Goal: Task Accomplishment & Management: Manage account settings

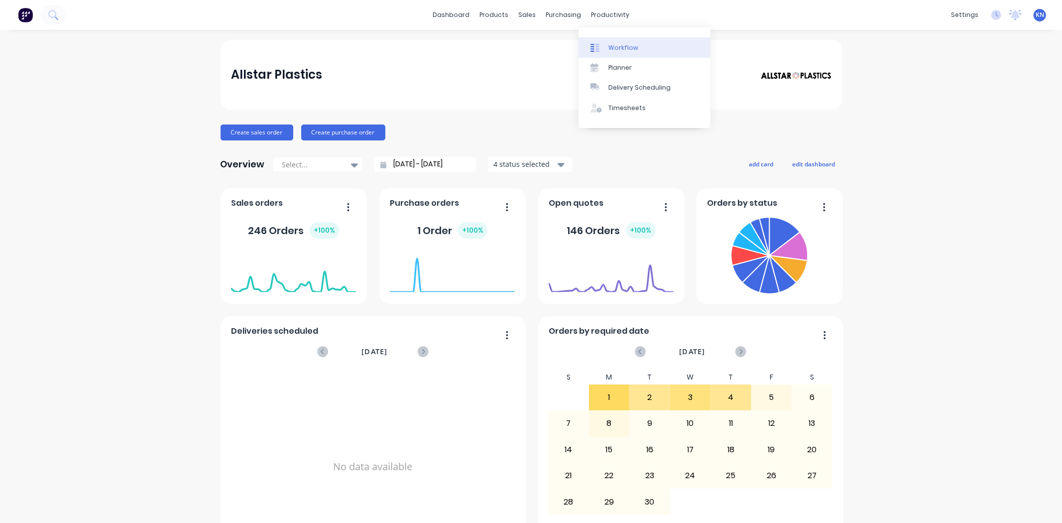
click at [624, 47] on div "Workflow" at bounding box center [624, 47] width 30 height 9
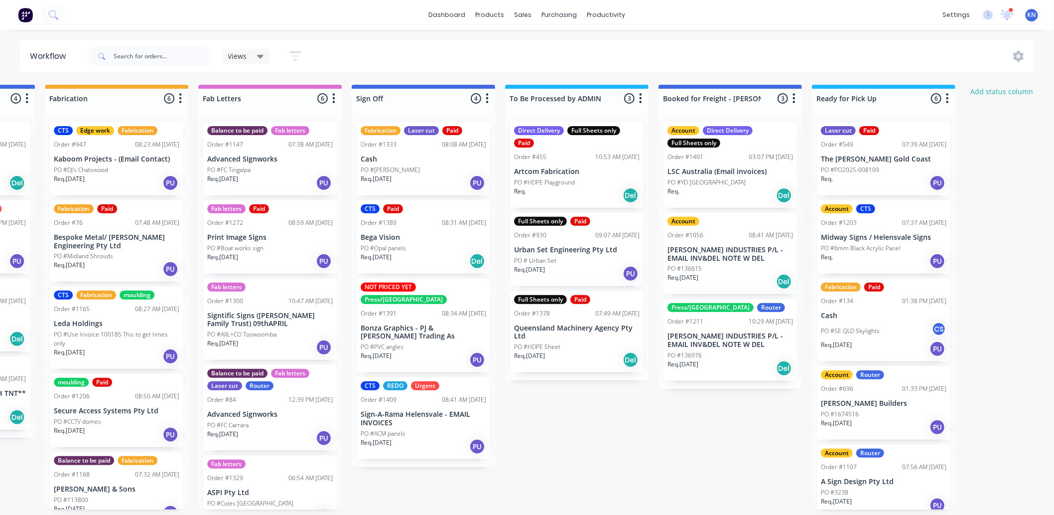
scroll to position [0, 1329]
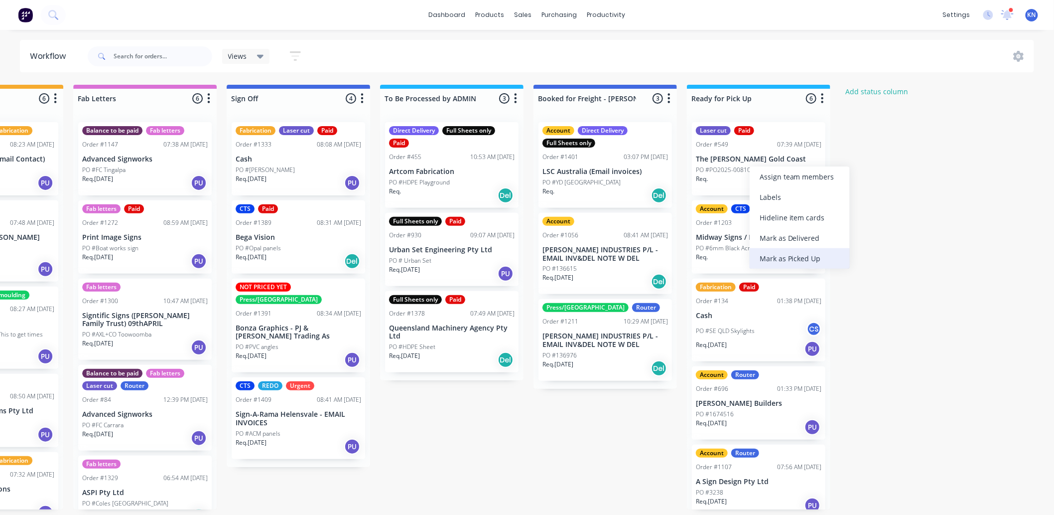
click at [800, 256] on div "Mark as Picked Up" at bounding box center [800, 258] width 100 height 20
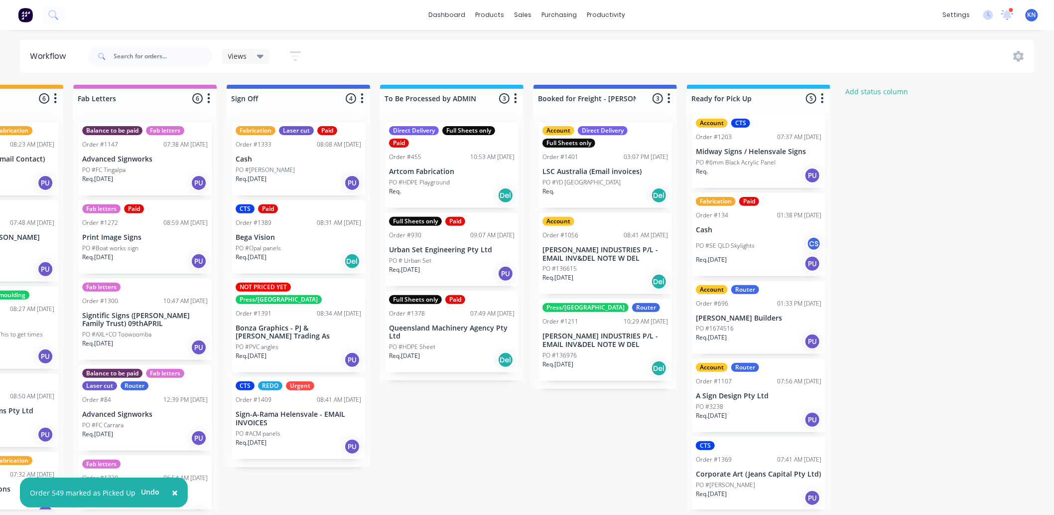
scroll to position [0, 0]
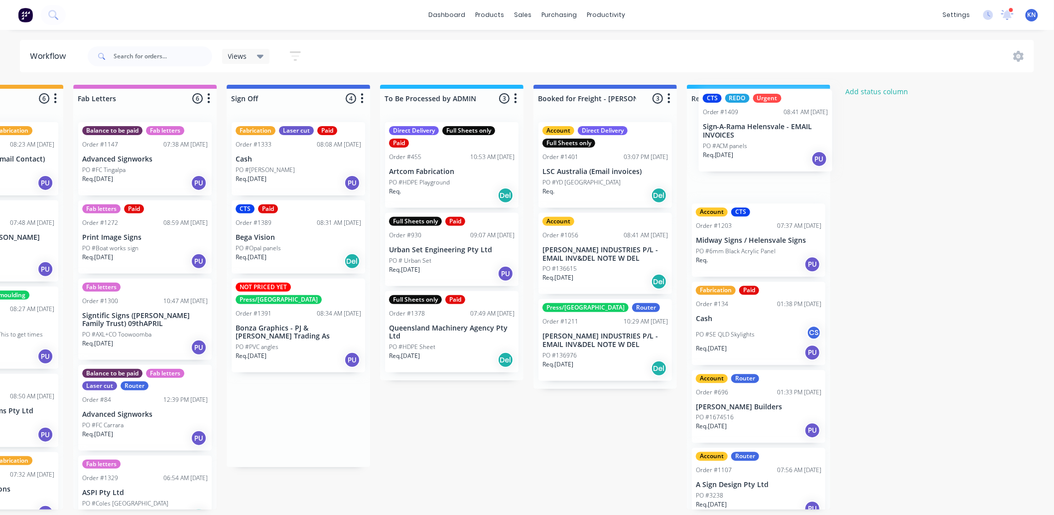
drag, startPoint x: 272, startPoint y: 400, endPoint x: 740, endPoint y: 133, distance: 538.6
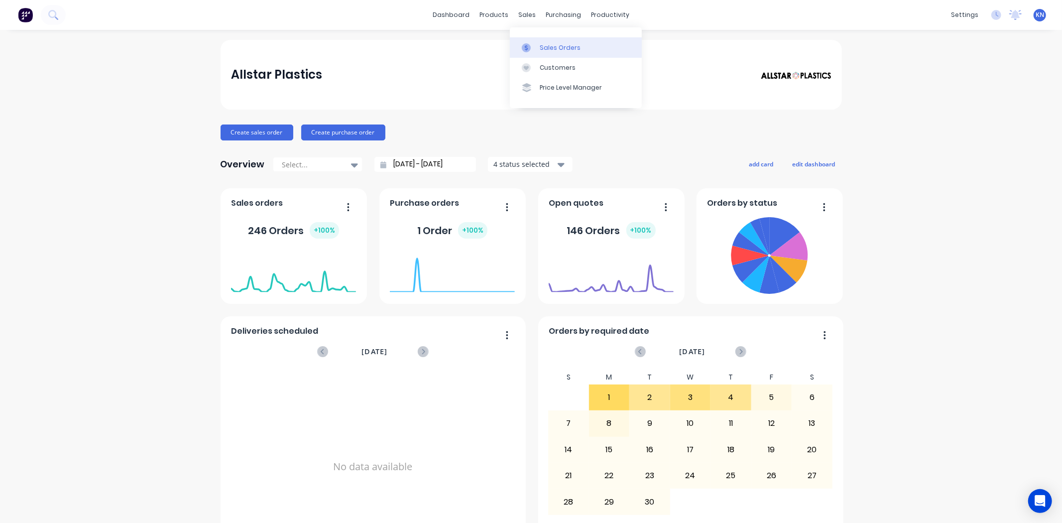
click at [552, 47] on div "Sales Orders" at bounding box center [560, 47] width 41 height 9
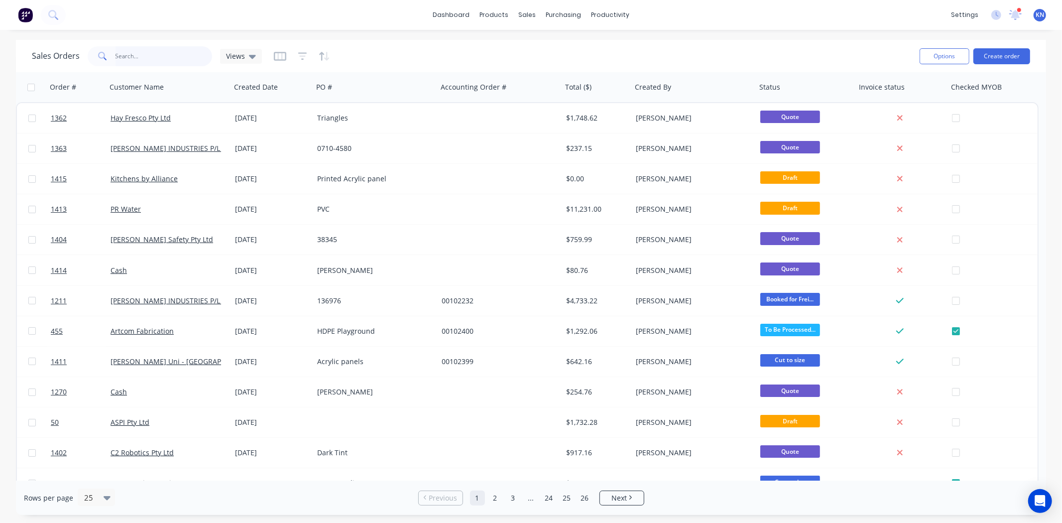
click at [148, 51] on input "text" at bounding box center [164, 56] width 97 height 20
type input "1409"
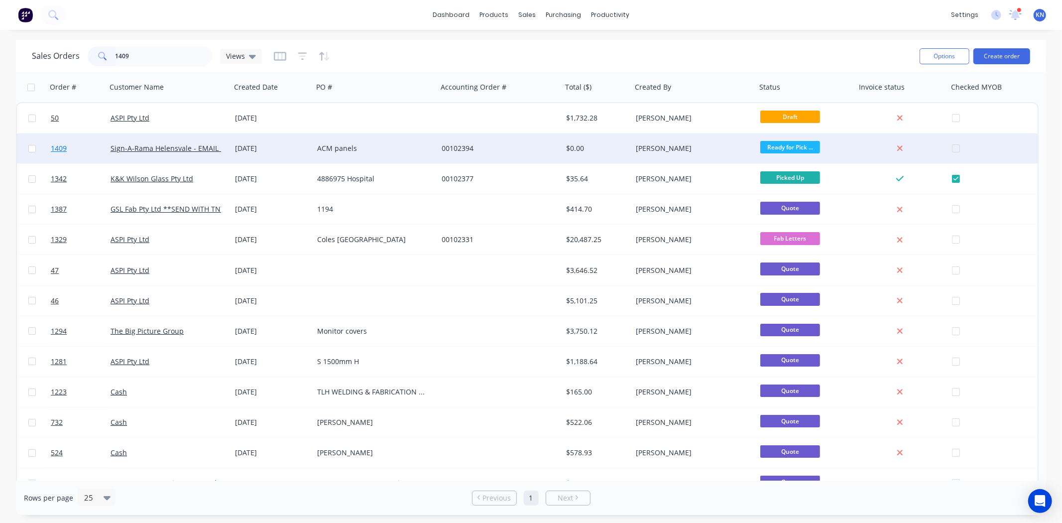
click at [60, 146] on span "1409" at bounding box center [59, 148] width 16 height 10
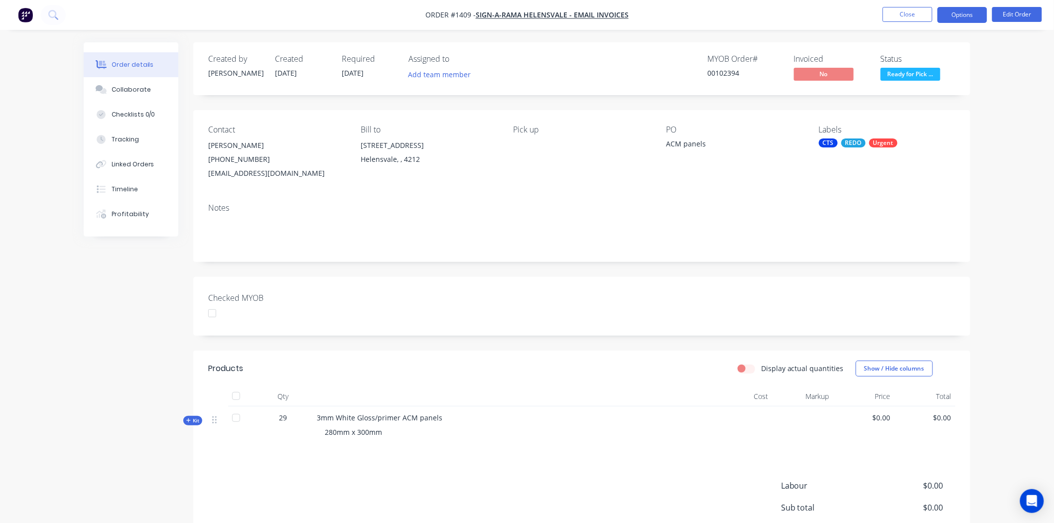
click at [961, 15] on button "Options" at bounding box center [962, 15] width 50 height 16
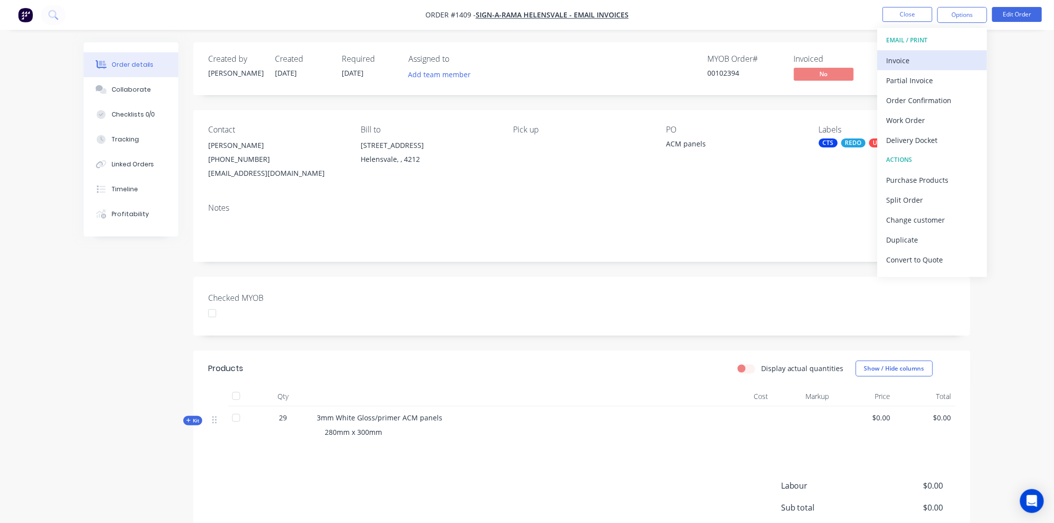
click at [910, 60] on div "Invoice" at bounding box center [933, 60] width 92 height 14
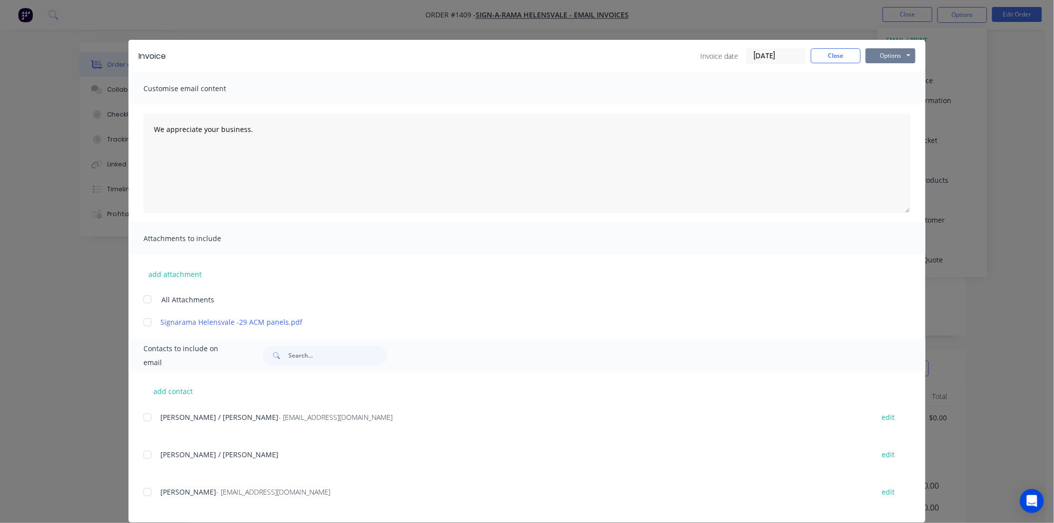
click at [890, 53] on button "Options" at bounding box center [891, 55] width 50 height 15
click at [885, 87] on button "Print" at bounding box center [898, 90] width 64 height 16
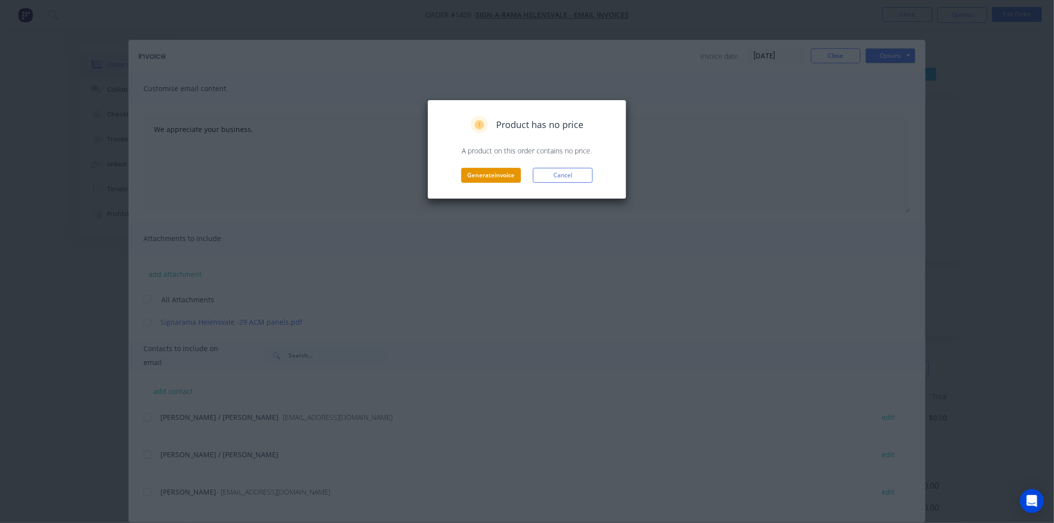
click at [489, 177] on button "Generate invoice" at bounding box center [491, 175] width 60 height 15
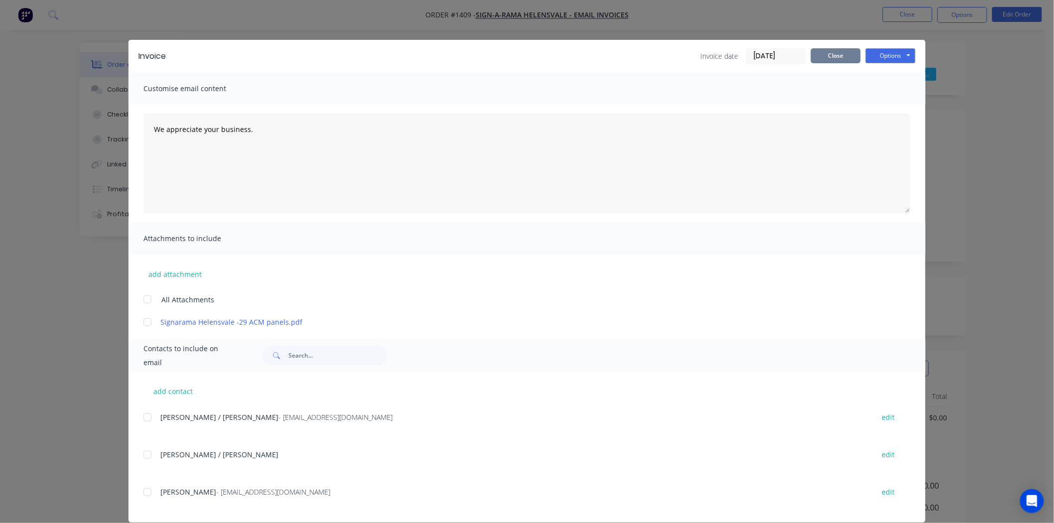
click at [832, 53] on button "Close" at bounding box center [836, 55] width 50 height 15
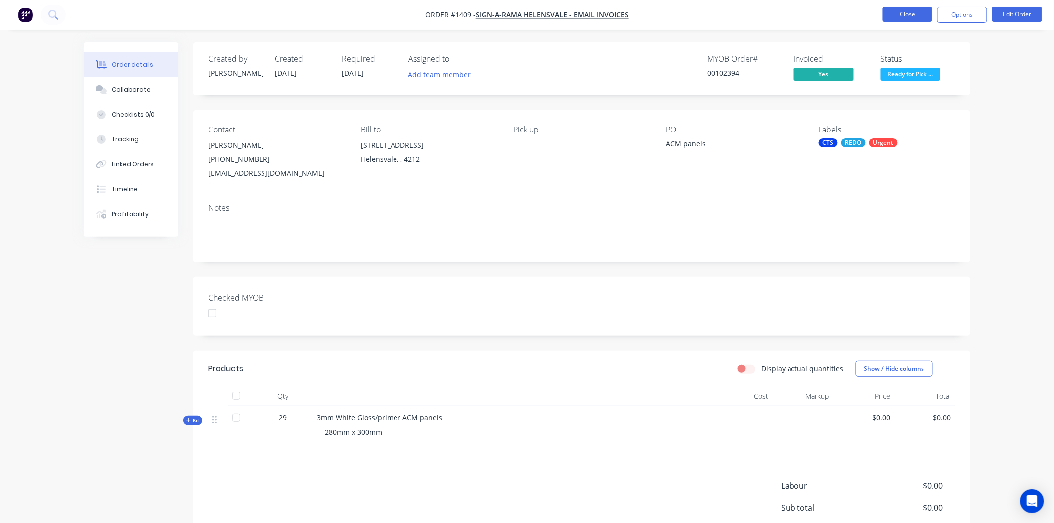
click at [908, 13] on button "Close" at bounding box center [908, 14] width 50 height 15
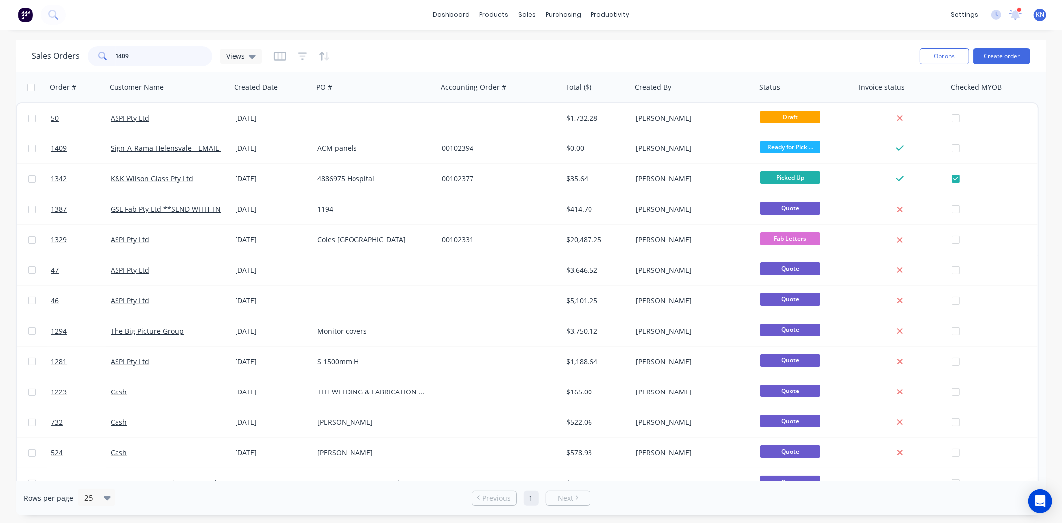
click at [155, 56] on input "1409" at bounding box center [164, 56] width 97 height 20
type input "1"
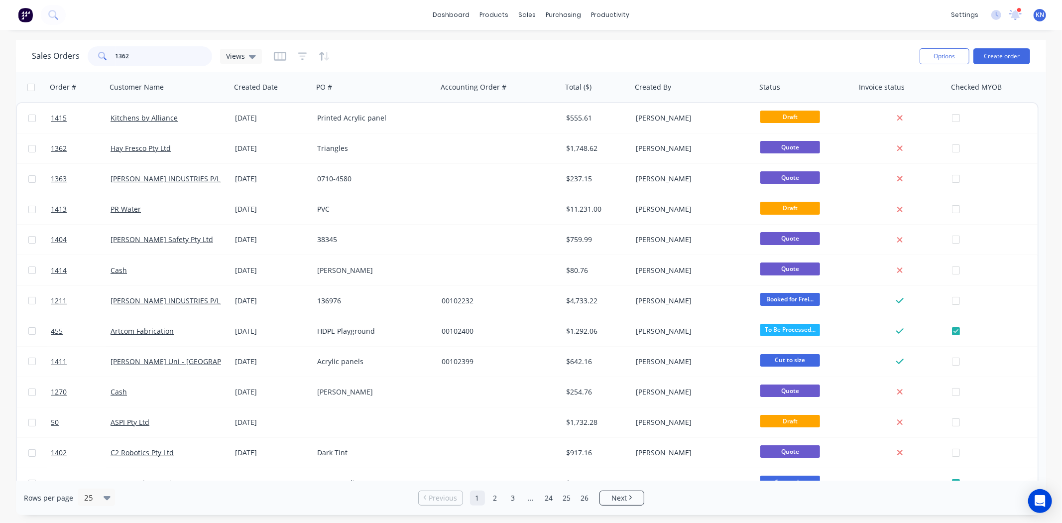
type input "1362"
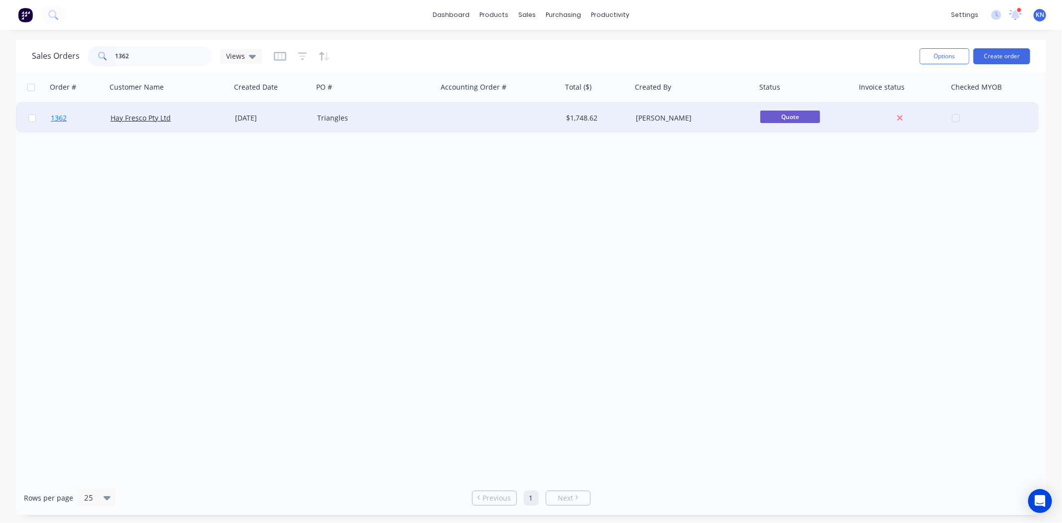
click at [58, 116] on span "1362" at bounding box center [59, 118] width 16 height 10
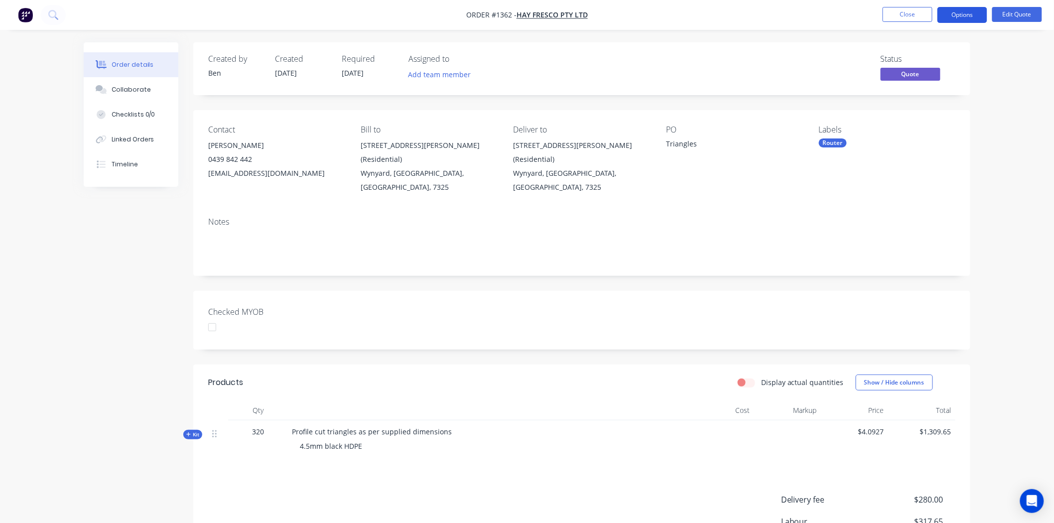
click at [958, 16] on button "Options" at bounding box center [962, 15] width 50 height 16
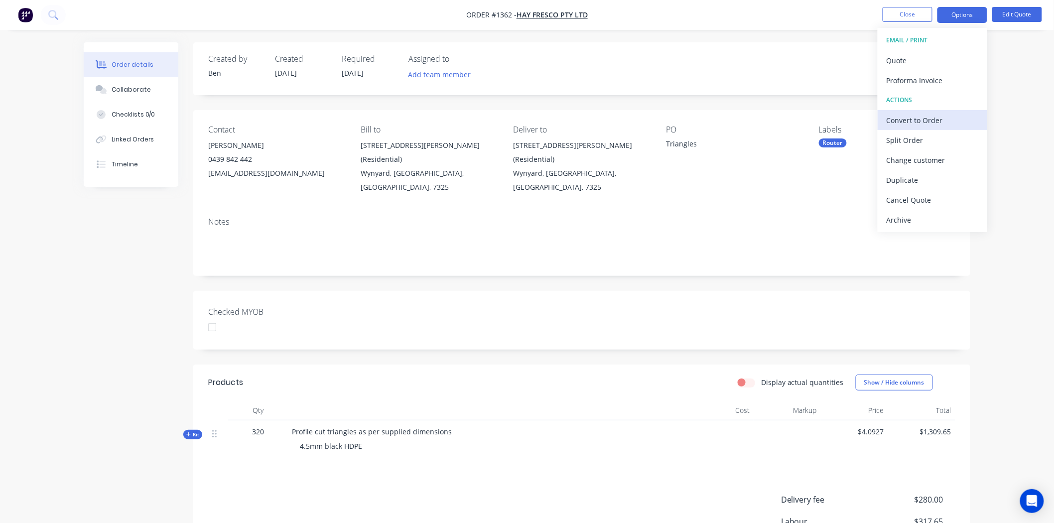
click at [929, 117] on div "Convert to Order" at bounding box center [933, 120] width 92 height 14
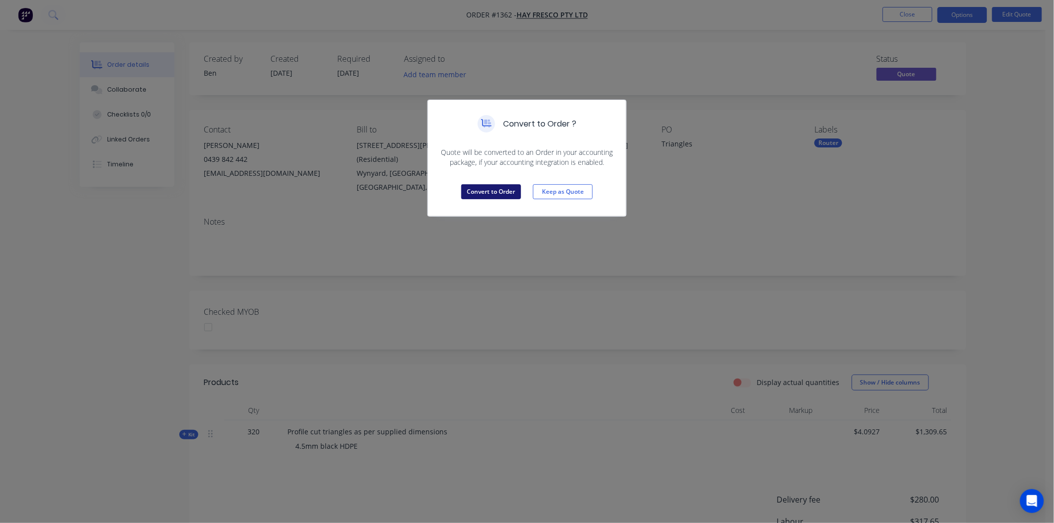
click at [500, 192] on button "Convert to Order" at bounding box center [491, 191] width 60 height 15
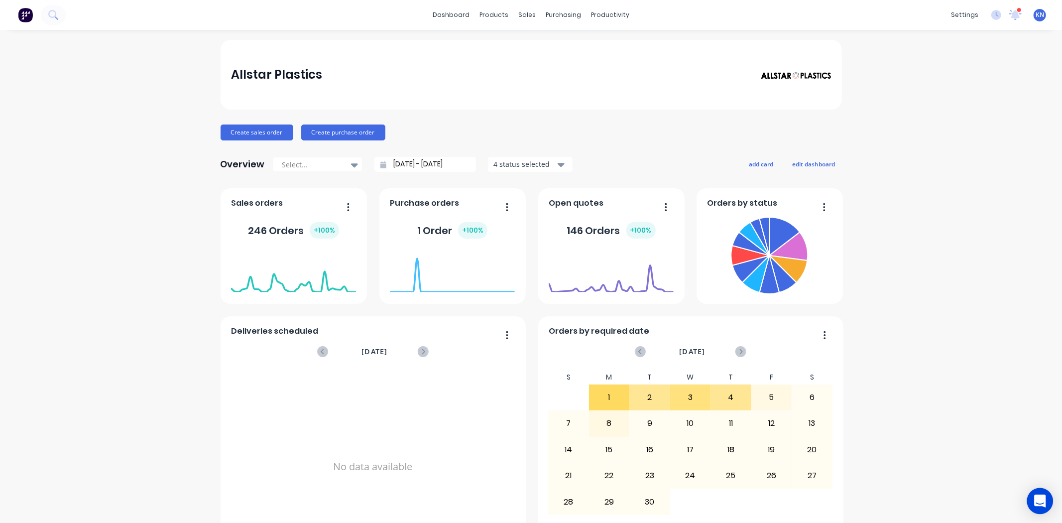
click at [1038, 501] on icon "Open Intercom Messenger" at bounding box center [1040, 501] width 11 height 13
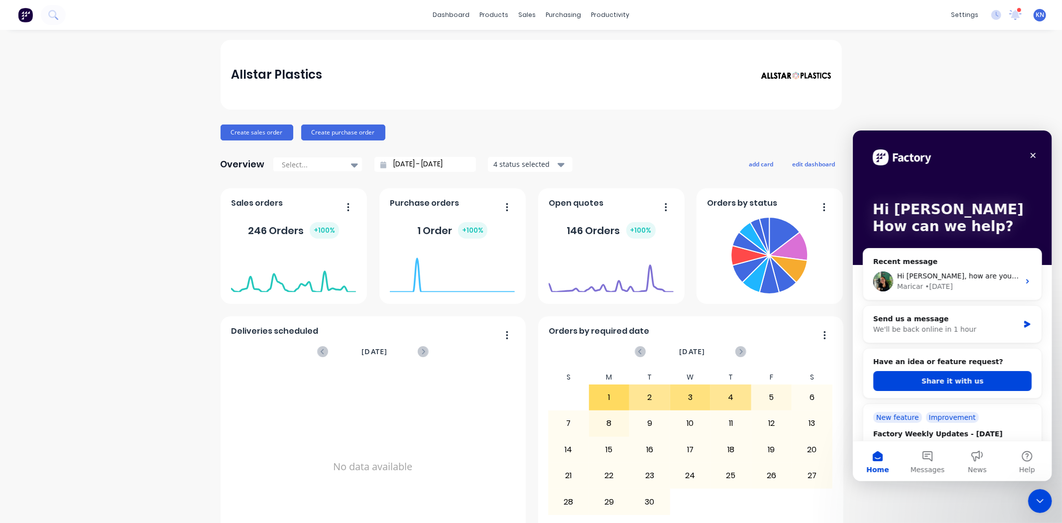
click at [1002, 102] on div "Allstar Plastics Create sales order Create purchase order Overview Select... 08…" at bounding box center [531, 300] width 1062 height 520
click at [1039, 155] on div "Close" at bounding box center [1033, 155] width 18 height 18
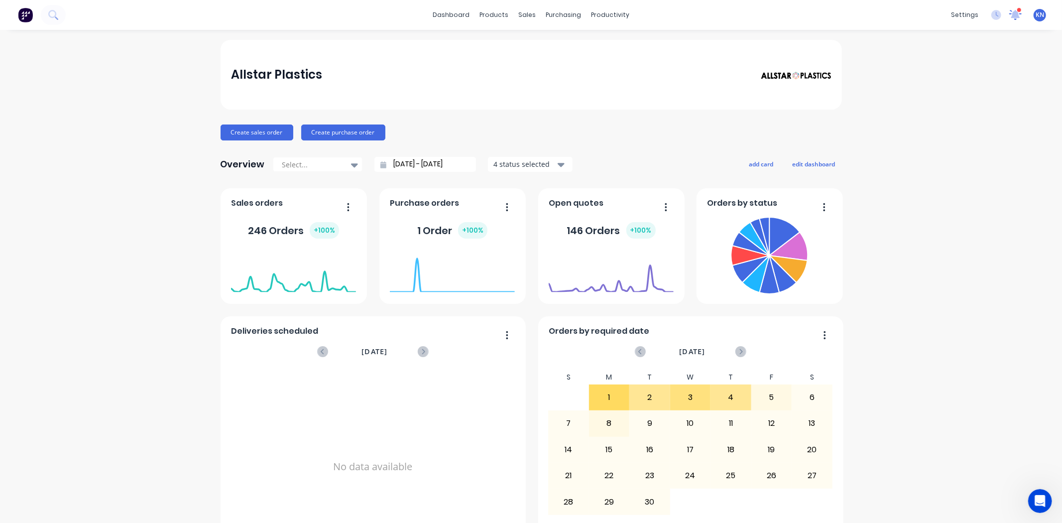
click at [1011, 15] on icon at bounding box center [1016, 13] width 10 height 9
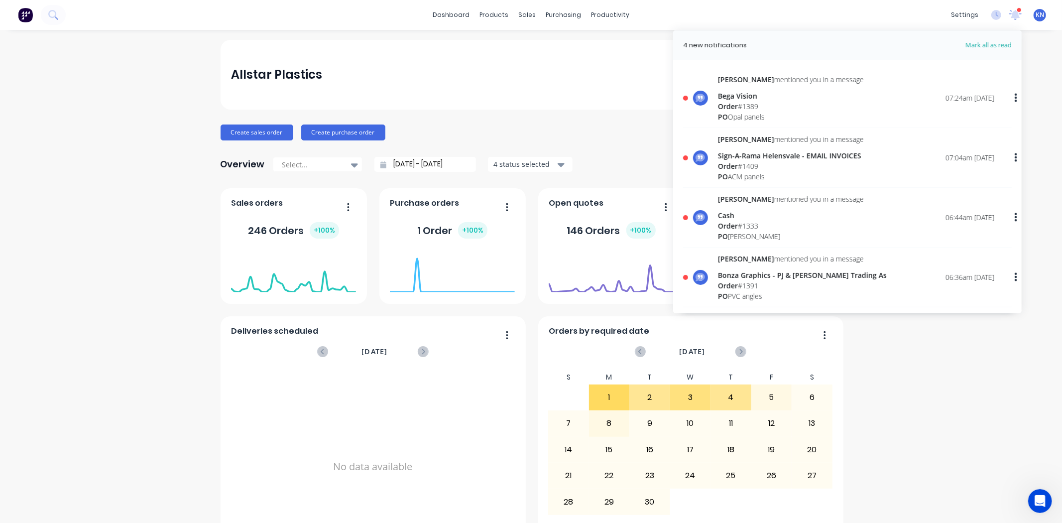
click at [740, 159] on div "Sign-A-Rama Helensvale - EMAIL INVOICES" at bounding box center [791, 155] width 146 height 10
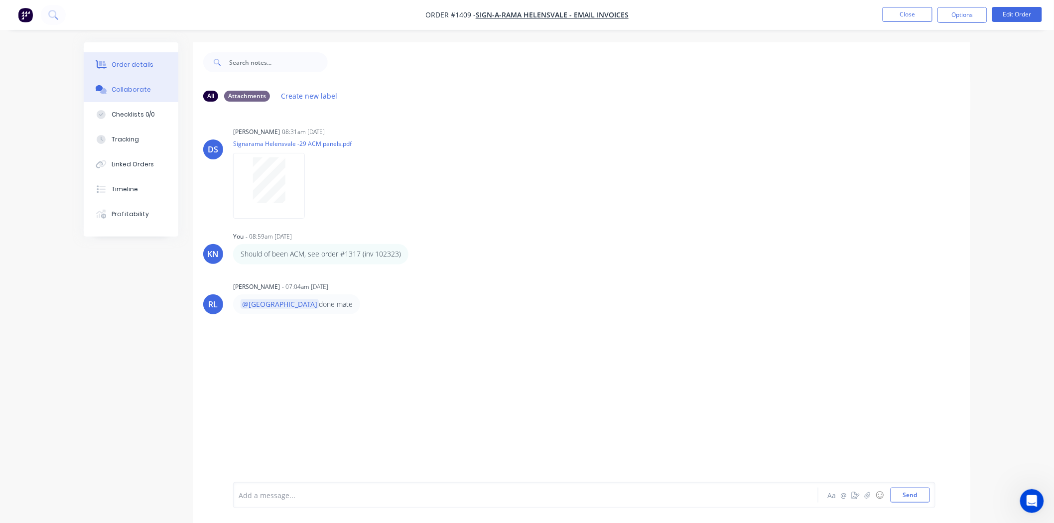
click at [136, 63] on div "Order details" at bounding box center [133, 64] width 42 height 9
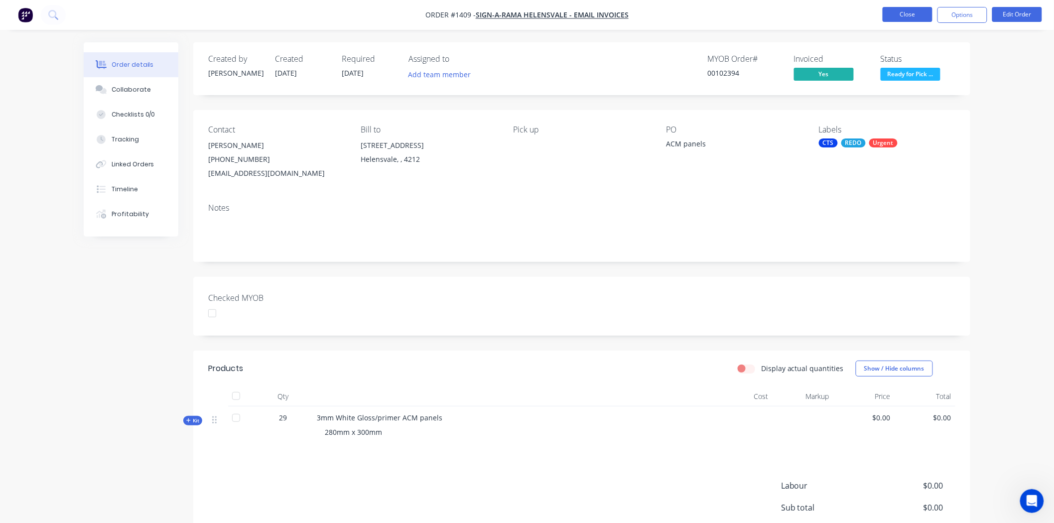
click at [913, 12] on button "Close" at bounding box center [908, 14] width 50 height 15
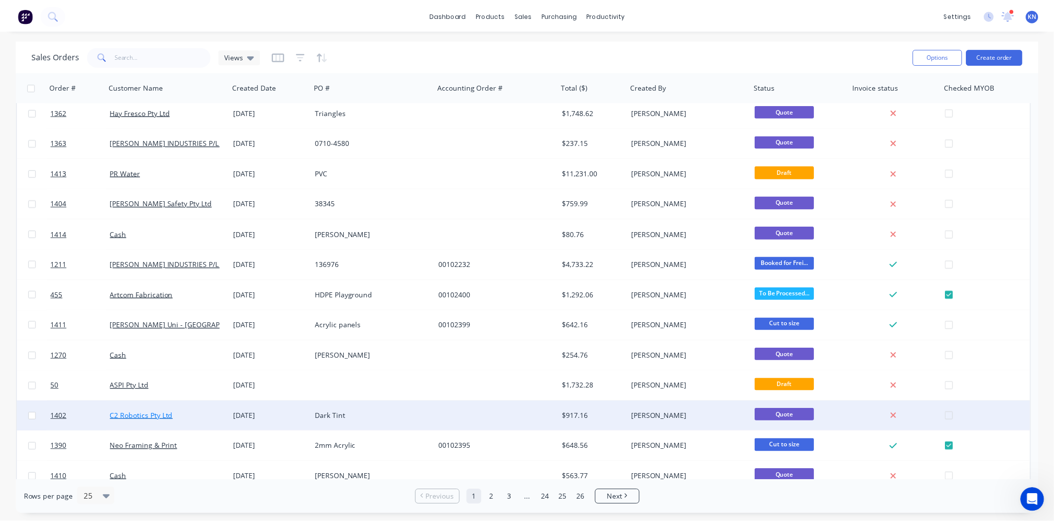
scroll to position [55, 0]
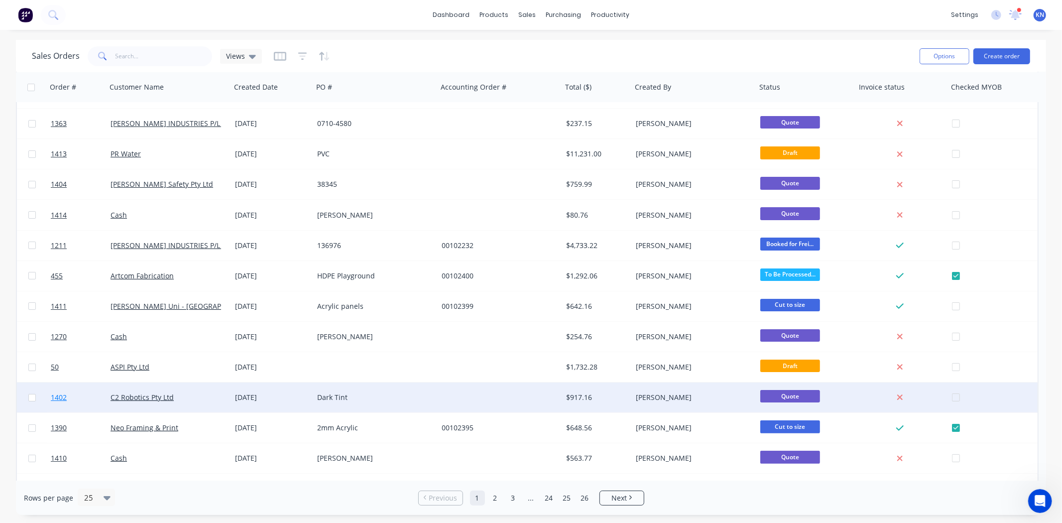
click at [55, 397] on span "1402" at bounding box center [59, 398] width 16 height 10
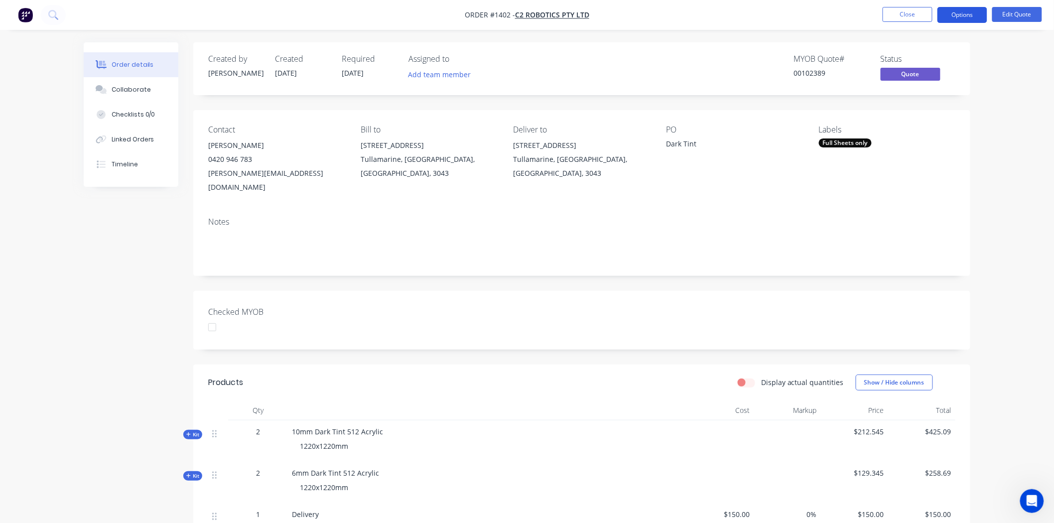
click at [963, 15] on button "Options" at bounding box center [962, 15] width 50 height 16
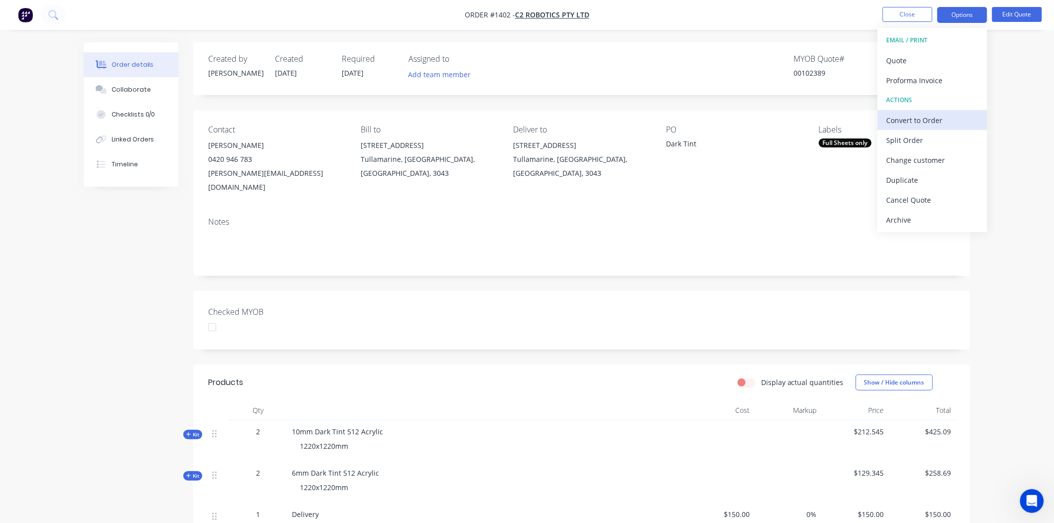
click at [949, 118] on div "Convert to Order" at bounding box center [933, 120] width 92 height 14
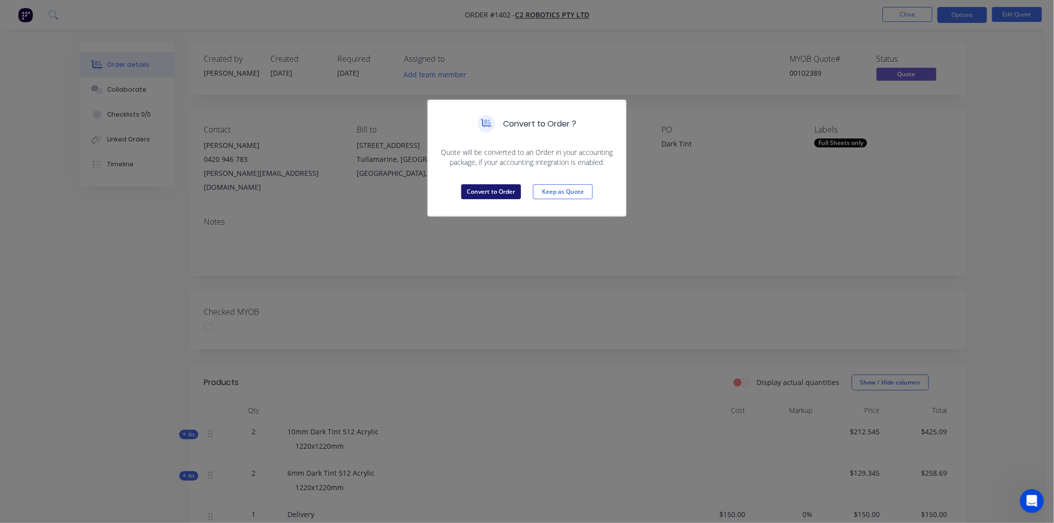
click at [493, 191] on button "Convert to Order" at bounding box center [491, 191] width 60 height 15
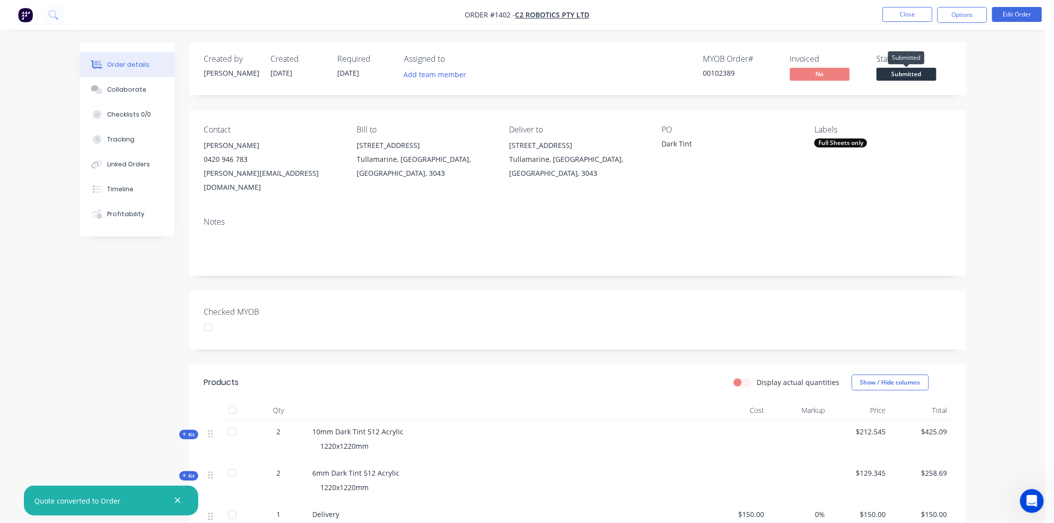
click at [913, 75] on span "Submitted" at bounding box center [907, 74] width 60 height 12
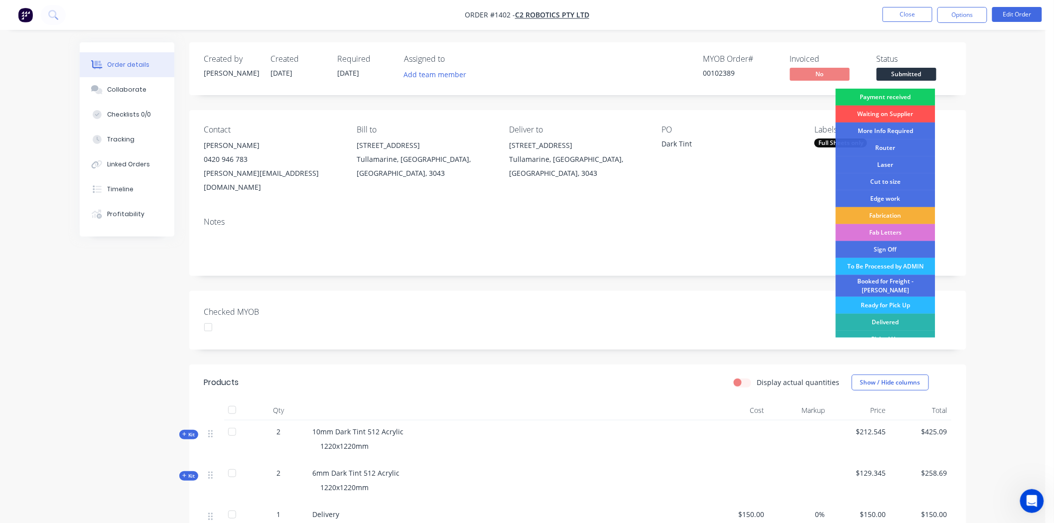
click at [904, 95] on div "Payment received" at bounding box center [886, 97] width 100 height 17
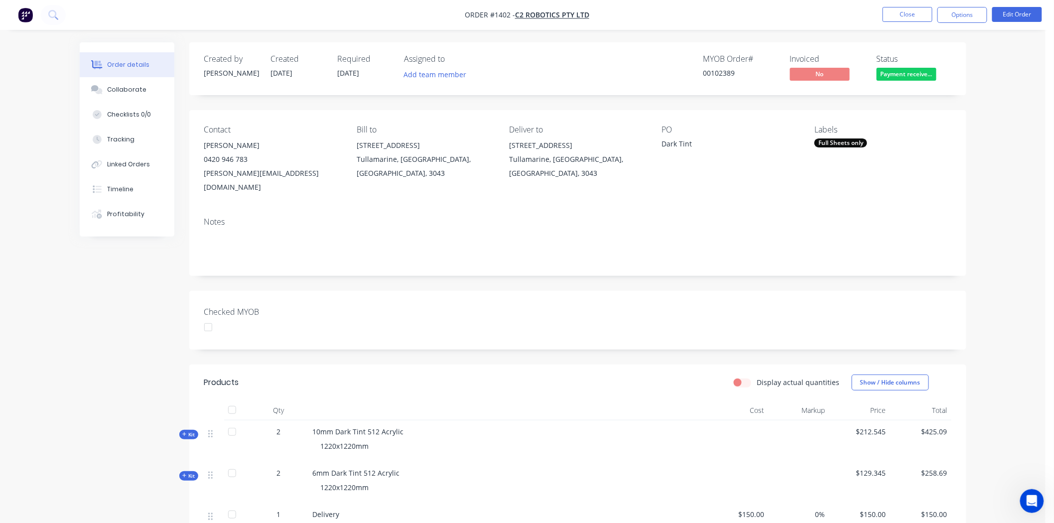
click at [852, 141] on div "Full Sheets only" at bounding box center [840, 142] width 53 height 9
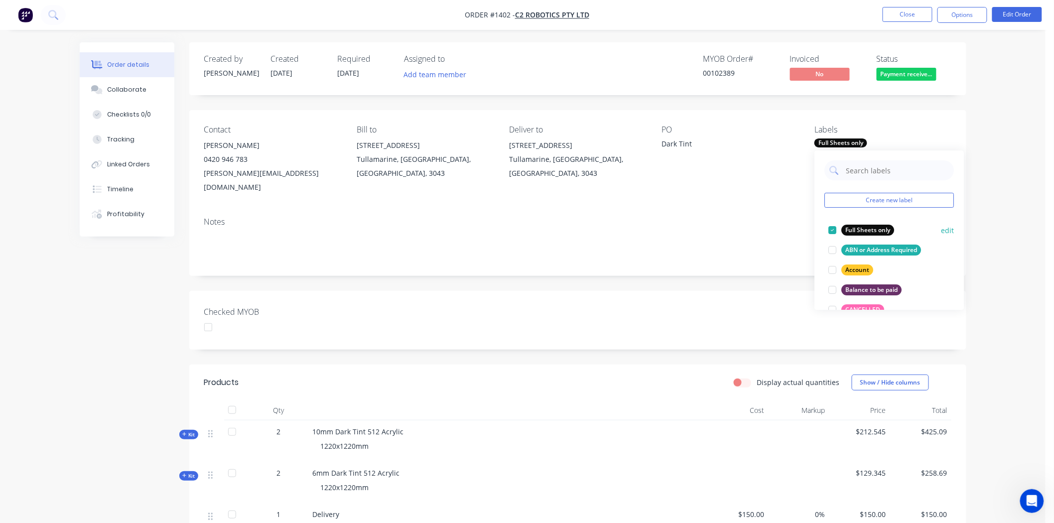
click at [833, 228] on div at bounding box center [833, 230] width 20 height 20
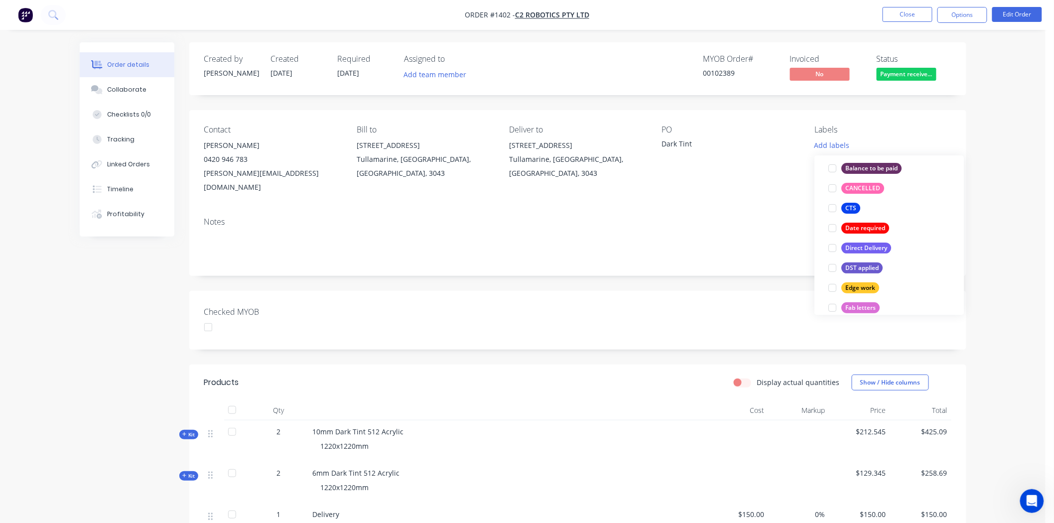
scroll to position [111, 0]
click at [833, 205] on div at bounding box center [833, 204] width 20 height 20
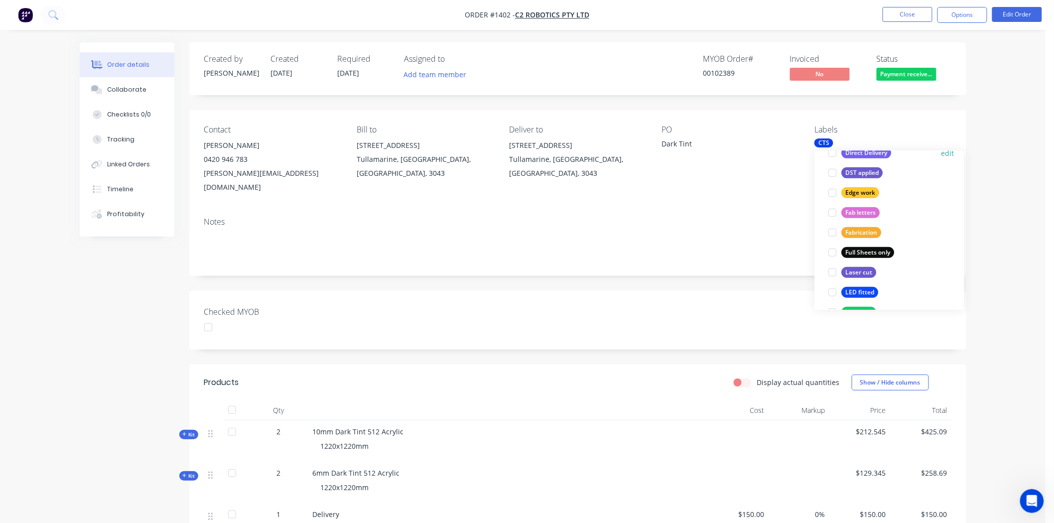
scroll to position [252, 0]
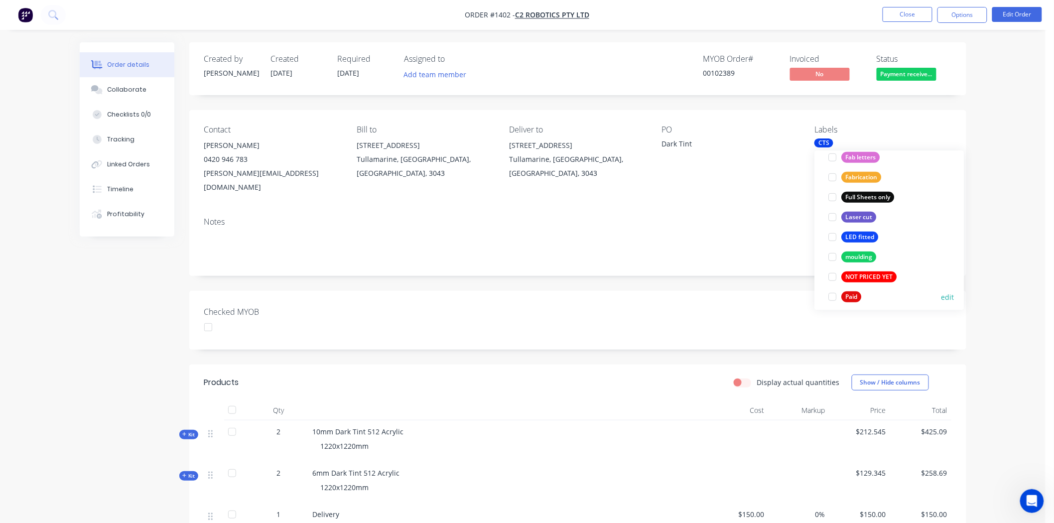
click at [834, 296] on div at bounding box center [833, 297] width 20 height 20
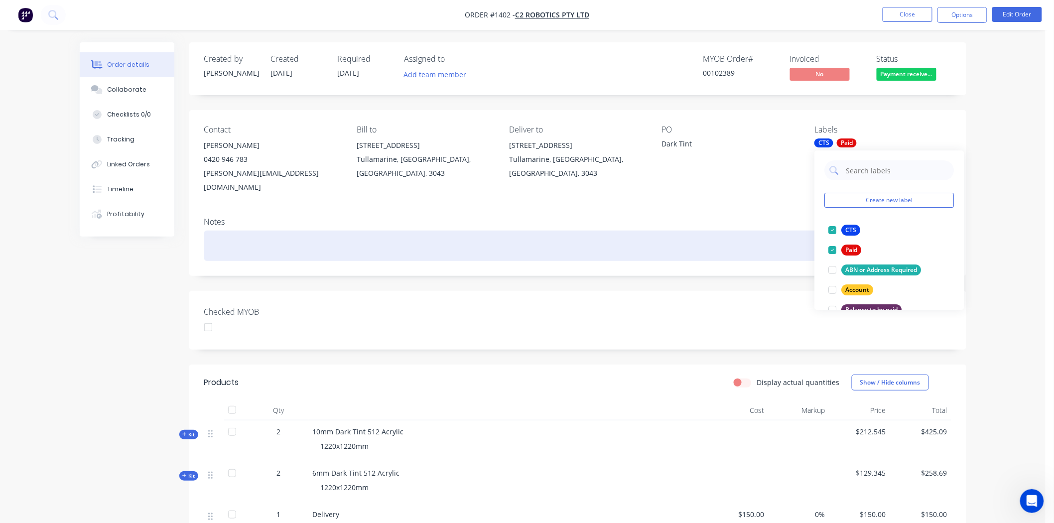
click at [759, 240] on div at bounding box center [577, 246] width 747 height 30
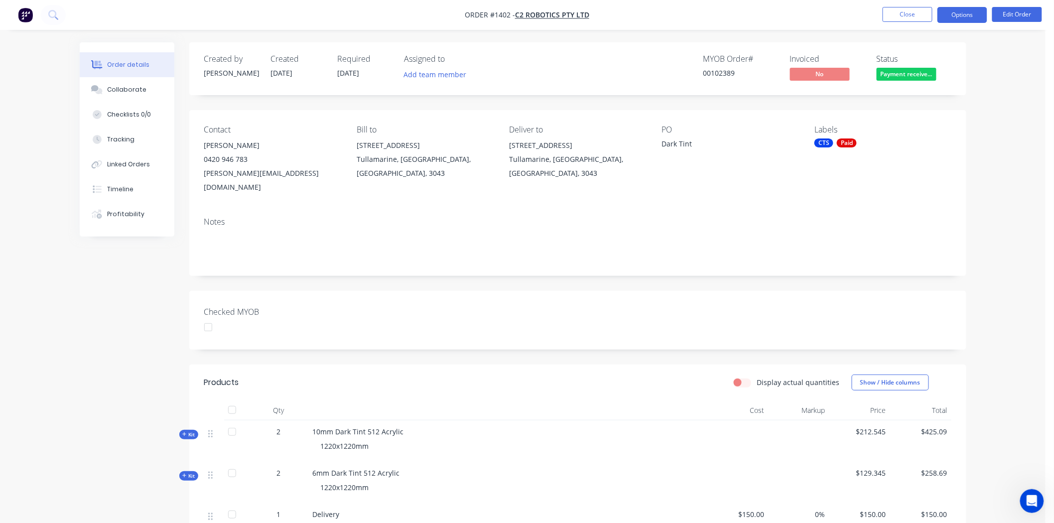
click at [967, 17] on button "Options" at bounding box center [962, 15] width 50 height 16
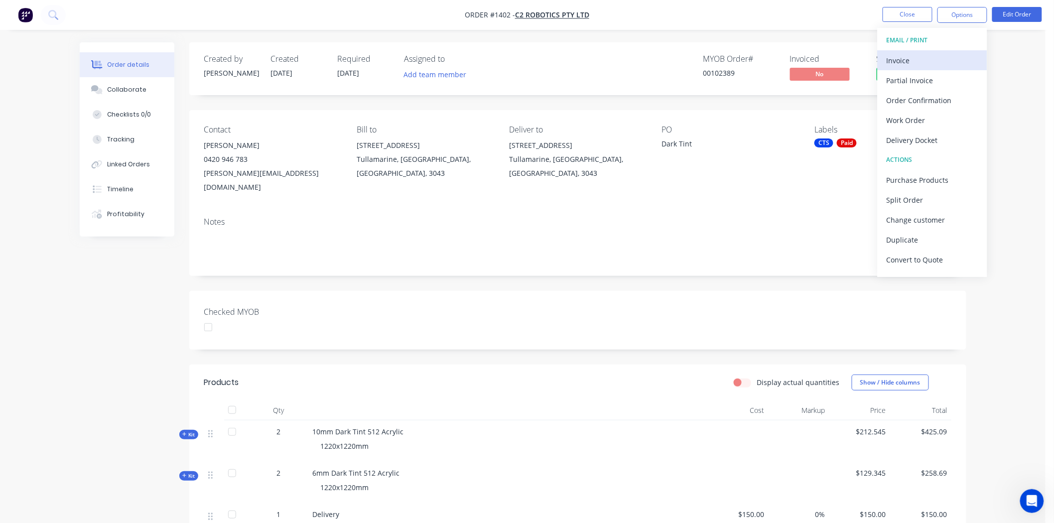
click at [904, 60] on div "Invoice" at bounding box center [933, 60] width 92 height 14
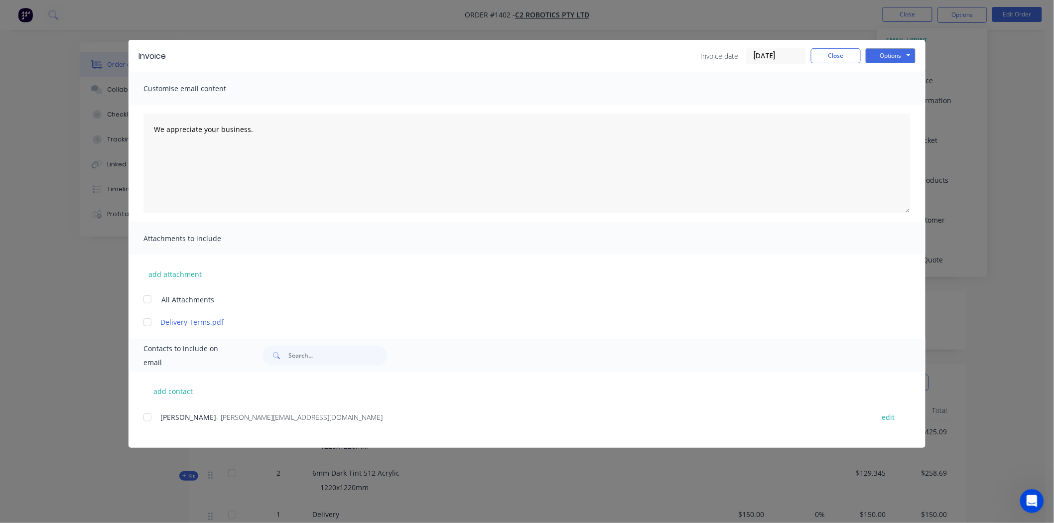
click at [766, 57] on input "08/09/25" at bounding box center [776, 56] width 59 height 15
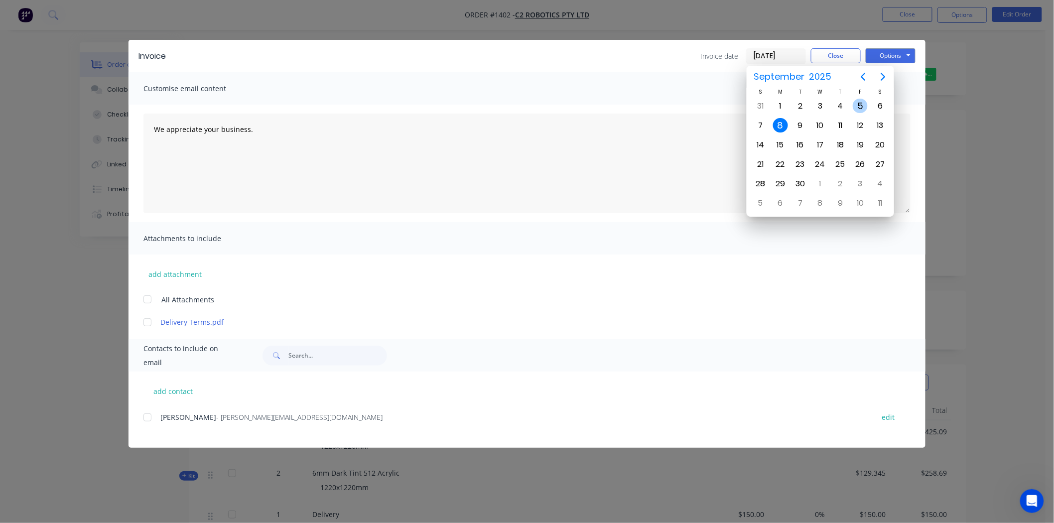
click at [858, 101] on div "5" at bounding box center [860, 106] width 15 height 15
type input "[DATE]"
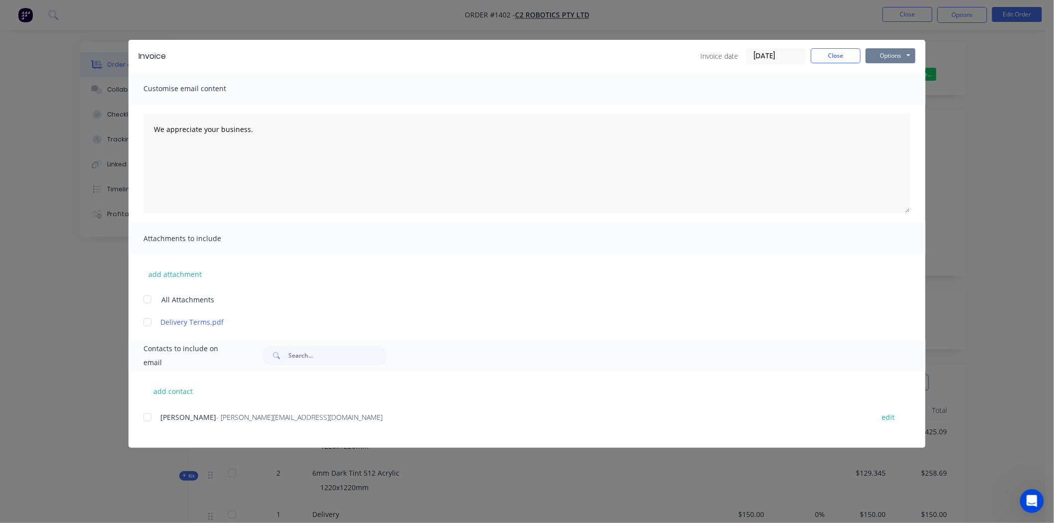
click at [890, 53] on button "Options" at bounding box center [891, 55] width 50 height 15
click at [881, 90] on button "Print" at bounding box center [898, 90] width 64 height 16
click at [848, 55] on button "Close" at bounding box center [836, 55] width 50 height 15
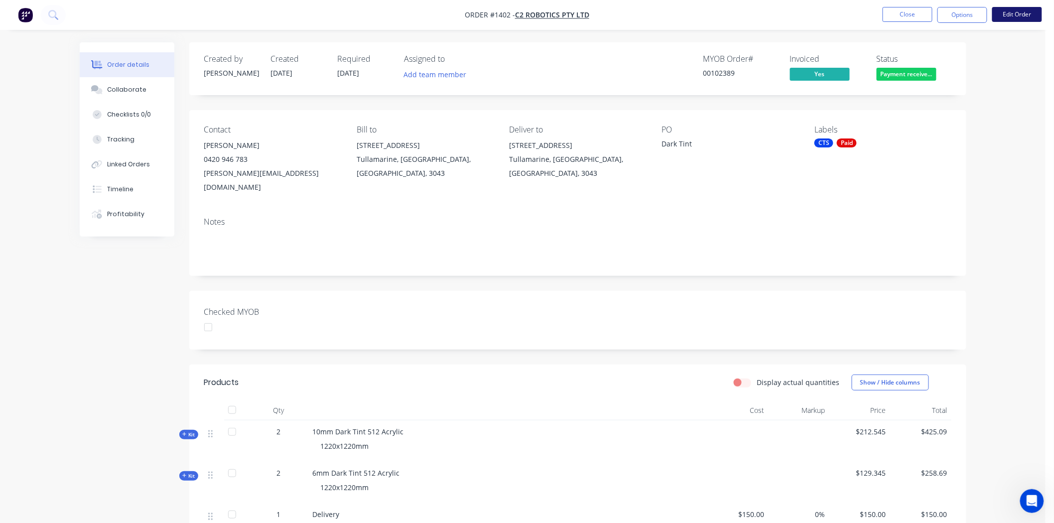
click at [1010, 14] on button "Edit Order" at bounding box center [1017, 14] width 50 height 15
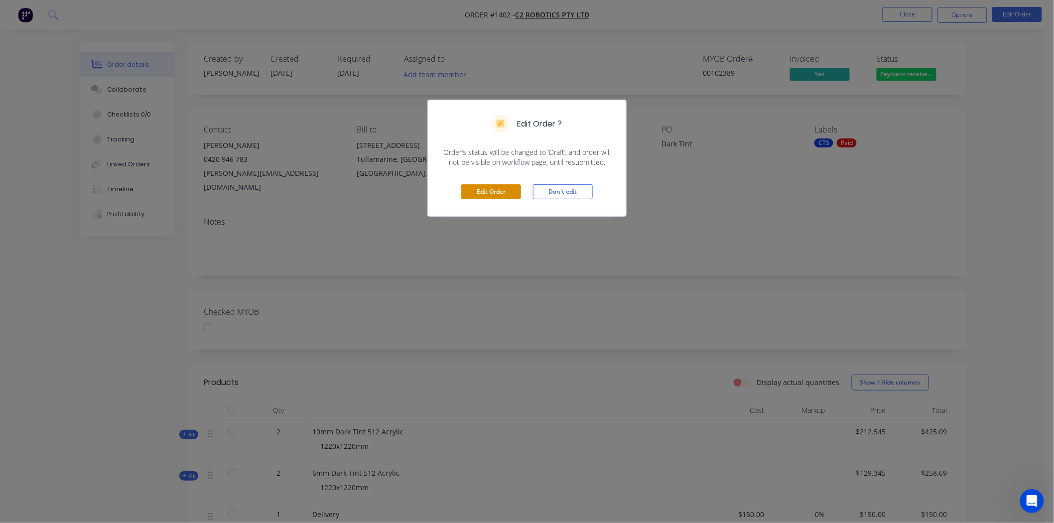
click at [484, 189] on button "Edit Order" at bounding box center [491, 191] width 60 height 15
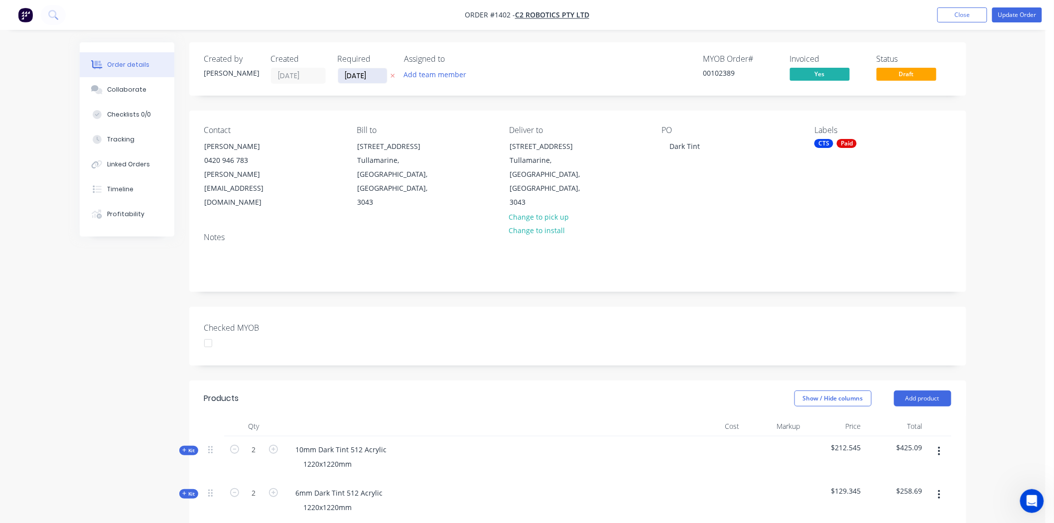
click at [350, 76] on input "[DATE]" at bounding box center [362, 75] width 49 height 15
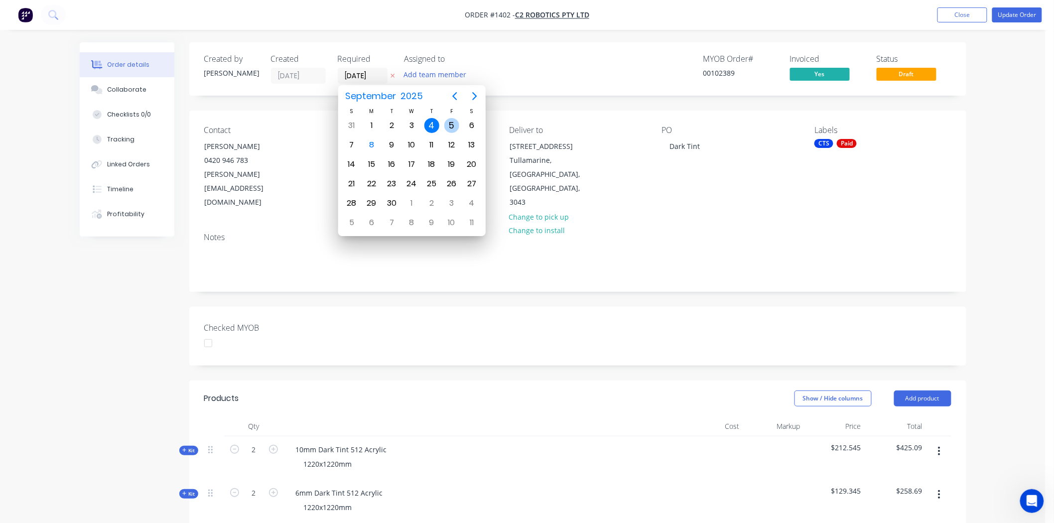
click at [449, 125] on div "5" at bounding box center [451, 125] width 15 height 15
type input "[DATE]"
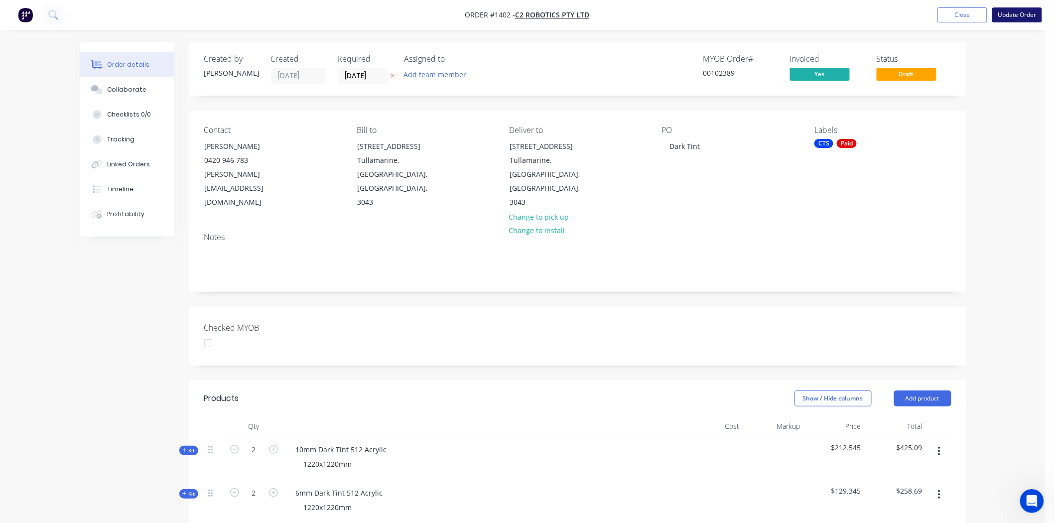
click at [1020, 15] on button "Update Order" at bounding box center [1017, 14] width 50 height 15
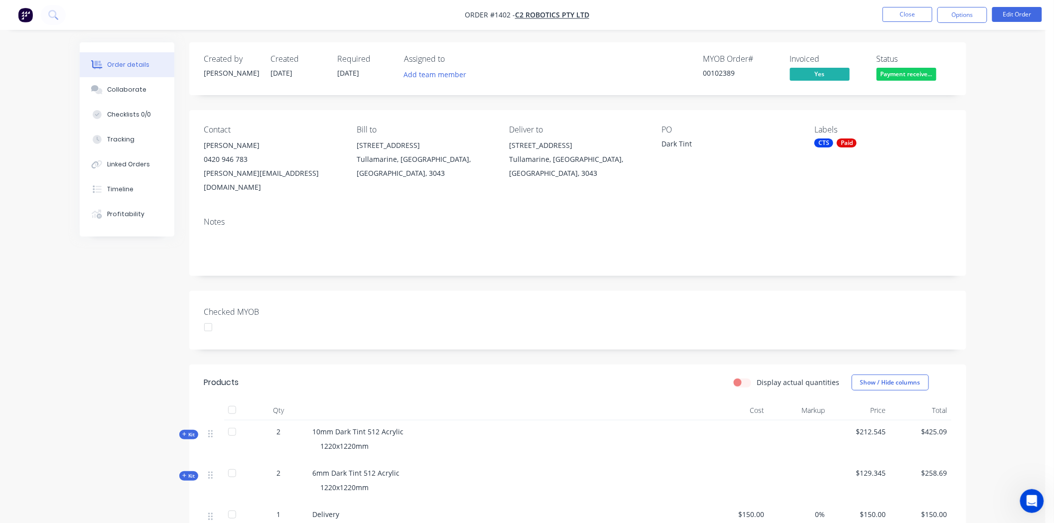
click at [208, 317] on div at bounding box center [208, 327] width 20 height 20
click at [912, 74] on span "Payment receive..." at bounding box center [907, 74] width 60 height 12
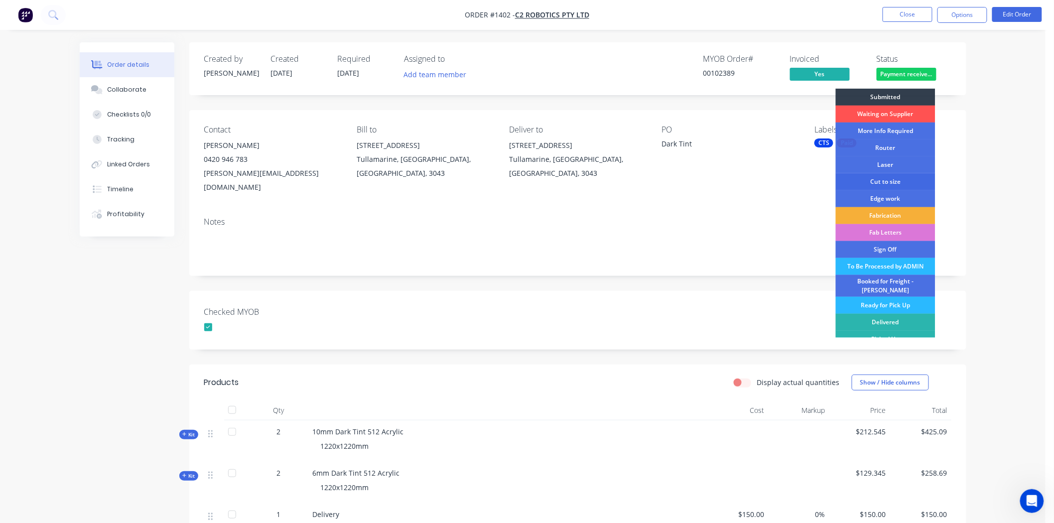
click at [898, 181] on div "Cut to size" at bounding box center [886, 181] width 100 height 17
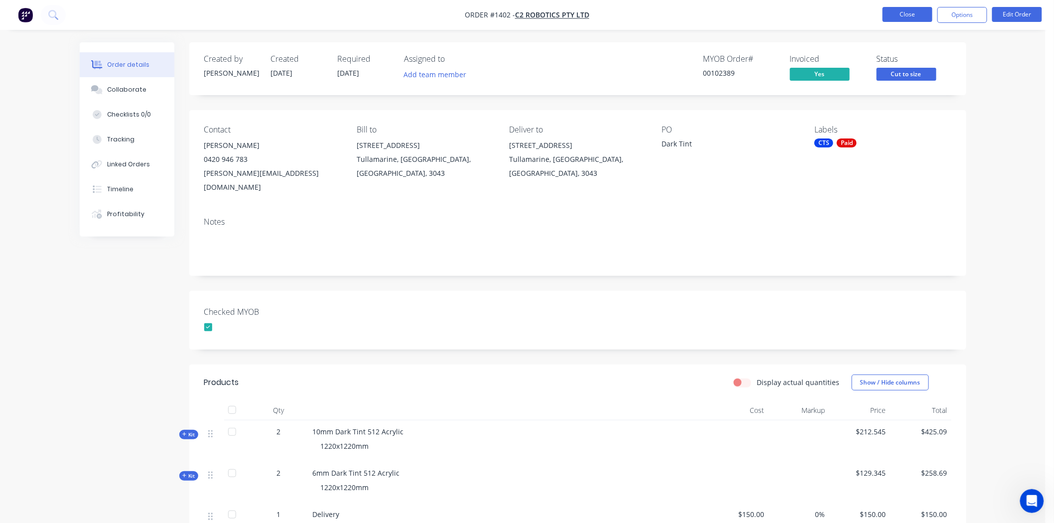
click at [917, 15] on button "Close" at bounding box center [908, 14] width 50 height 15
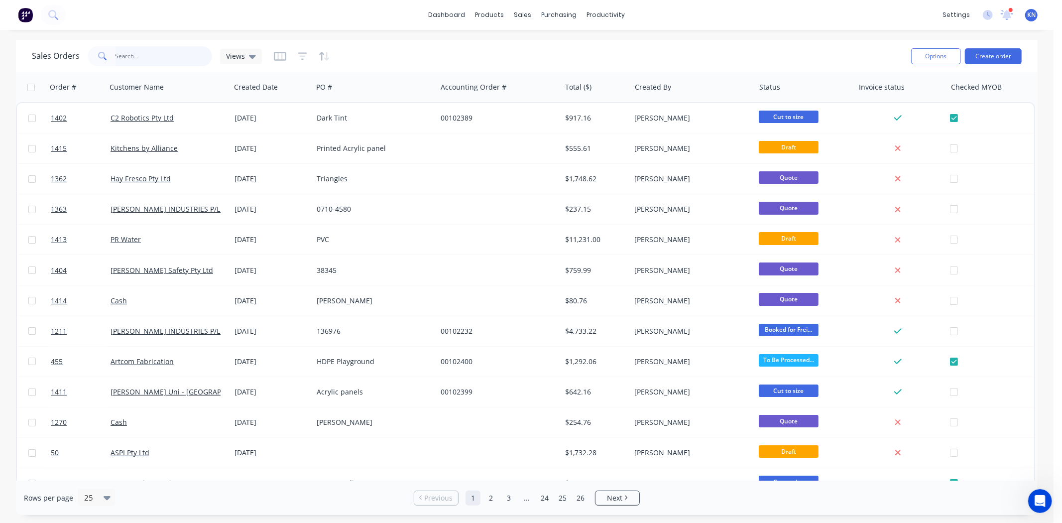
click at [130, 62] on input "text" at bounding box center [164, 56] width 97 height 20
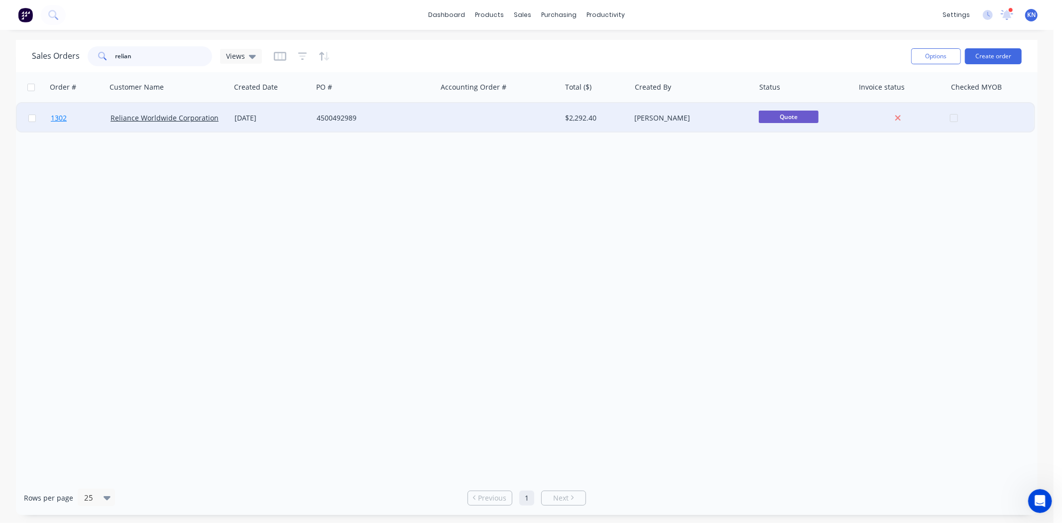
type input "relian"
click at [62, 117] on span "1302" at bounding box center [59, 118] width 16 height 10
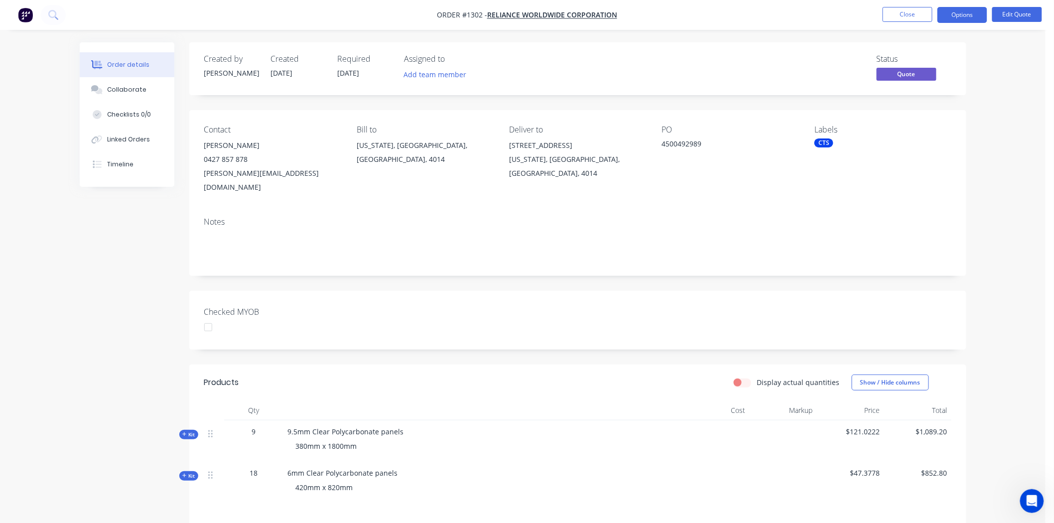
click at [211, 317] on div at bounding box center [208, 327] width 20 height 20
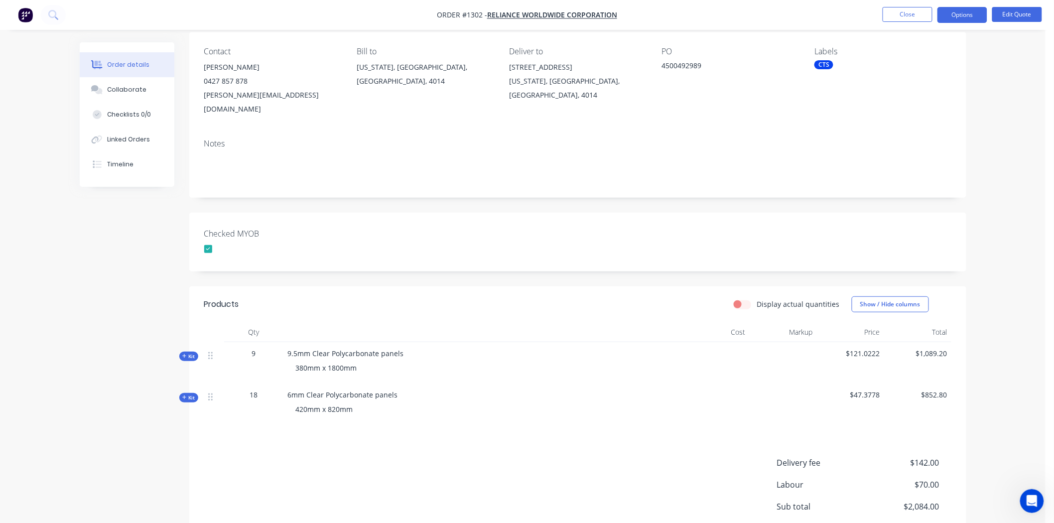
scroll to position [166, 0]
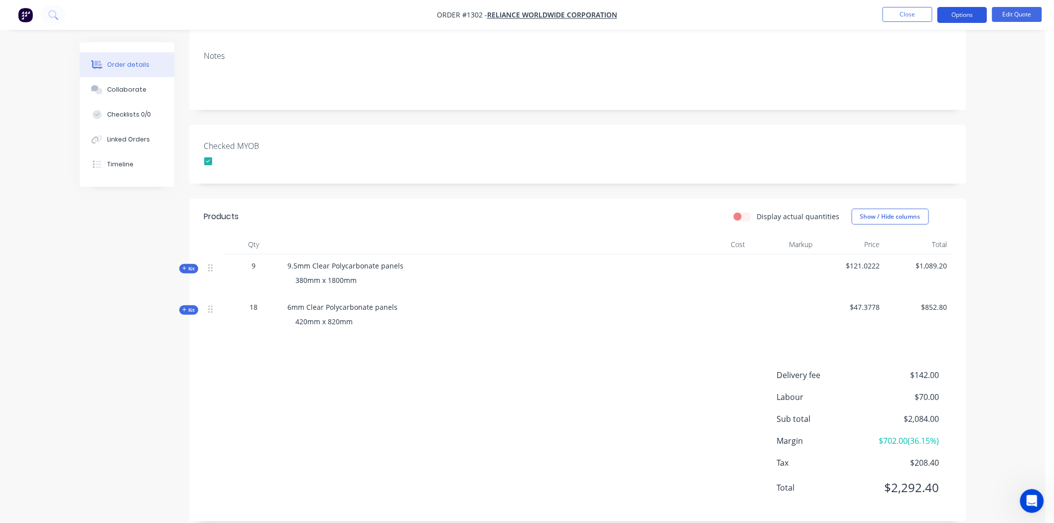
click at [964, 15] on button "Options" at bounding box center [962, 15] width 50 height 16
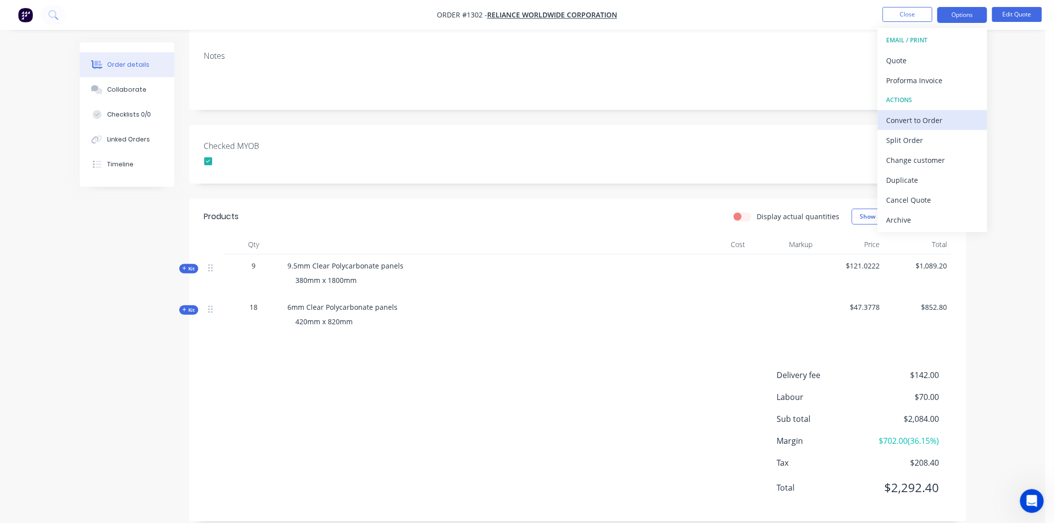
click at [911, 121] on div "Convert to Order" at bounding box center [933, 120] width 92 height 14
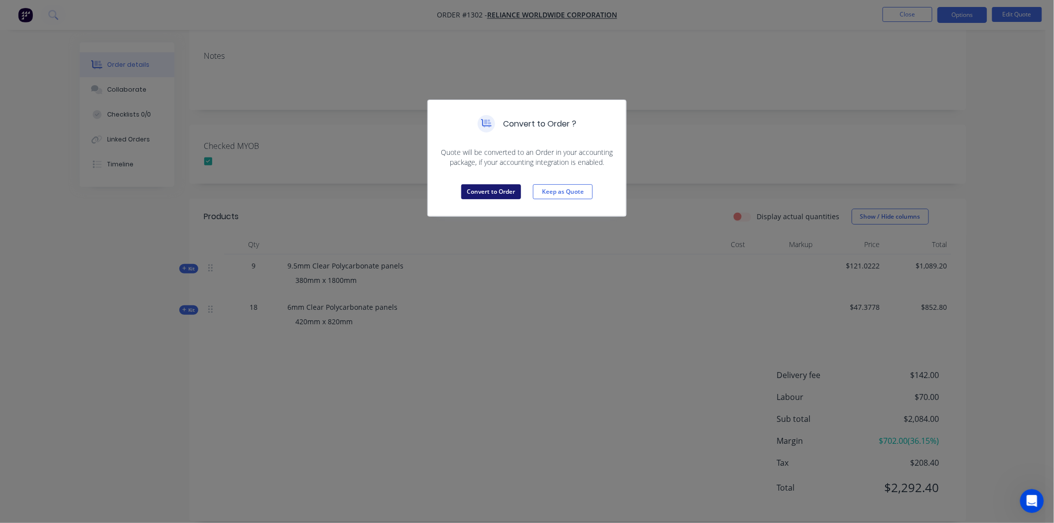
click at [484, 190] on button "Convert to Order" at bounding box center [491, 191] width 60 height 15
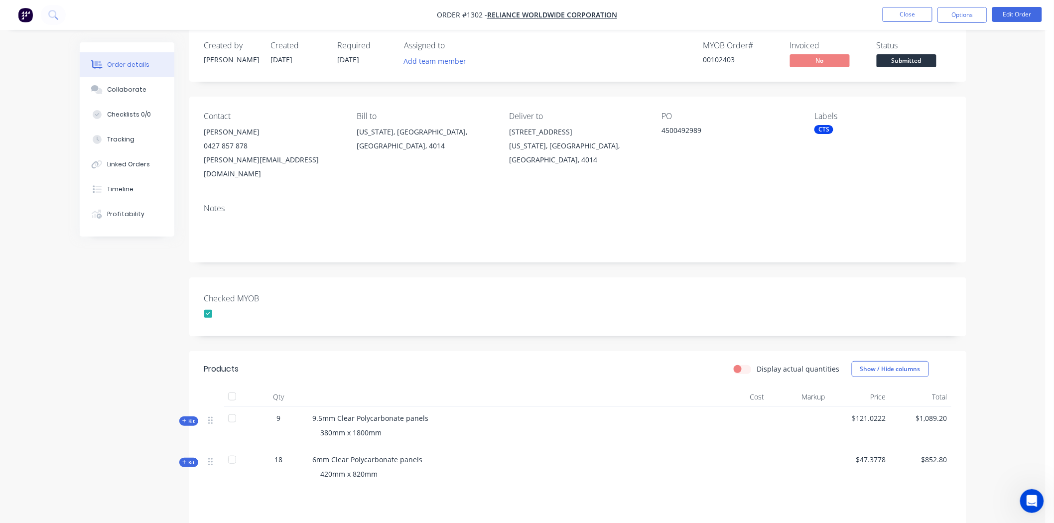
scroll to position [0, 0]
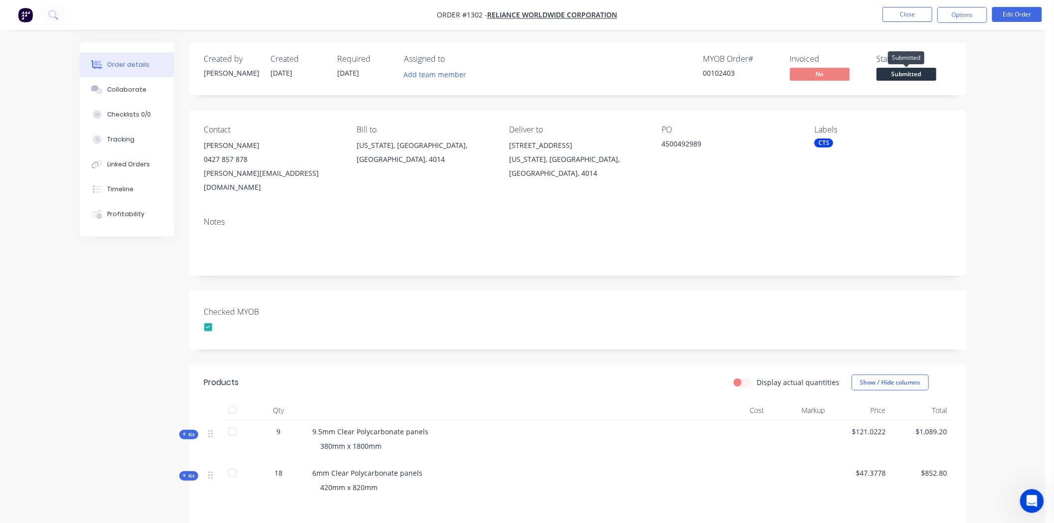
click at [909, 72] on span "Submitted" at bounding box center [907, 74] width 60 height 12
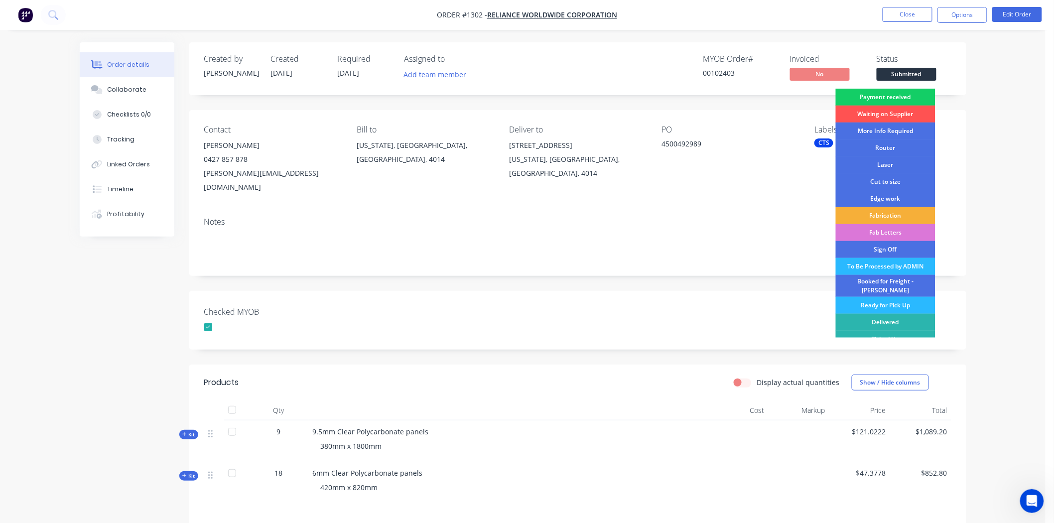
click at [900, 98] on div "Payment received" at bounding box center [886, 97] width 100 height 17
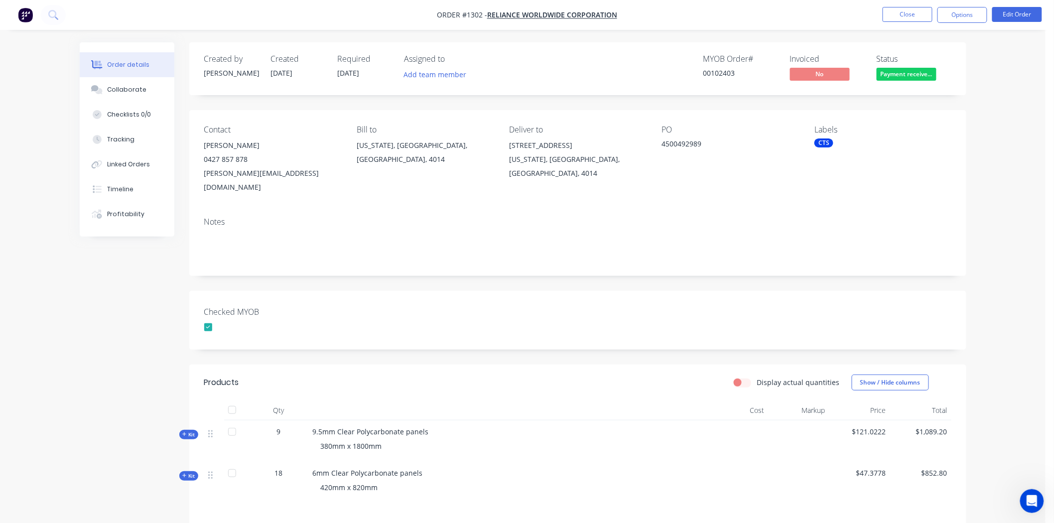
click at [827, 141] on div "CTS" at bounding box center [823, 142] width 19 height 9
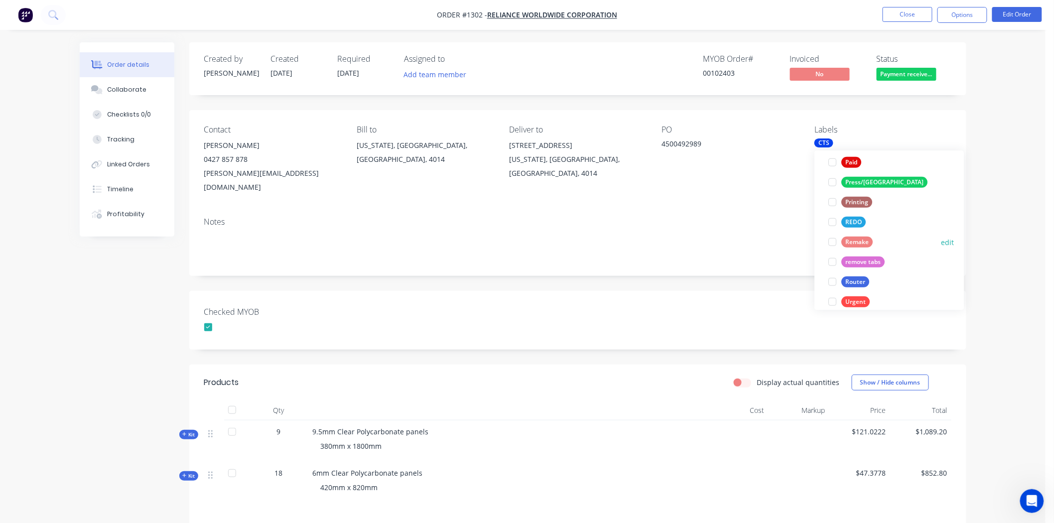
scroll to position [387, 0]
click at [831, 162] on div at bounding box center [833, 162] width 20 height 20
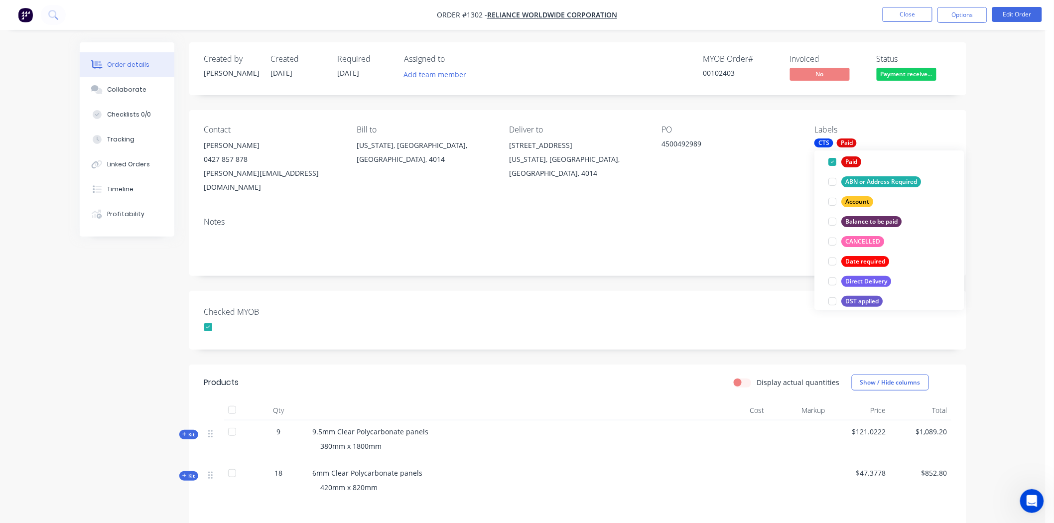
click at [594, 310] on div "Checked MYOB" at bounding box center [577, 320] width 777 height 59
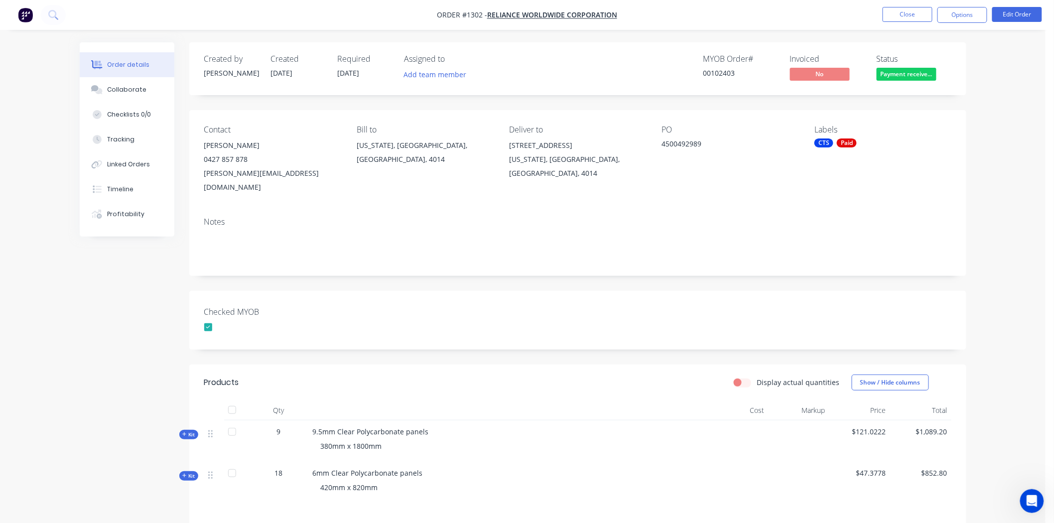
click at [184, 432] on icon at bounding box center [184, 434] width 4 height 4
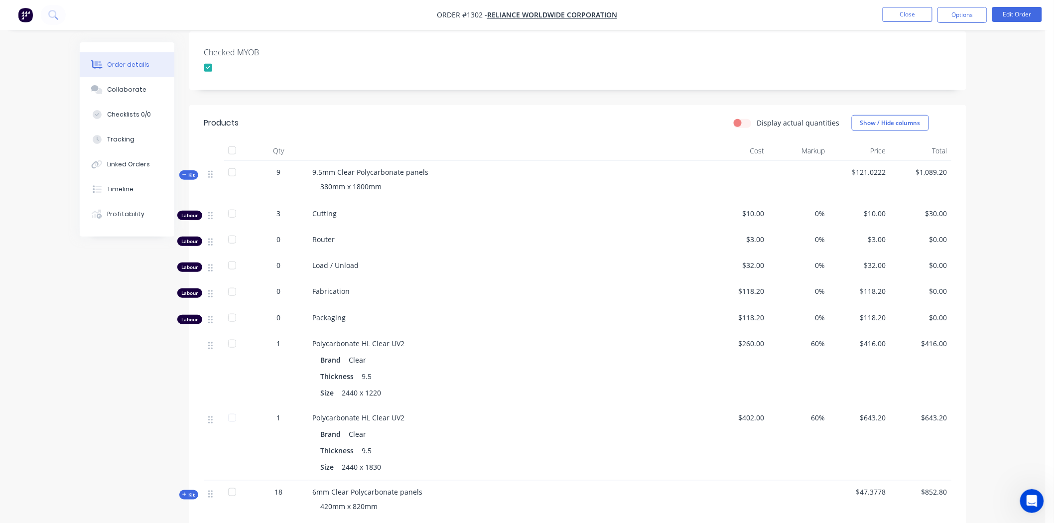
scroll to position [332, 0]
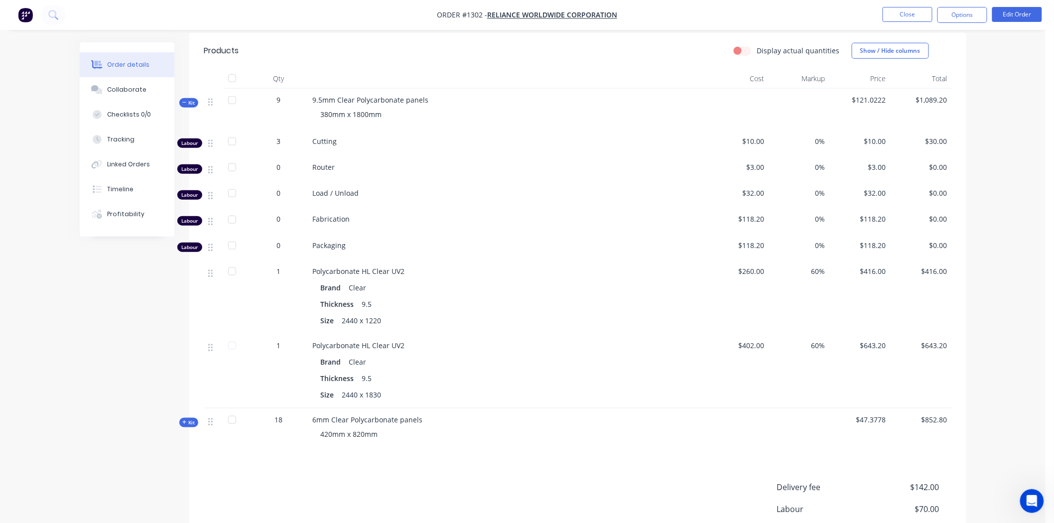
click at [185, 420] on icon at bounding box center [184, 422] width 4 height 5
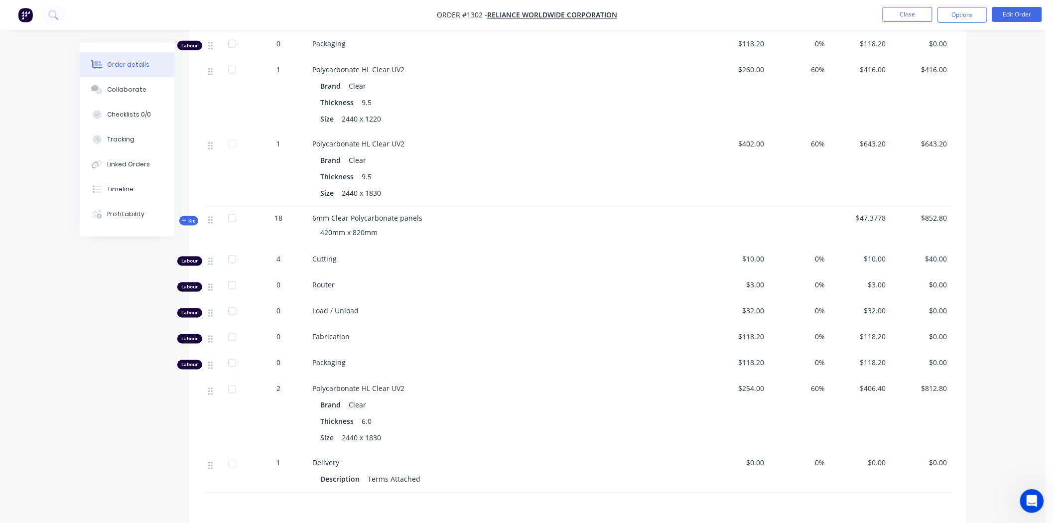
scroll to position [553, 0]
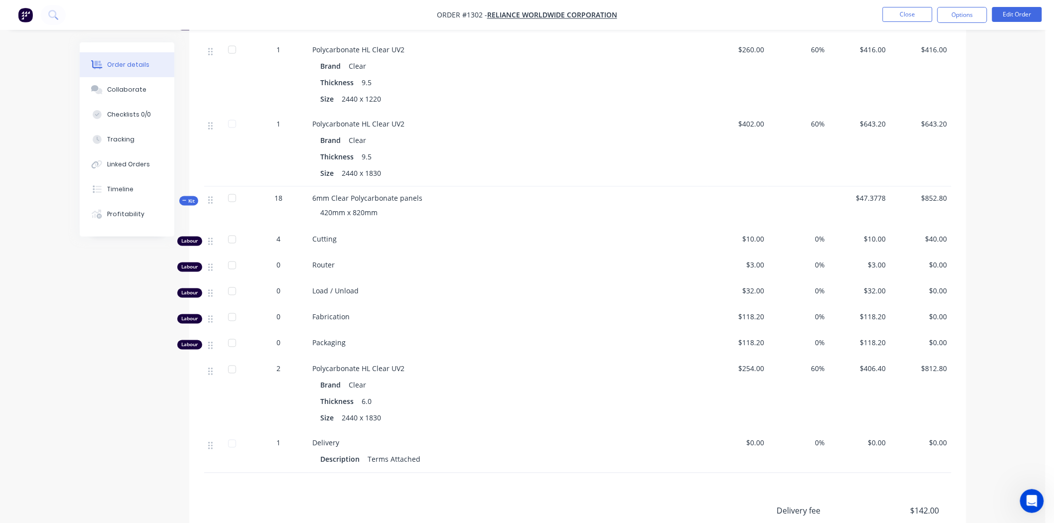
click at [192, 197] on span "Kit" at bounding box center [188, 200] width 13 height 7
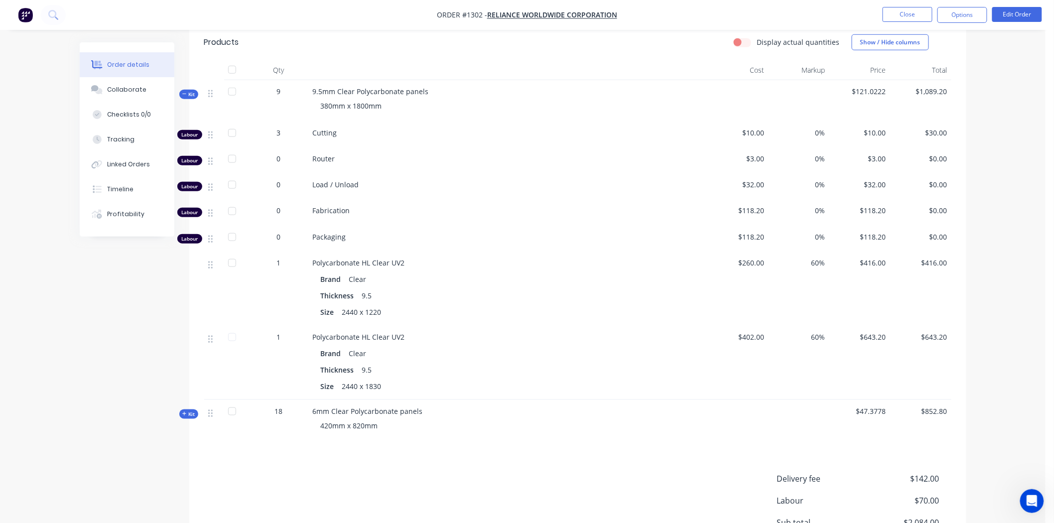
scroll to position [227, 0]
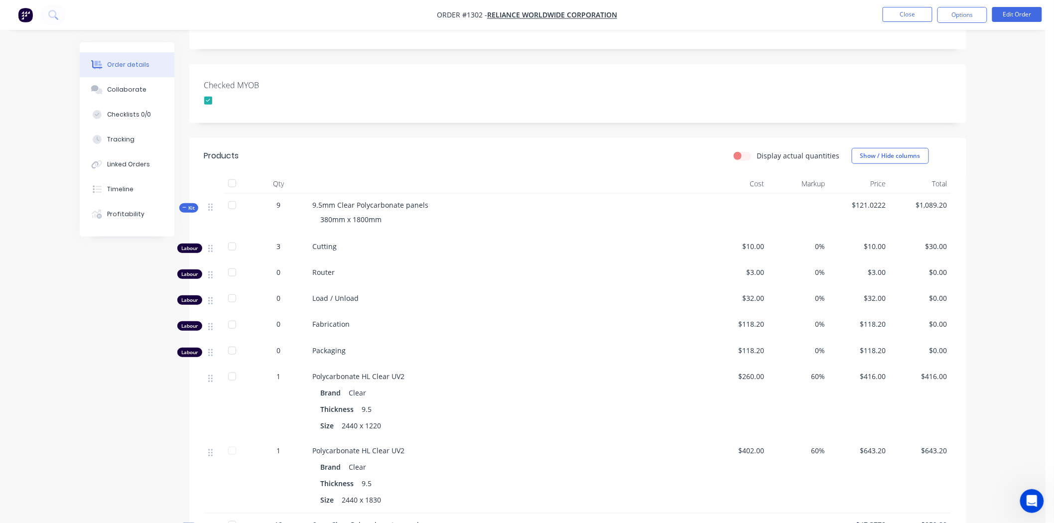
click at [185, 205] on icon at bounding box center [184, 207] width 4 height 5
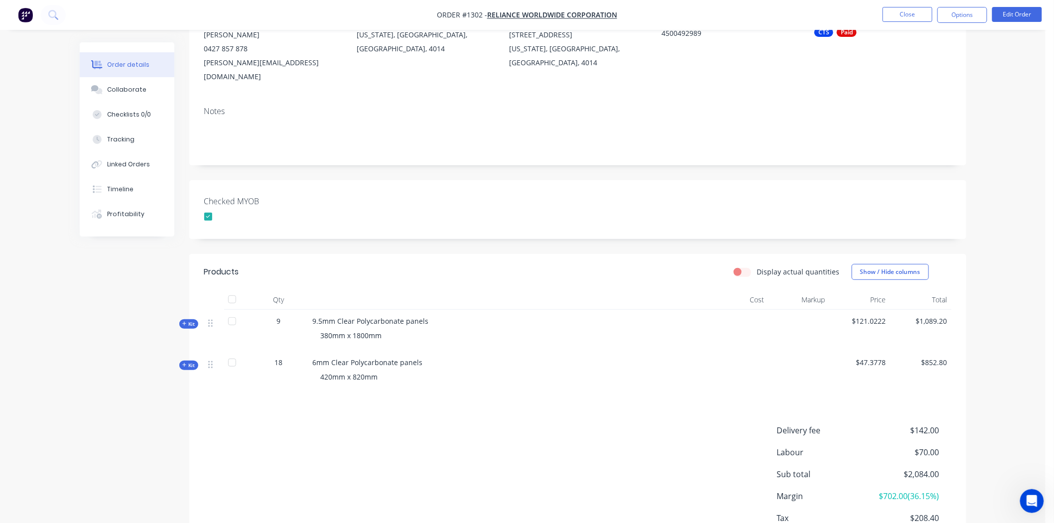
scroll to position [0, 0]
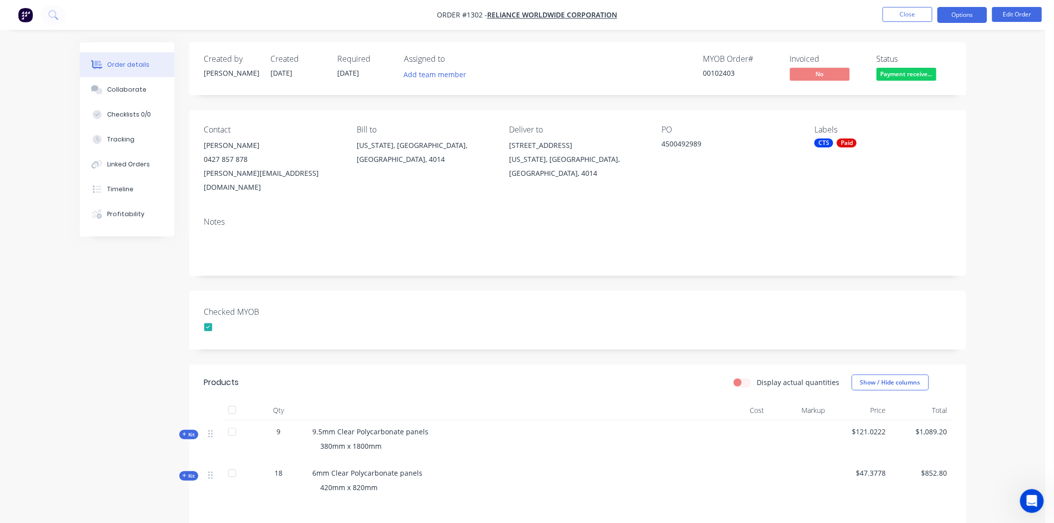
click at [964, 17] on button "Options" at bounding box center [962, 15] width 50 height 16
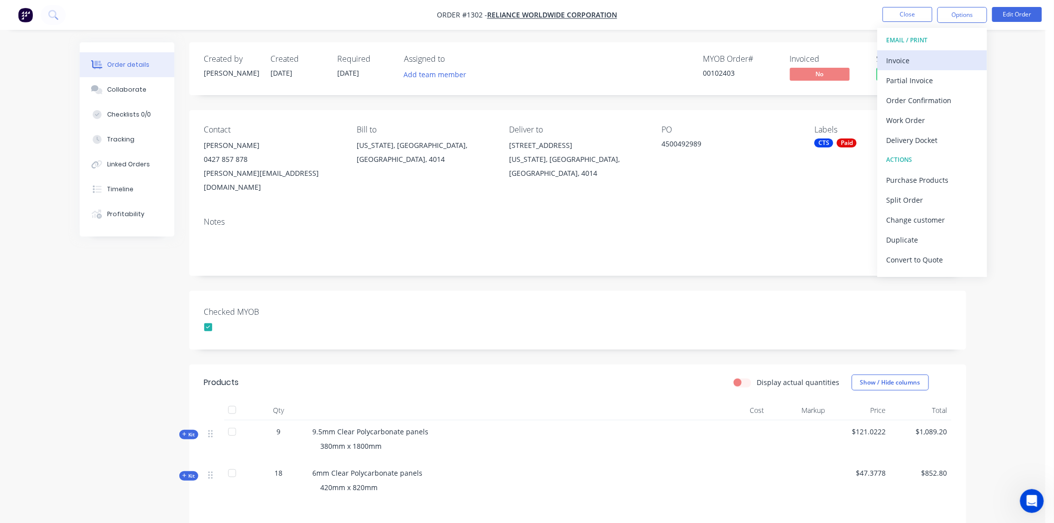
click at [904, 58] on div "Invoice" at bounding box center [933, 60] width 92 height 14
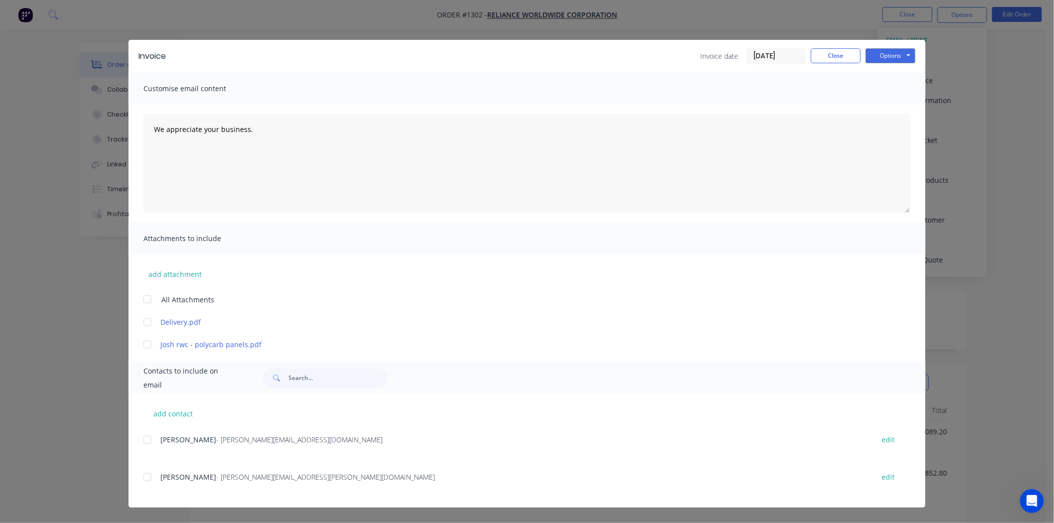
click at [779, 56] on input "08/09/25" at bounding box center [776, 56] width 59 height 15
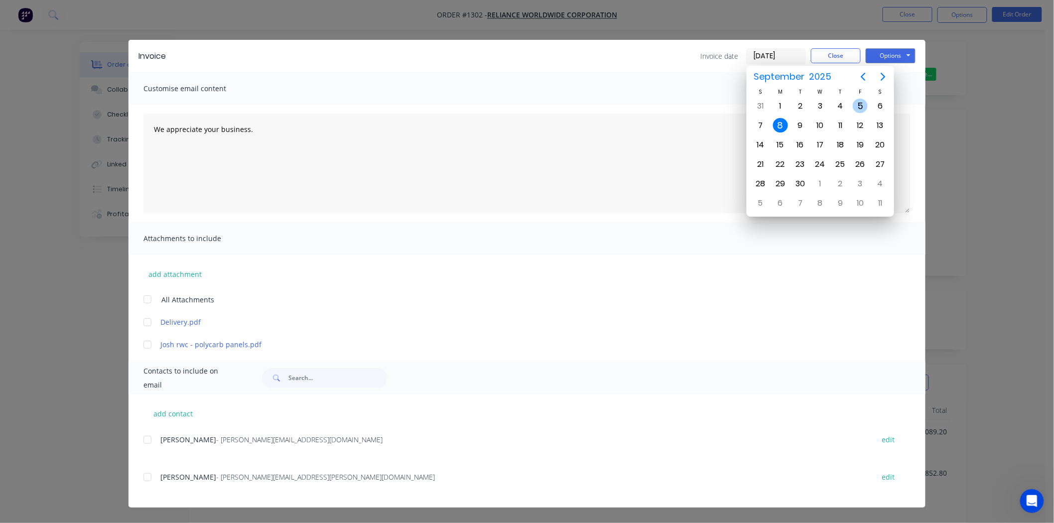
click at [859, 105] on div "5" at bounding box center [860, 106] width 15 height 15
type input "[DATE]"
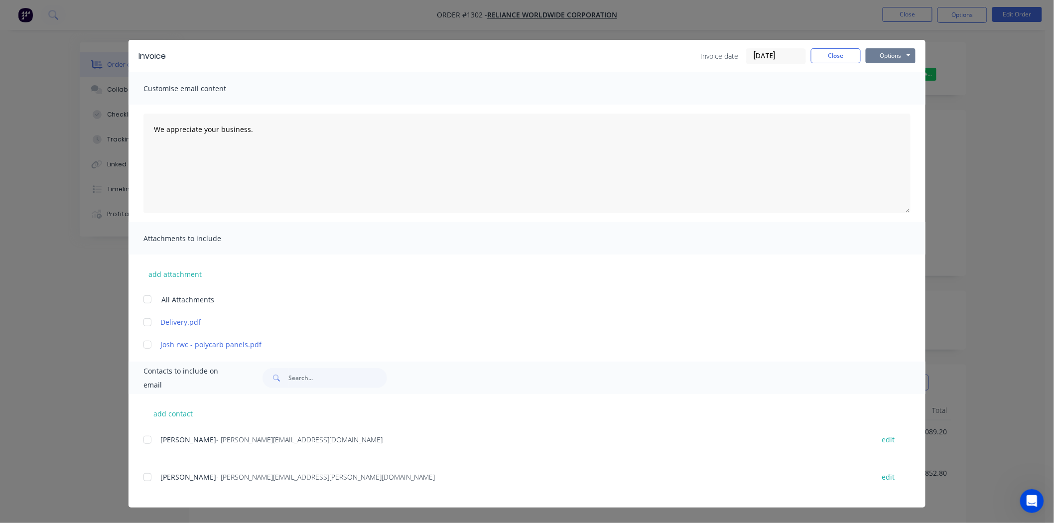
click at [895, 53] on button "Options" at bounding box center [891, 55] width 50 height 15
click at [892, 90] on button "Print" at bounding box center [898, 90] width 64 height 16
click at [829, 53] on button "Close" at bounding box center [836, 55] width 50 height 15
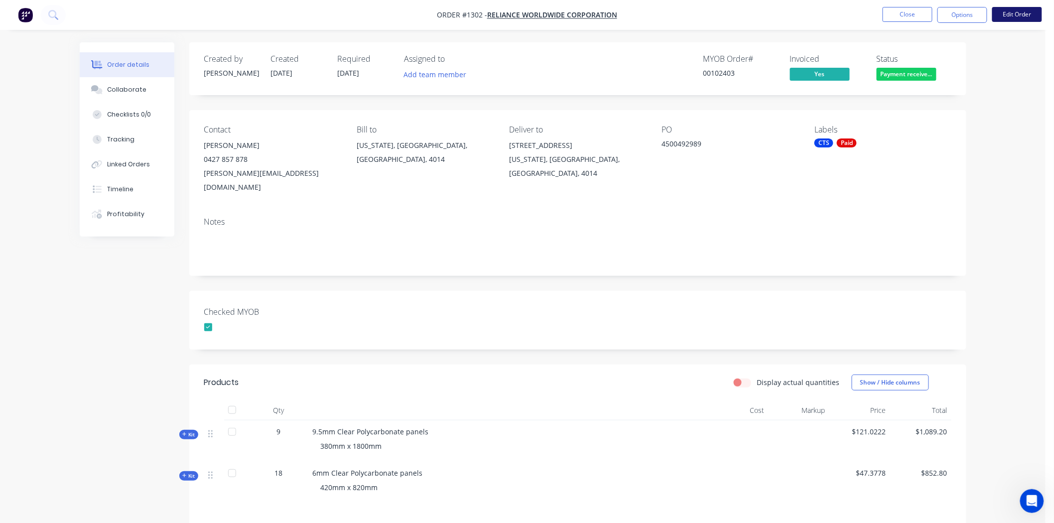
click at [1016, 10] on button "Edit Order" at bounding box center [1017, 14] width 50 height 15
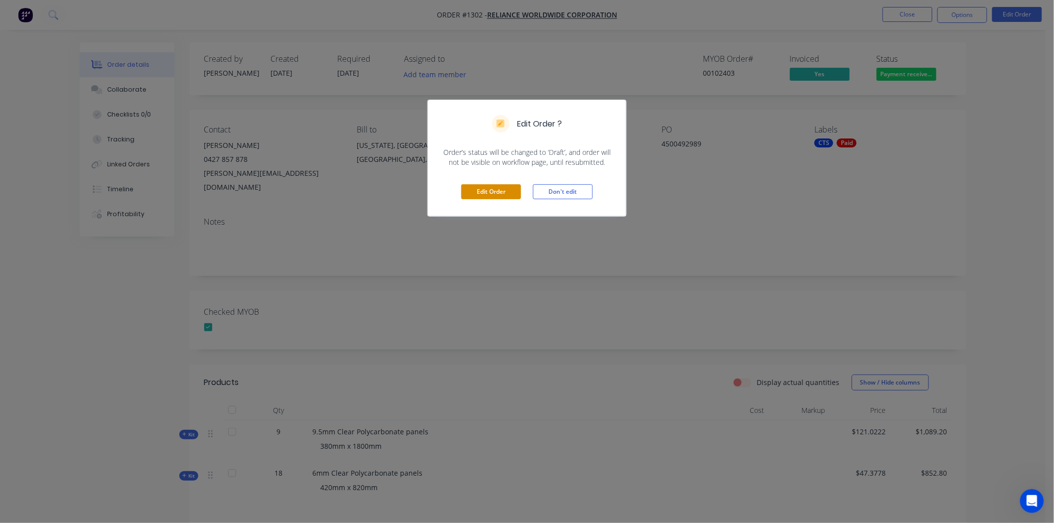
click at [495, 193] on button "Edit Order" at bounding box center [491, 191] width 60 height 15
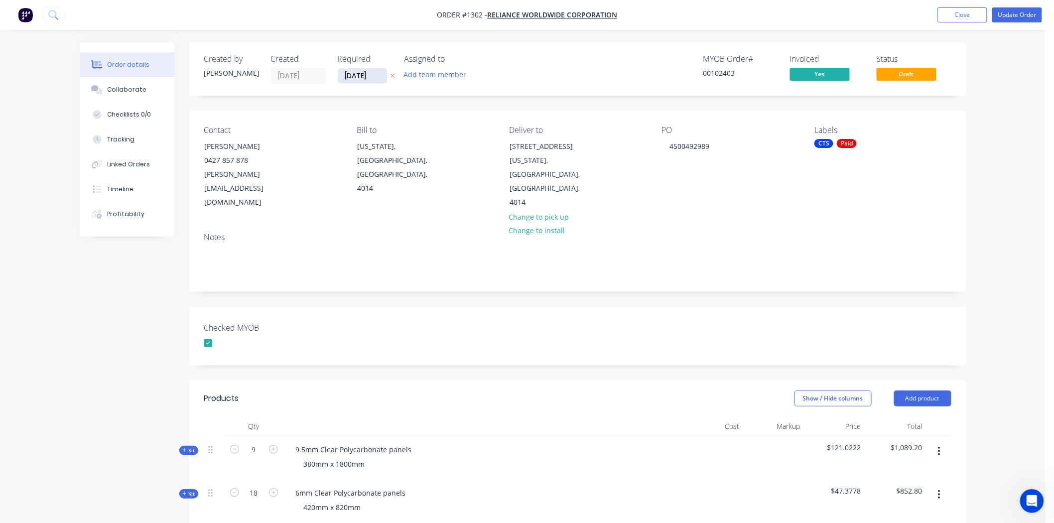
click at [364, 78] on input "[DATE]" at bounding box center [362, 75] width 49 height 15
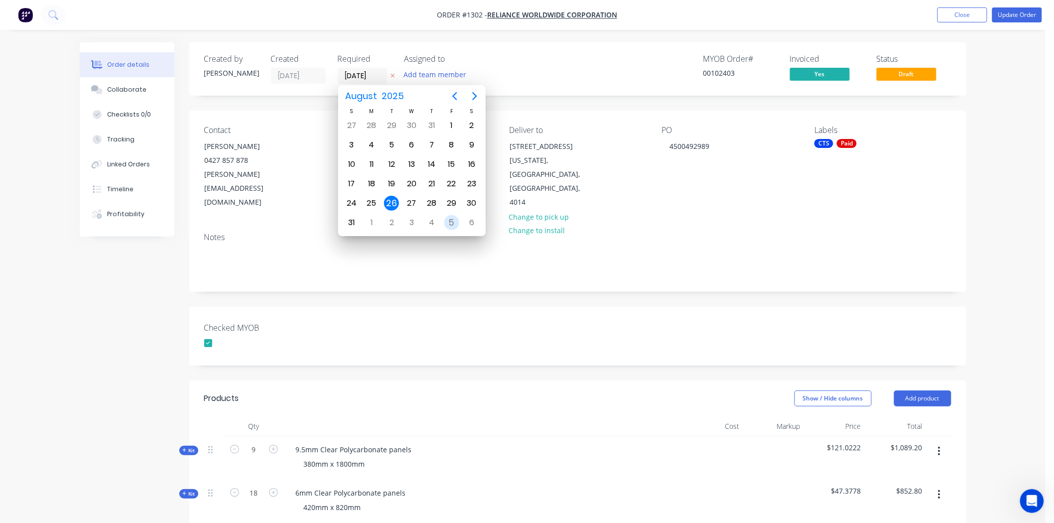
click at [450, 215] on div "5" at bounding box center [451, 222] width 15 height 15
type input "[DATE]"
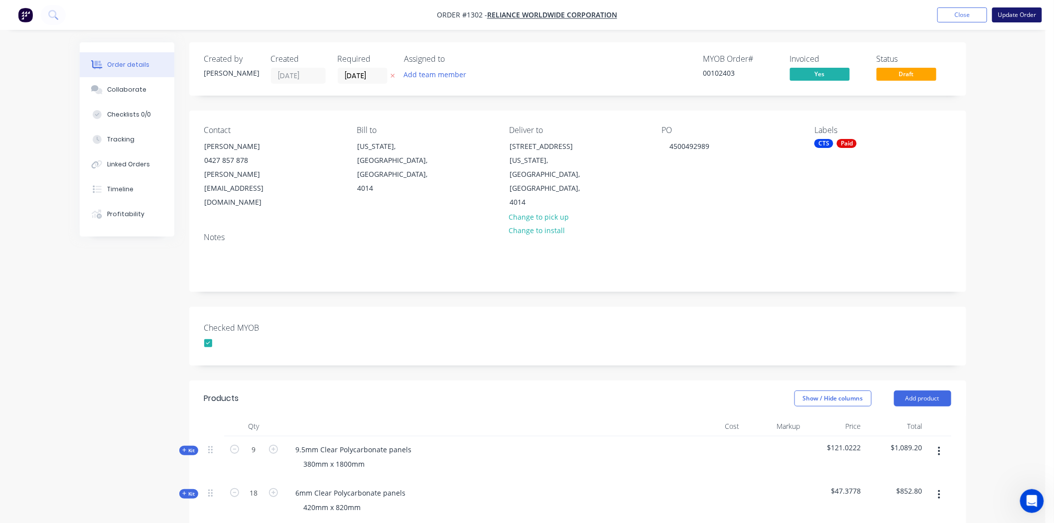
click at [1023, 13] on button "Update Order" at bounding box center [1017, 14] width 50 height 15
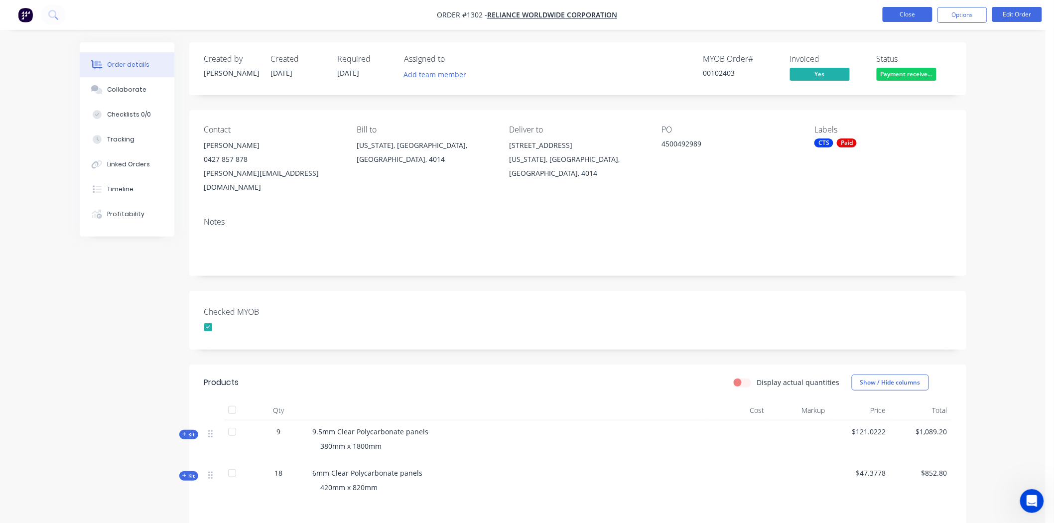
click at [917, 14] on button "Close" at bounding box center [908, 14] width 50 height 15
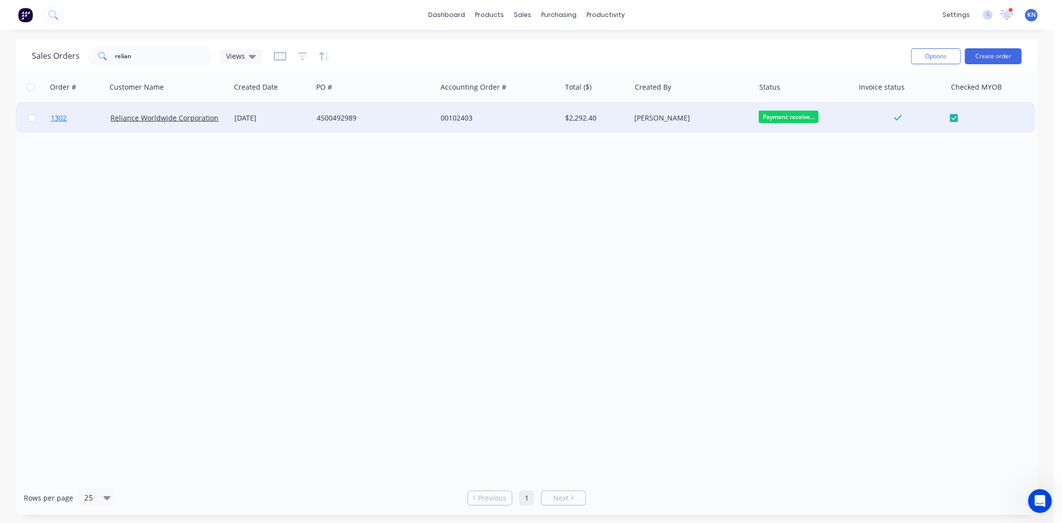
click at [53, 117] on span "1302" at bounding box center [59, 118] width 16 height 10
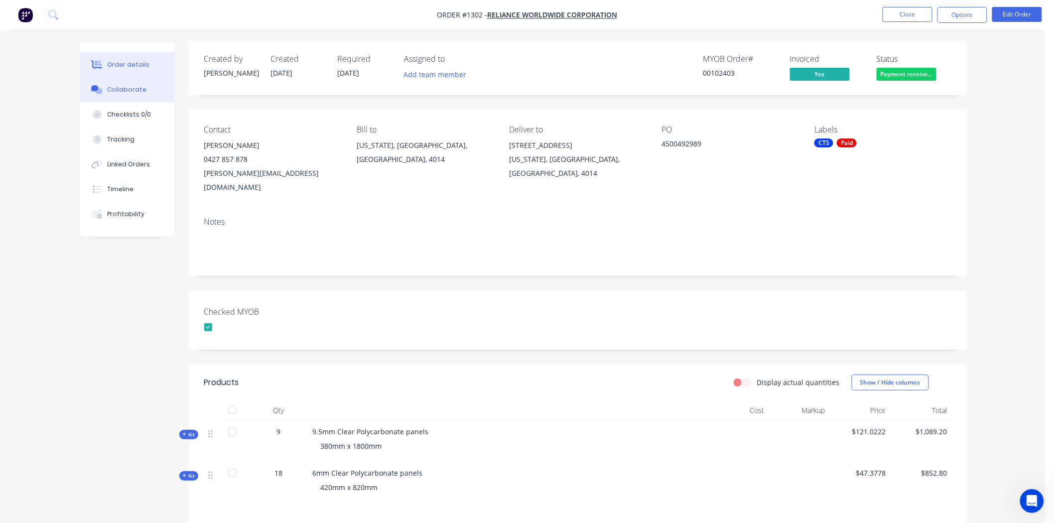
click at [120, 88] on div "Collaborate" at bounding box center [126, 89] width 39 height 9
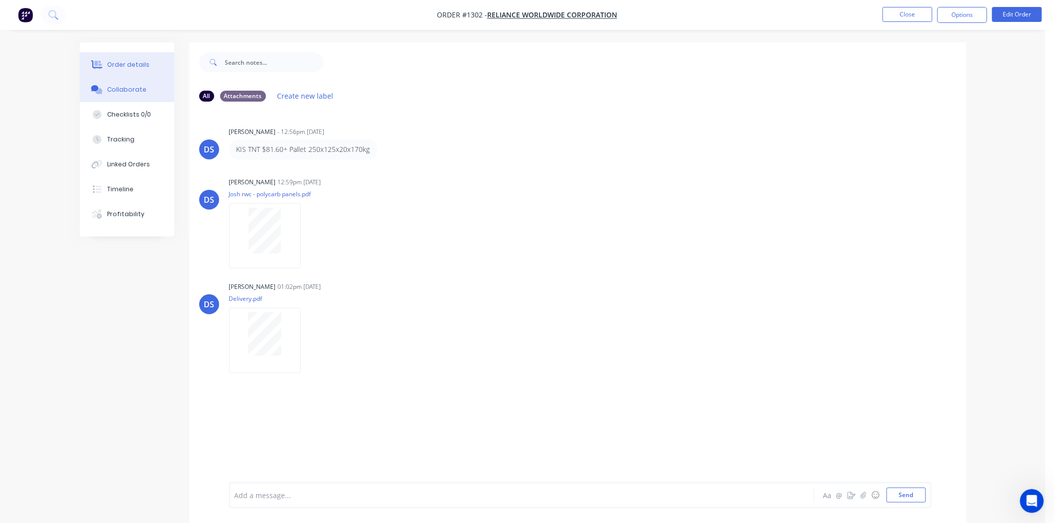
click at [122, 64] on div "Order details" at bounding box center [128, 64] width 42 height 9
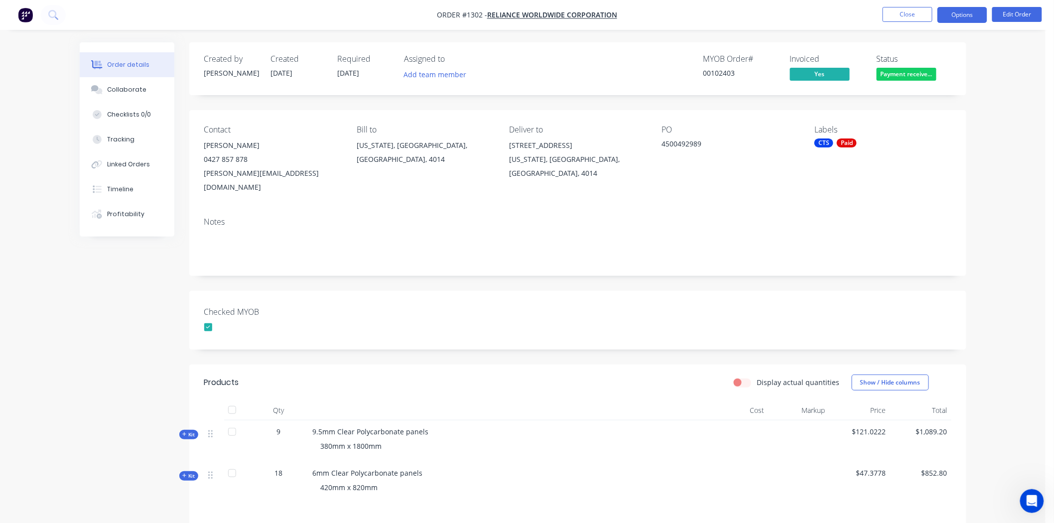
click at [972, 11] on button "Options" at bounding box center [962, 15] width 50 height 16
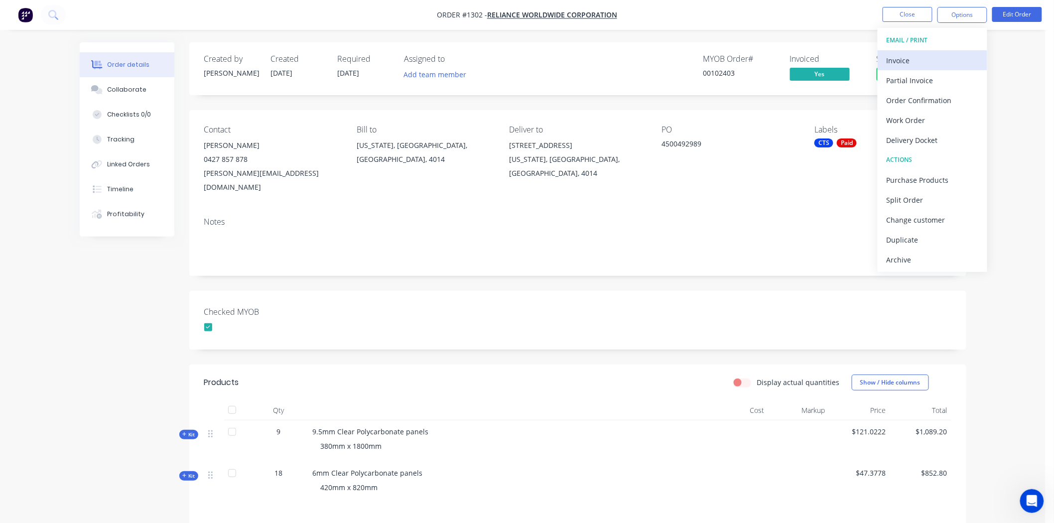
click at [934, 58] on div "Invoice" at bounding box center [933, 60] width 92 height 14
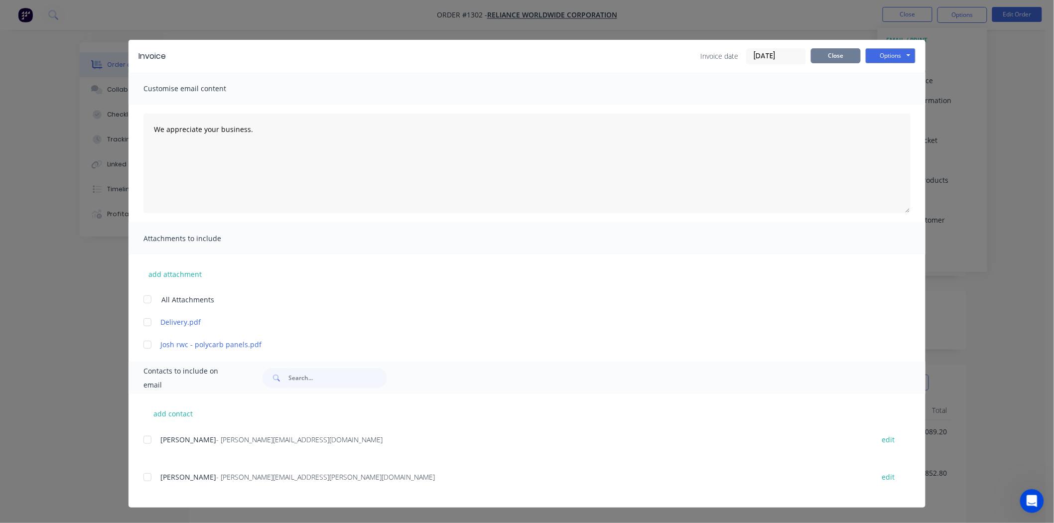
click at [848, 57] on button "Close" at bounding box center [836, 55] width 50 height 15
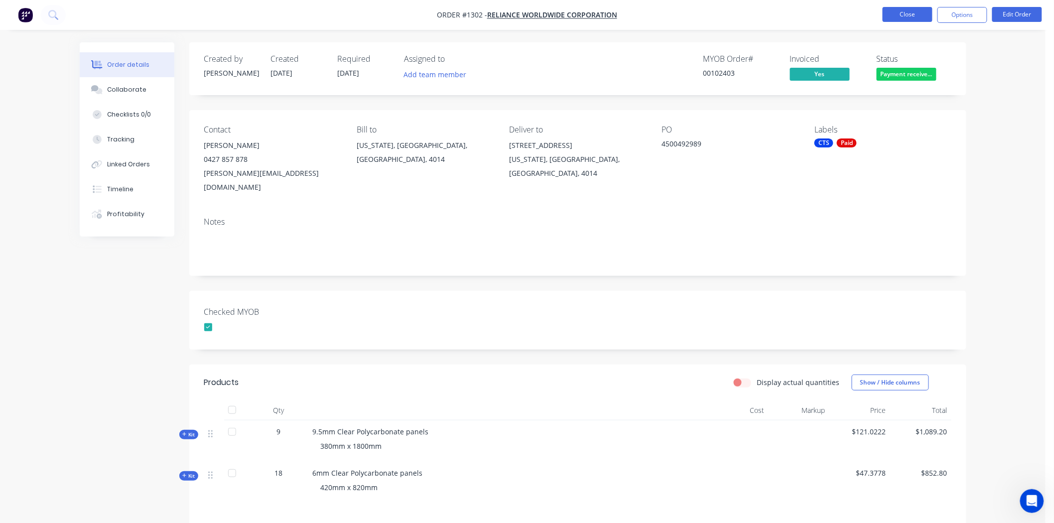
click at [902, 15] on button "Close" at bounding box center [908, 14] width 50 height 15
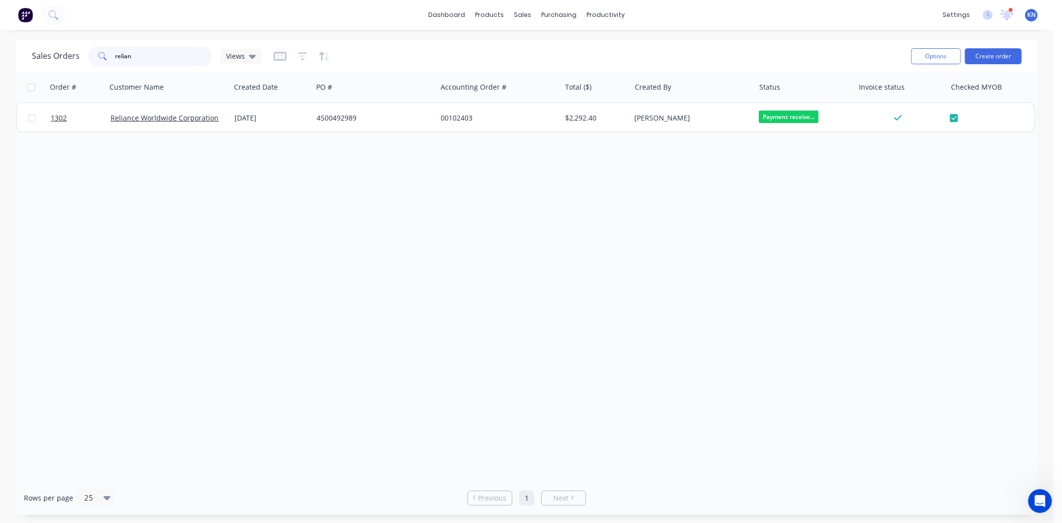
click at [143, 59] on input "relian" at bounding box center [164, 56] width 97 height 20
type input "r"
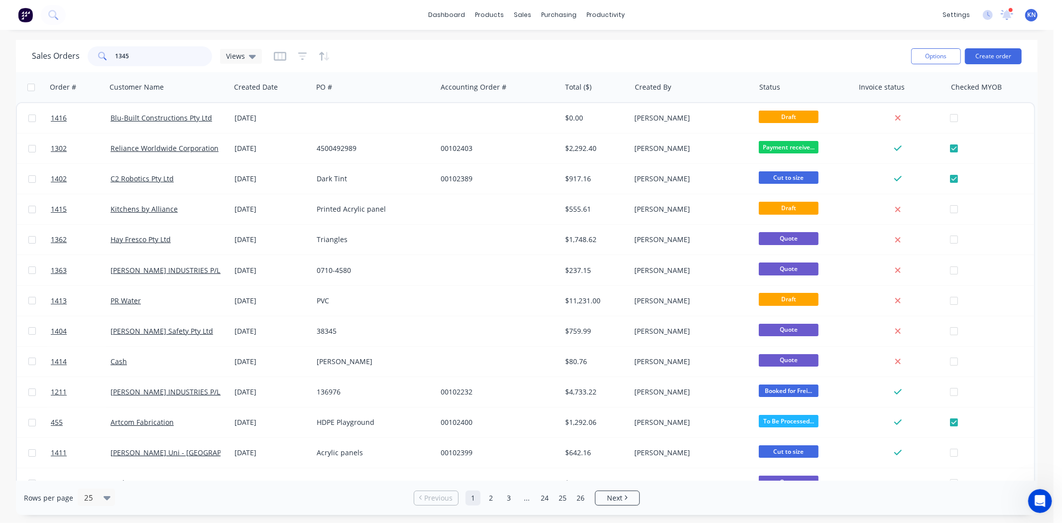
type input "1345"
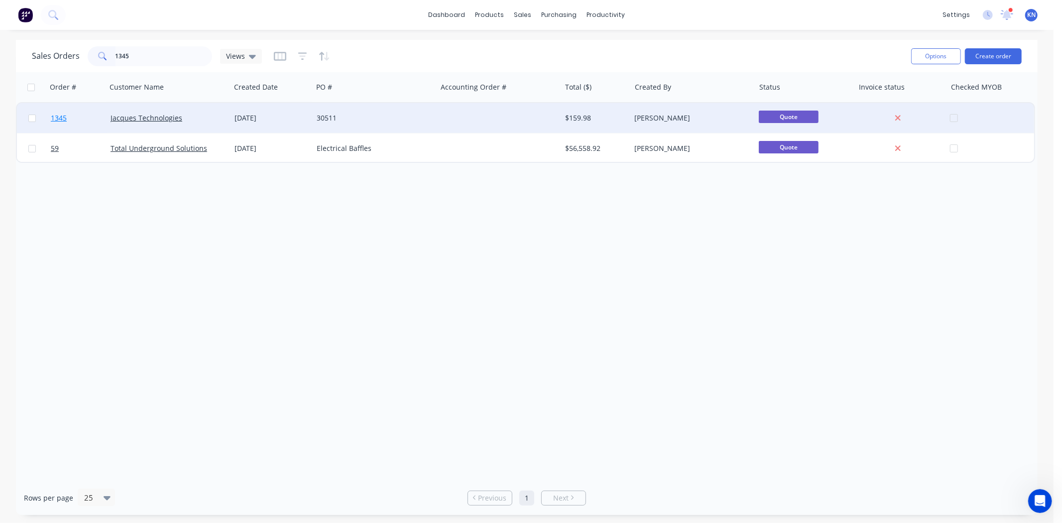
click at [57, 117] on span "1345" at bounding box center [59, 118] width 16 height 10
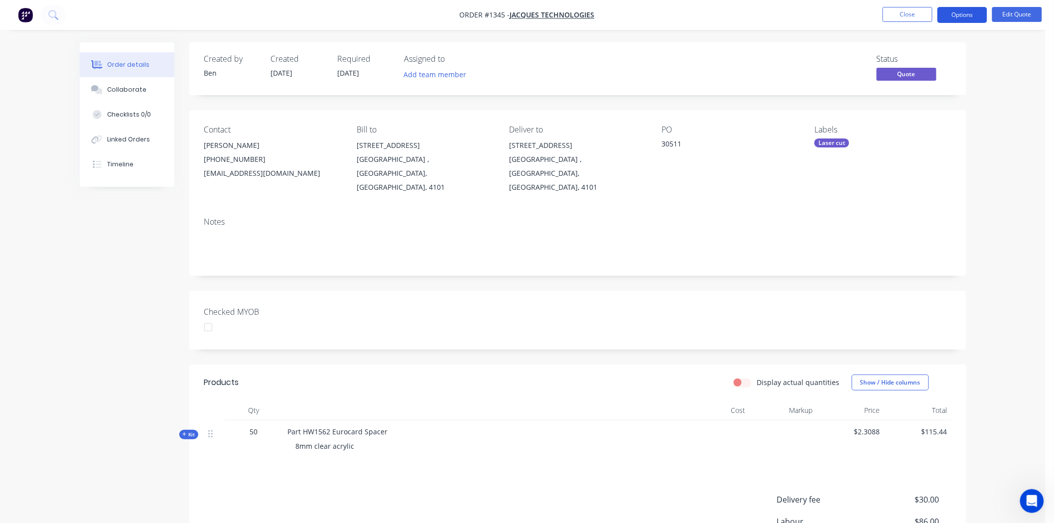
click at [968, 13] on button "Options" at bounding box center [962, 15] width 50 height 16
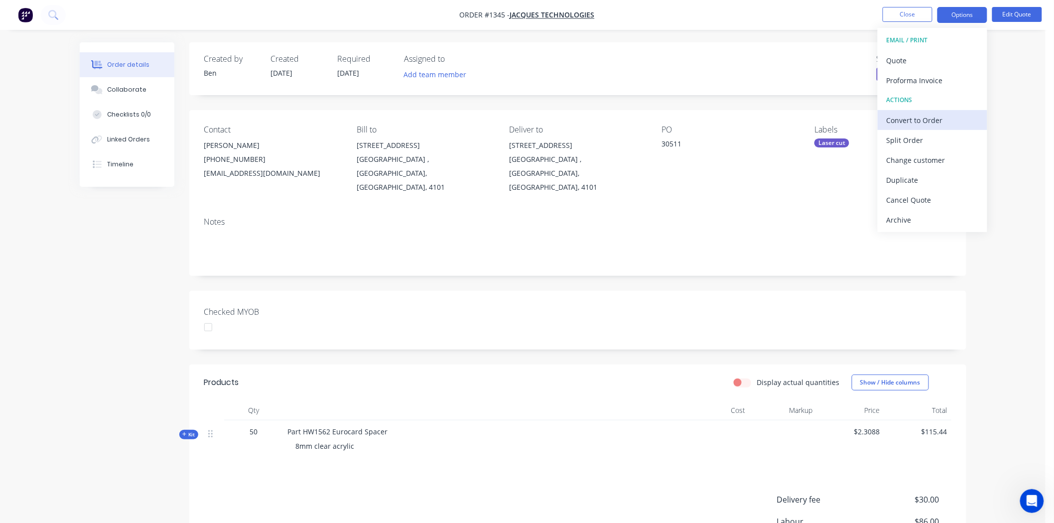
click at [932, 121] on div "Convert to Order" at bounding box center [933, 120] width 92 height 14
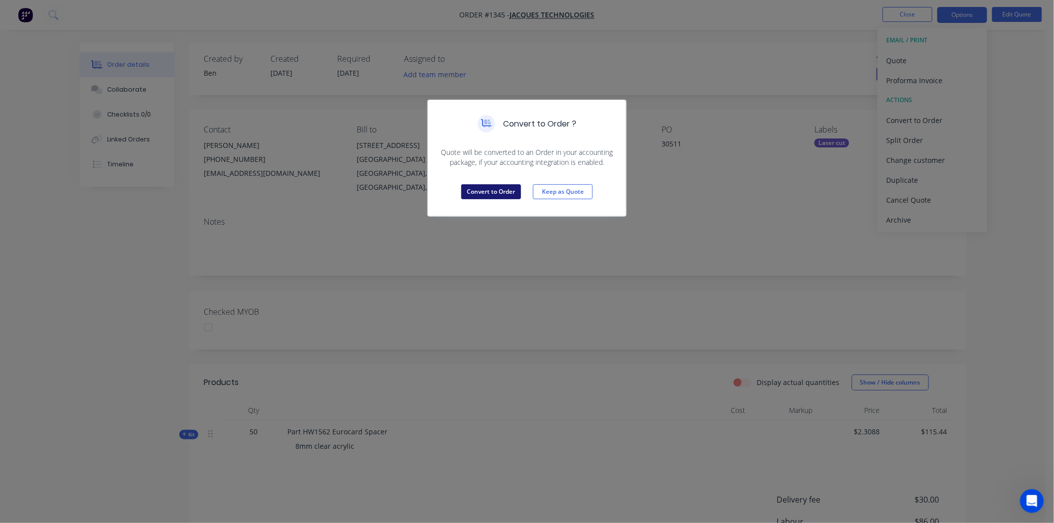
click at [491, 195] on button "Convert to Order" at bounding box center [491, 191] width 60 height 15
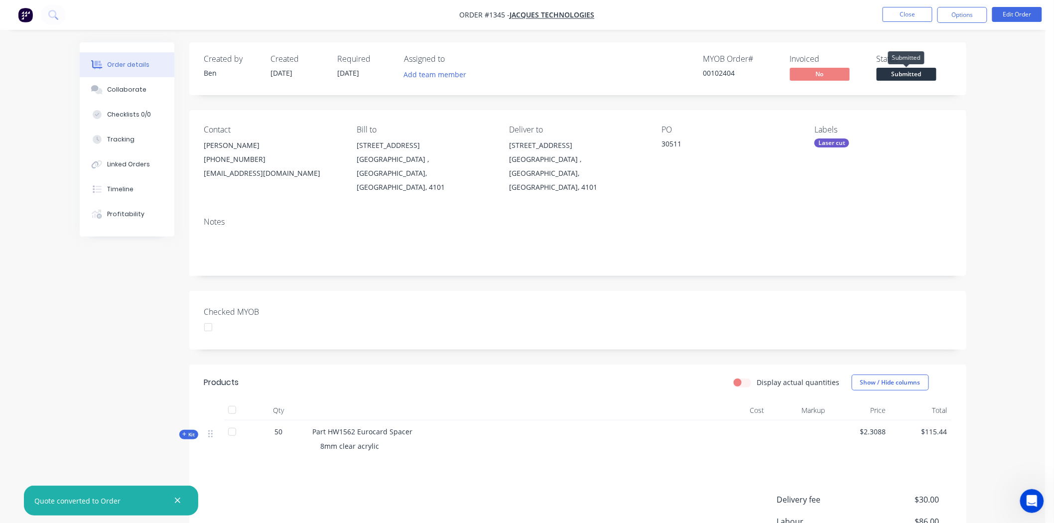
click at [914, 75] on span "Submitted" at bounding box center [907, 74] width 60 height 12
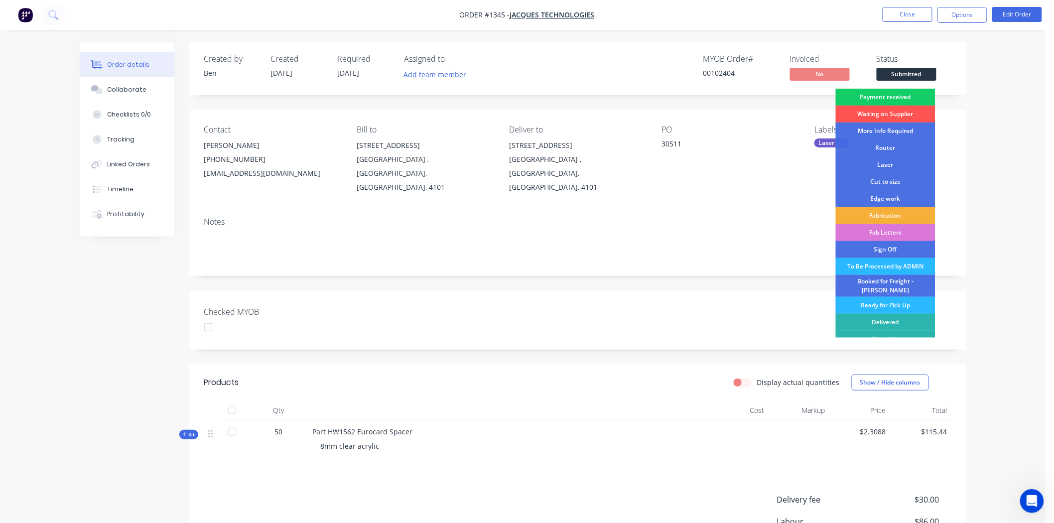
click at [906, 96] on div "Payment received" at bounding box center [886, 97] width 100 height 17
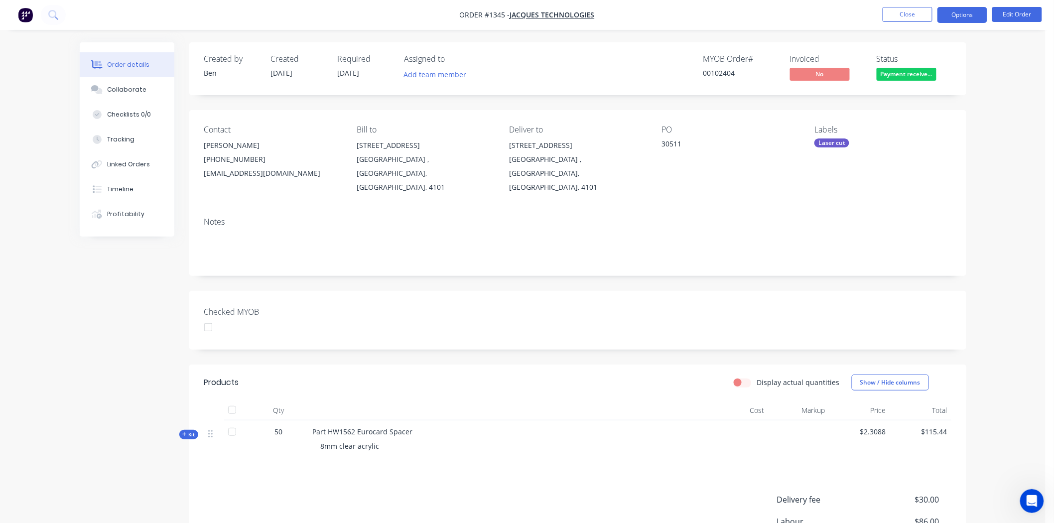
click at [959, 15] on button "Options" at bounding box center [962, 15] width 50 height 16
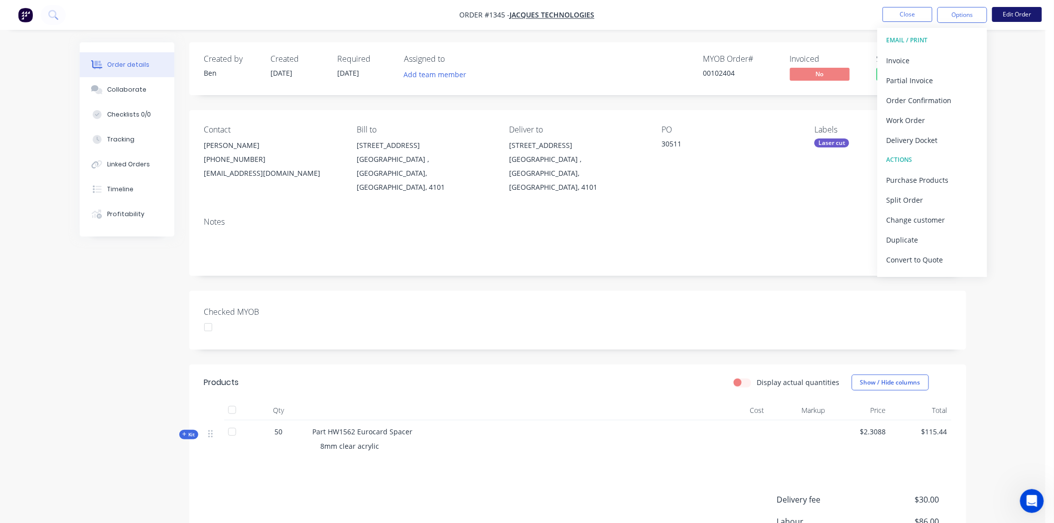
click at [1023, 13] on button "Edit Order" at bounding box center [1017, 14] width 50 height 15
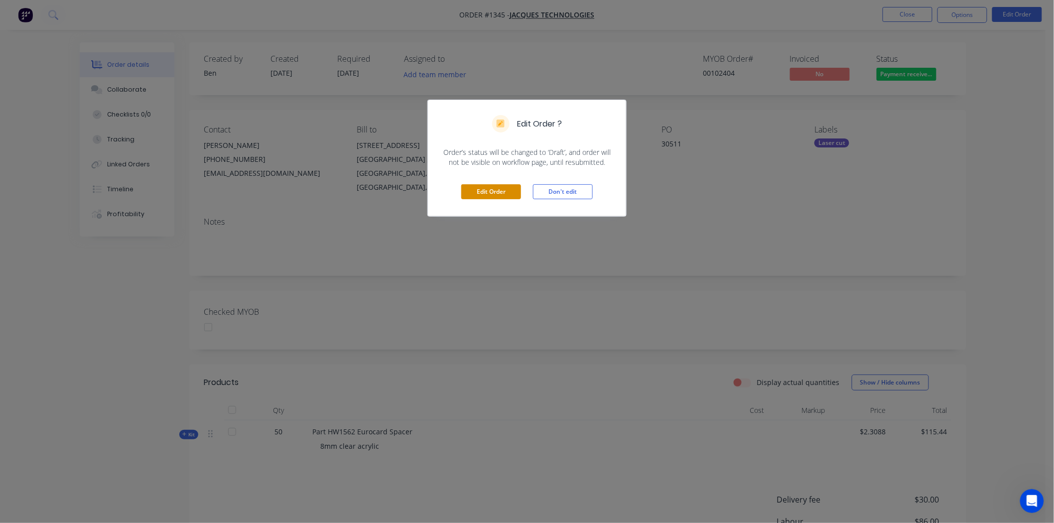
click at [509, 190] on button "Edit Order" at bounding box center [491, 191] width 60 height 15
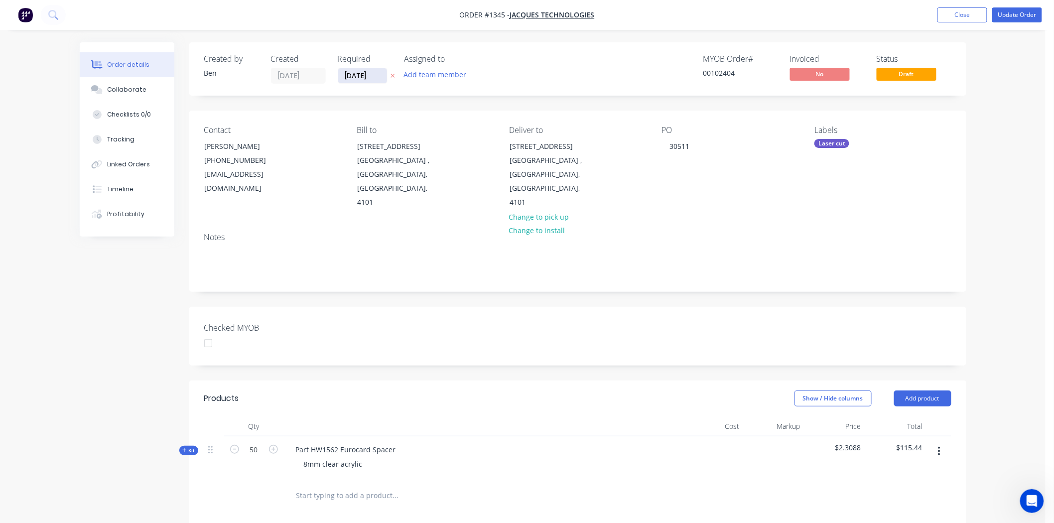
click at [357, 72] on input "[DATE]" at bounding box center [362, 75] width 49 height 15
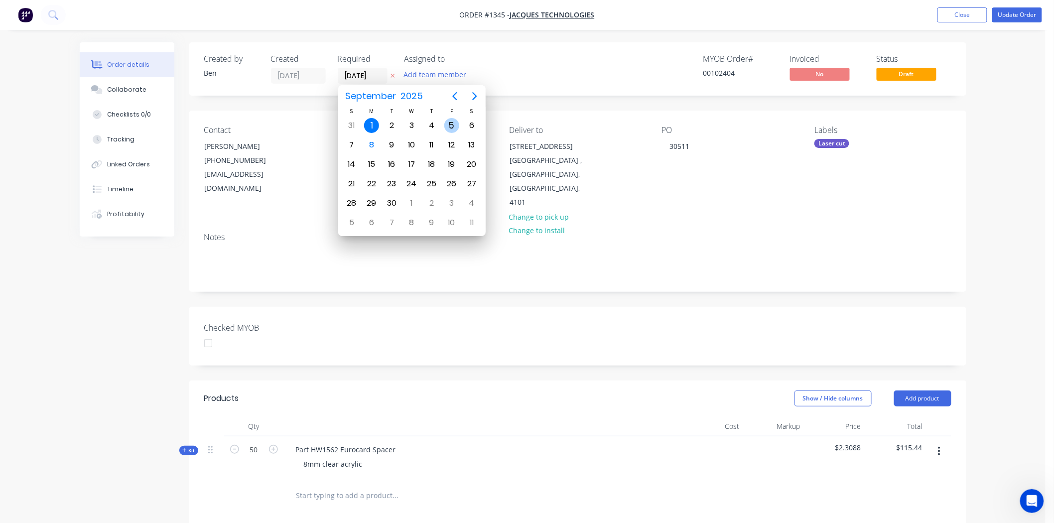
click at [453, 122] on div "5" at bounding box center [451, 125] width 15 height 15
type input "[DATE]"
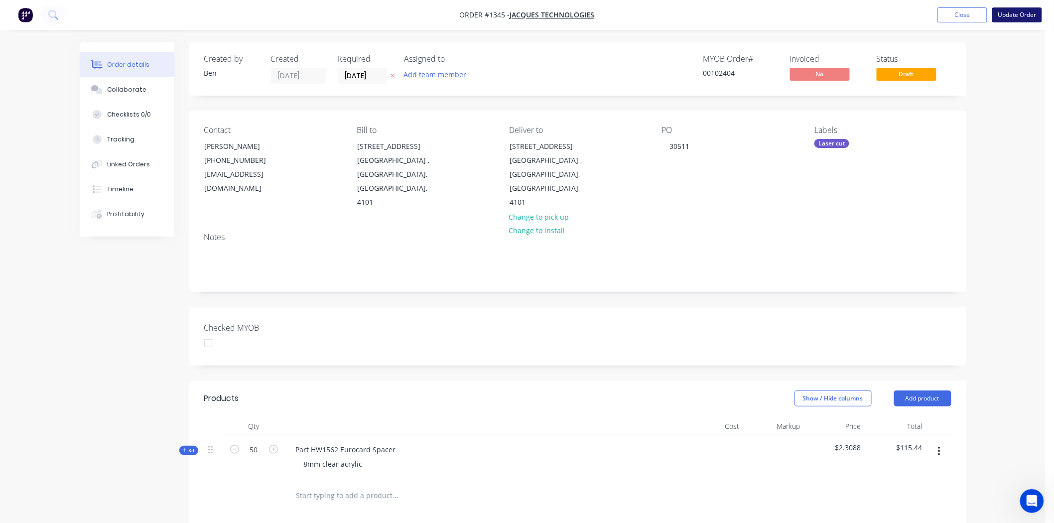
click at [1014, 15] on button "Update Order" at bounding box center [1017, 14] width 50 height 15
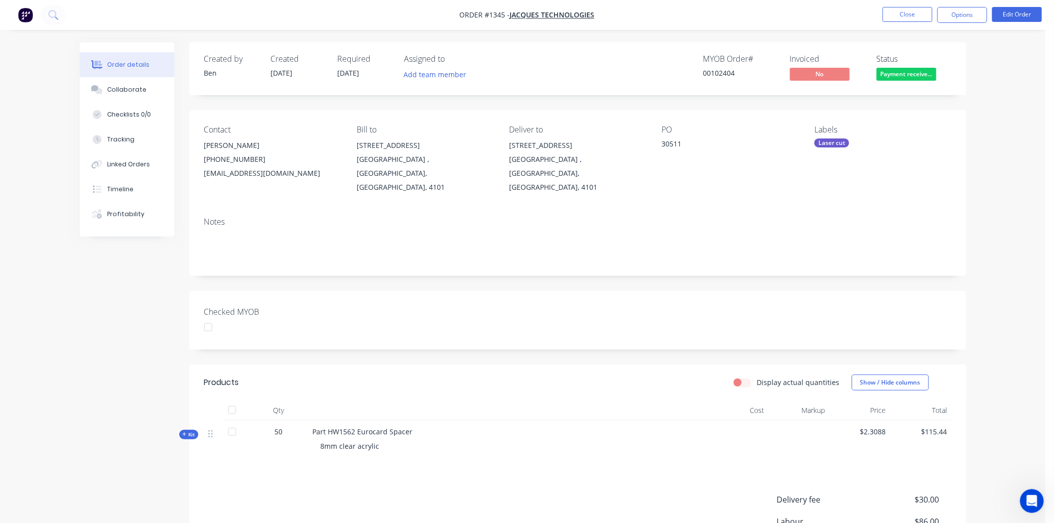
click at [208, 317] on div at bounding box center [208, 327] width 20 height 20
click at [973, 12] on button "Options" at bounding box center [962, 15] width 50 height 16
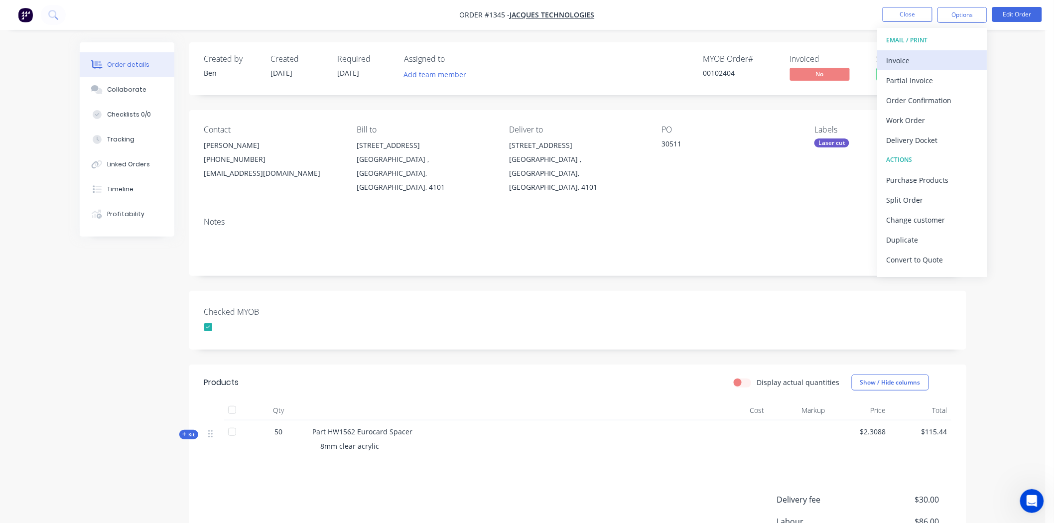
click at [895, 57] on div "Invoice" at bounding box center [933, 60] width 92 height 14
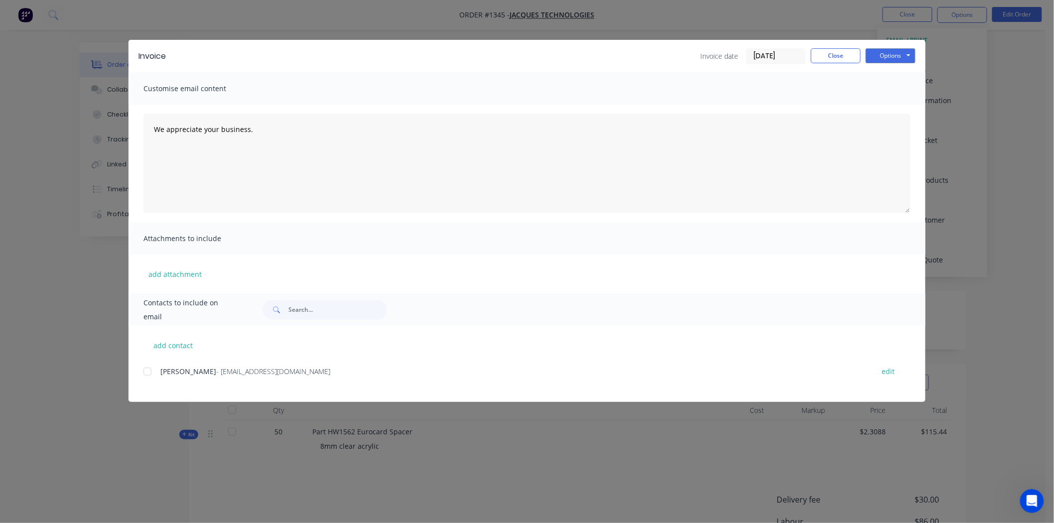
click at [780, 57] on input "[DATE]" at bounding box center [776, 56] width 59 height 15
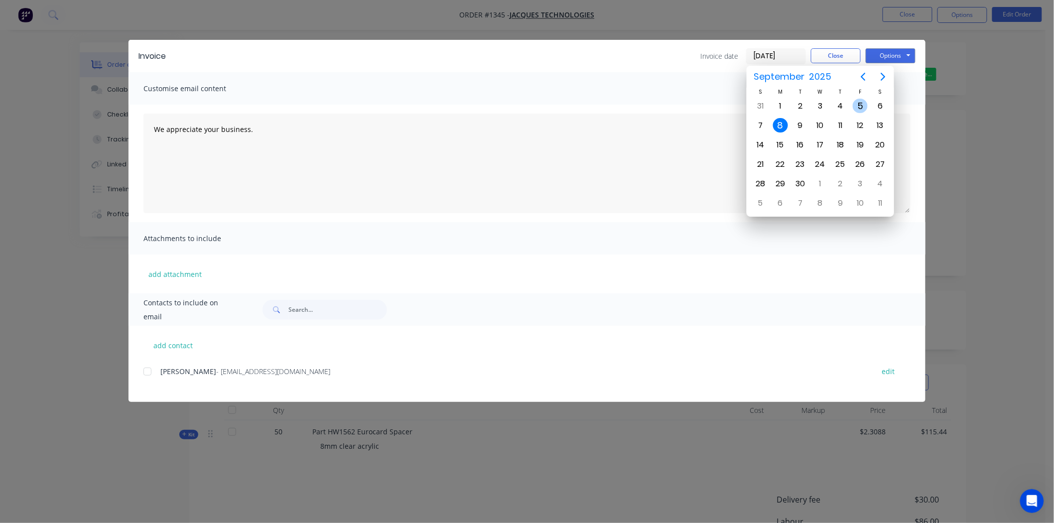
click at [858, 106] on div "5" at bounding box center [860, 106] width 15 height 15
type input "[DATE]"
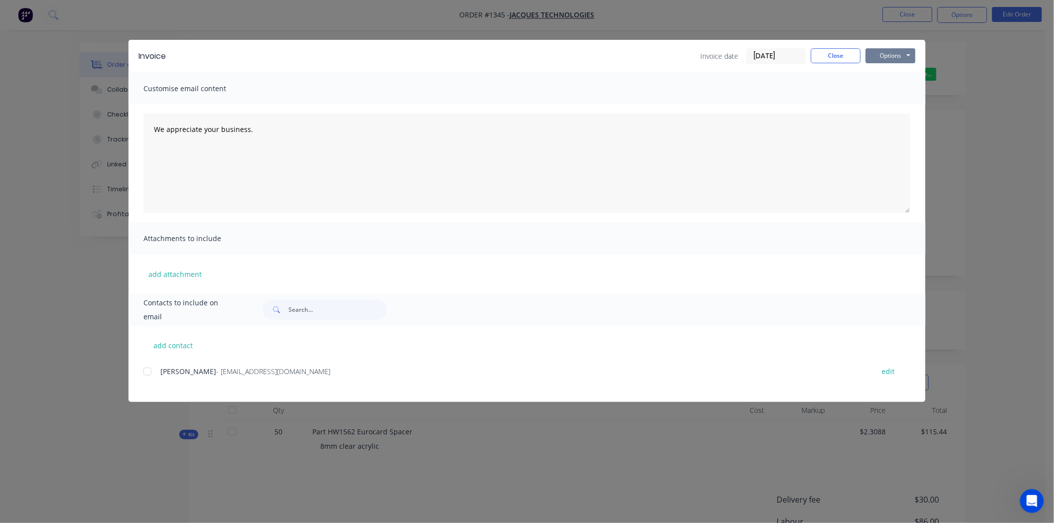
click at [892, 54] on button "Options" at bounding box center [891, 55] width 50 height 15
click at [889, 90] on button "Print" at bounding box center [898, 90] width 64 height 16
drag, startPoint x: 829, startPoint y: 51, endPoint x: 858, endPoint y: 47, distance: 29.7
click at [829, 51] on button "Close" at bounding box center [836, 55] width 50 height 15
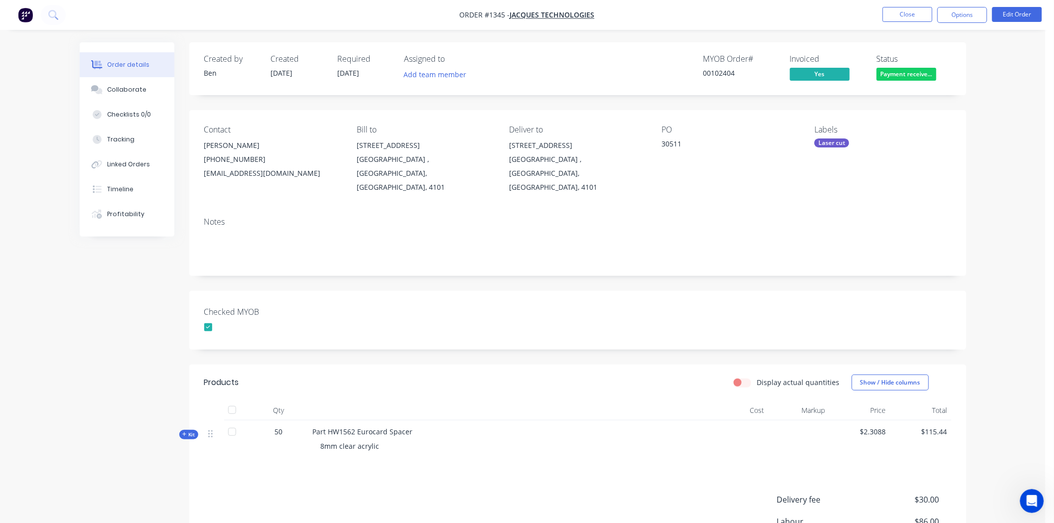
click at [847, 143] on div "Laser cut" at bounding box center [831, 142] width 35 height 9
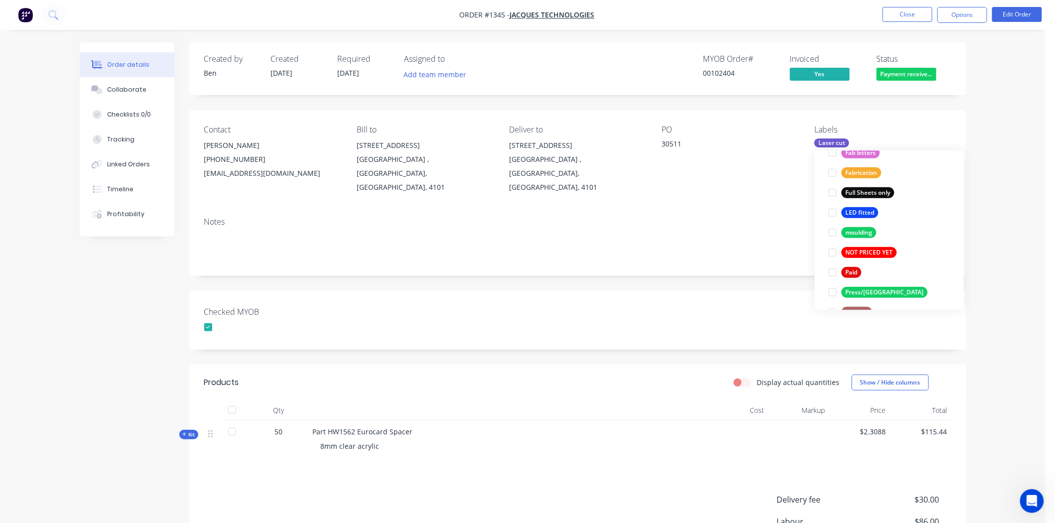
scroll to position [332, 0]
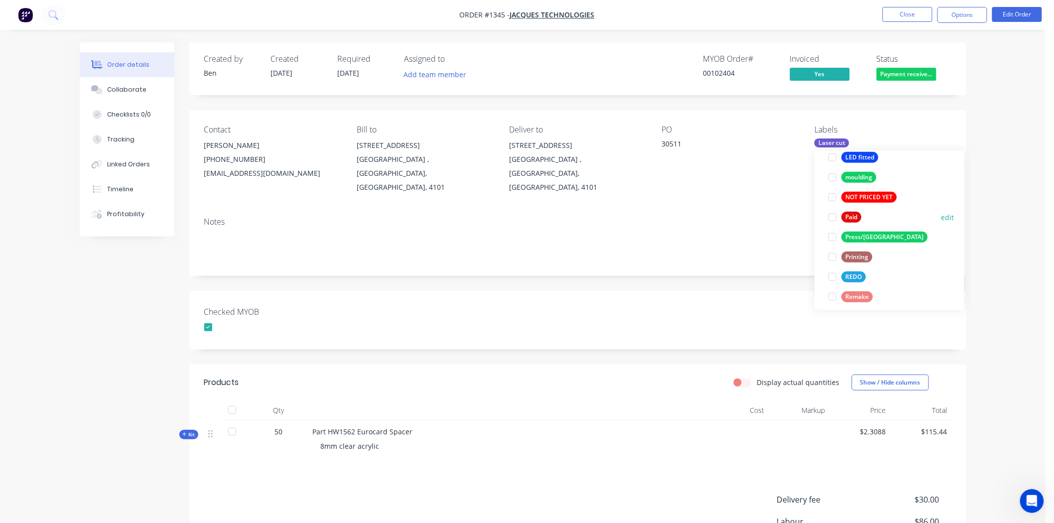
click at [832, 217] on div at bounding box center [833, 217] width 20 height 20
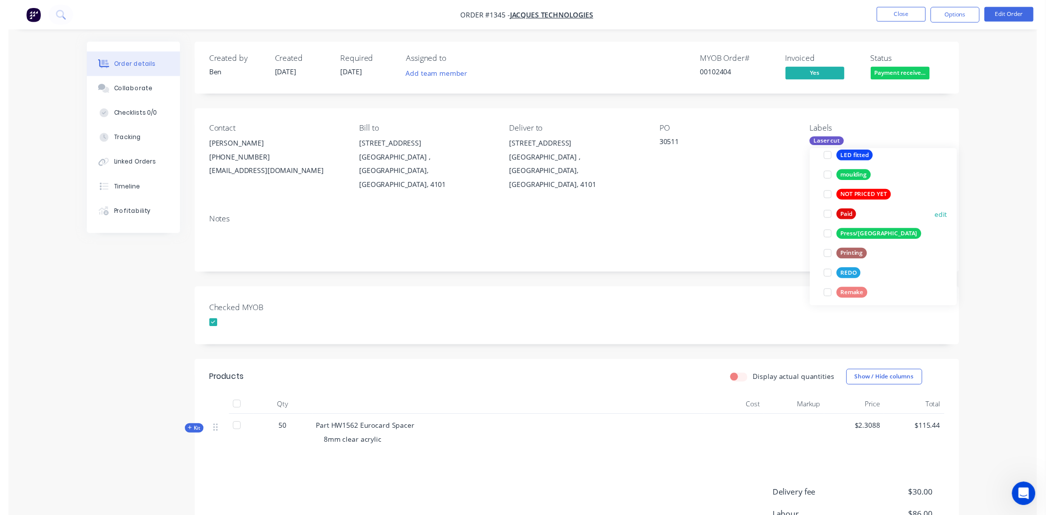
scroll to position [33, 0]
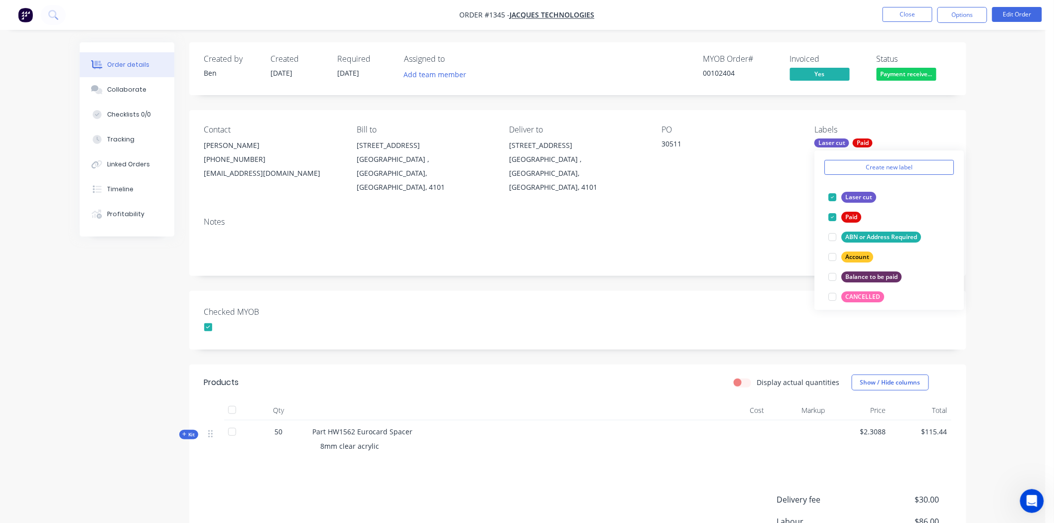
click at [731, 268] on div "Created by Ben Created 08/09/25 Required 05/09/25 Assigned to Add team member M…" at bounding box center [577, 344] width 777 height 604
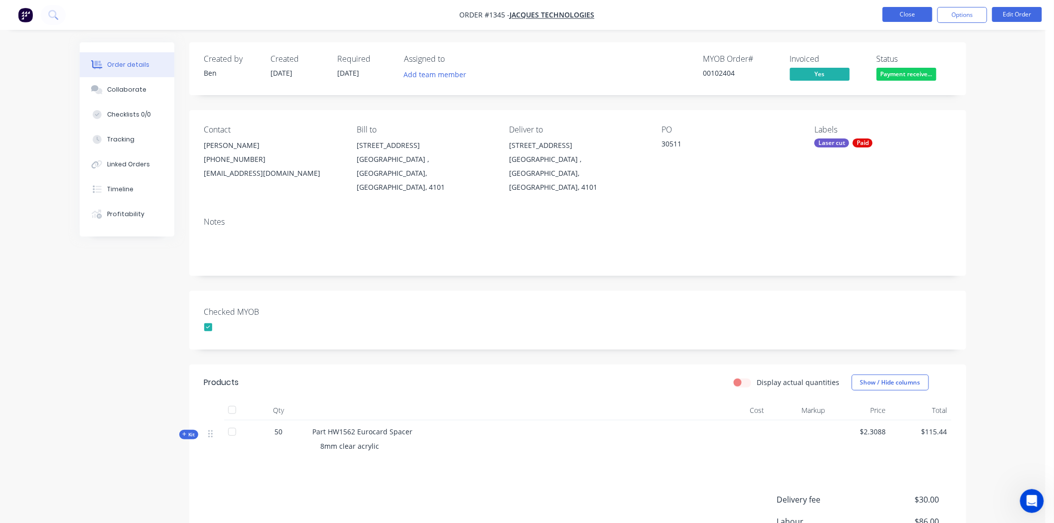
click at [914, 10] on button "Close" at bounding box center [908, 14] width 50 height 15
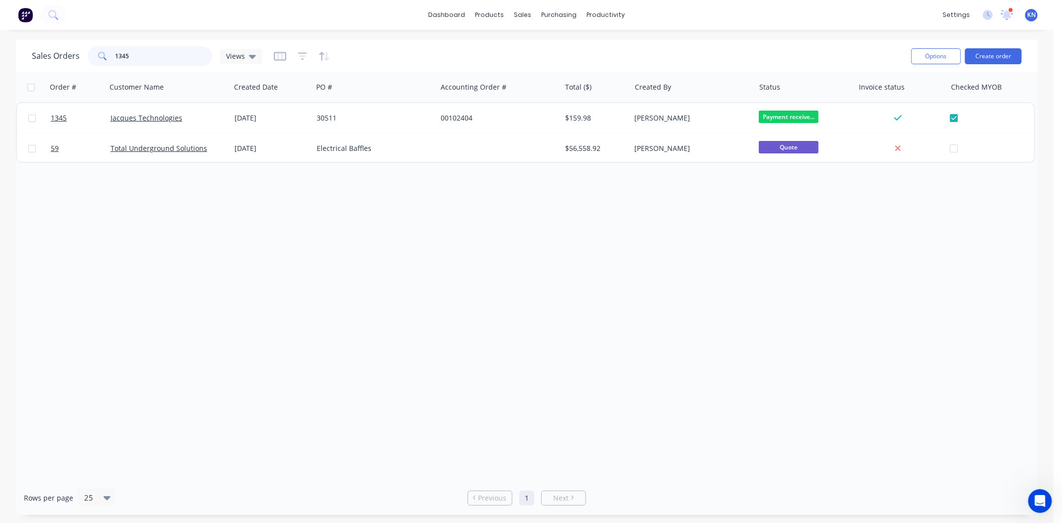
click at [152, 49] on input "1345" at bounding box center [164, 56] width 97 height 20
type input "1"
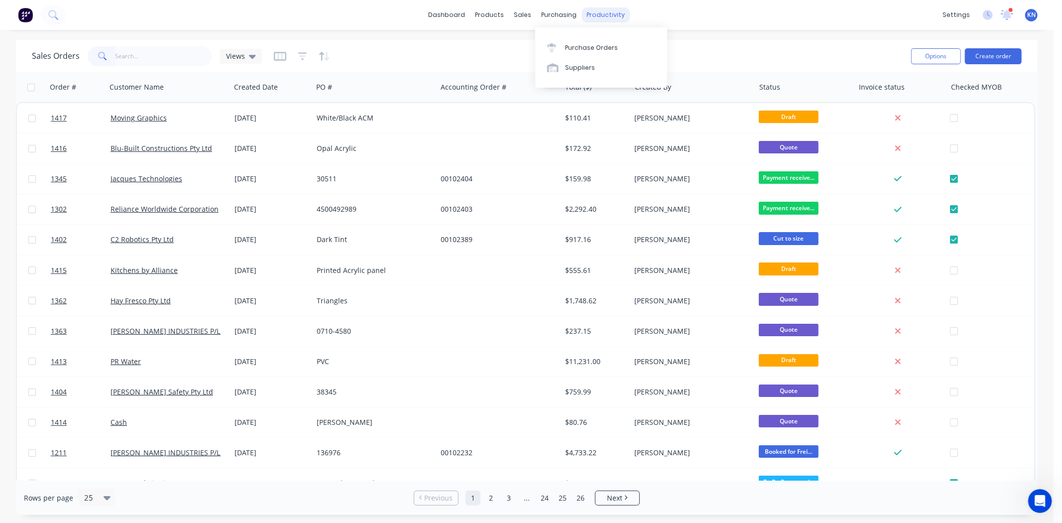
click at [603, 11] on div "productivity" at bounding box center [606, 14] width 48 height 15
click at [617, 48] on div "Workflow" at bounding box center [624, 47] width 30 height 9
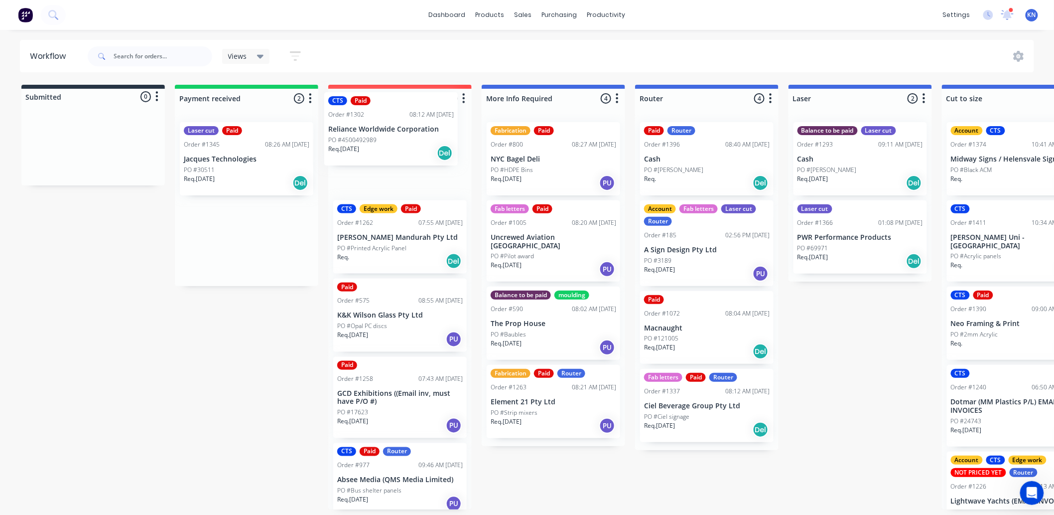
drag, startPoint x: 204, startPoint y: 154, endPoint x: 357, endPoint y: 122, distance: 156.4
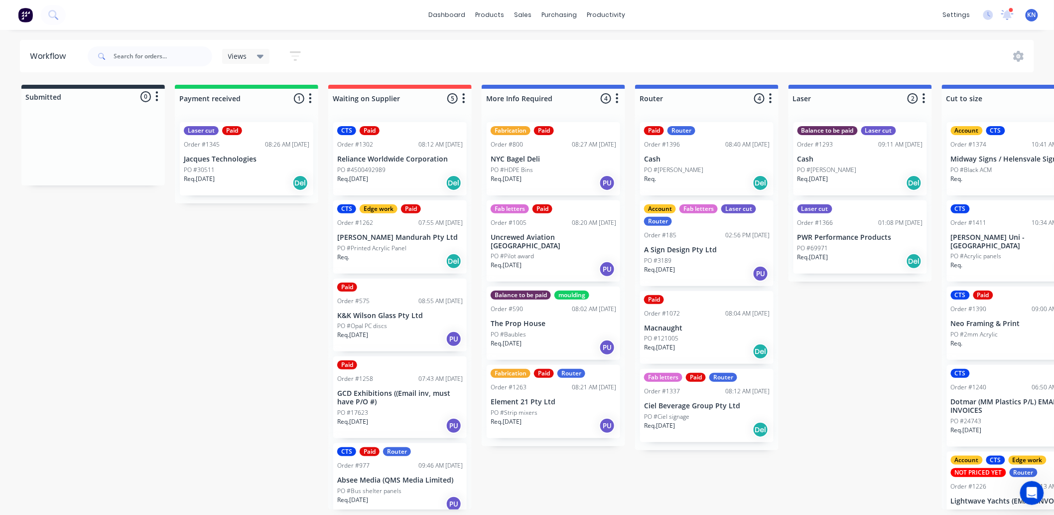
click at [256, 157] on p "Jacques Technologies" at bounding box center [247, 159] width 126 height 8
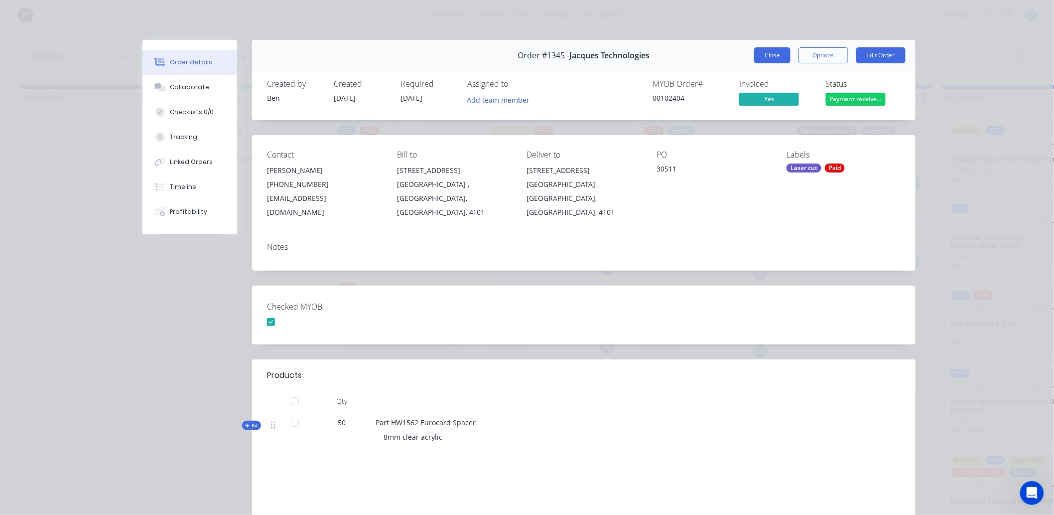
click at [770, 51] on button "Close" at bounding box center [772, 55] width 36 height 16
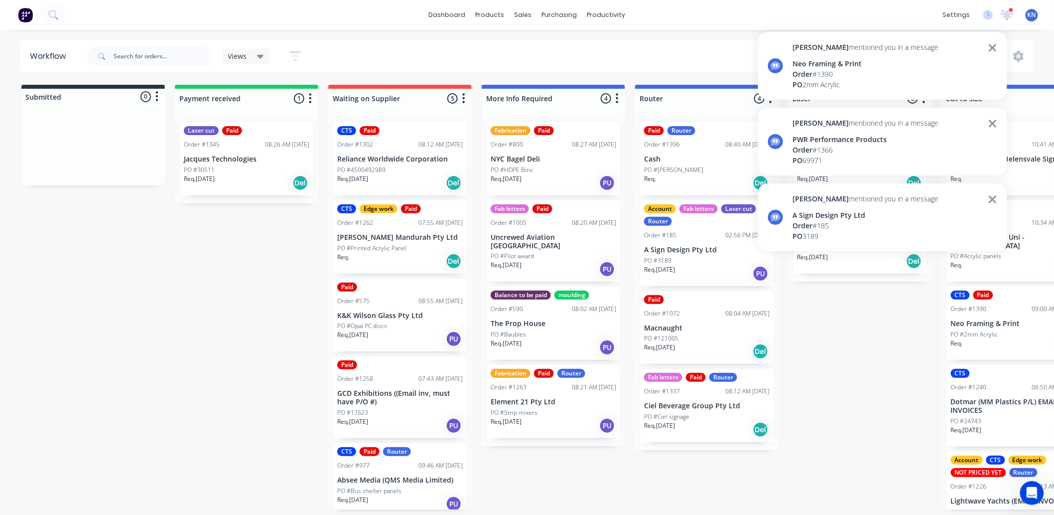
drag, startPoint x: 870, startPoint y: 390, endPoint x: 862, endPoint y: 365, distance: 26.3
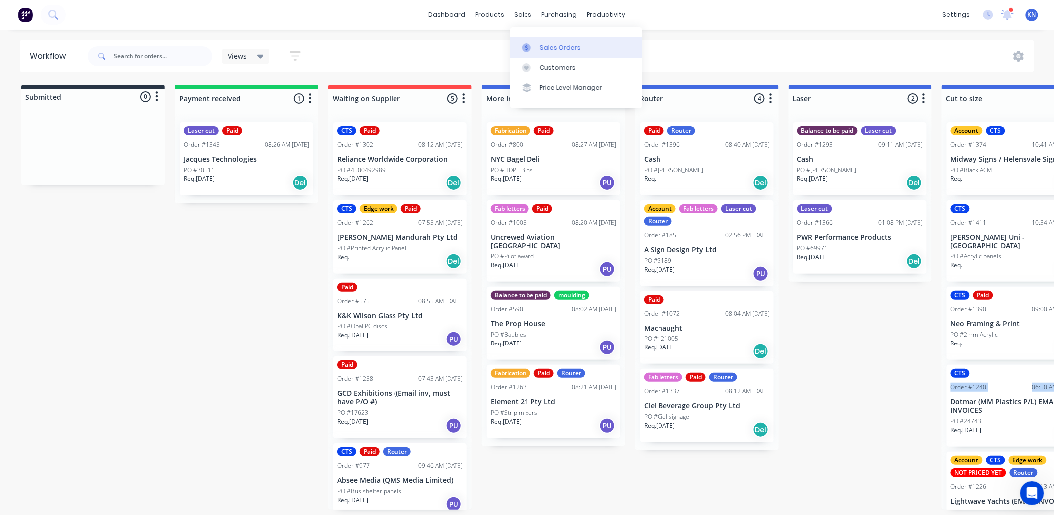
click at [559, 45] on div "Sales Orders" at bounding box center [560, 47] width 41 height 9
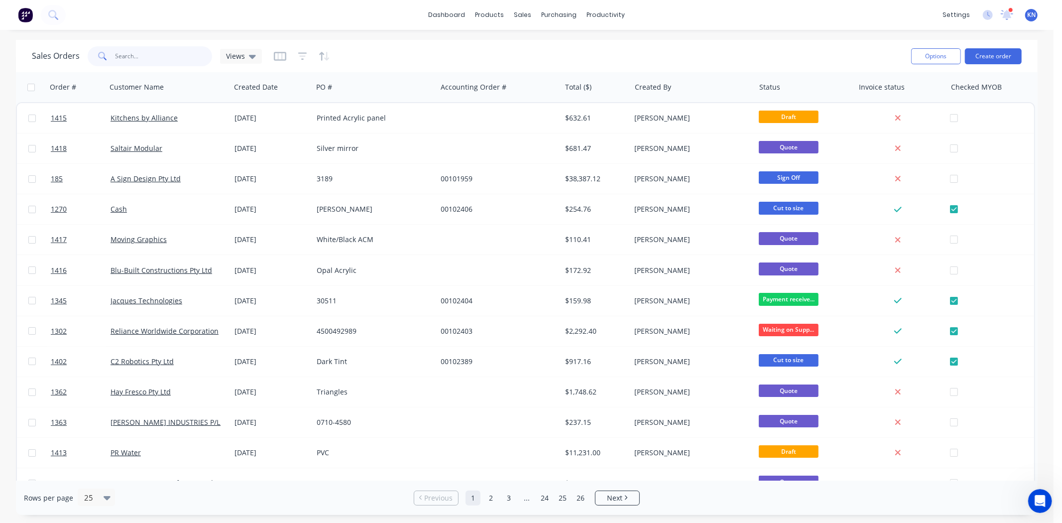
click at [138, 54] on input "text" at bounding box center [164, 56] width 97 height 20
type input "grant"
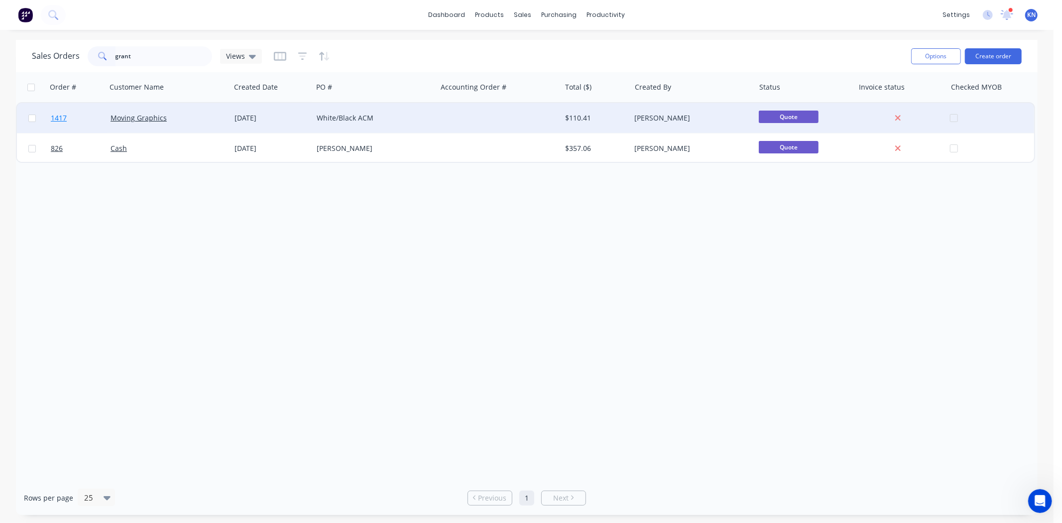
click at [62, 117] on span "1417" at bounding box center [59, 118] width 16 height 10
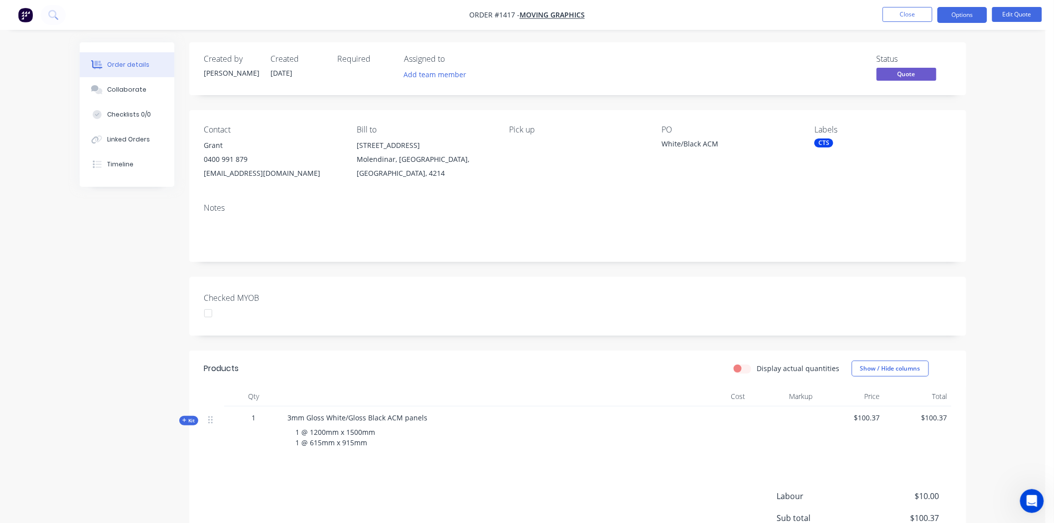
click at [208, 314] on div at bounding box center [208, 313] width 20 height 20
click at [828, 143] on div "CTS" at bounding box center [823, 142] width 19 height 9
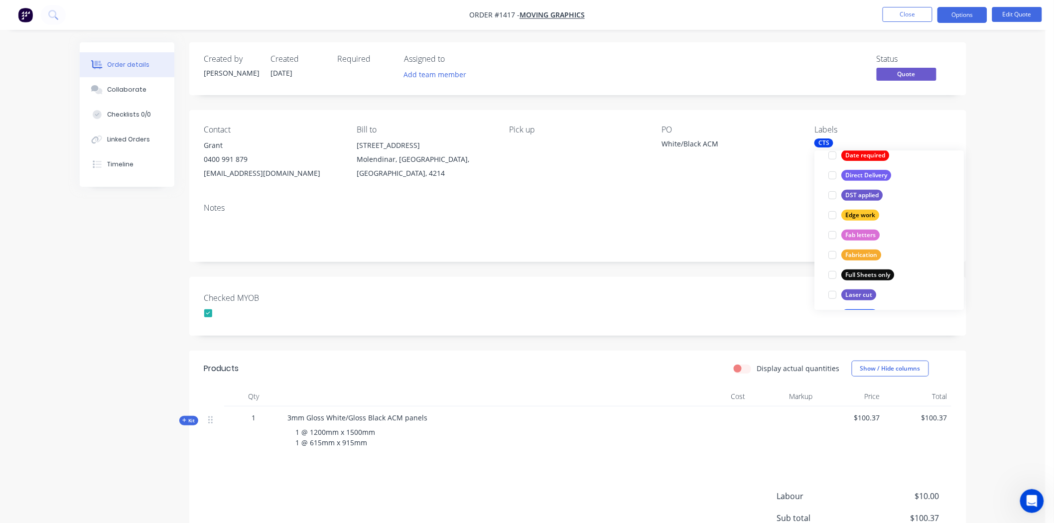
scroll to position [332, 0]
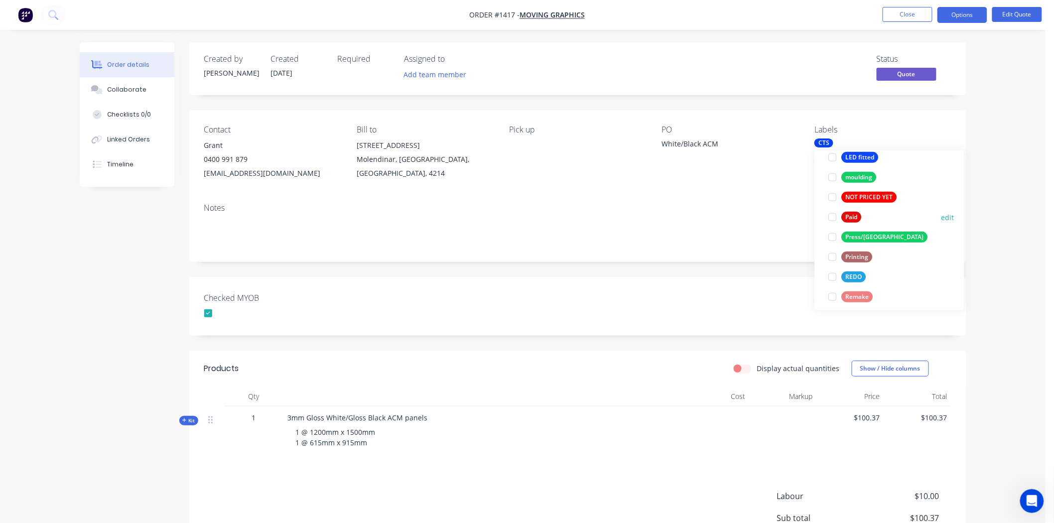
click at [830, 218] on div at bounding box center [833, 217] width 20 height 20
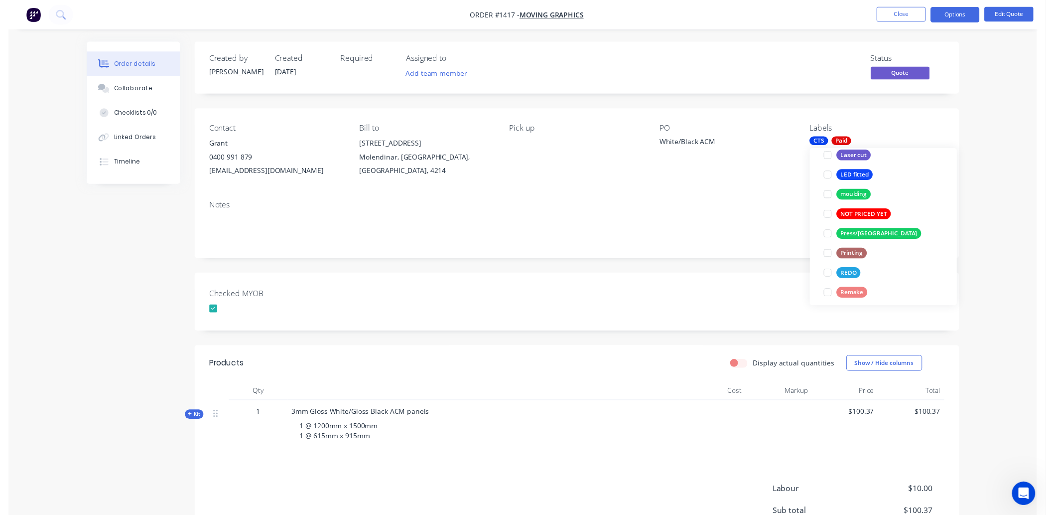
scroll to position [33, 0]
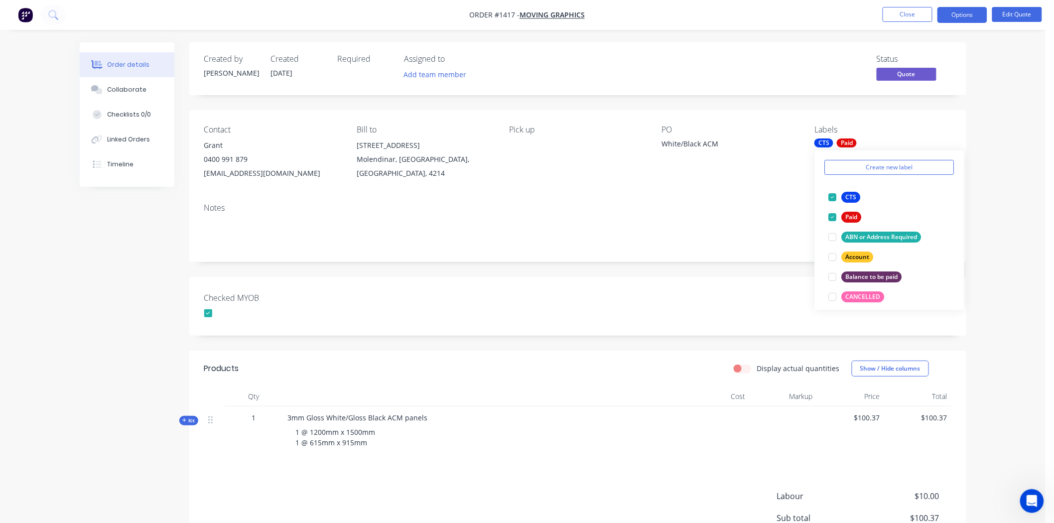
click at [708, 325] on div "Checked MYOB" at bounding box center [577, 306] width 777 height 59
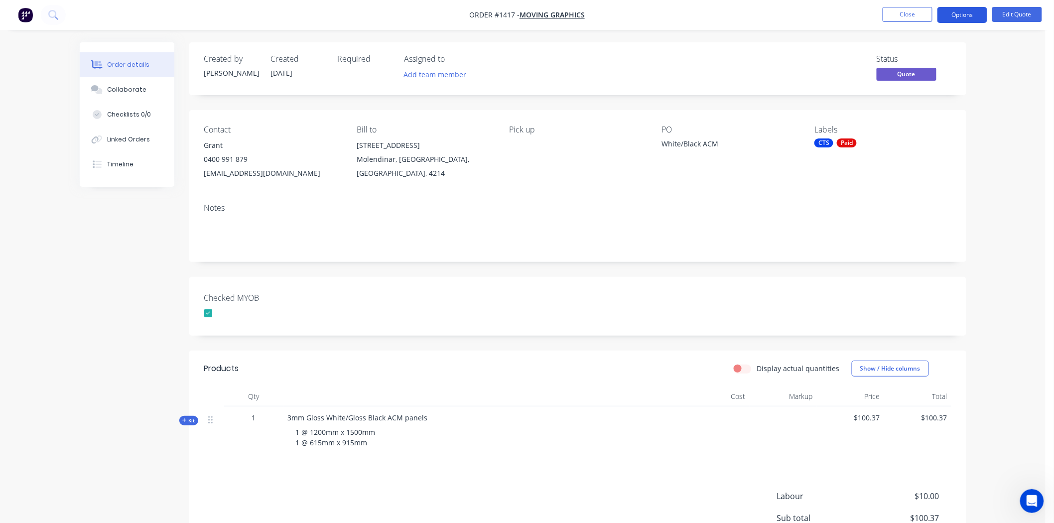
click at [976, 16] on button "Options" at bounding box center [962, 15] width 50 height 16
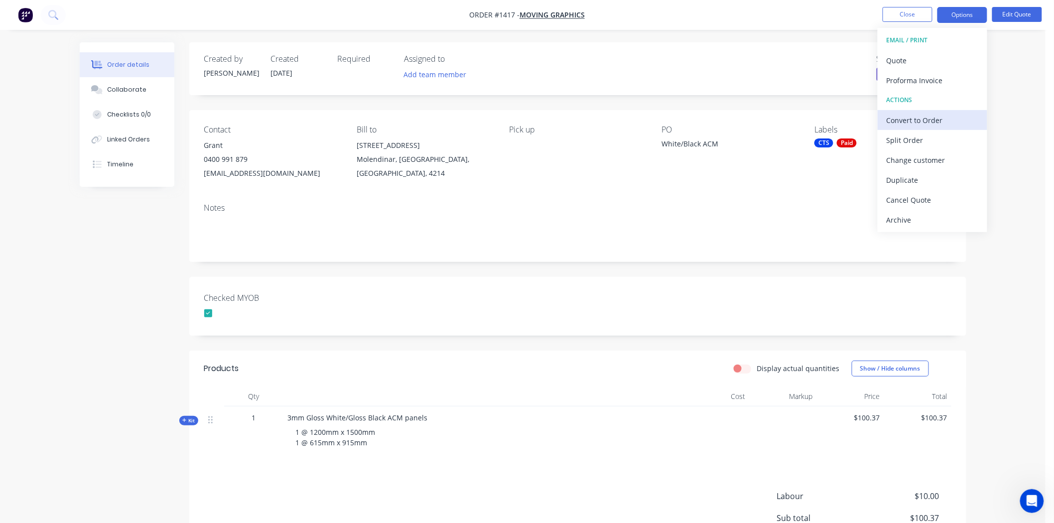
click at [919, 118] on div "Convert to Order" at bounding box center [933, 120] width 92 height 14
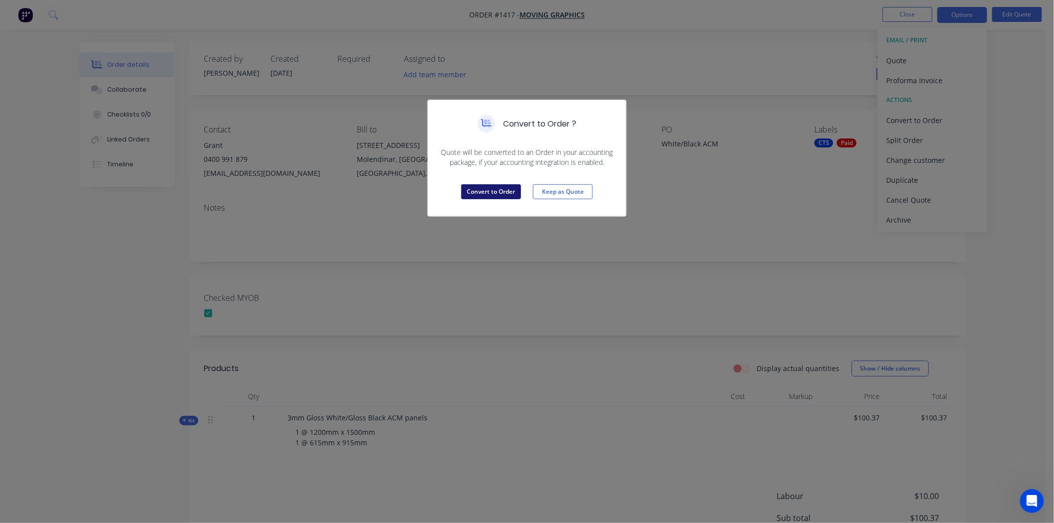
click at [509, 187] on button "Convert to Order" at bounding box center [491, 191] width 60 height 15
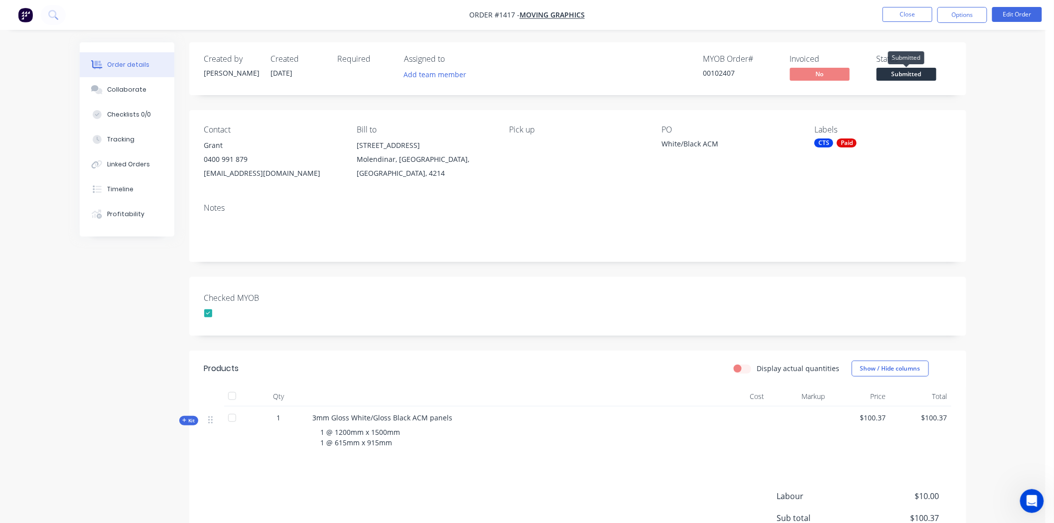
click at [904, 73] on span "Submitted" at bounding box center [907, 74] width 60 height 12
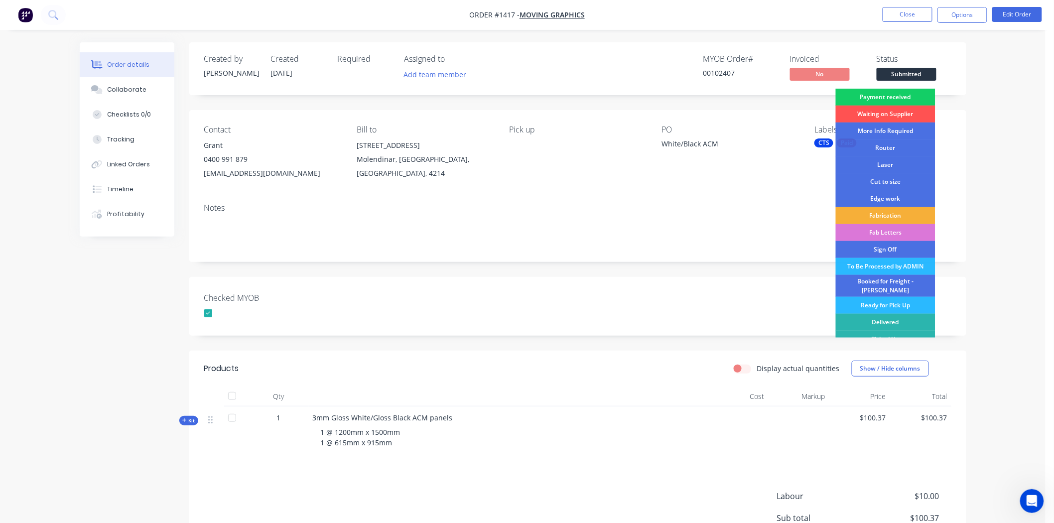
click at [905, 95] on div "Payment received" at bounding box center [886, 97] width 100 height 17
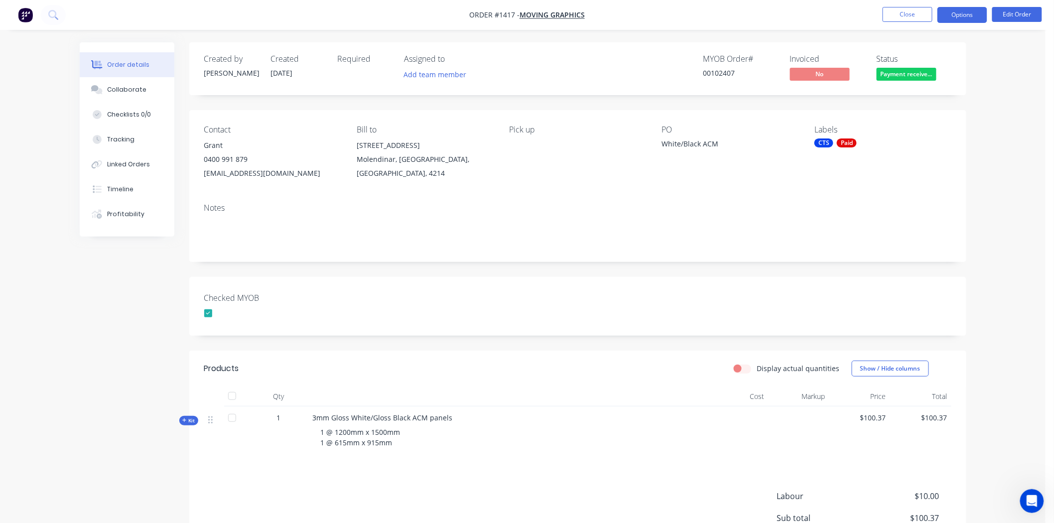
click at [963, 14] on button "Options" at bounding box center [962, 15] width 50 height 16
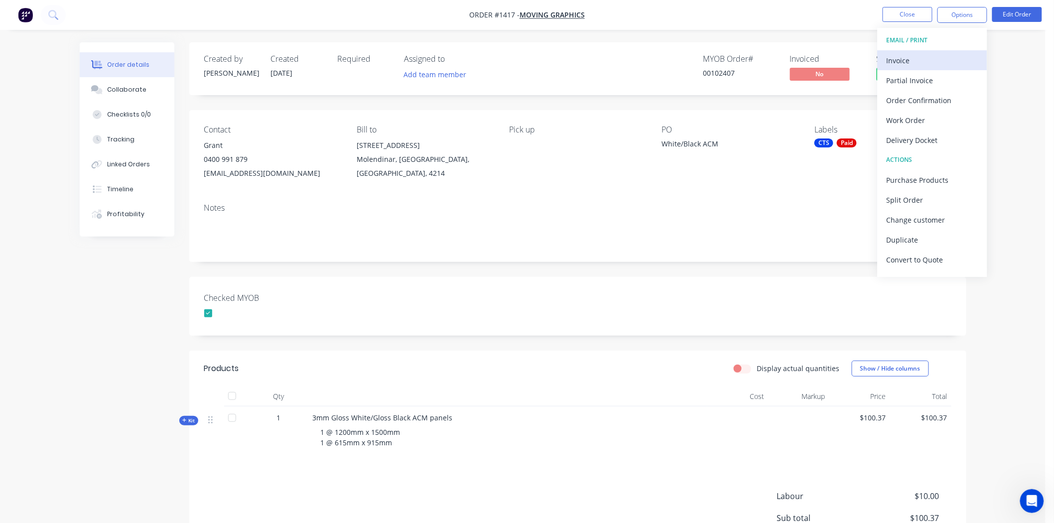
click at [910, 56] on div "Invoice" at bounding box center [933, 60] width 92 height 14
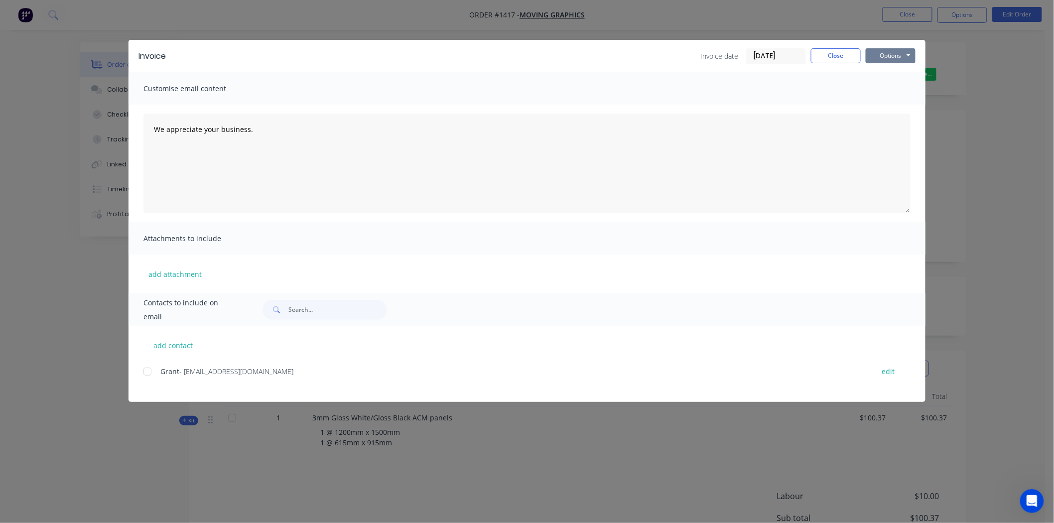
click at [890, 50] on button "Options" at bounding box center [891, 55] width 50 height 15
click at [892, 87] on button "Print" at bounding box center [898, 90] width 64 height 16
click at [838, 53] on button "Close" at bounding box center [836, 55] width 50 height 15
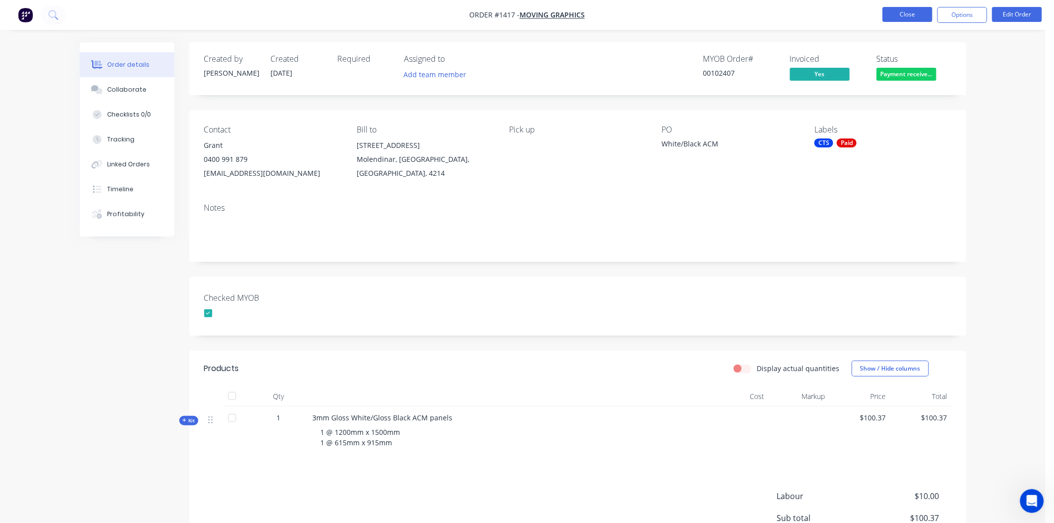
click at [911, 15] on button "Close" at bounding box center [908, 14] width 50 height 15
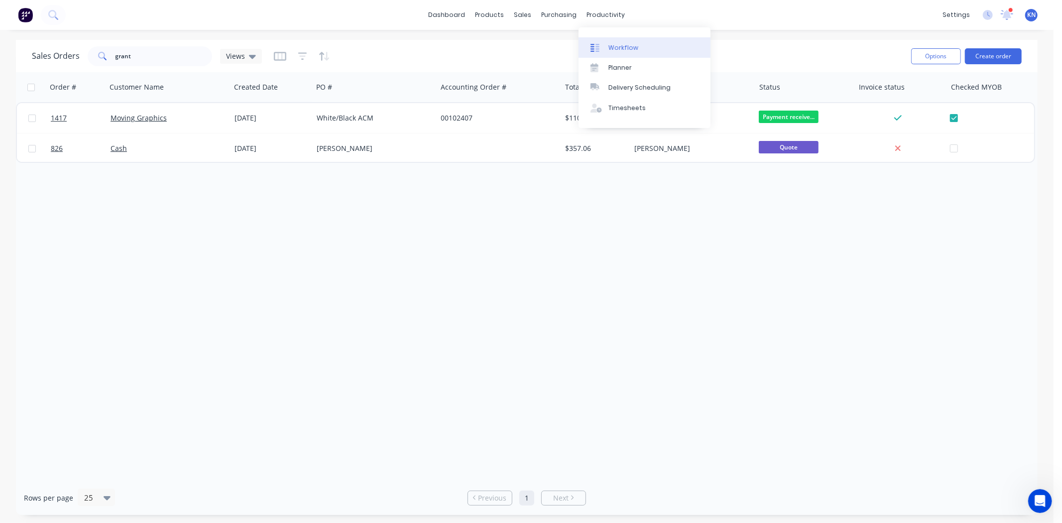
click at [616, 45] on div "Workflow" at bounding box center [624, 47] width 30 height 9
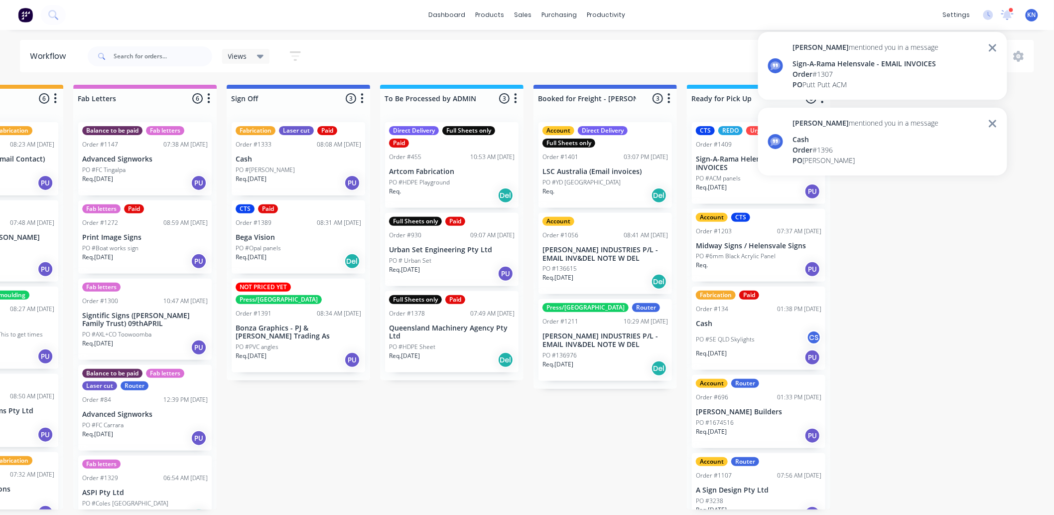
scroll to position [2, 1329]
click at [546, 46] on div "Sales Orders" at bounding box center [560, 50] width 41 height 9
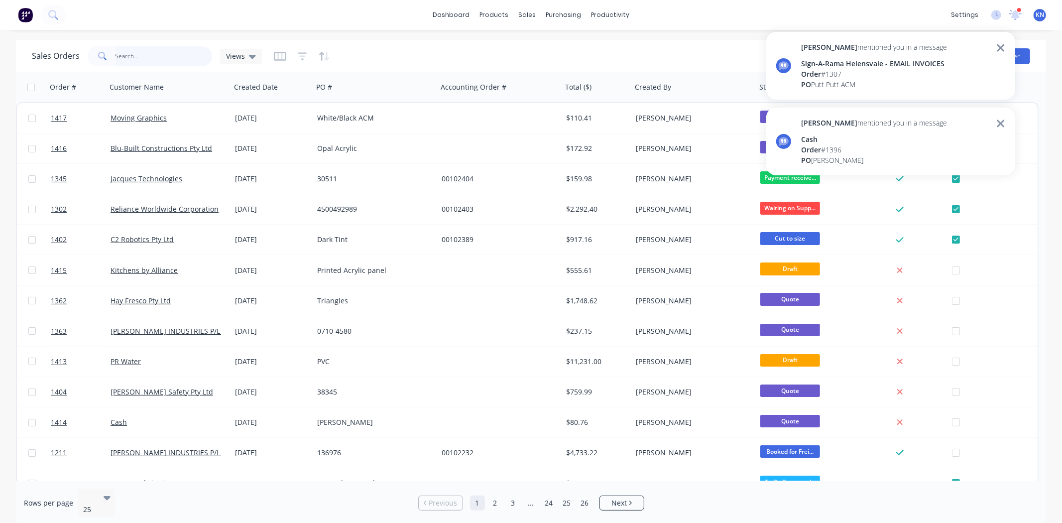
click at [130, 55] on input "text" at bounding box center [164, 56] width 97 height 20
type input "1270"
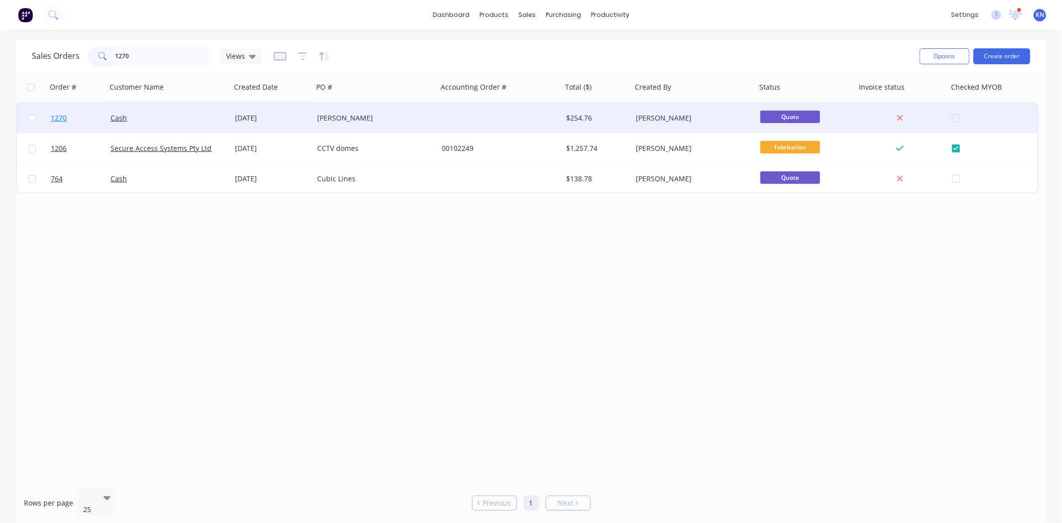
click at [61, 116] on span "1270" at bounding box center [59, 118] width 16 height 10
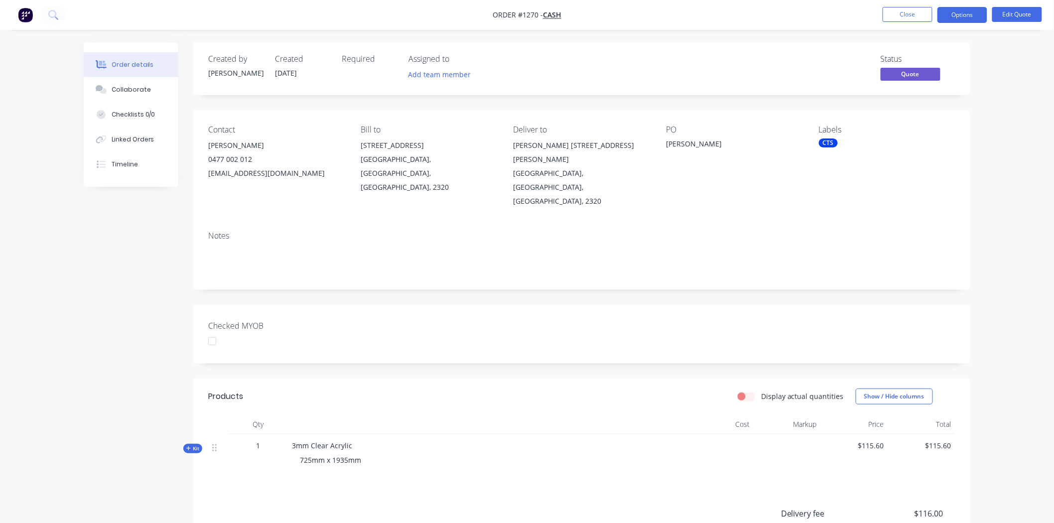
click at [210, 331] on div at bounding box center [212, 341] width 20 height 20
click at [829, 145] on div "CTS" at bounding box center [828, 142] width 19 height 9
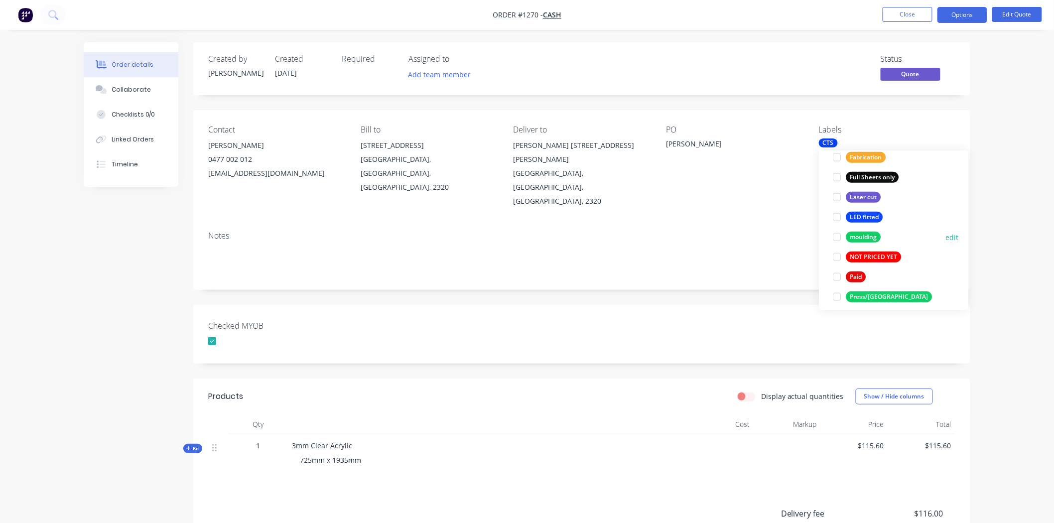
scroll to position [276, 0]
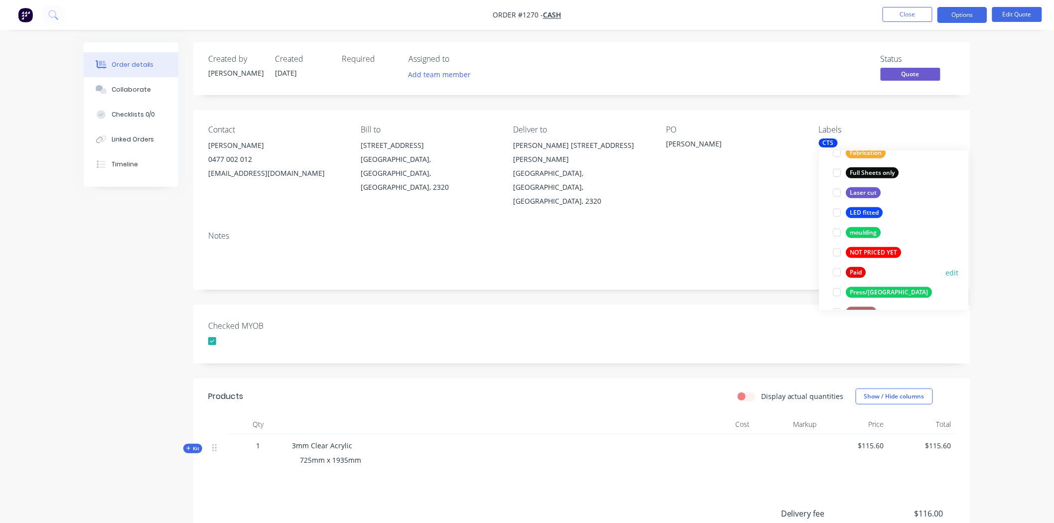
click at [838, 275] on div at bounding box center [837, 273] width 20 height 20
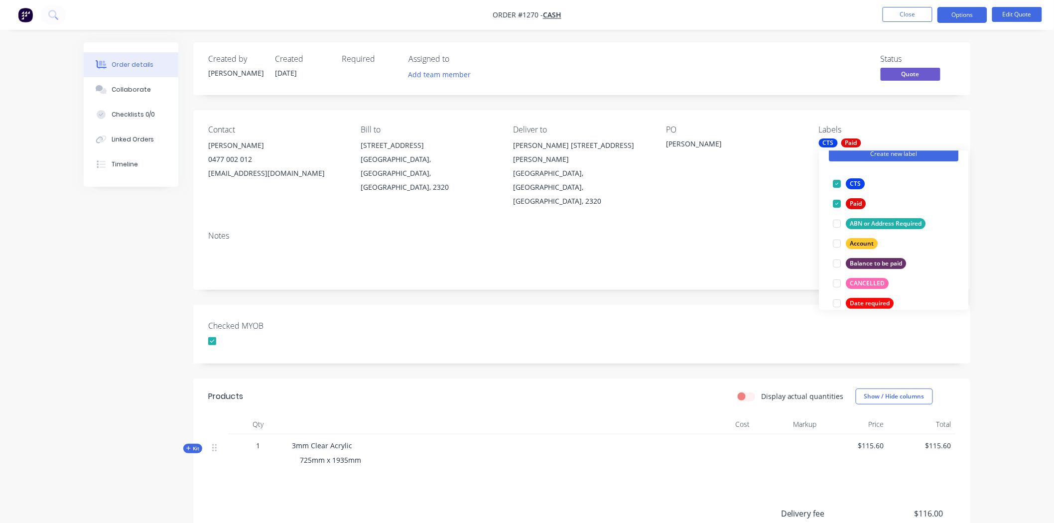
scroll to position [0, 0]
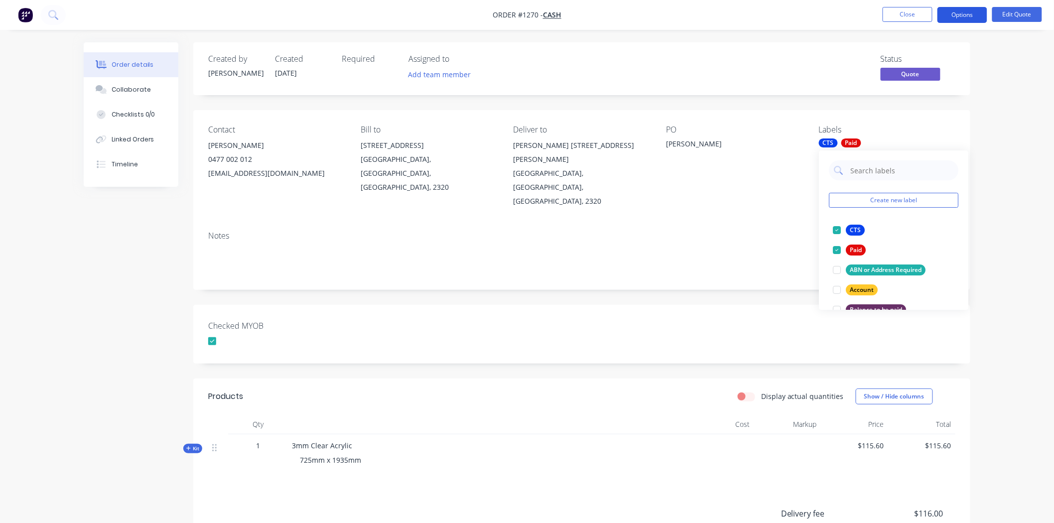
click at [962, 13] on button "Options" at bounding box center [962, 15] width 50 height 16
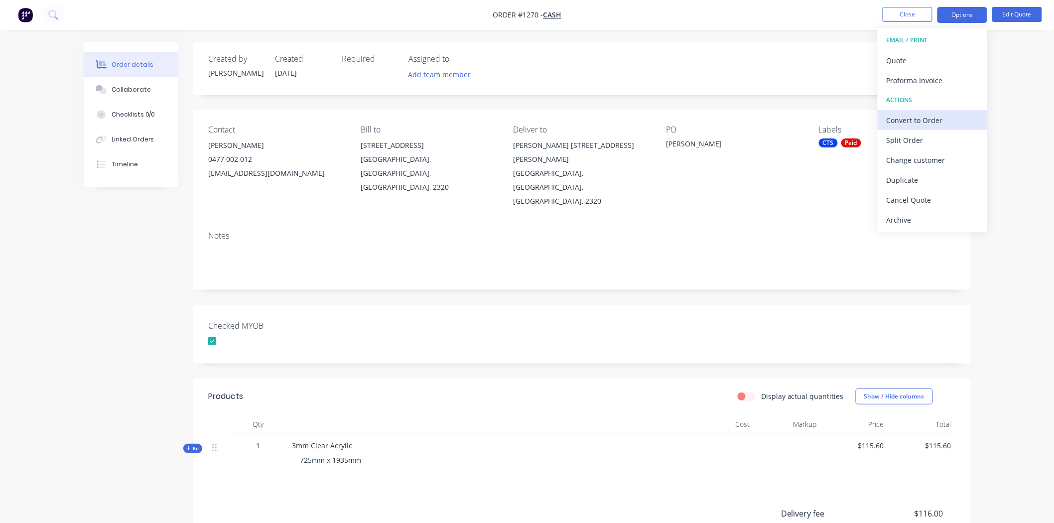
click at [918, 116] on div "Convert to Order" at bounding box center [933, 120] width 92 height 14
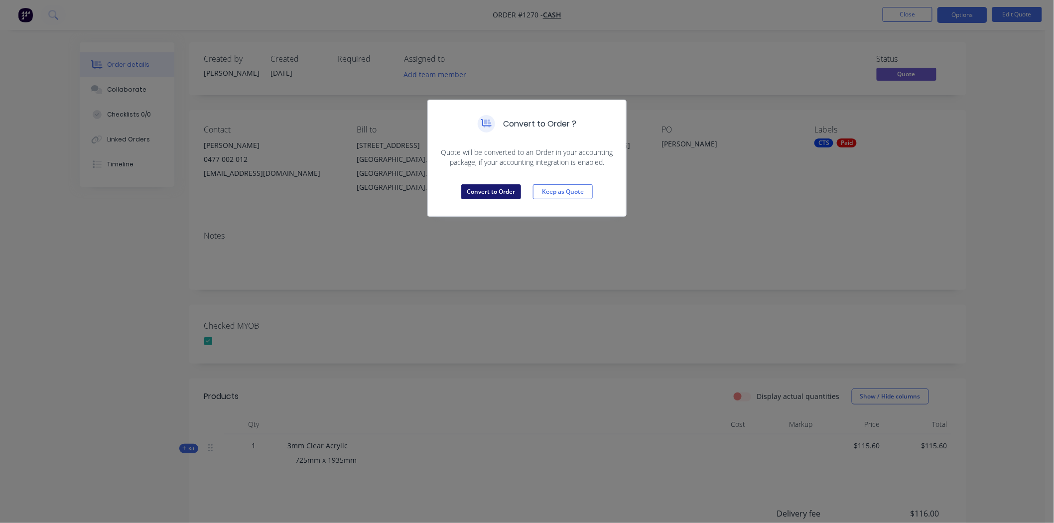
click at [497, 192] on button "Convert to Order" at bounding box center [491, 191] width 60 height 15
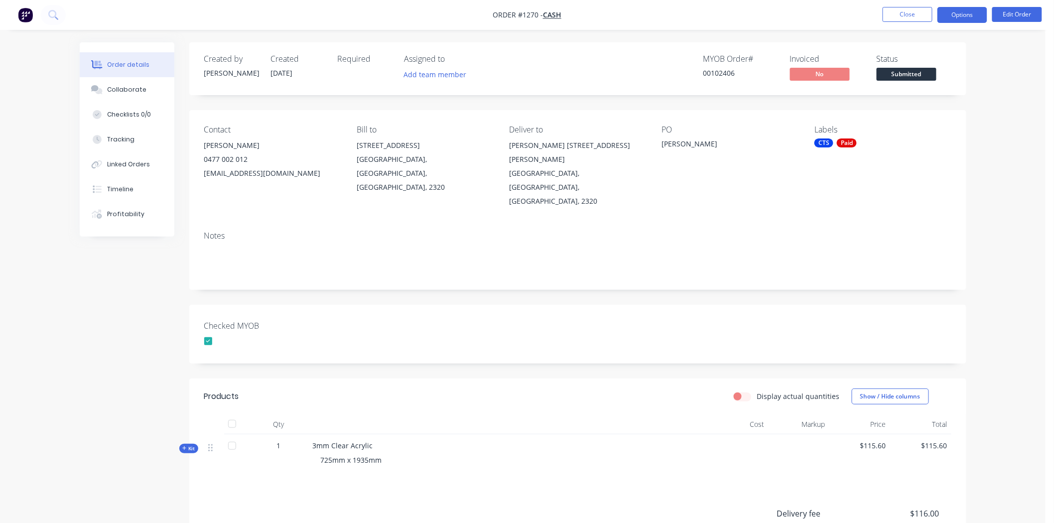
click at [965, 13] on button "Options" at bounding box center [962, 15] width 50 height 16
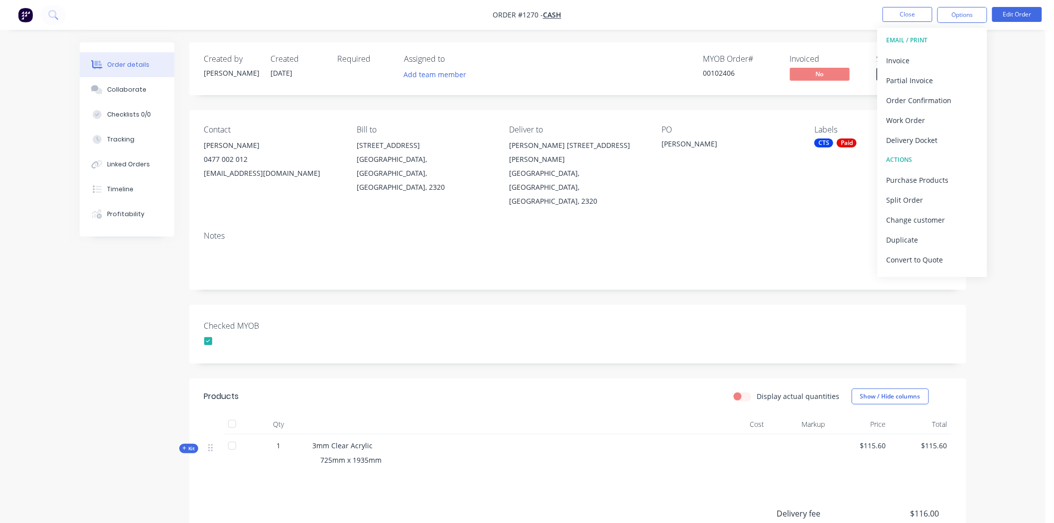
click at [793, 305] on div "Checked MYOB" at bounding box center [577, 334] width 777 height 59
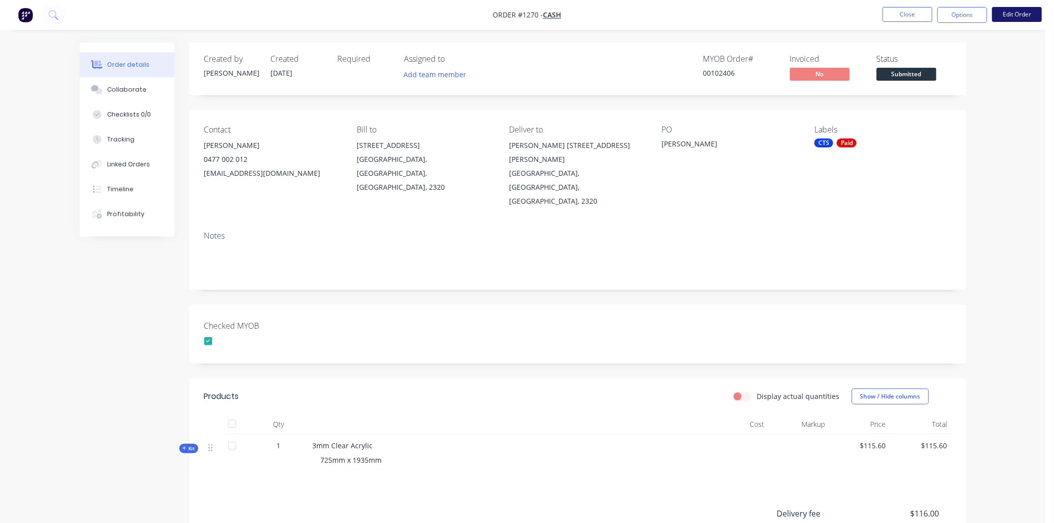
click at [1019, 15] on button "Edit Order" at bounding box center [1017, 14] width 50 height 15
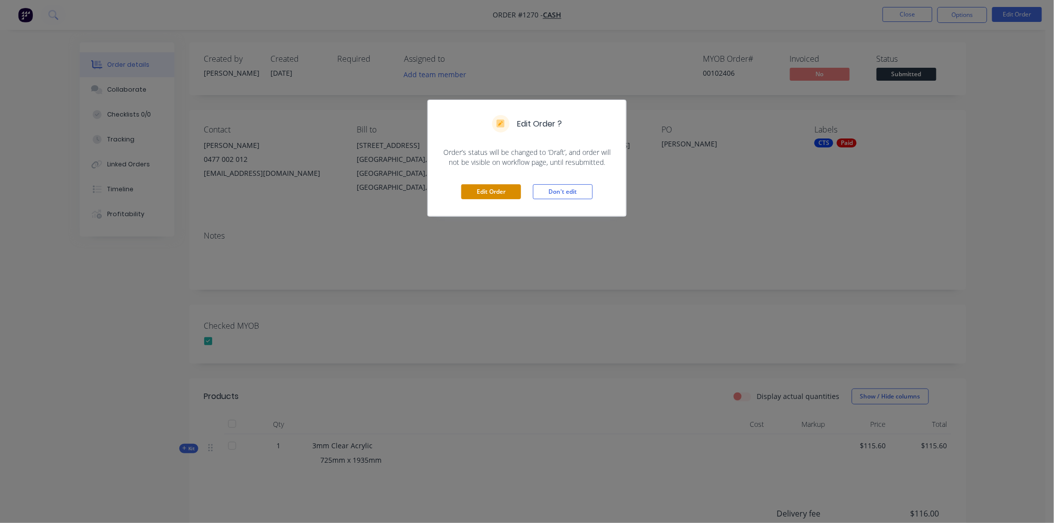
click at [499, 191] on button "Edit Order" at bounding box center [491, 191] width 60 height 15
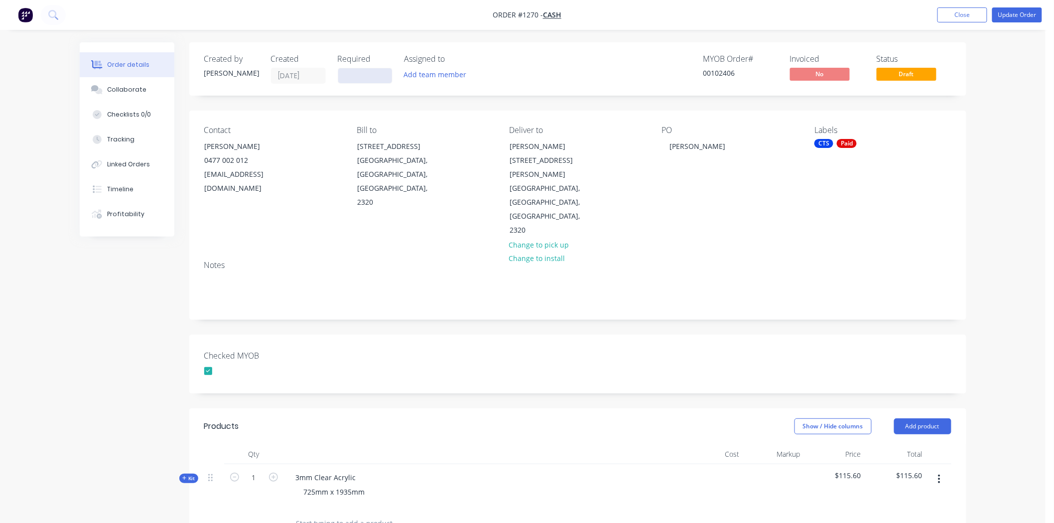
click at [364, 77] on input at bounding box center [365, 75] width 54 height 15
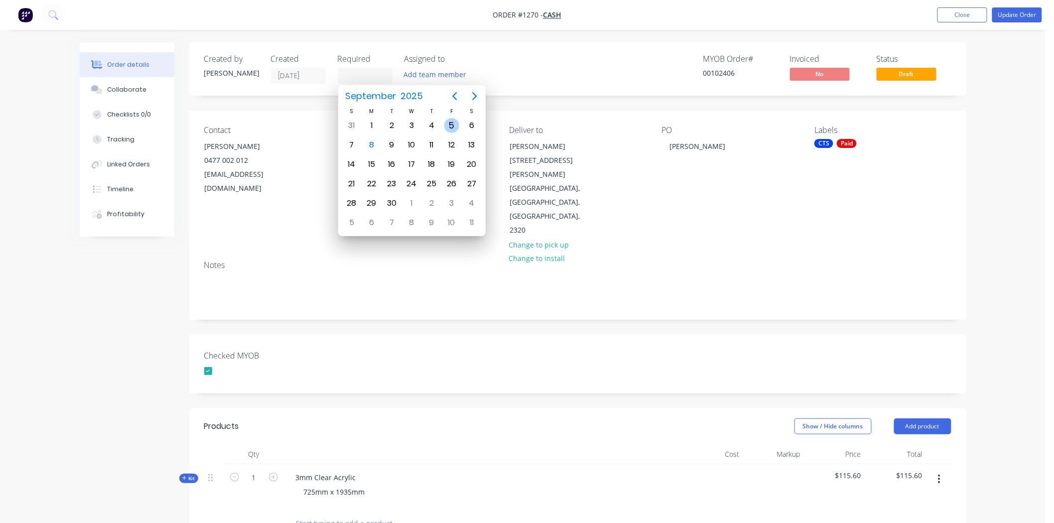
click at [453, 124] on div "5" at bounding box center [451, 125] width 15 height 15
type input "[DATE]"
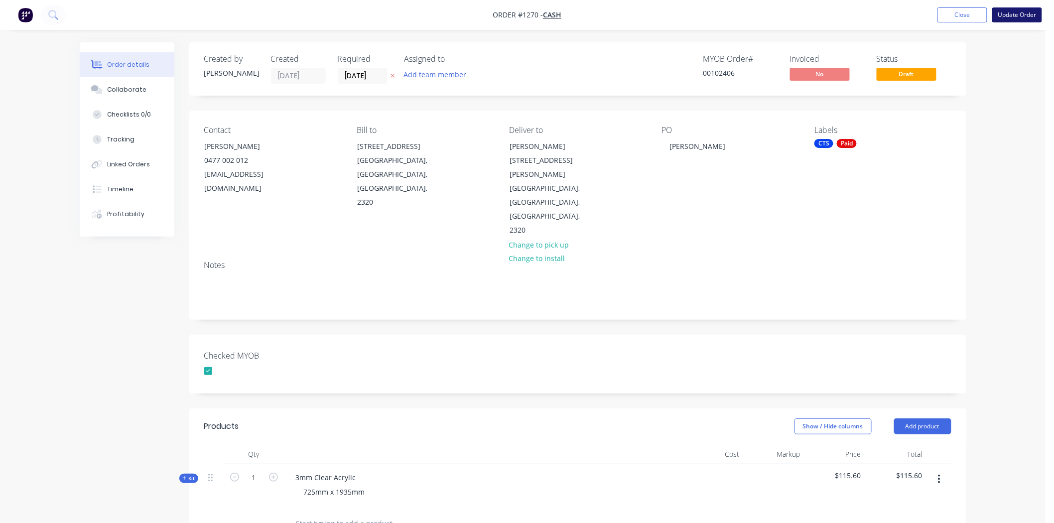
click at [1019, 16] on button "Update Order" at bounding box center [1017, 14] width 50 height 15
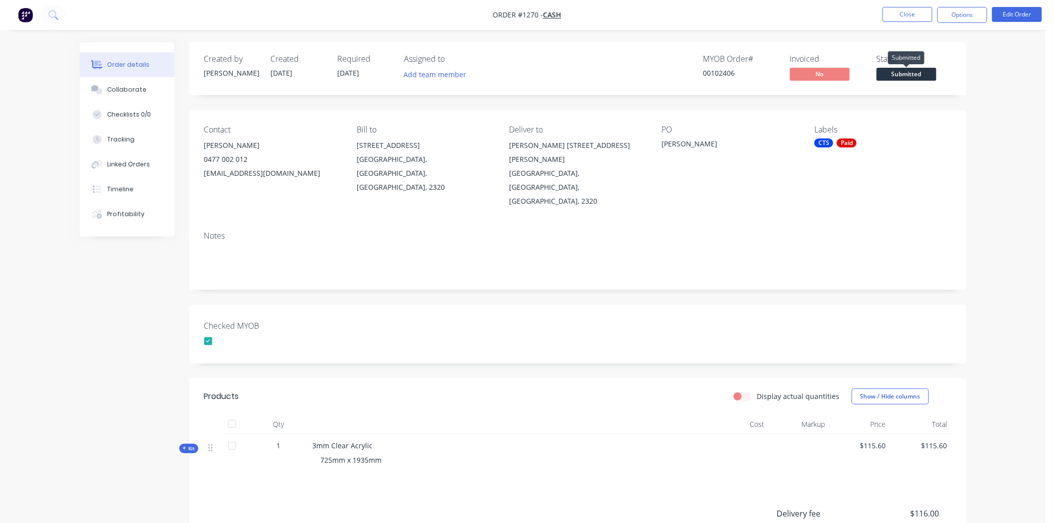
click at [920, 73] on span "Submitted" at bounding box center [907, 74] width 60 height 12
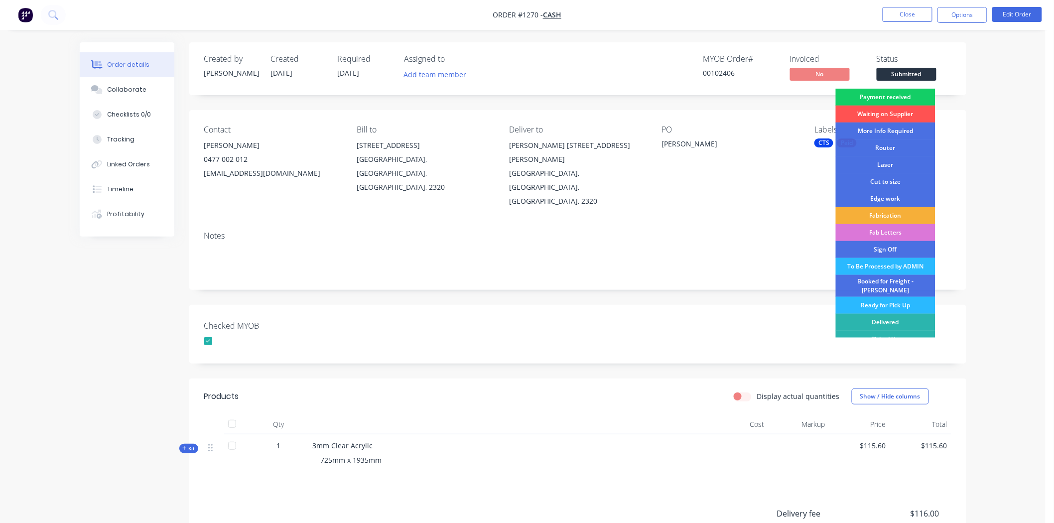
click at [884, 94] on div "Payment received" at bounding box center [886, 97] width 100 height 17
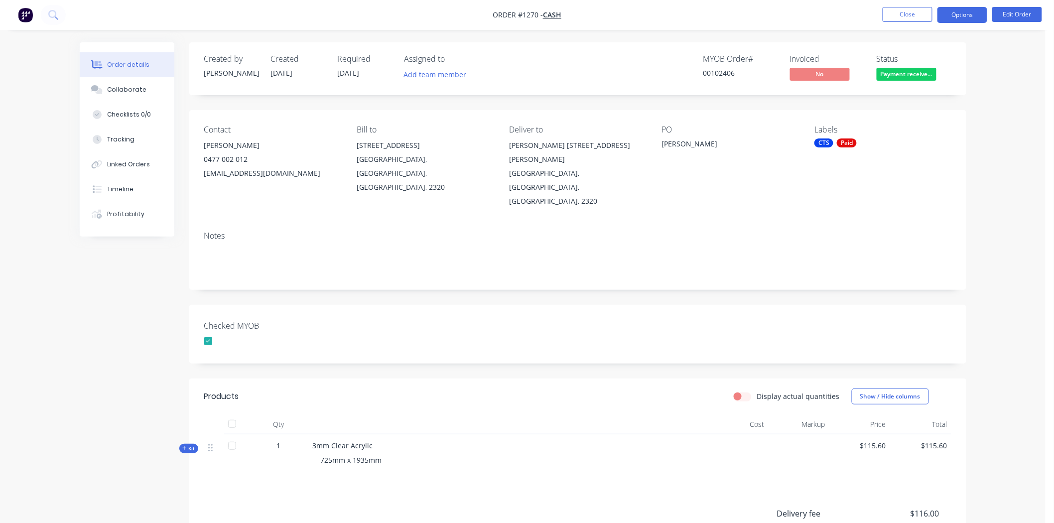
click at [974, 12] on button "Options" at bounding box center [962, 15] width 50 height 16
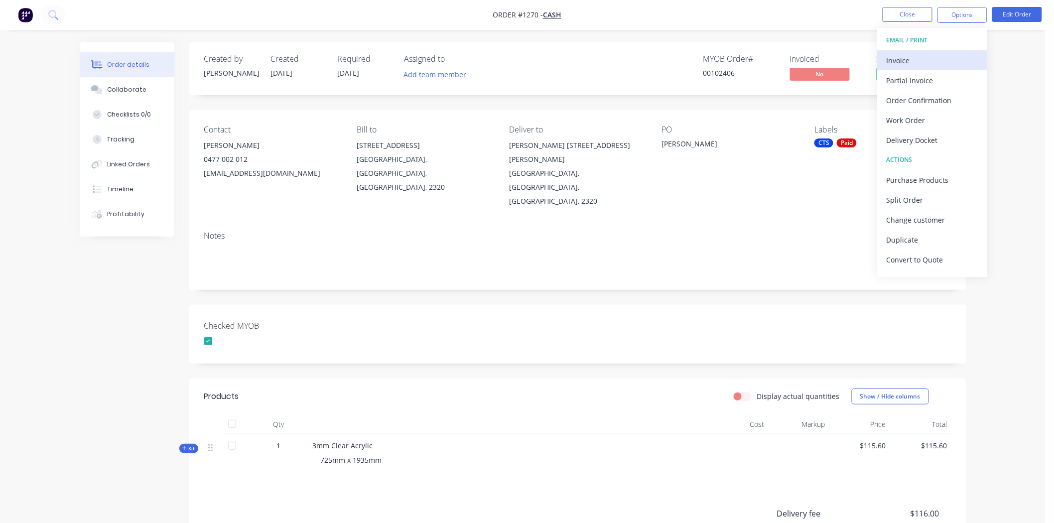
click at [908, 57] on div "Invoice" at bounding box center [933, 60] width 92 height 14
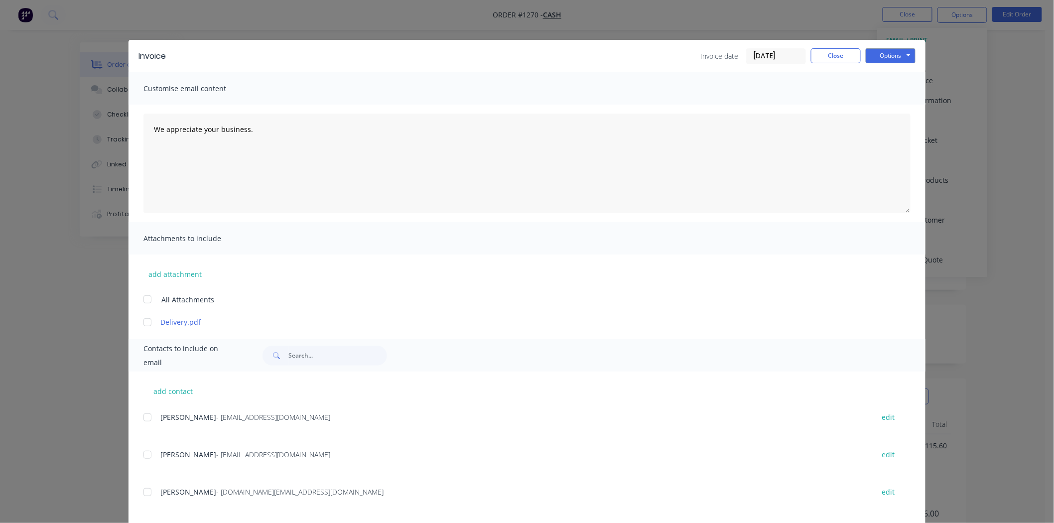
click at [769, 51] on input "08/09/25" at bounding box center [776, 56] width 59 height 15
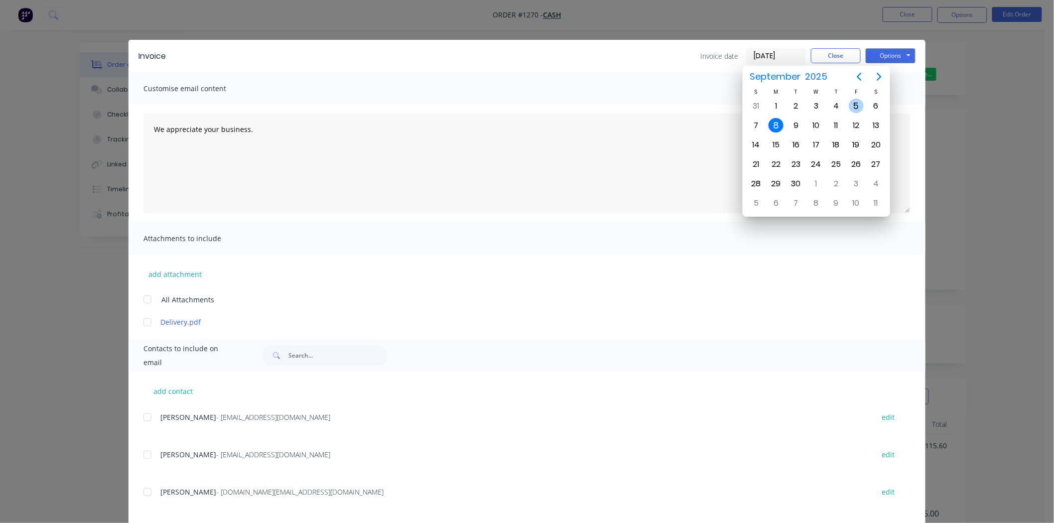
click at [853, 101] on div "5" at bounding box center [856, 106] width 15 height 15
type input "[DATE]"
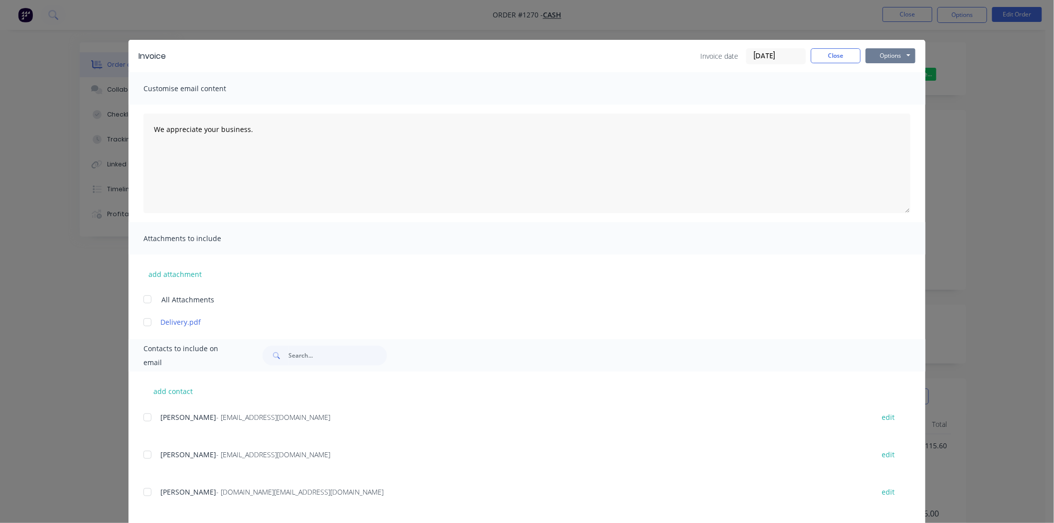
click at [892, 58] on button "Options" at bounding box center [891, 55] width 50 height 15
click at [886, 90] on button "Print" at bounding box center [898, 90] width 64 height 16
click at [825, 53] on button "Close" at bounding box center [836, 55] width 50 height 15
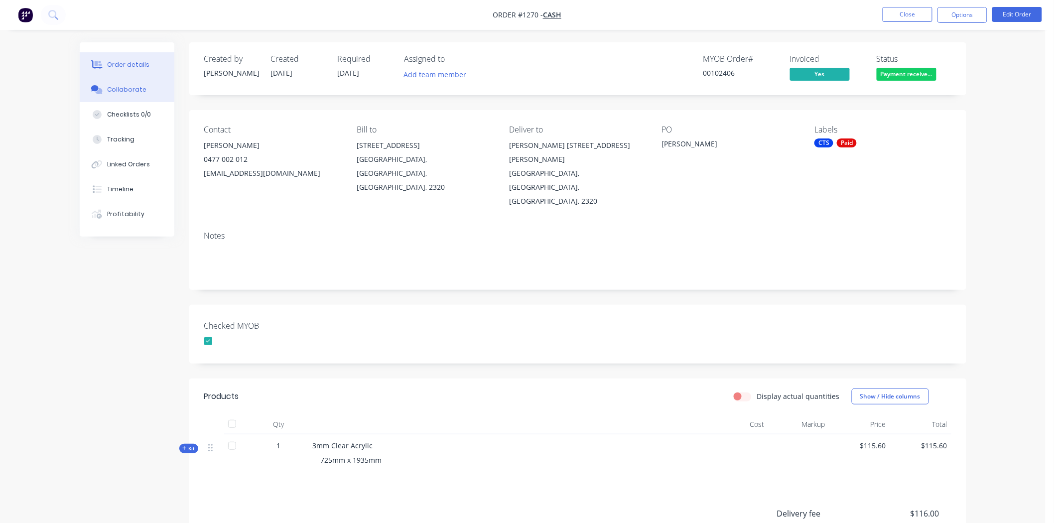
click at [141, 89] on div "Collaborate" at bounding box center [126, 89] width 39 height 9
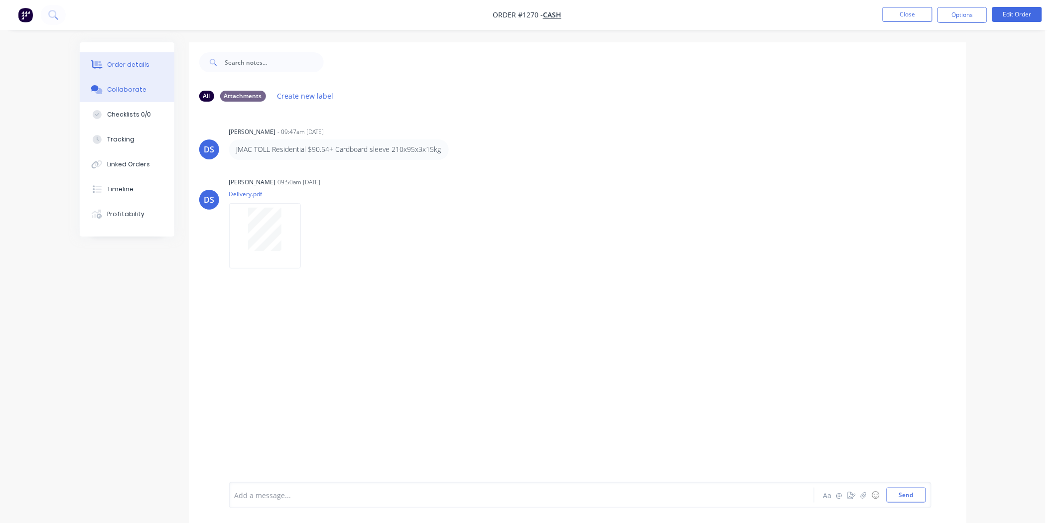
click at [132, 66] on div "Order details" at bounding box center [128, 64] width 42 height 9
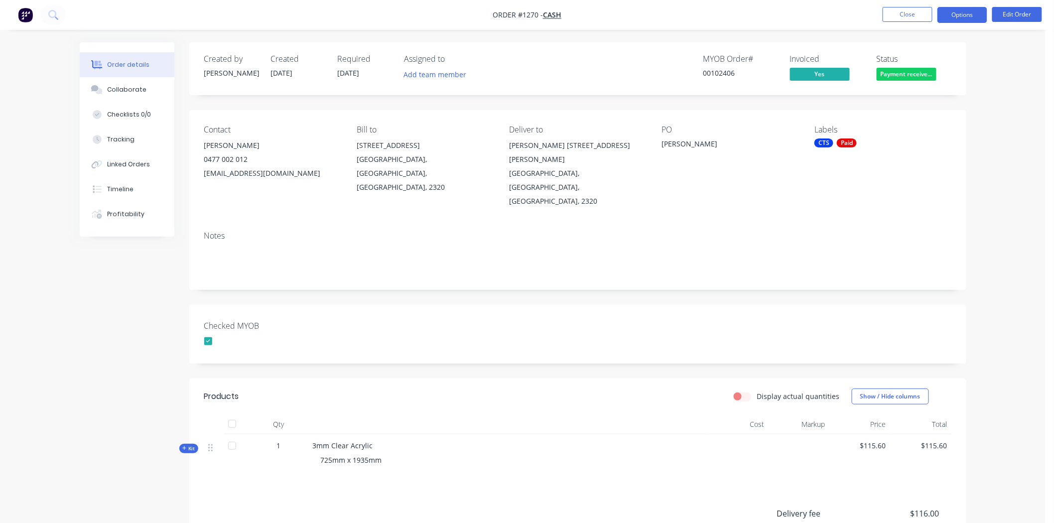
click at [962, 13] on button "Options" at bounding box center [962, 15] width 50 height 16
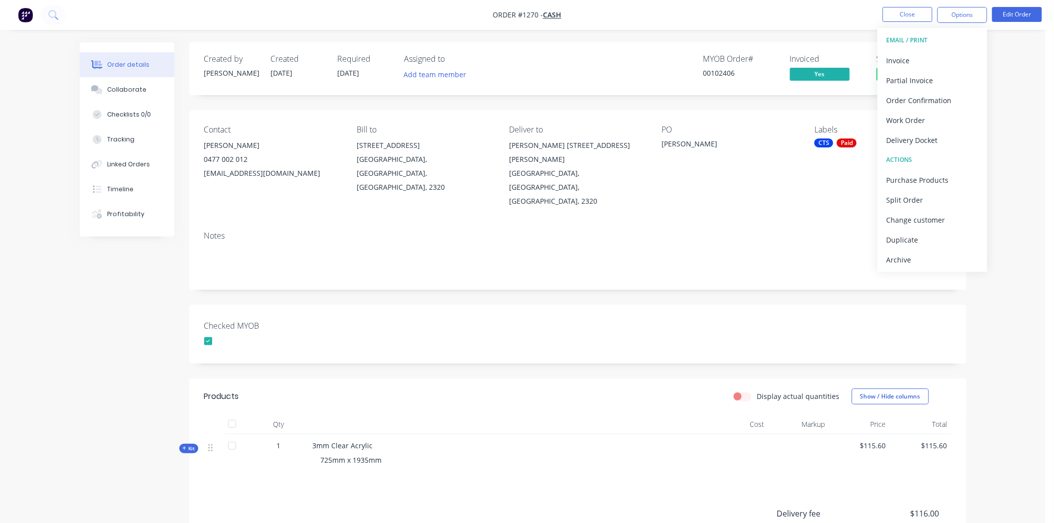
click at [1030, 111] on div "Order details Collaborate Checklists 0/0 Tracking Linked Orders Timeline Profit…" at bounding box center [523, 337] width 1046 height 675
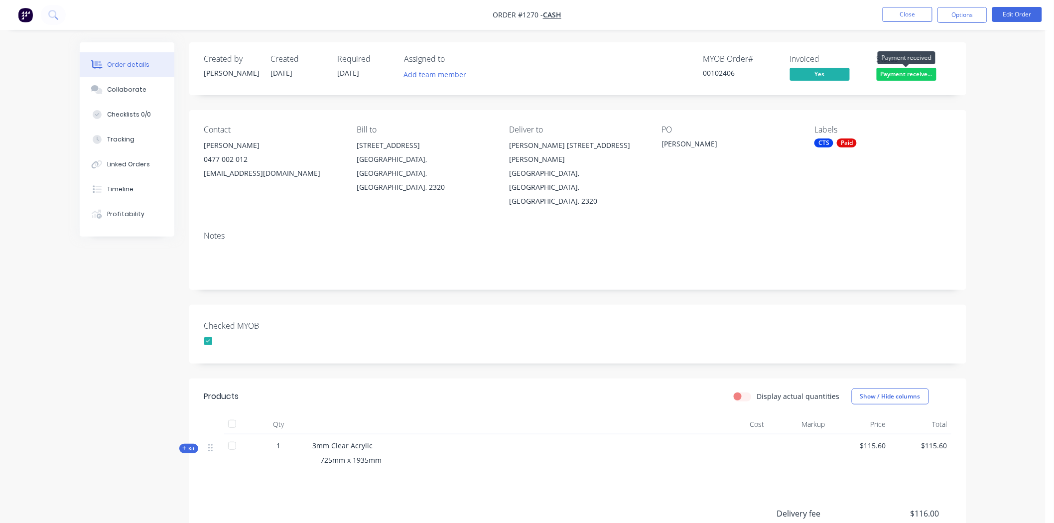
click at [909, 71] on span "Payment receive..." at bounding box center [907, 74] width 60 height 12
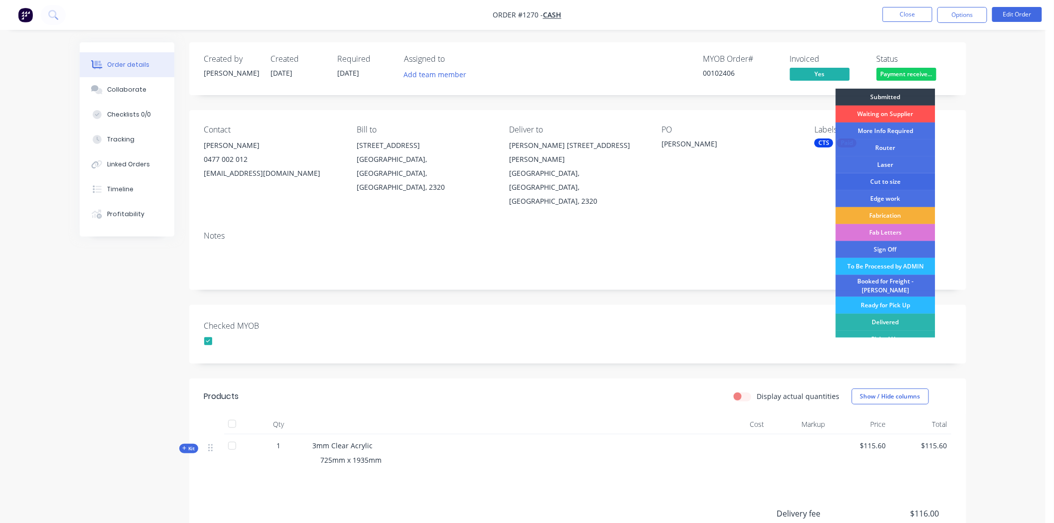
click at [884, 182] on div "Cut to size" at bounding box center [886, 181] width 100 height 17
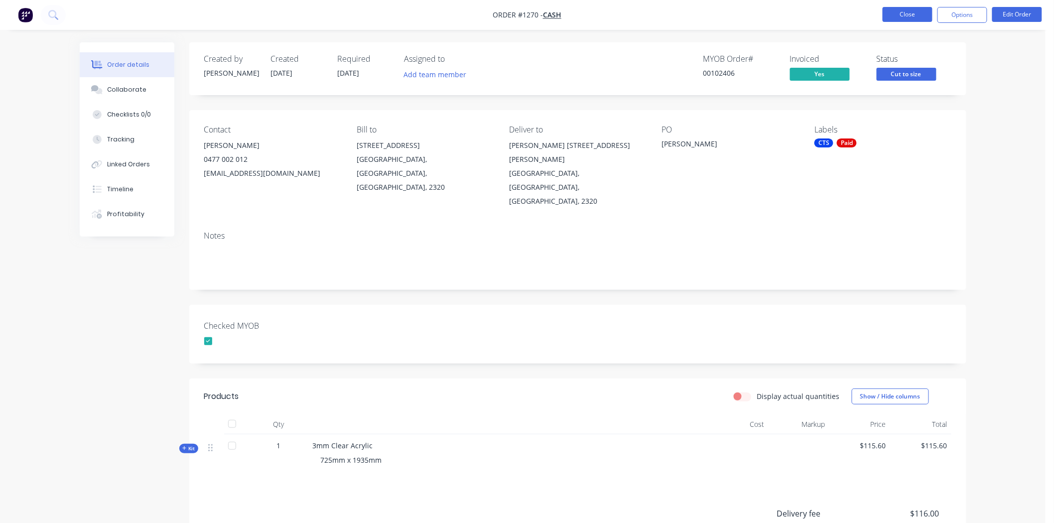
click at [900, 16] on button "Close" at bounding box center [908, 14] width 50 height 15
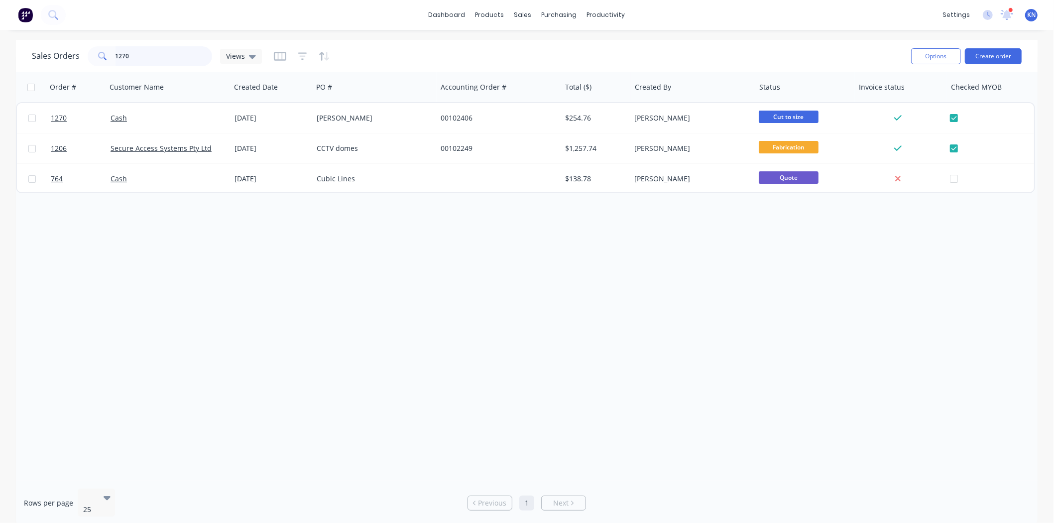
click at [150, 60] on input "1270" at bounding box center [164, 56] width 97 height 20
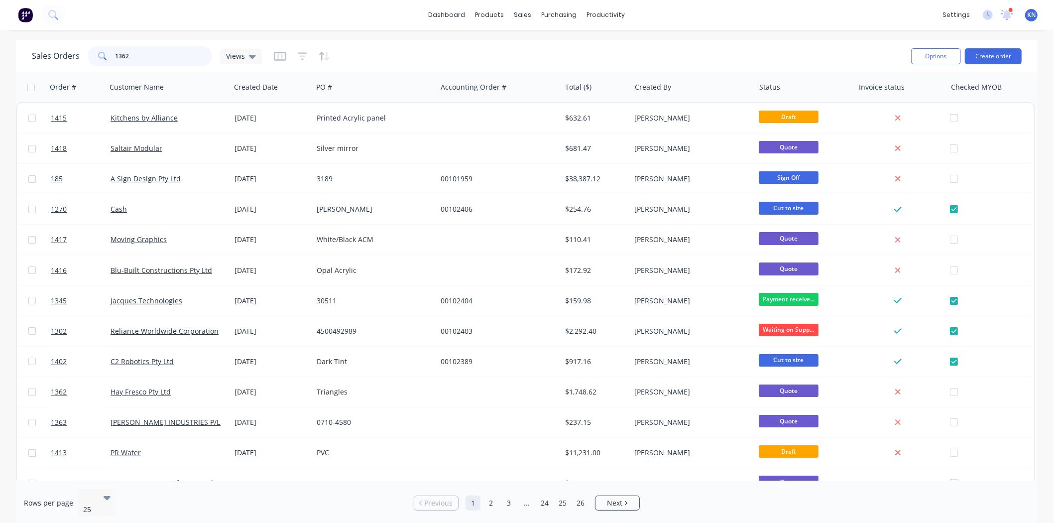
type input "1362"
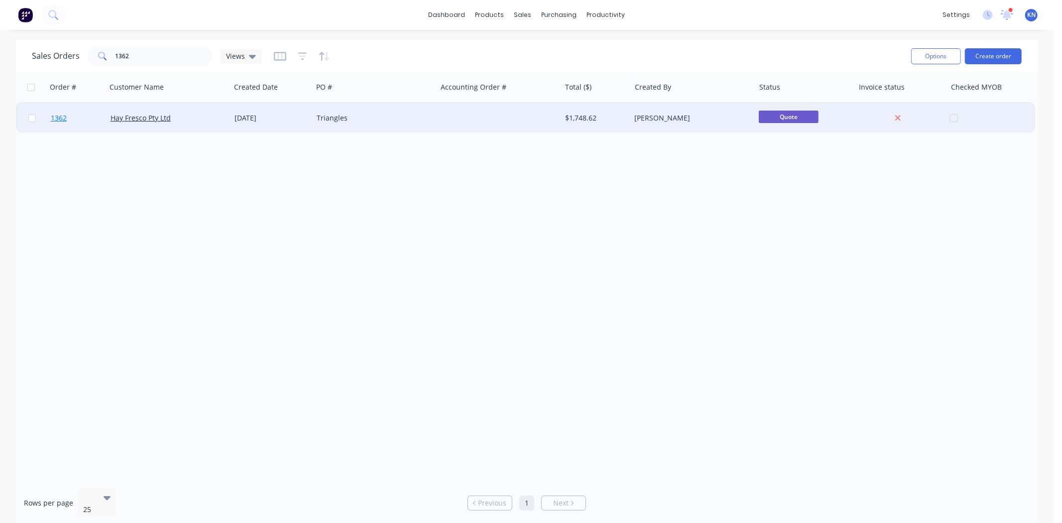
click at [79, 116] on link "1362" at bounding box center [81, 118] width 60 height 30
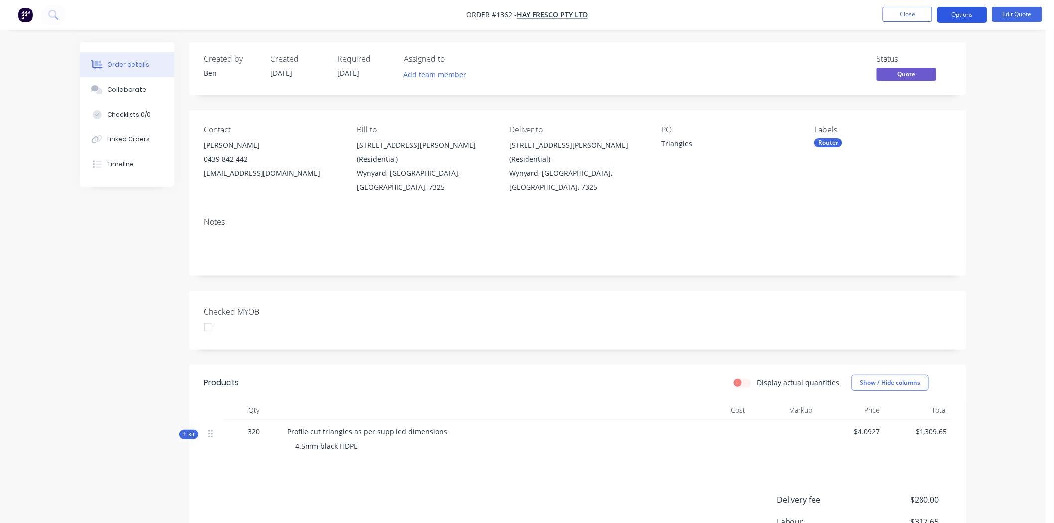
click at [959, 12] on button "Options" at bounding box center [962, 15] width 50 height 16
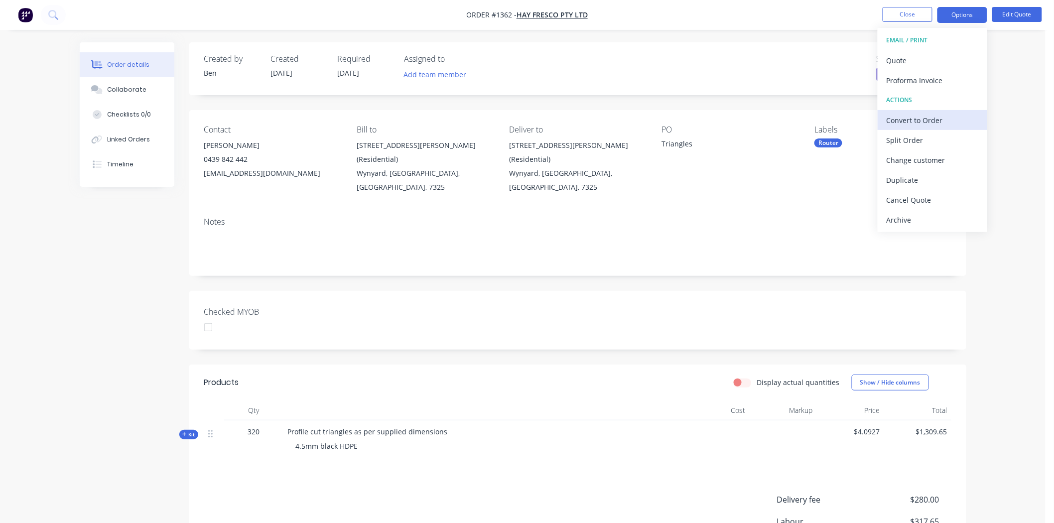
click at [929, 120] on div "Convert to Order" at bounding box center [933, 120] width 92 height 14
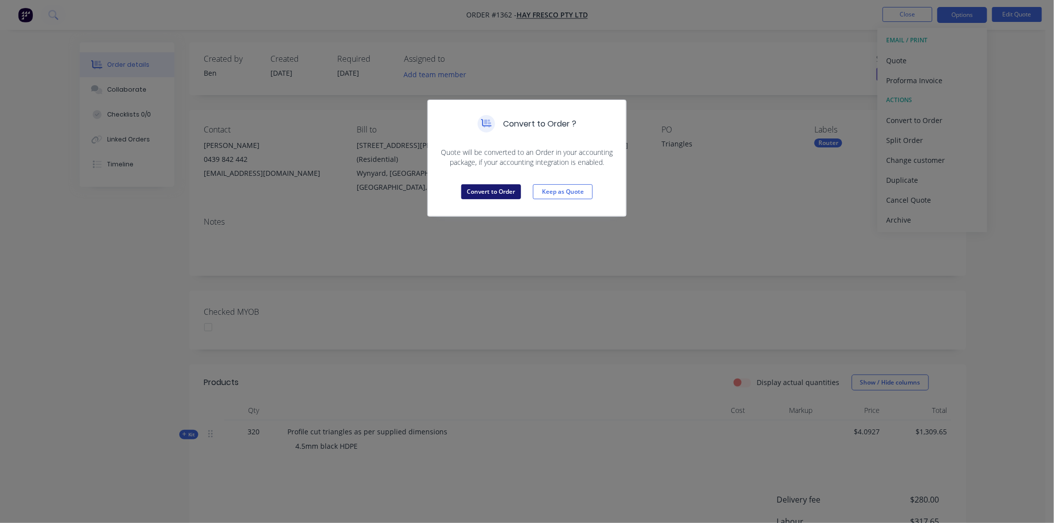
click at [485, 192] on button "Convert to Order" at bounding box center [491, 191] width 60 height 15
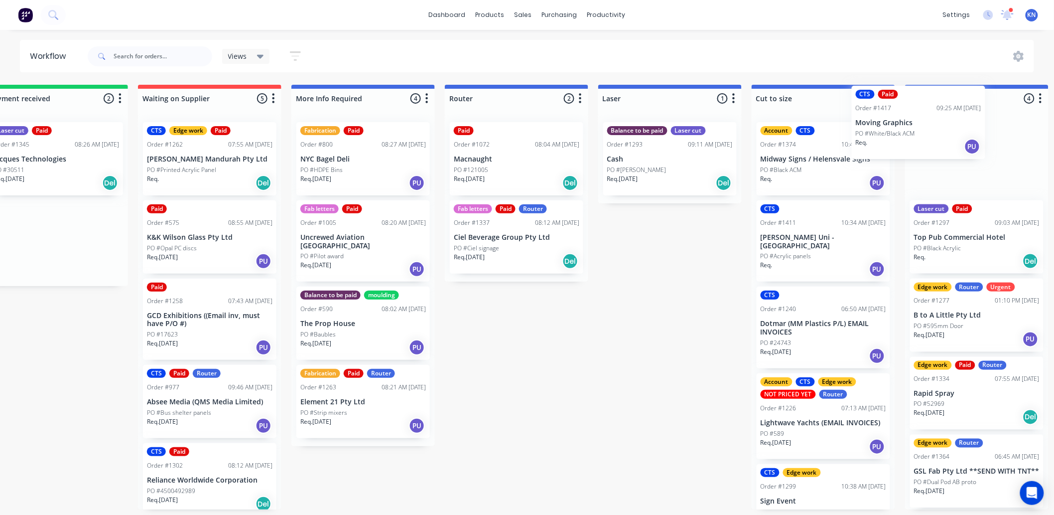
scroll to position [0, 207]
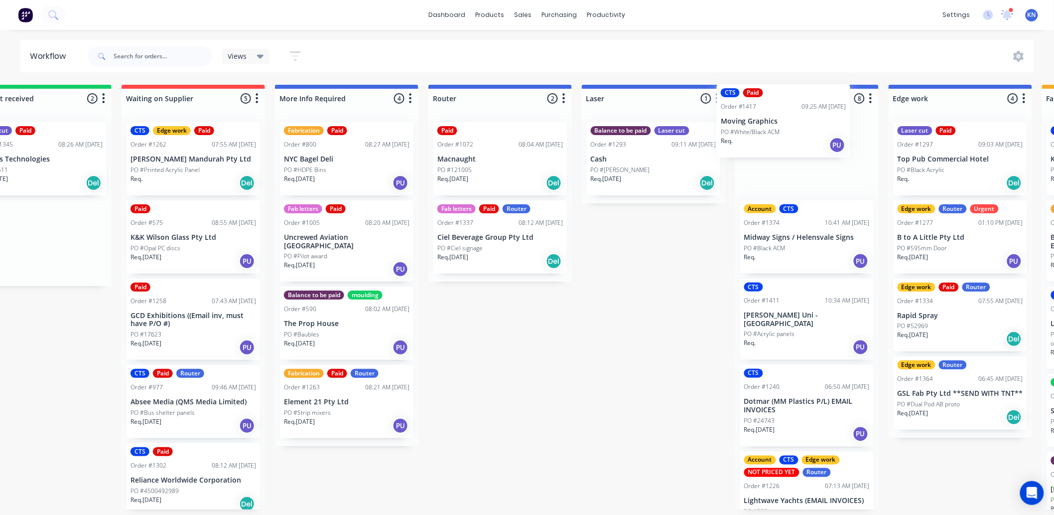
drag, startPoint x: 222, startPoint y: 162, endPoint x: 774, endPoint y: 122, distance: 553.4
click at [773, 122] on div "Submitted 0 Status colour #273444 hex #273444 Save Cancel Summaries Total order…" at bounding box center [978, 297] width 2384 height 424
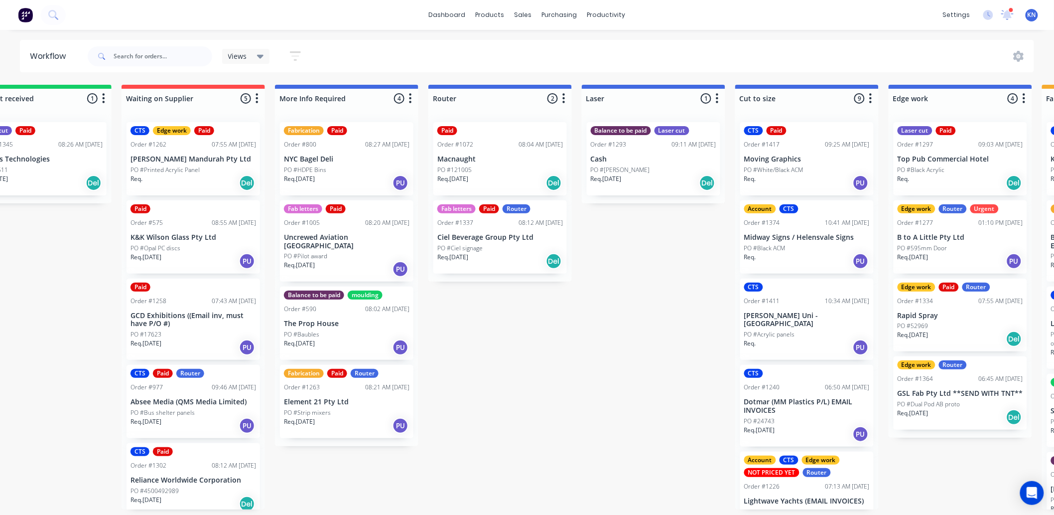
click at [649, 240] on div "Submitted 0 Status colour #273444 hex #273444 Save Cancel Summaries Total order…" at bounding box center [978, 297] width 2384 height 424
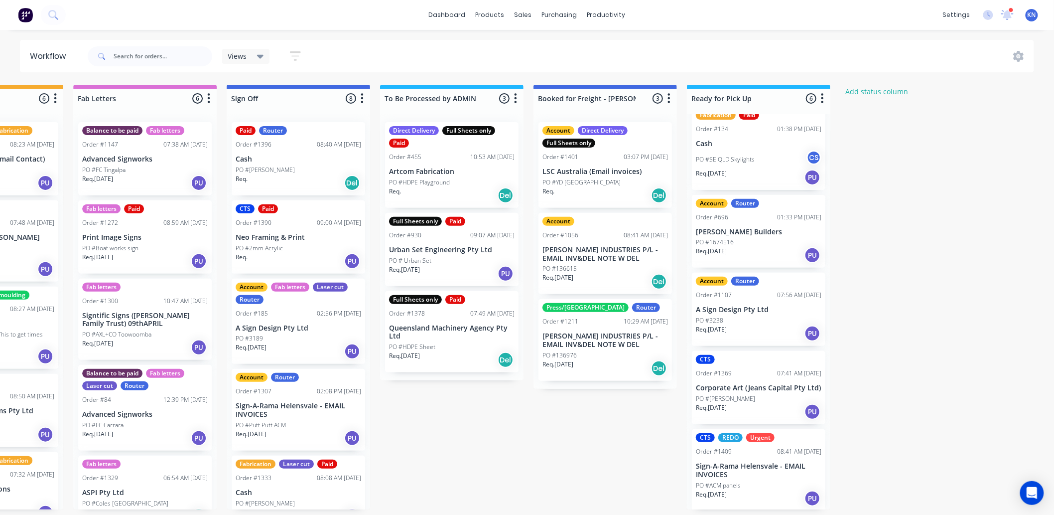
scroll to position [2, 1329]
click at [788, 510] on div "Mark as Picked Up" at bounding box center [793, 516] width 100 height 20
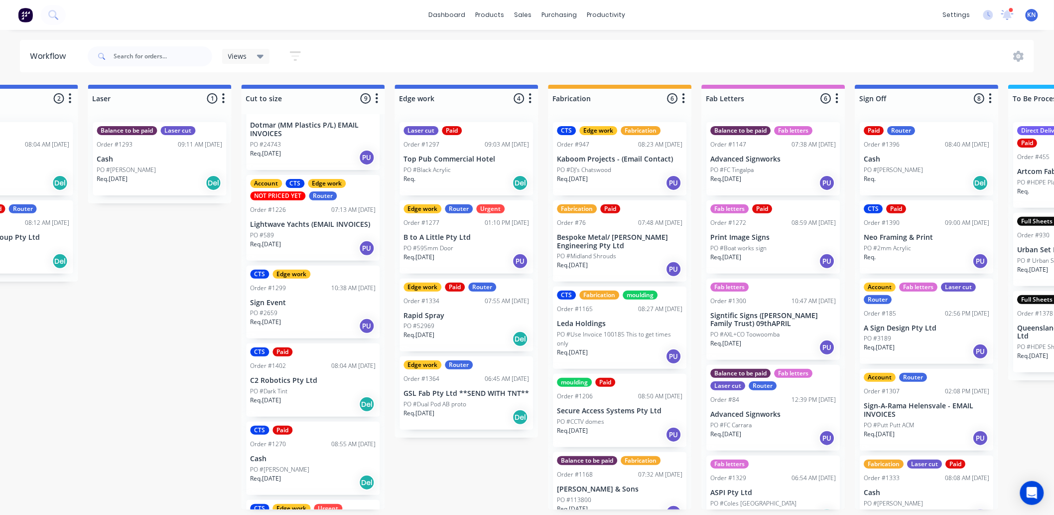
scroll to position [331, 0]
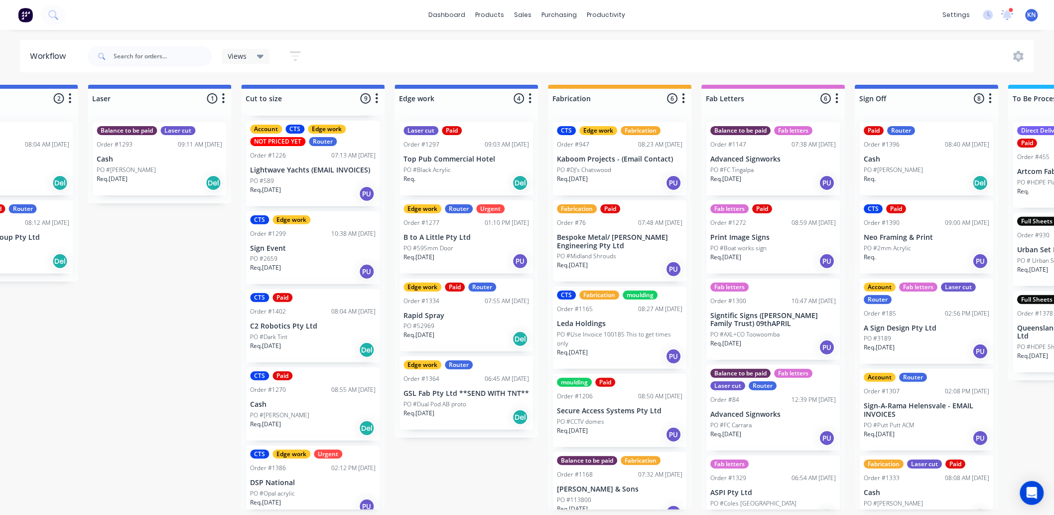
click at [299, 478] on p "DSP National" at bounding box center [314, 482] width 126 height 8
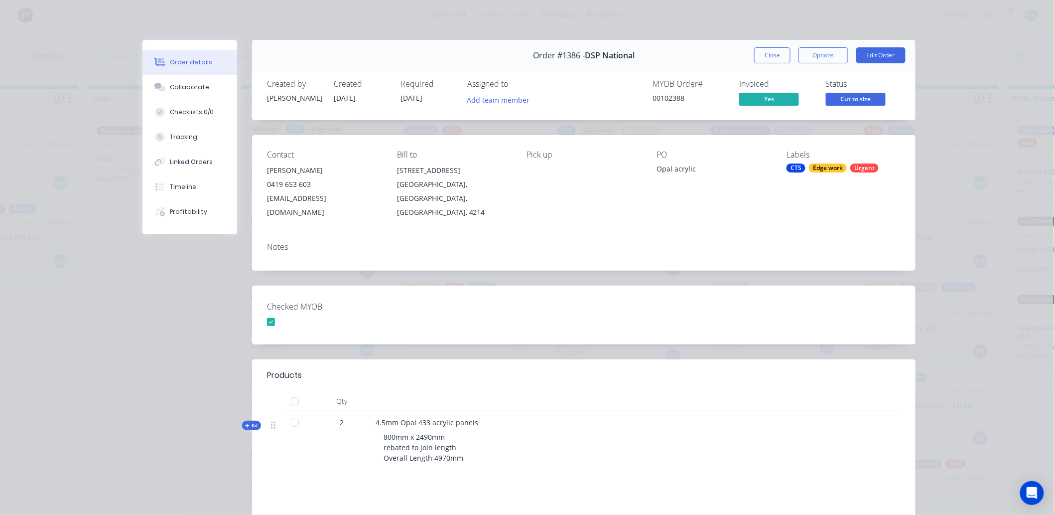
click at [250, 421] on span "Kit" at bounding box center [251, 424] width 13 height 7
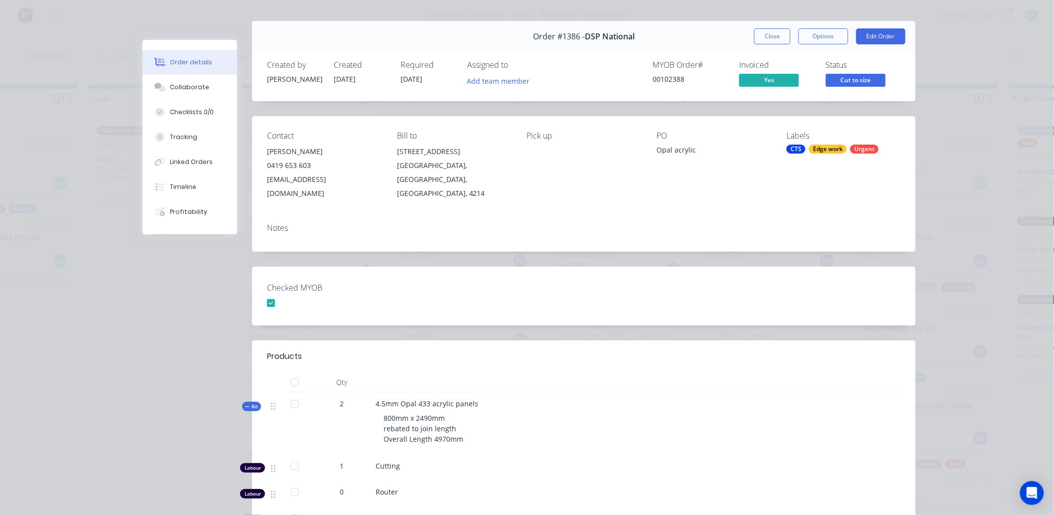
scroll to position [0, 0]
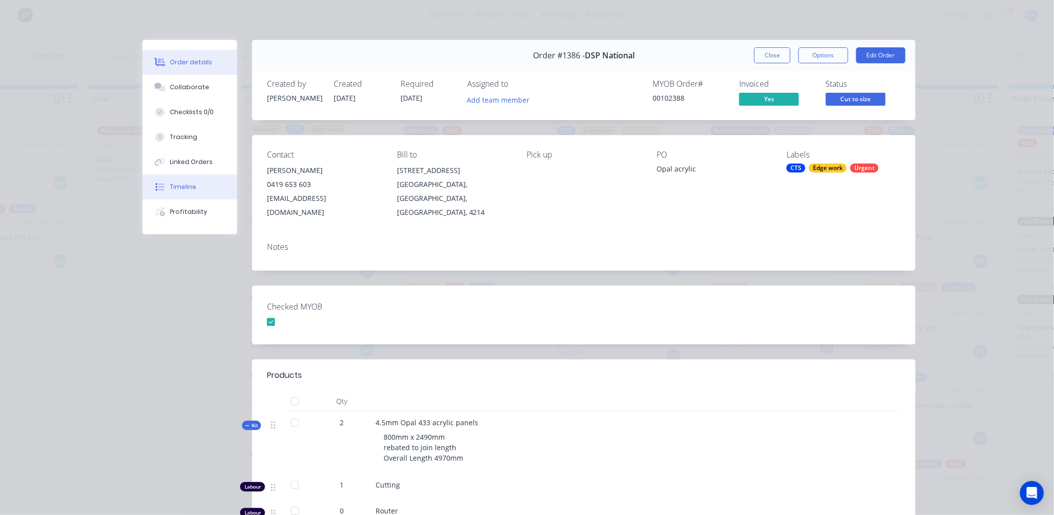
click at [176, 183] on div "Timeline" at bounding box center [183, 186] width 26 height 9
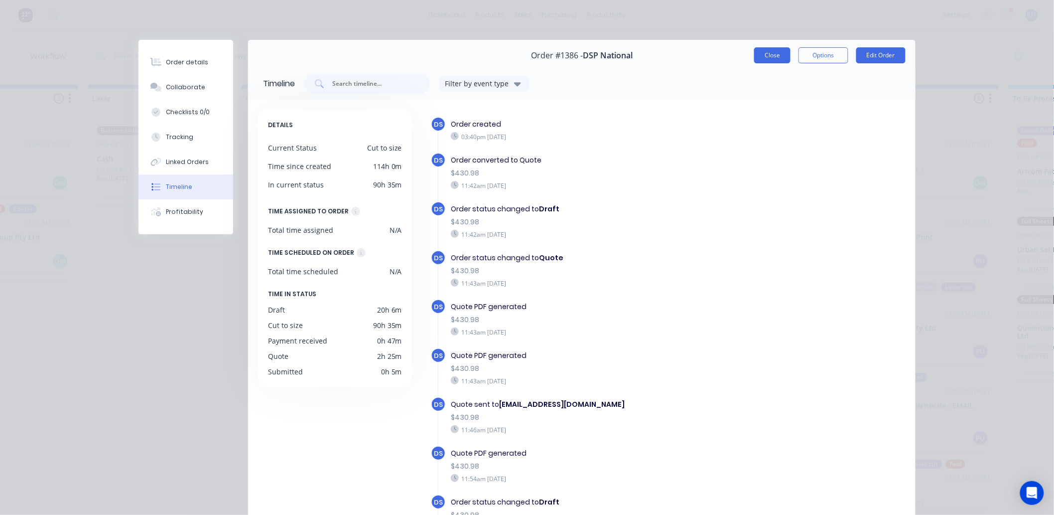
click at [776, 52] on button "Close" at bounding box center [772, 55] width 36 height 16
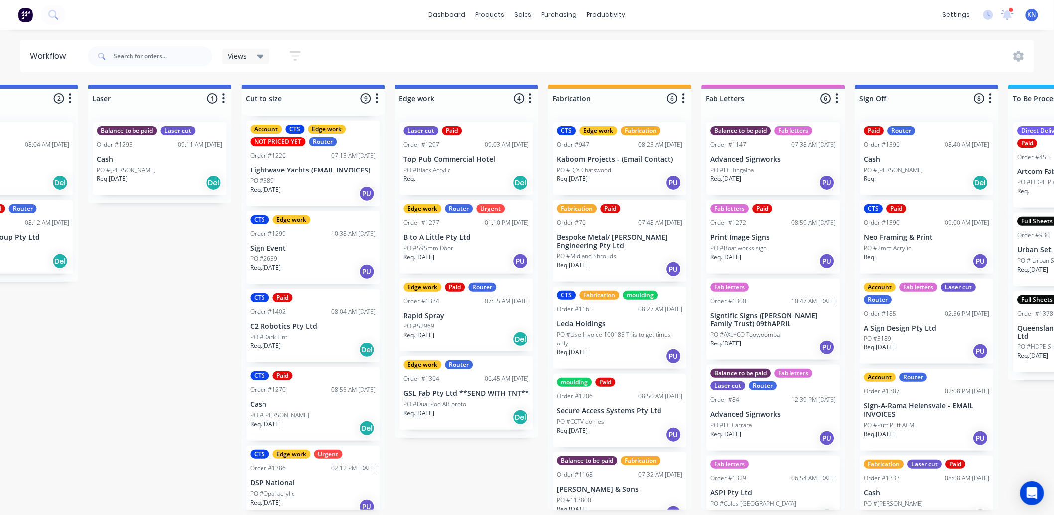
click at [287, 478] on p "DSP National" at bounding box center [314, 482] width 126 height 8
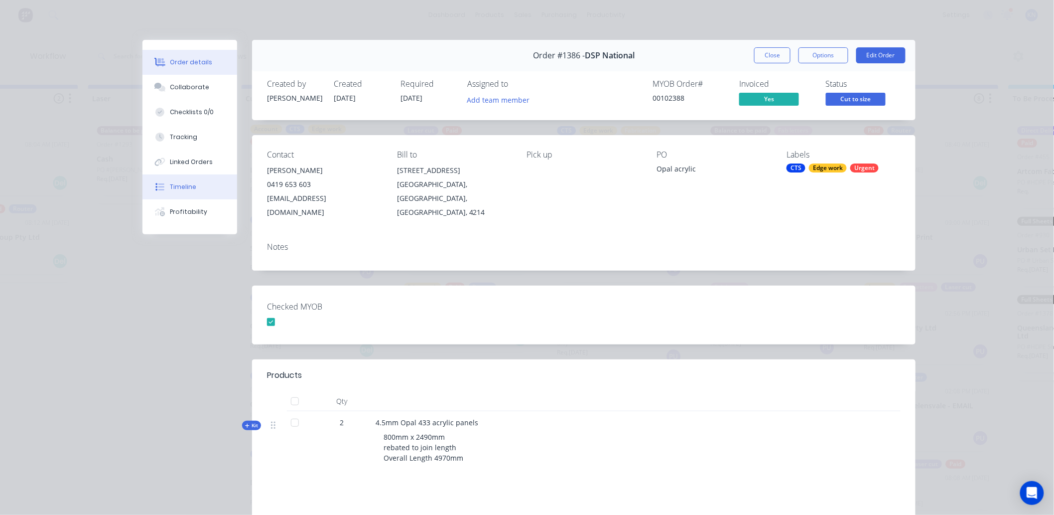
click at [172, 187] on div "Timeline" at bounding box center [183, 186] width 26 height 9
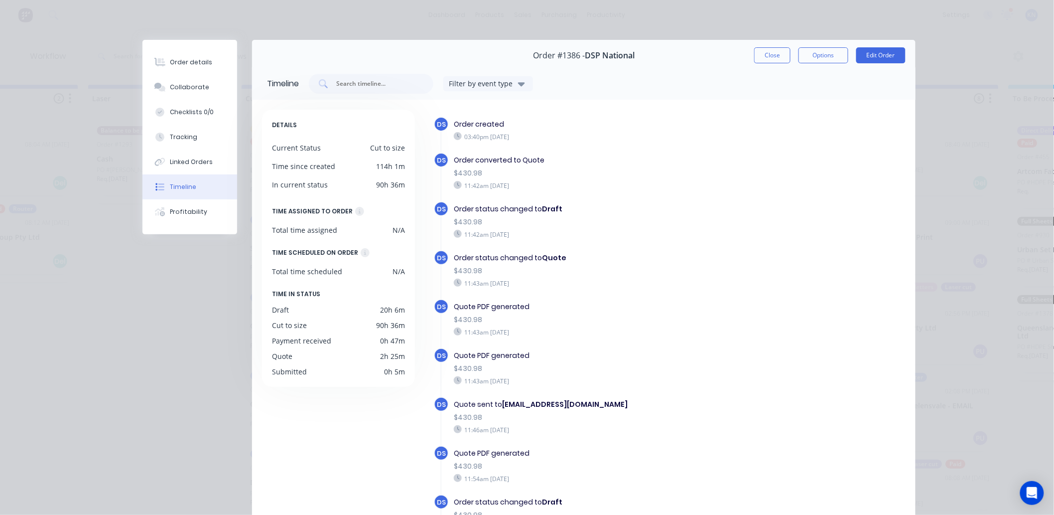
scroll to position [0, 700]
drag, startPoint x: 776, startPoint y: 56, endPoint x: 775, endPoint y: 51, distance: 5.1
click at [776, 56] on button "Close" at bounding box center [772, 55] width 36 height 16
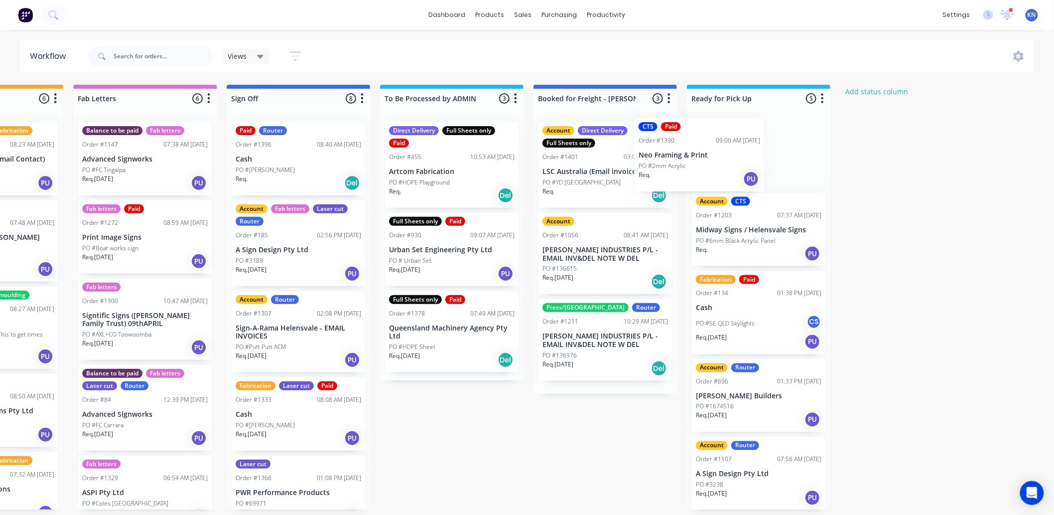
scroll to position [0, 0]
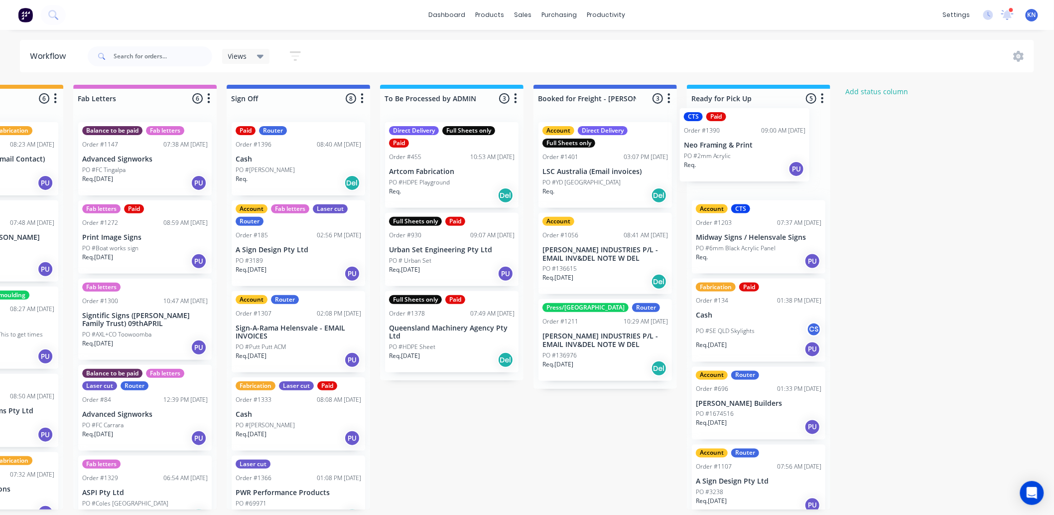
drag, startPoint x: 263, startPoint y: 235, endPoint x: 716, endPoint y: 144, distance: 461.7
click at [1008, 14] on icon at bounding box center [1007, 13] width 9 height 8
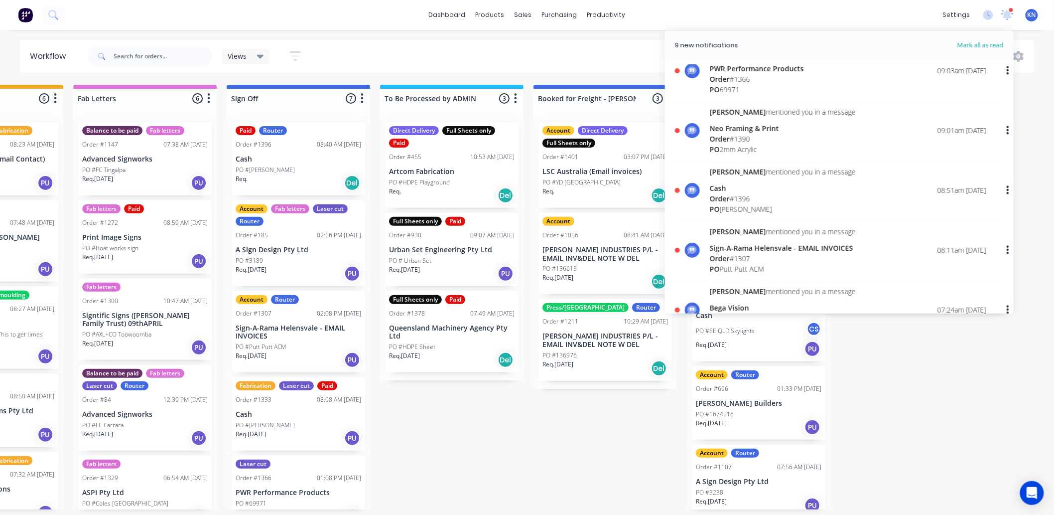
scroll to position [166, 0]
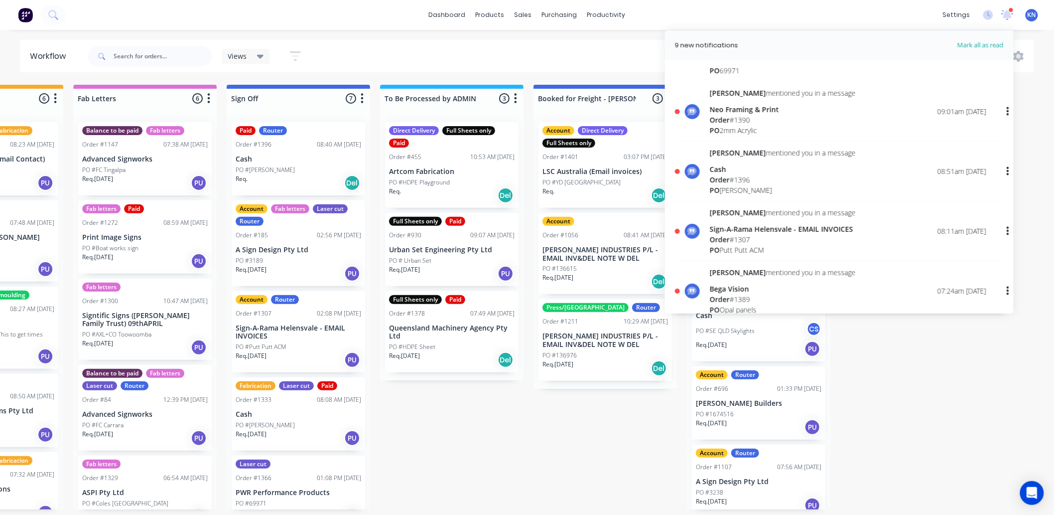
click at [725, 117] on span "Order" at bounding box center [720, 119] width 20 height 9
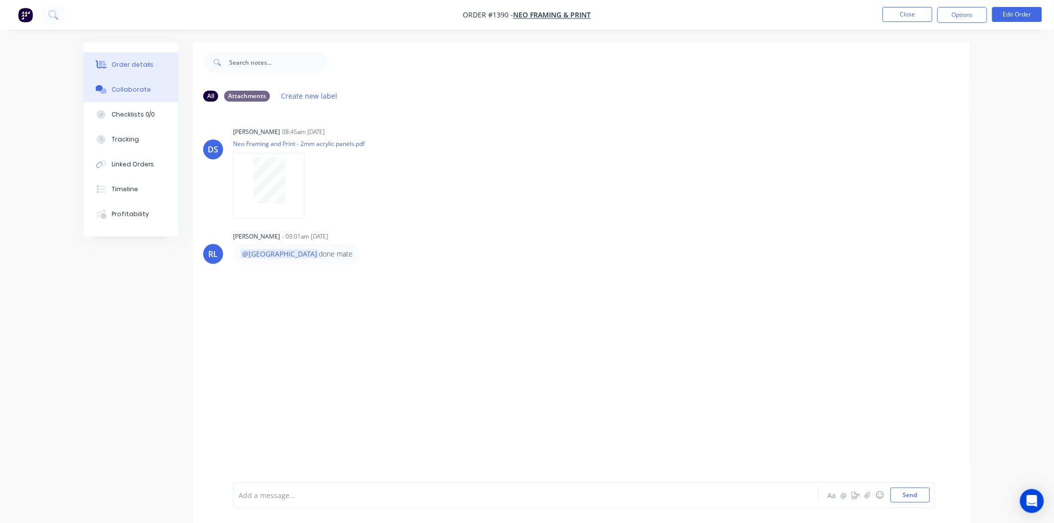
click at [137, 63] on div "Order details" at bounding box center [133, 64] width 42 height 9
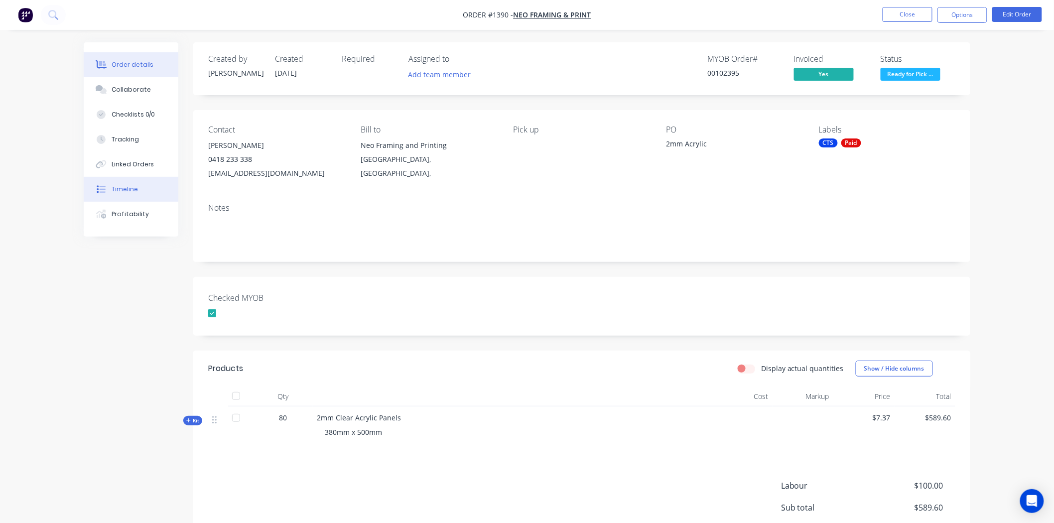
click at [140, 188] on button "Timeline" at bounding box center [131, 189] width 95 height 25
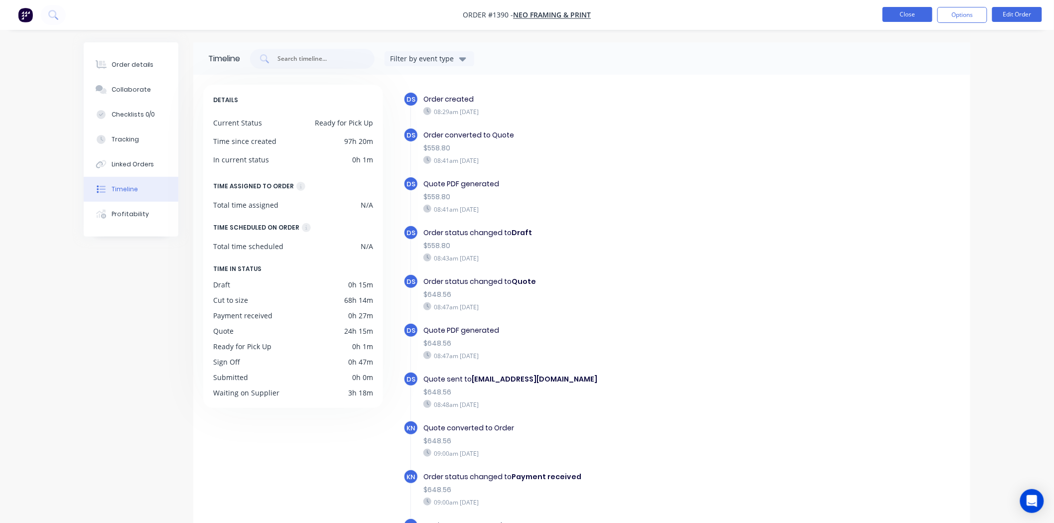
click at [922, 16] on button "Close" at bounding box center [908, 14] width 50 height 15
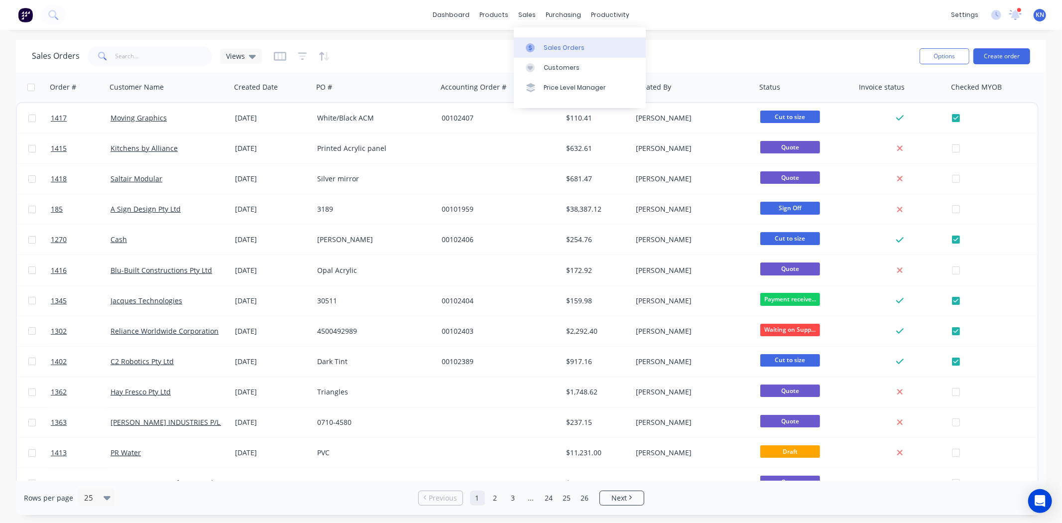
click at [553, 49] on div "Sales Orders" at bounding box center [564, 47] width 41 height 9
click at [1014, 16] on icon at bounding box center [1016, 14] width 9 height 8
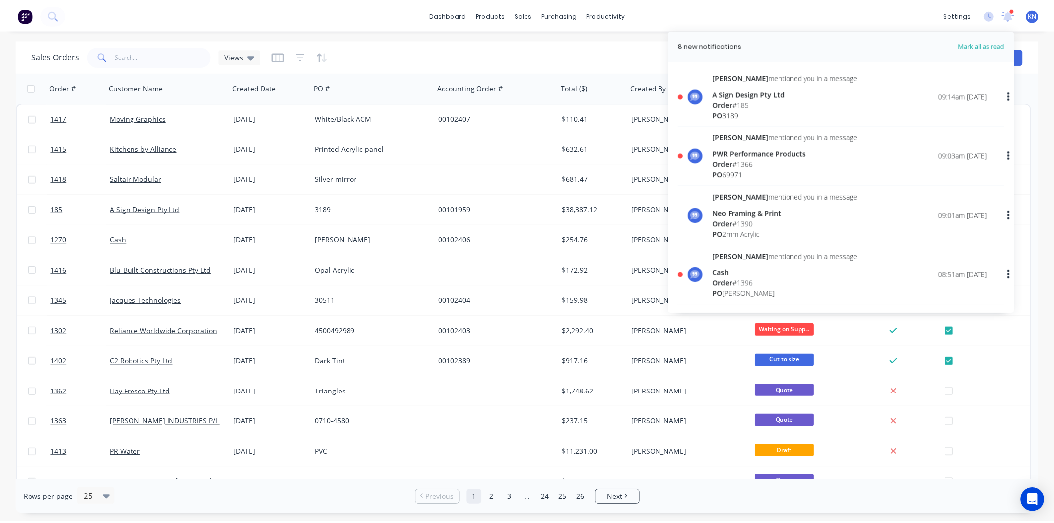
scroll to position [166, 0]
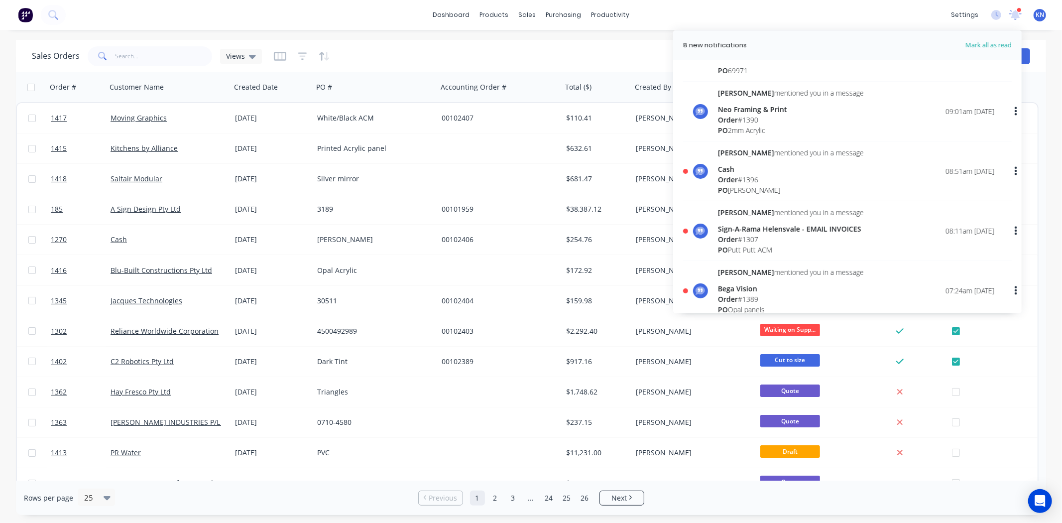
click at [750, 238] on div "Order # 1307" at bounding box center [791, 239] width 146 height 10
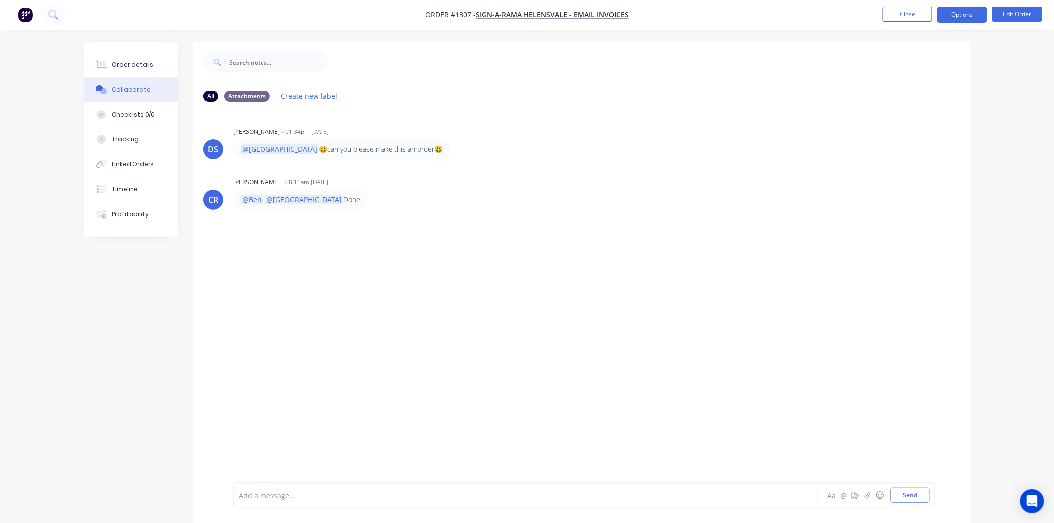
click at [965, 11] on button "Options" at bounding box center [962, 15] width 50 height 16
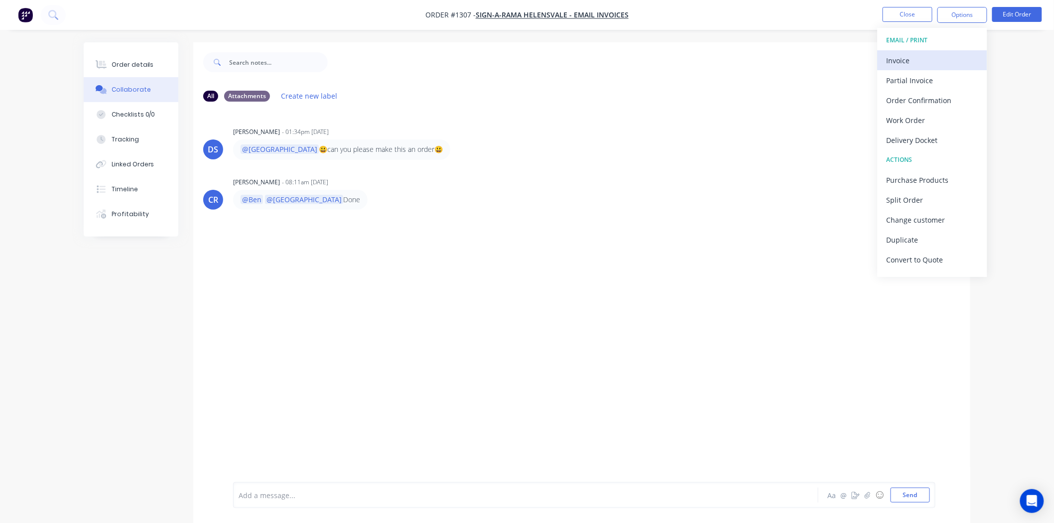
click at [914, 60] on div "Invoice" at bounding box center [933, 60] width 92 height 14
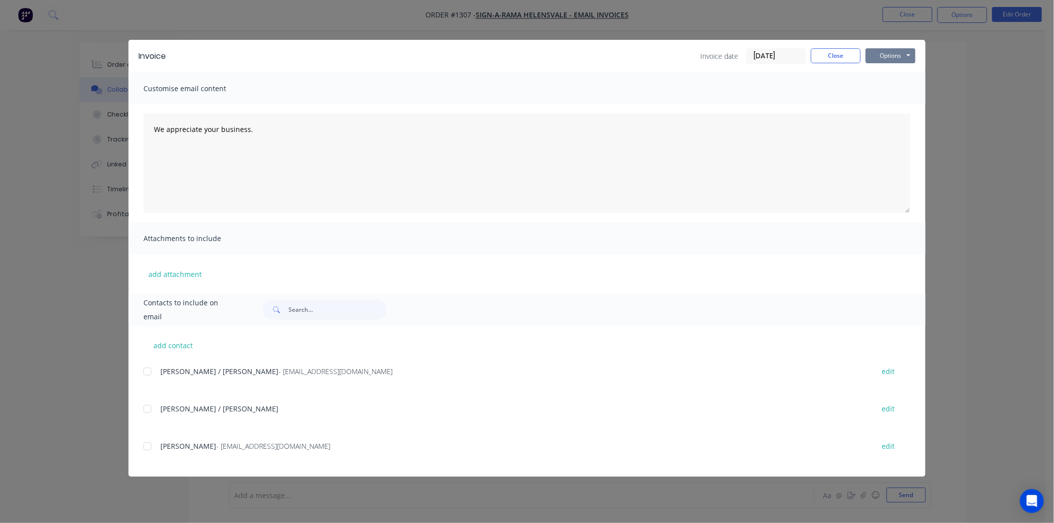
click at [889, 53] on button "Options" at bounding box center [891, 55] width 50 height 15
click at [888, 91] on button "Print" at bounding box center [898, 90] width 64 height 16
click at [836, 54] on button "Close" at bounding box center [836, 55] width 50 height 15
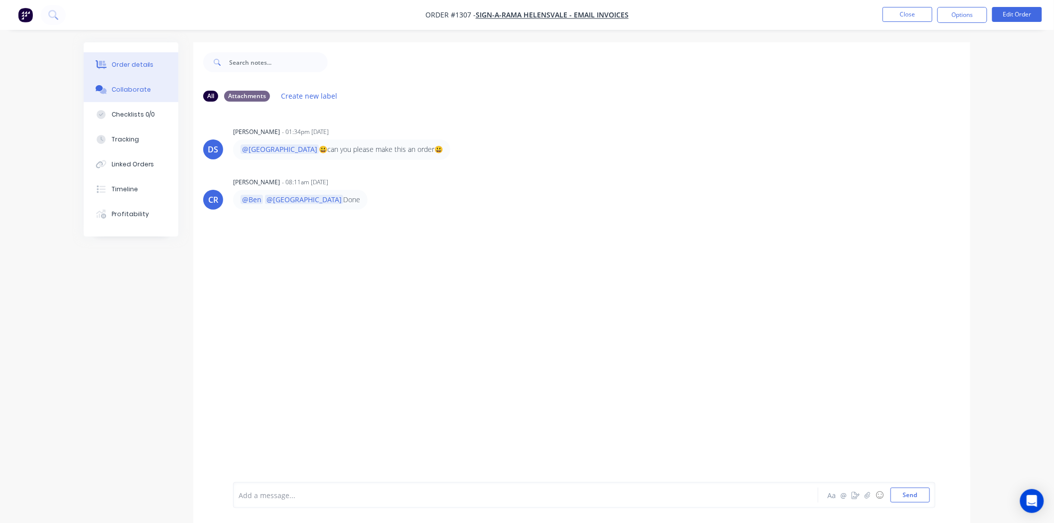
click at [122, 61] on div "Order details" at bounding box center [133, 64] width 42 height 9
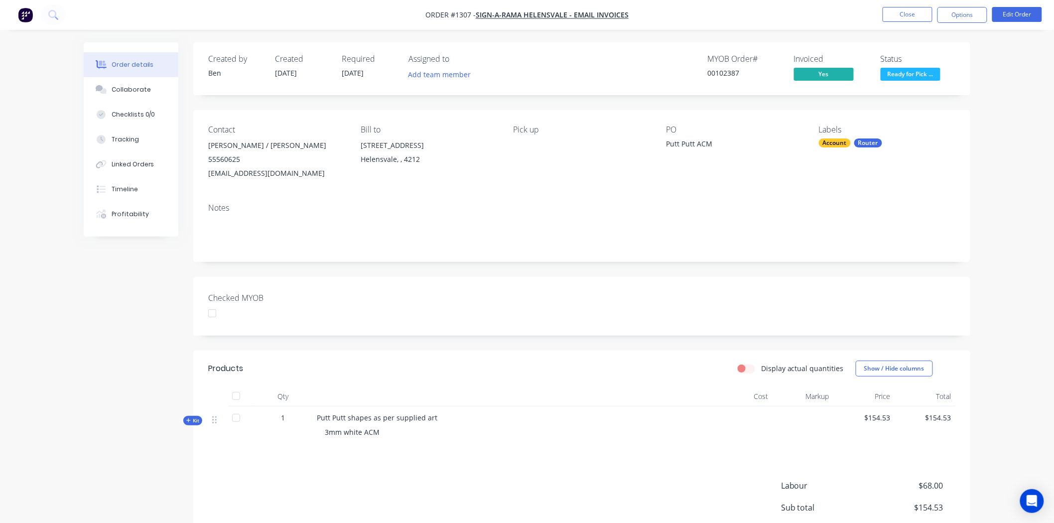
click at [215, 315] on div at bounding box center [212, 313] width 20 height 20
click at [912, 15] on button "Close" at bounding box center [908, 14] width 50 height 15
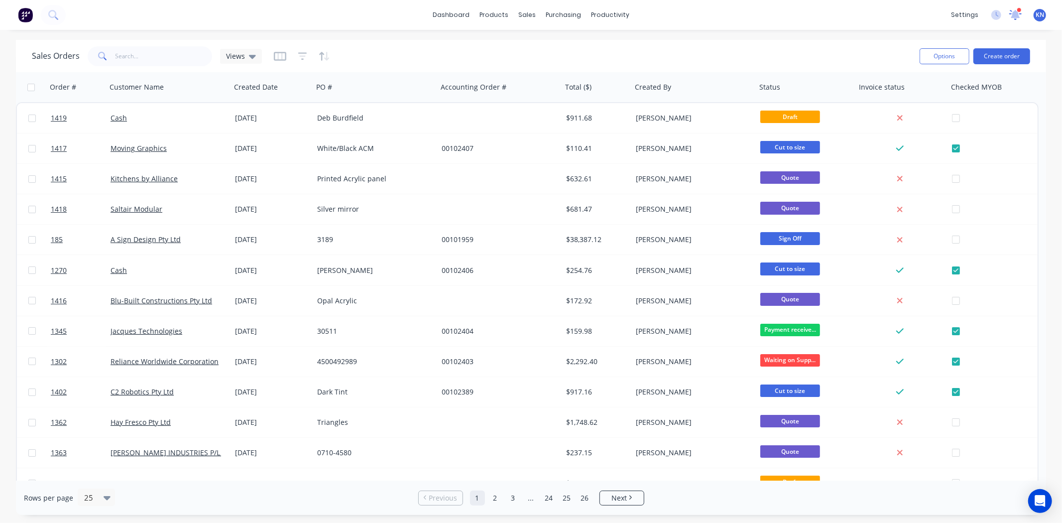
click at [1018, 13] on icon at bounding box center [1015, 13] width 9 height 9
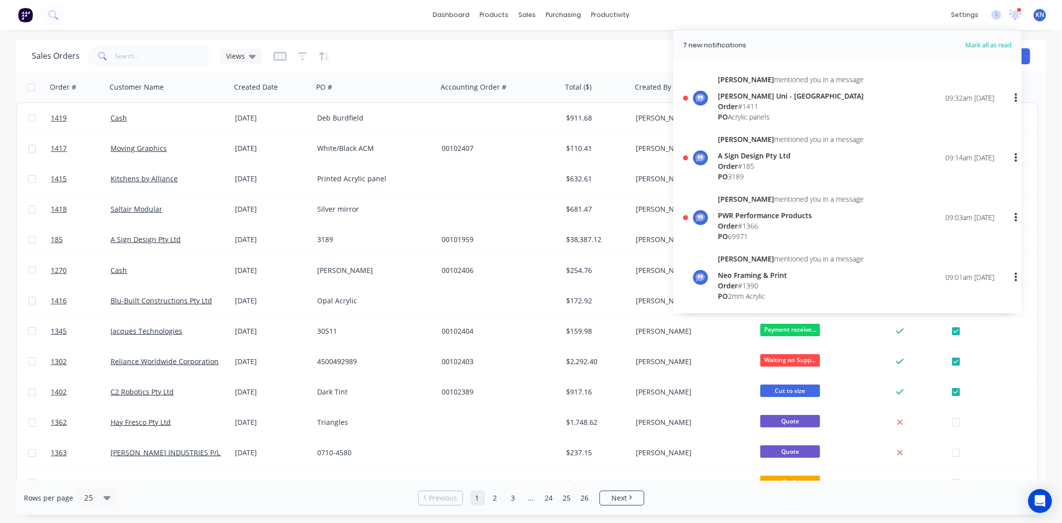
click at [723, 100] on div "[PERSON_NAME] Uni - [GEOGRAPHIC_DATA]" at bounding box center [791, 96] width 146 height 10
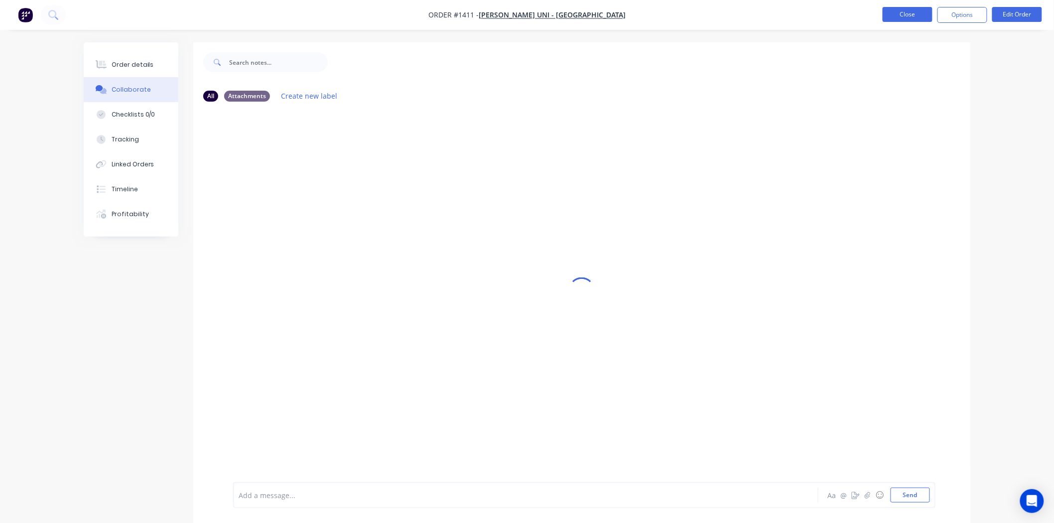
click at [904, 13] on button "Close" at bounding box center [908, 14] width 50 height 15
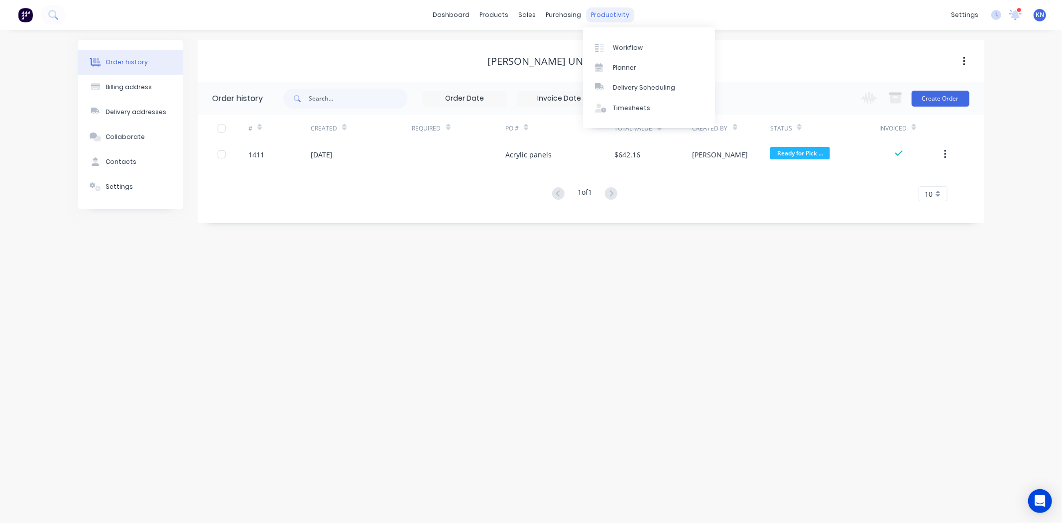
click at [609, 16] on div "productivity" at bounding box center [610, 14] width 48 height 15
click at [632, 44] on div "Workflow" at bounding box center [628, 47] width 30 height 9
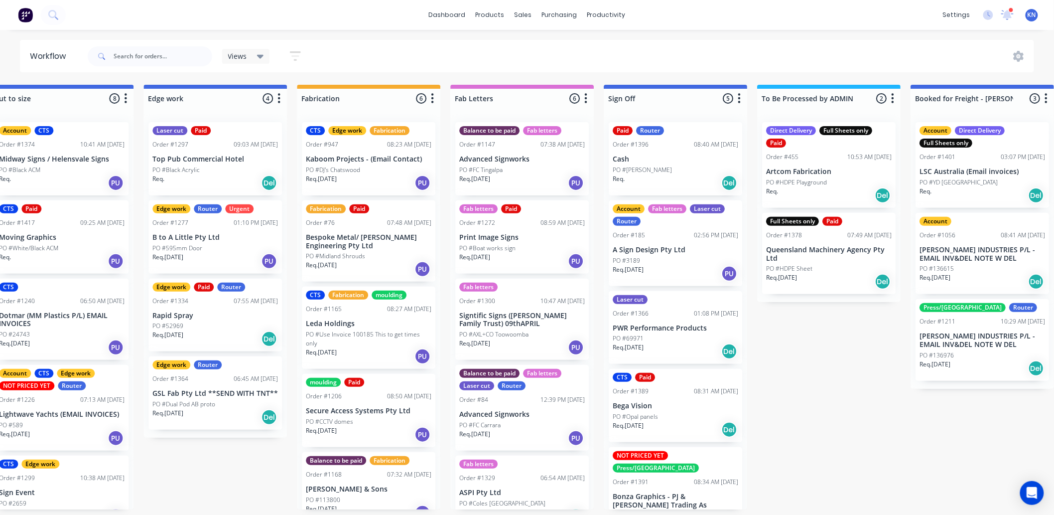
scroll to position [0, 954]
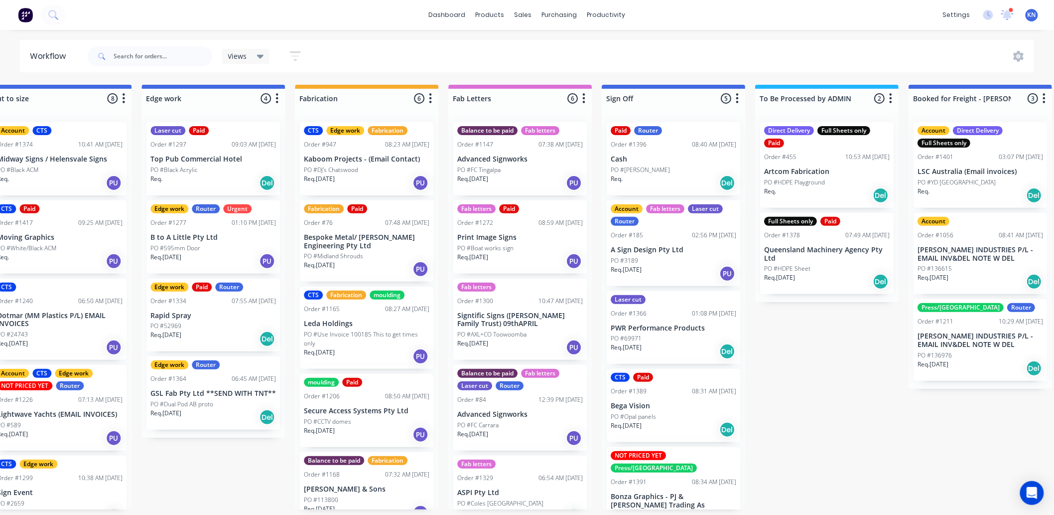
click at [655, 251] on p "A Sign Design Pty Ltd" at bounding box center [674, 250] width 126 height 8
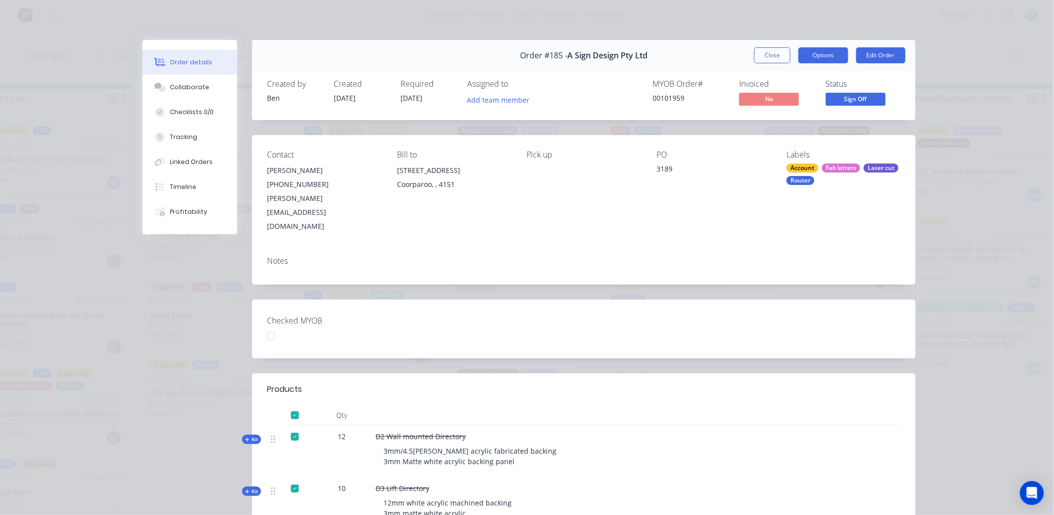
click at [826, 52] on button "Options" at bounding box center [823, 55] width 50 height 16
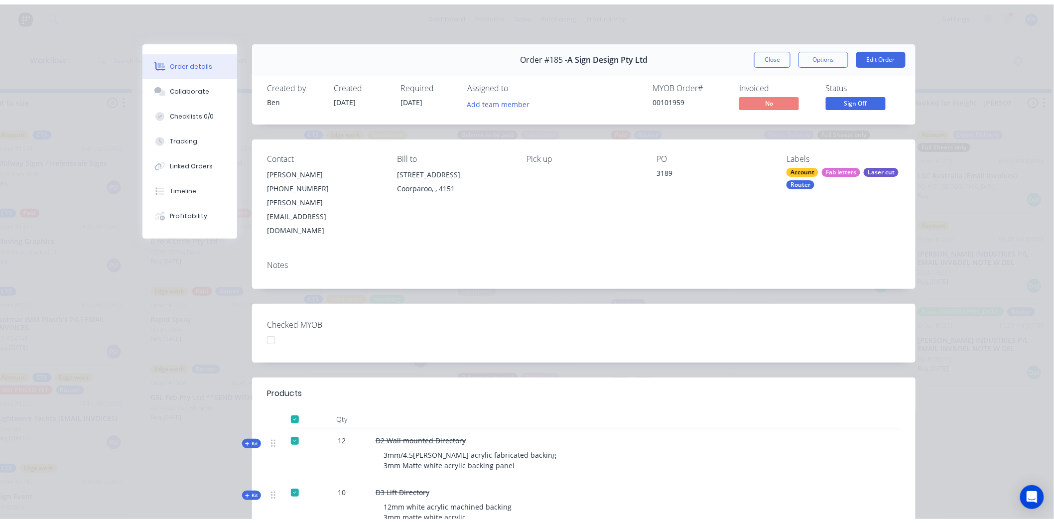
scroll to position [0, 0]
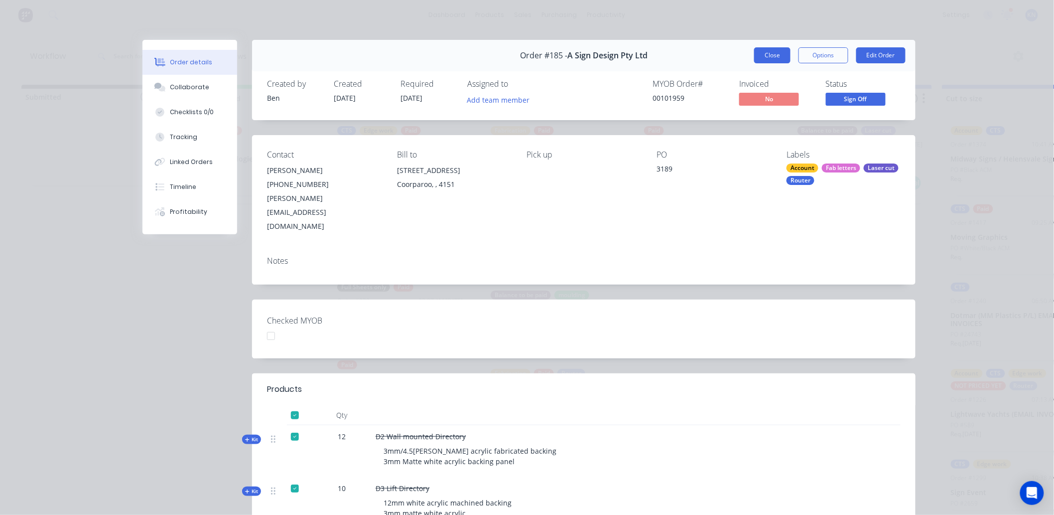
click at [764, 53] on button "Close" at bounding box center [772, 55] width 36 height 16
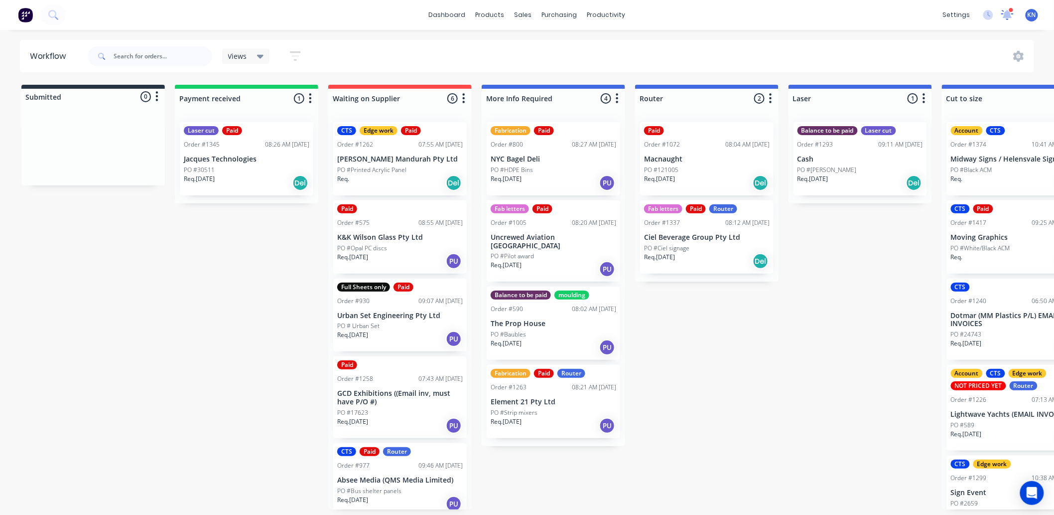
click at [1010, 17] on icon at bounding box center [1008, 13] width 10 height 9
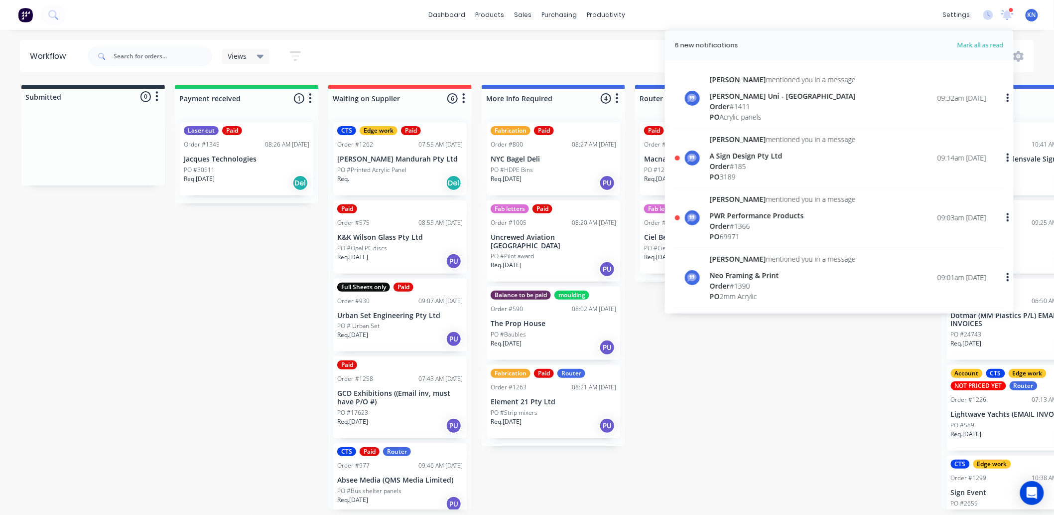
click at [737, 161] on div "Order # 185" at bounding box center [783, 166] width 146 height 10
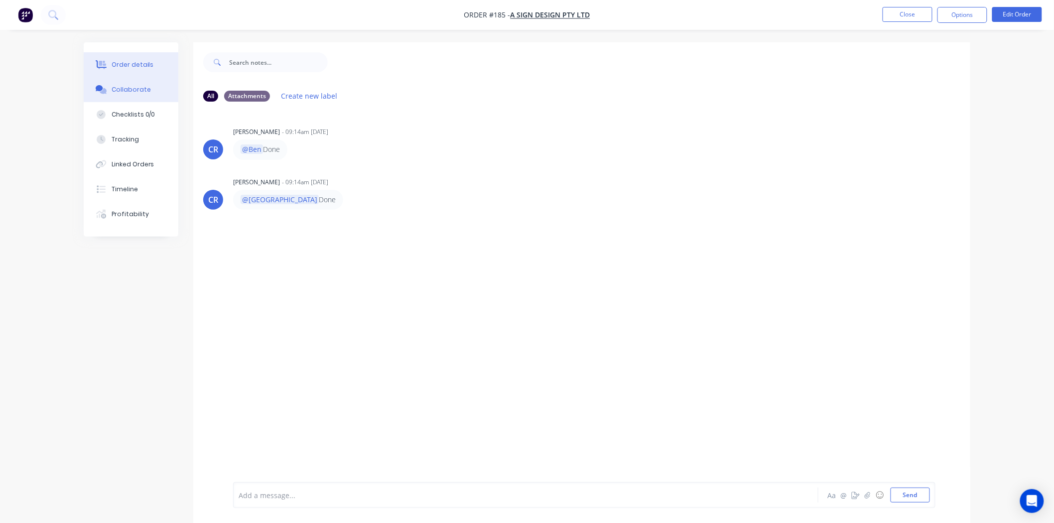
click at [130, 65] on div "Order details" at bounding box center [133, 64] width 42 height 9
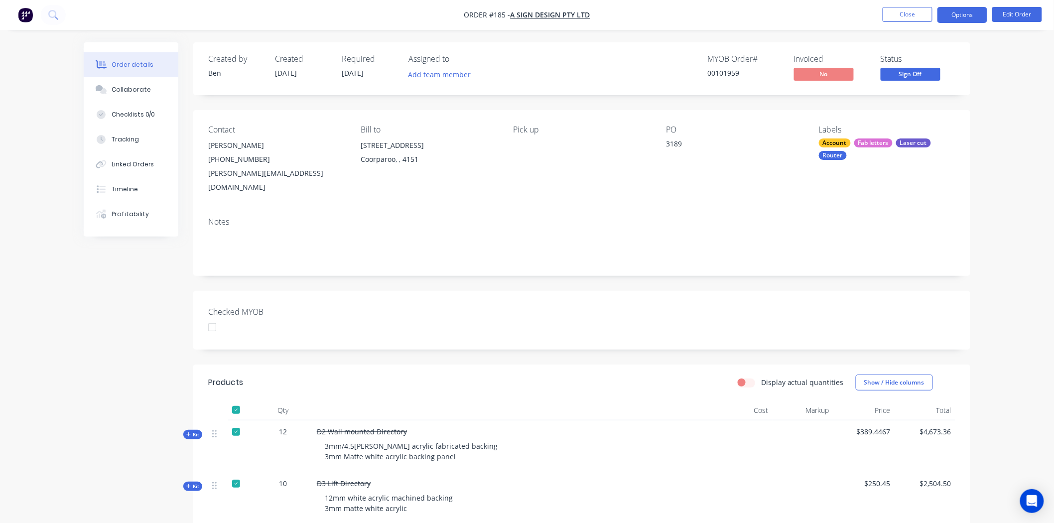
click at [960, 15] on button "Options" at bounding box center [962, 15] width 50 height 16
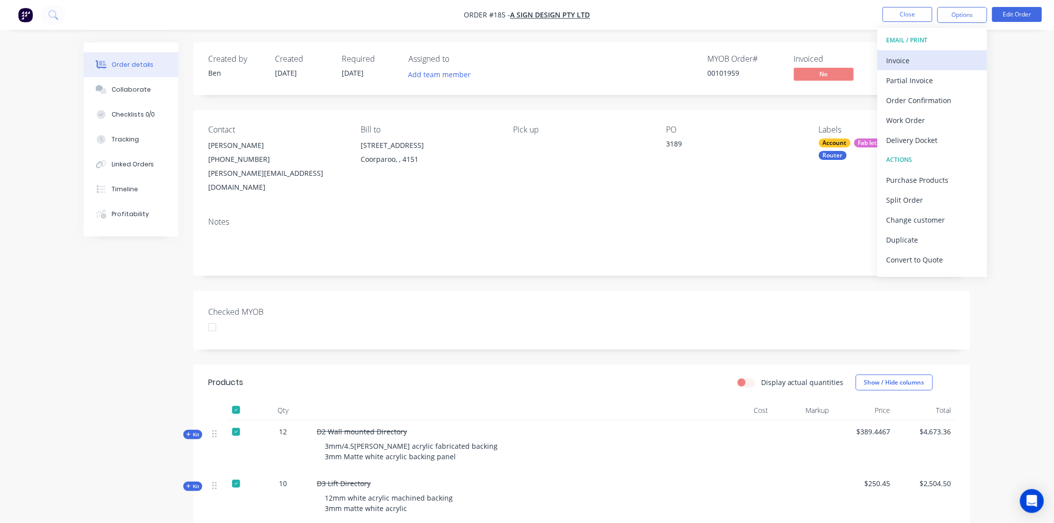
click at [918, 58] on div "Invoice" at bounding box center [933, 60] width 92 height 14
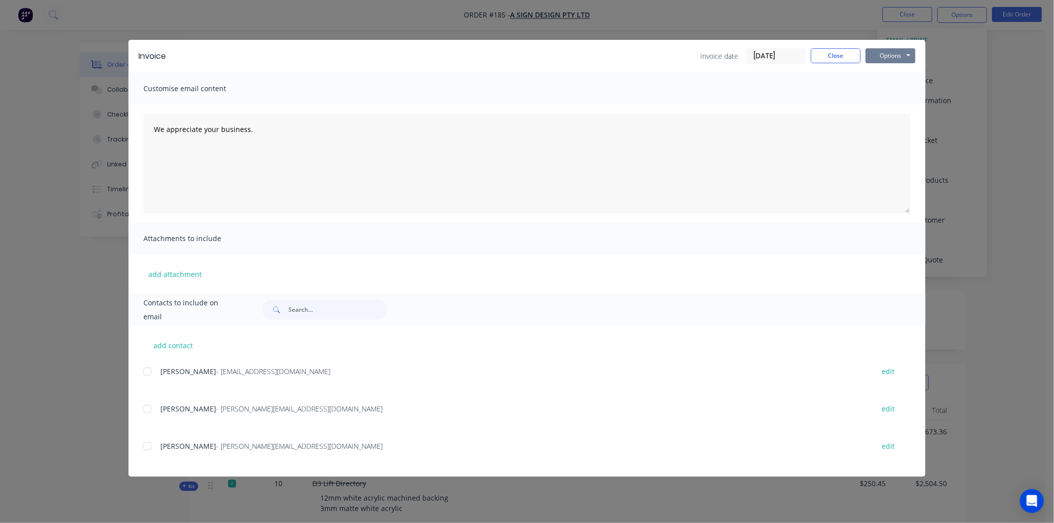
click at [895, 54] on button "Options" at bounding box center [891, 55] width 50 height 15
click at [882, 89] on button "Print" at bounding box center [898, 90] width 64 height 16
click at [835, 52] on button "Close" at bounding box center [836, 55] width 50 height 15
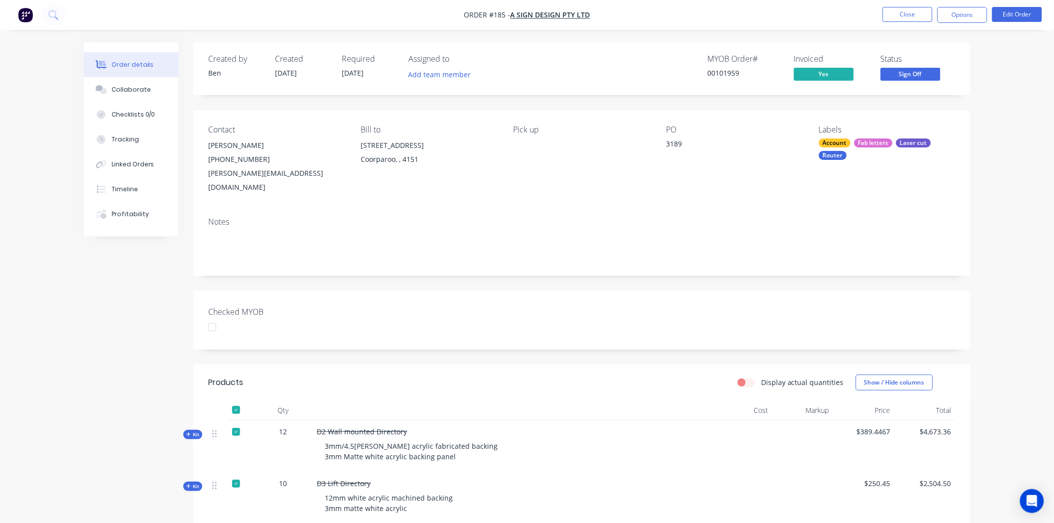
click at [213, 317] on div at bounding box center [212, 327] width 20 height 20
click at [954, 15] on button "Options" at bounding box center [962, 15] width 50 height 16
click at [821, 8] on nav "Order #185 - A Sign Design Pty Ltd Close Options EMAIL / PRINT Invoice Partial …" at bounding box center [527, 15] width 1054 height 30
click at [140, 88] on div "Collaborate" at bounding box center [131, 89] width 39 height 9
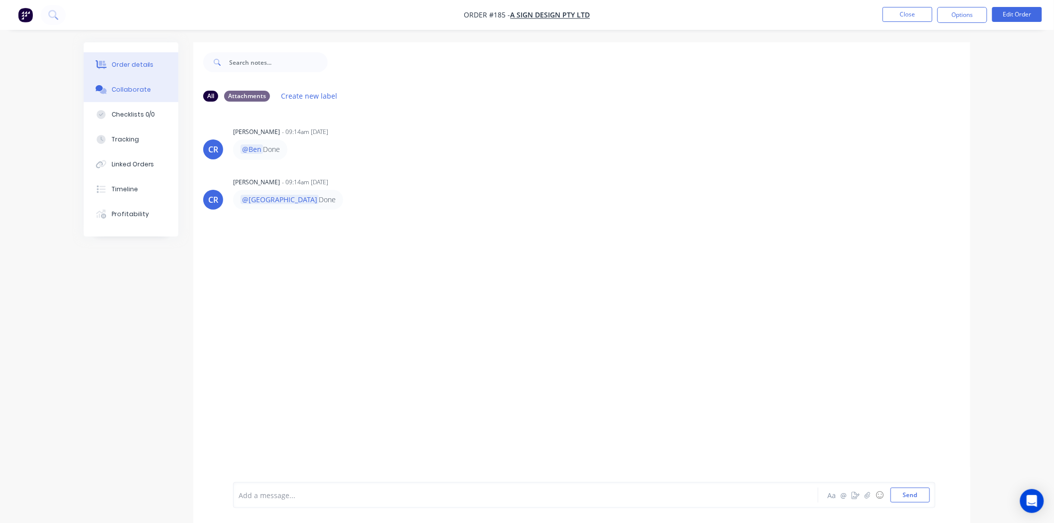
click at [112, 60] on div "Order details" at bounding box center [133, 64] width 42 height 9
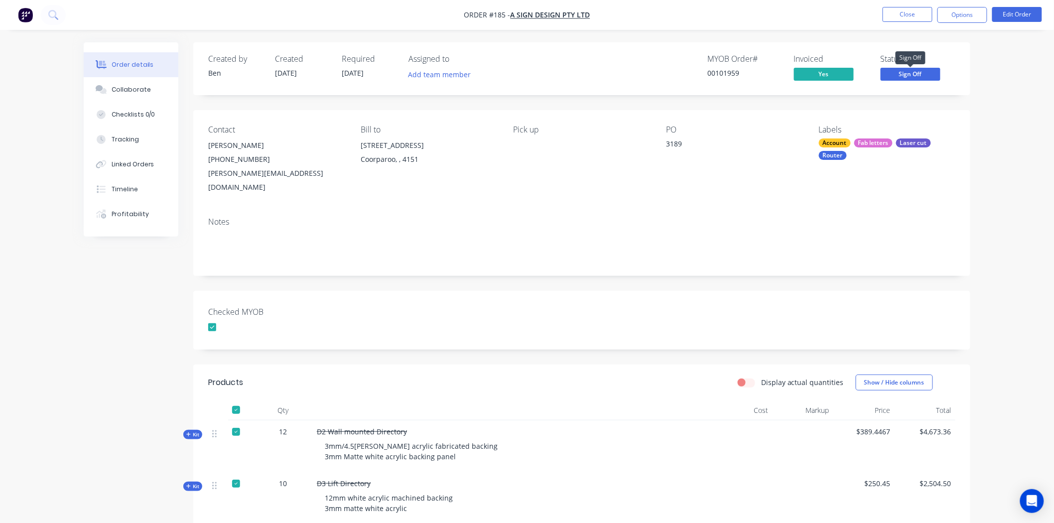
click at [924, 74] on span "Sign Off" at bounding box center [911, 74] width 60 height 12
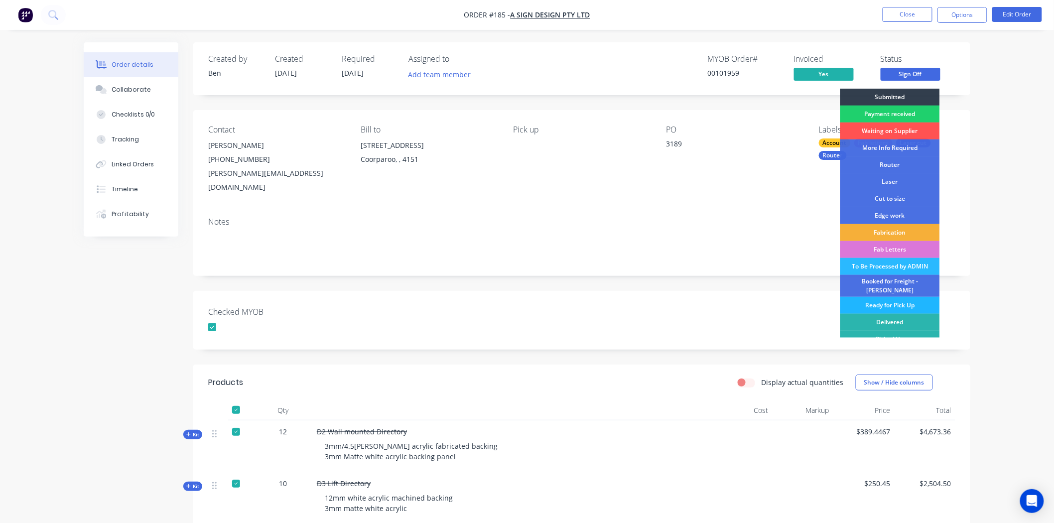
click at [879, 299] on div "Ready for Pick Up" at bounding box center [890, 305] width 100 height 17
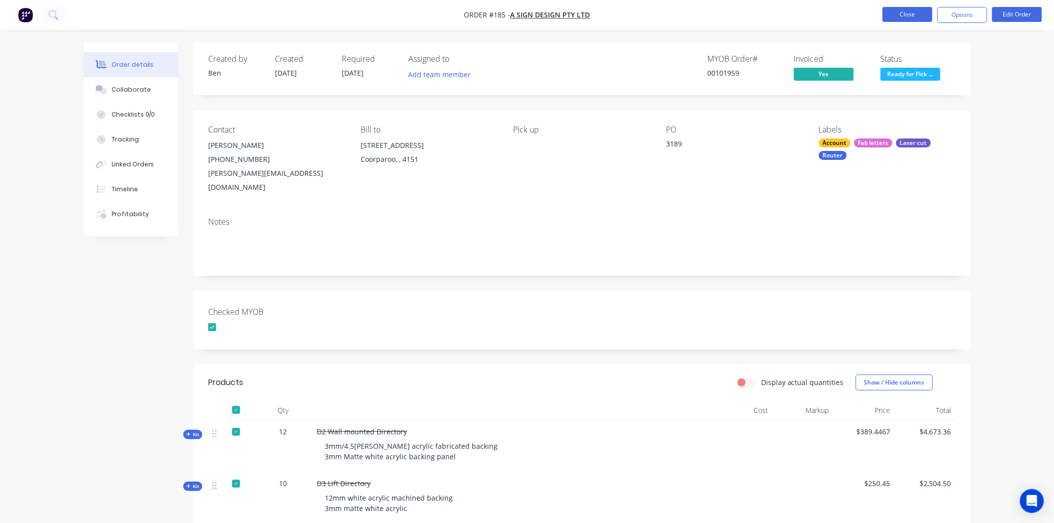
click at [910, 18] on button "Close" at bounding box center [908, 14] width 50 height 15
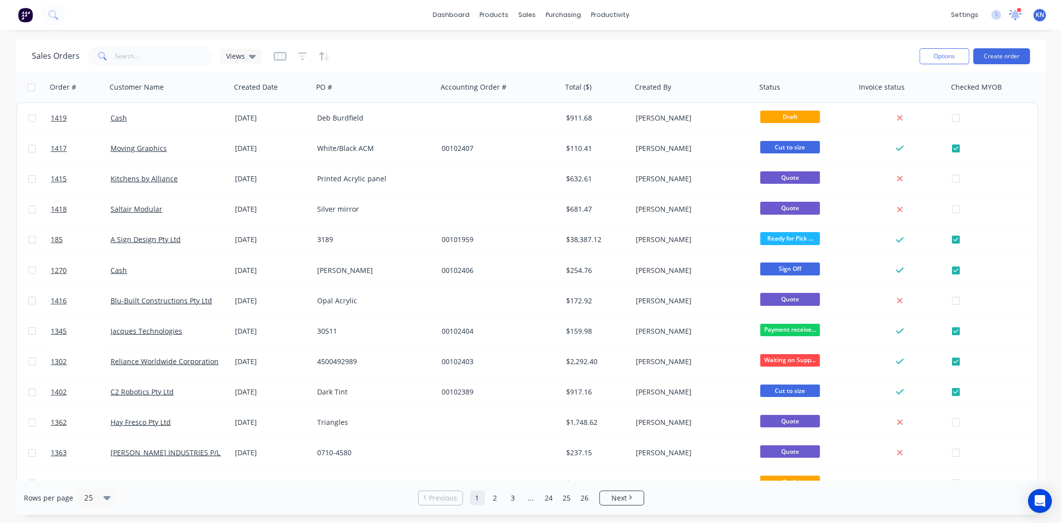
click at [1015, 14] on icon at bounding box center [1016, 14] width 9 height 8
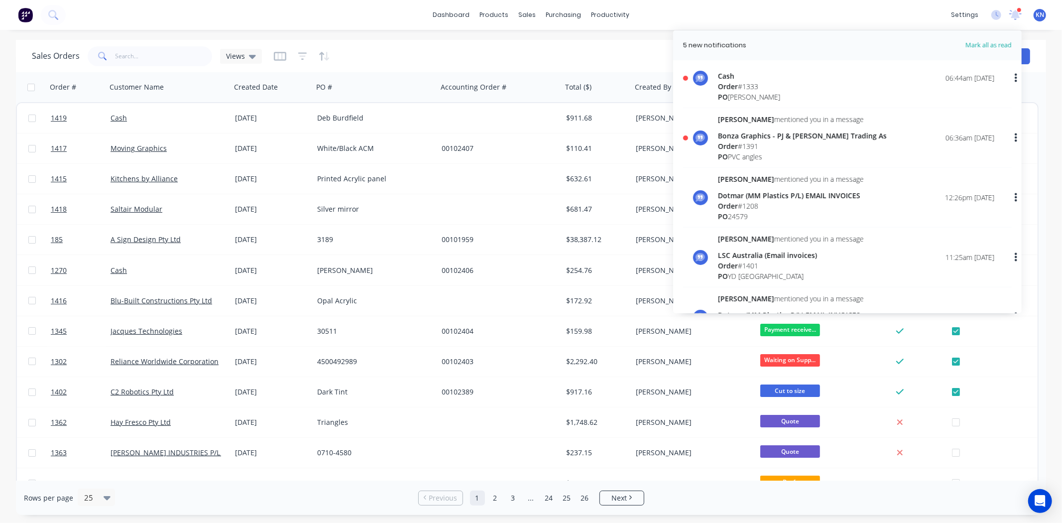
scroll to position [442, 0]
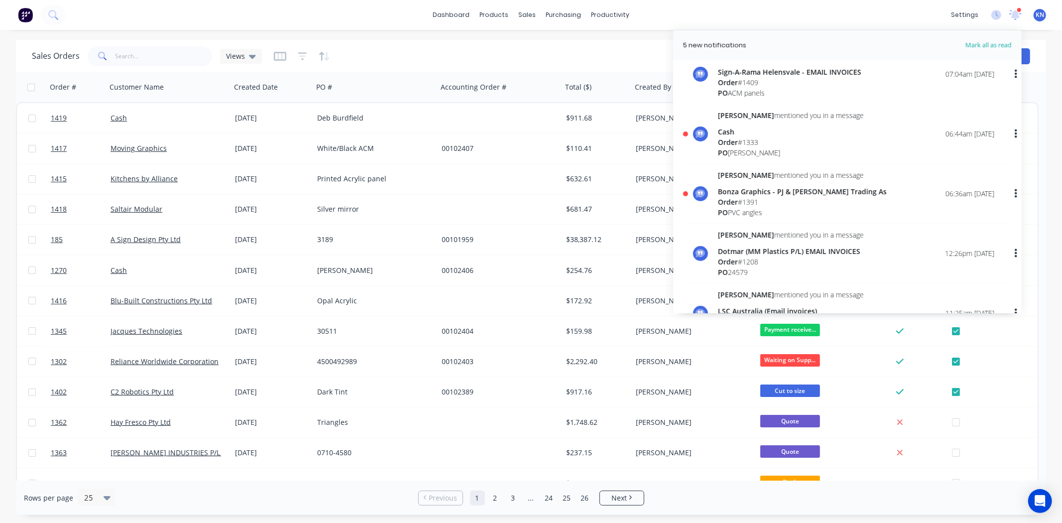
click at [738, 140] on span "Order" at bounding box center [728, 141] width 20 height 9
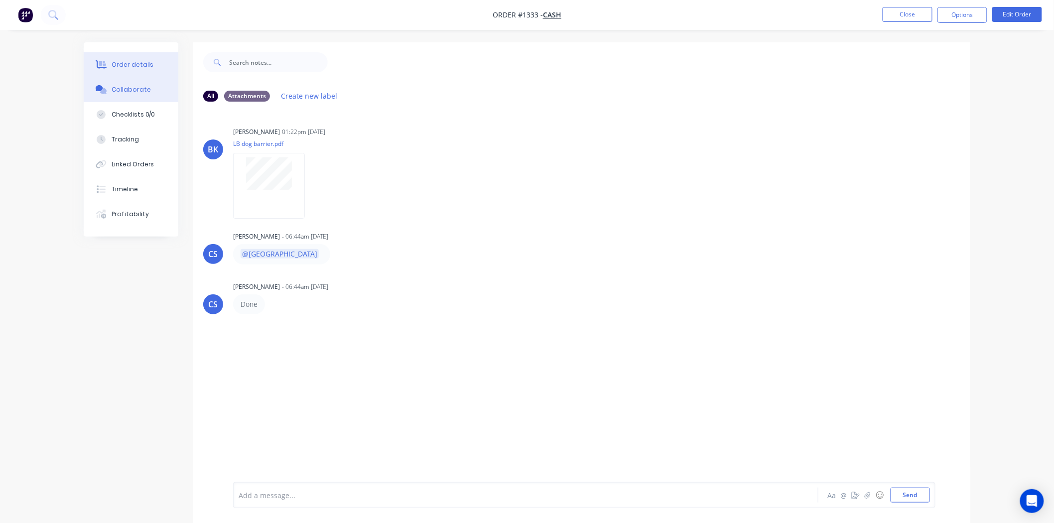
click at [137, 61] on div "Order details" at bounding box center [133, 64] width 42 height 9
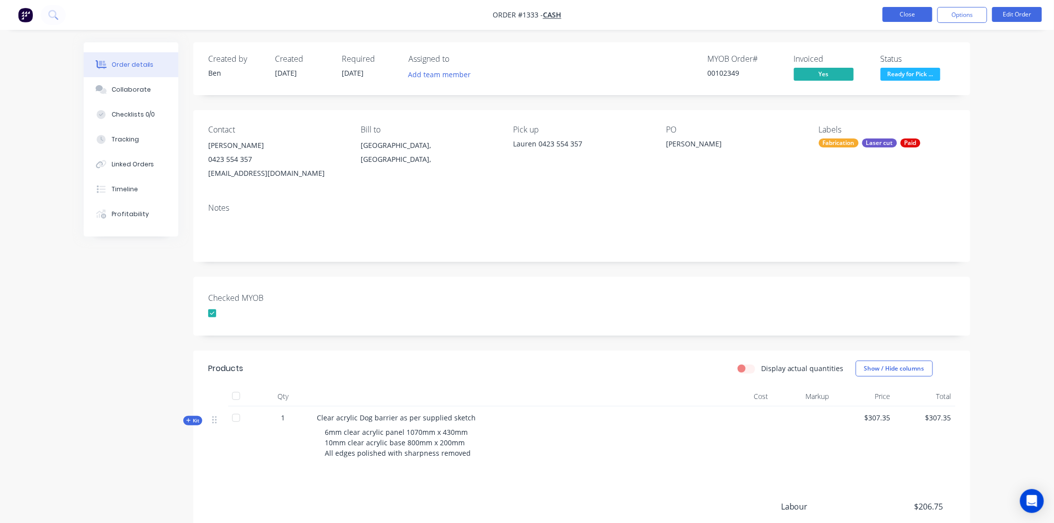
click at [904, 13] on button "Close" at bounding box center [908, 14] width 50 height 15
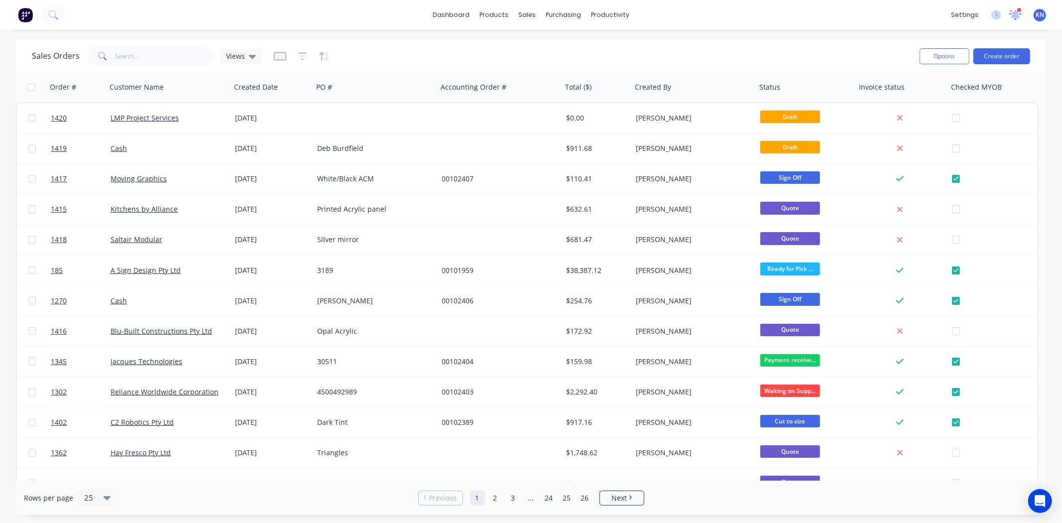
click at [1017, 17] on icon at bounding box center [1016, 14] width 9 height 8
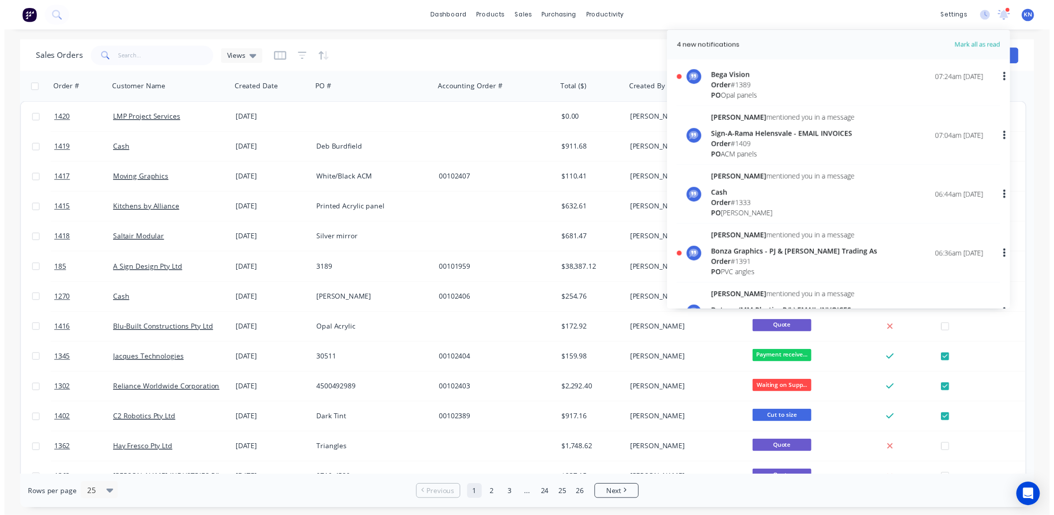
scroll to position [442, 0]
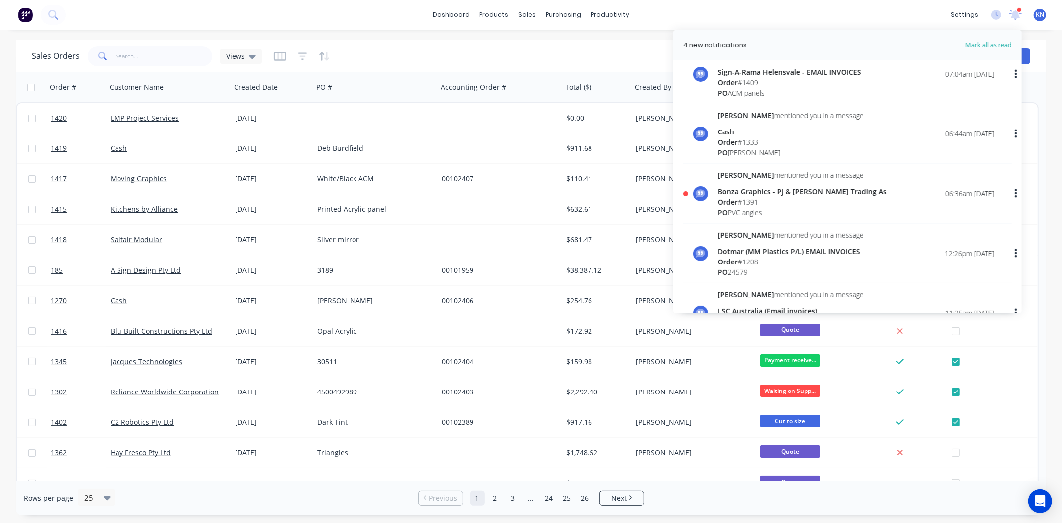
click at [750, 197] on div "Order # 1391" at bounding box center [802, 202] width 169 height 10
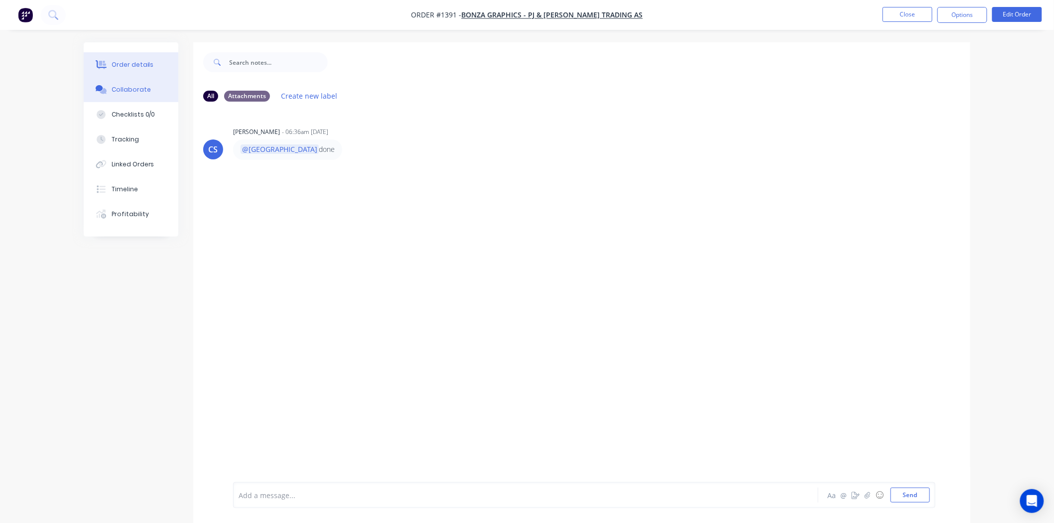
click at [141, 65] on div "Order details" at bounding box center [133, 64] width 42 height 9
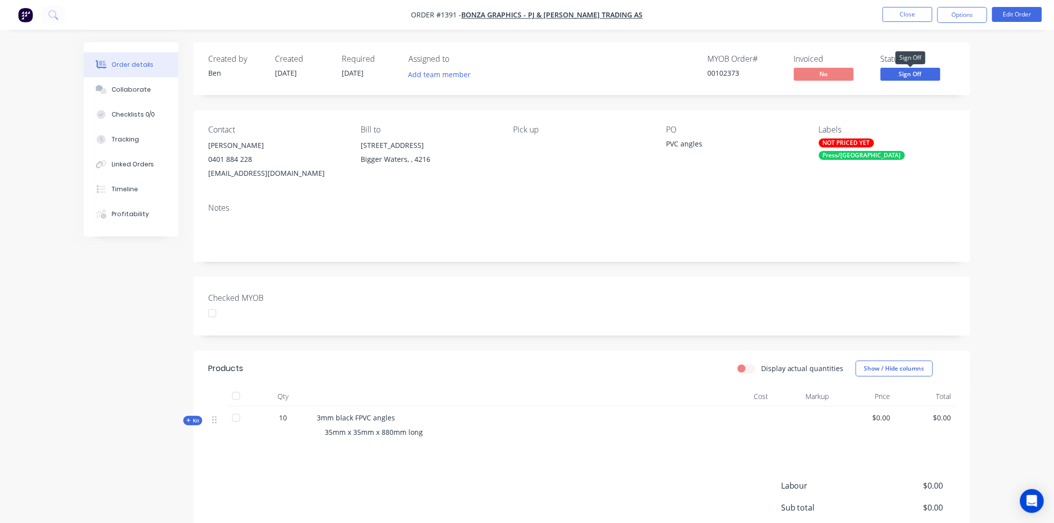
click at [913, 75] on span "Sign Off" at bounding box center [911, 74] width 60 height 12
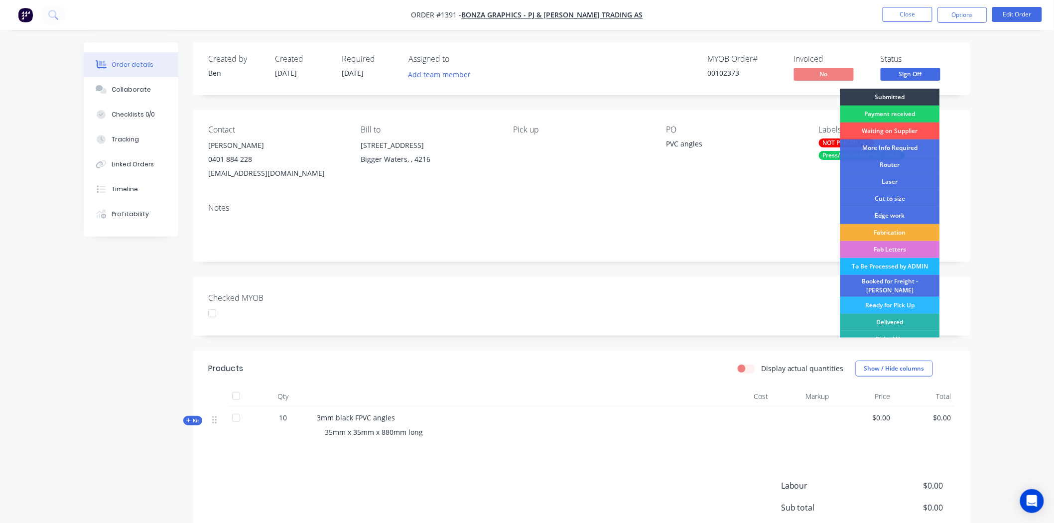
click at [887, 265] on div "To Be Processed by ADMIN" at bounding box center [890, 266] width 100 height 17
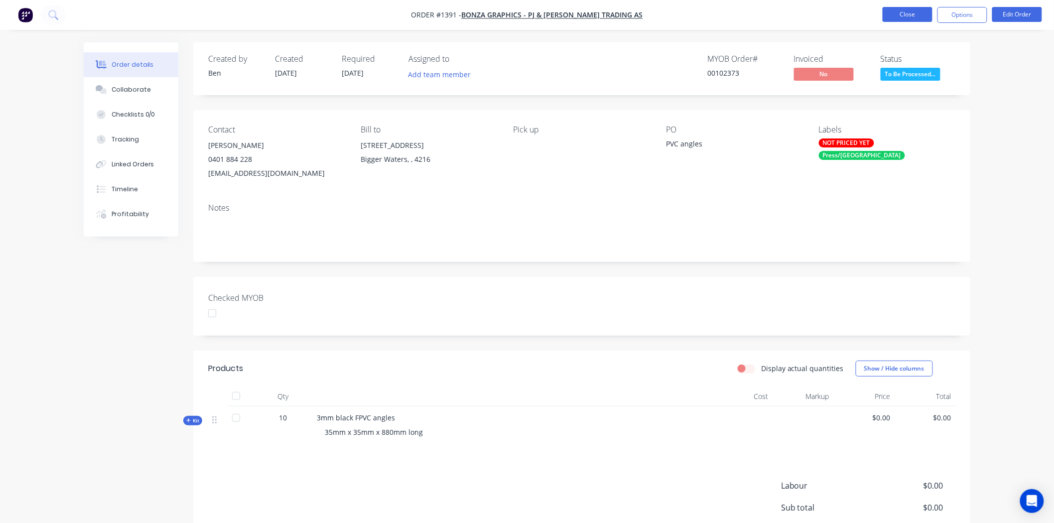
click at [909, 13] on button "Close" at bounding box center [908, 14] width 50 height 15
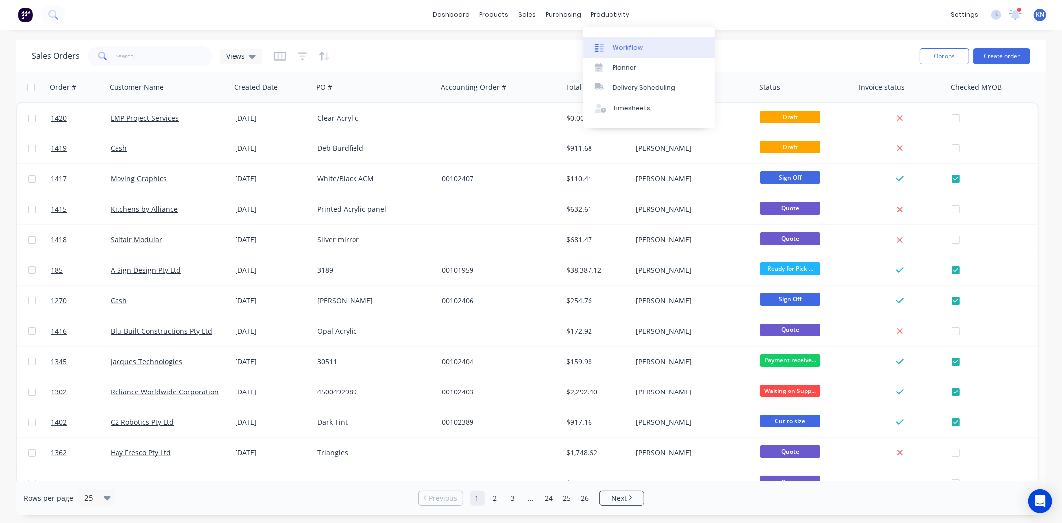
click at [625, 47] on div "Workflow" at bounding box center [628, 47] width 30 height 9
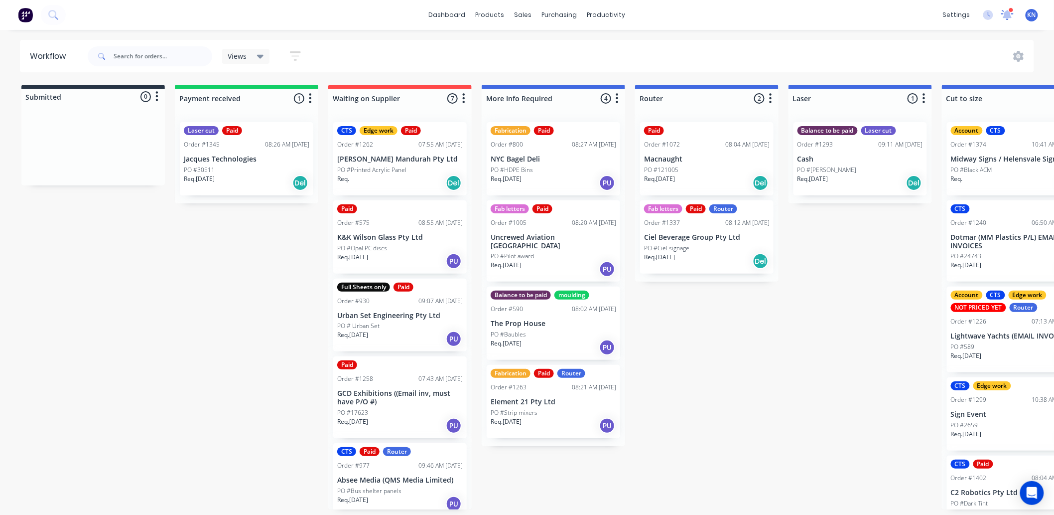
click at [1009, 15] on icon at bounding box center [1007, 13] width 9 height 8
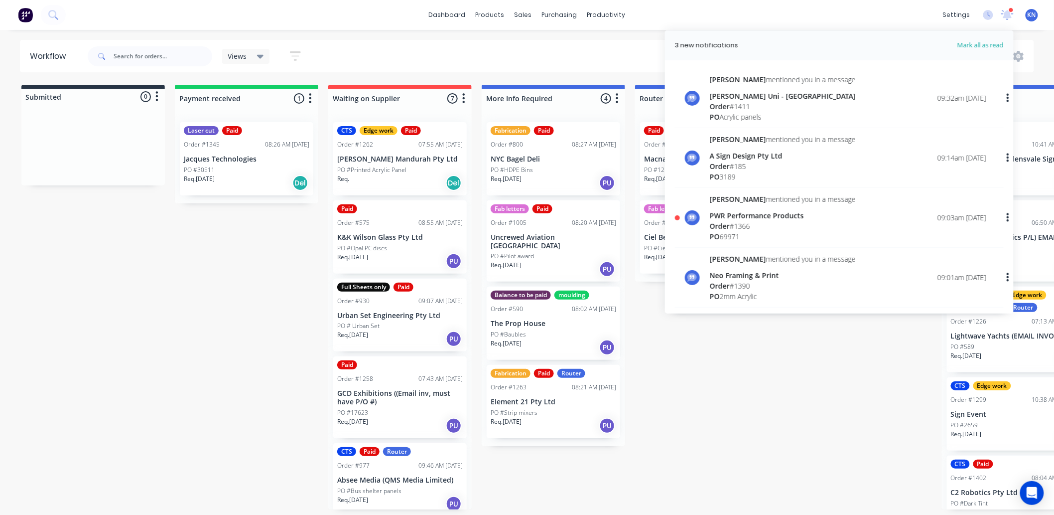
drag, startPoint x: 728, startPoint y: 474, endPoint x: 795, endPoint y: 361, distance: 132.0
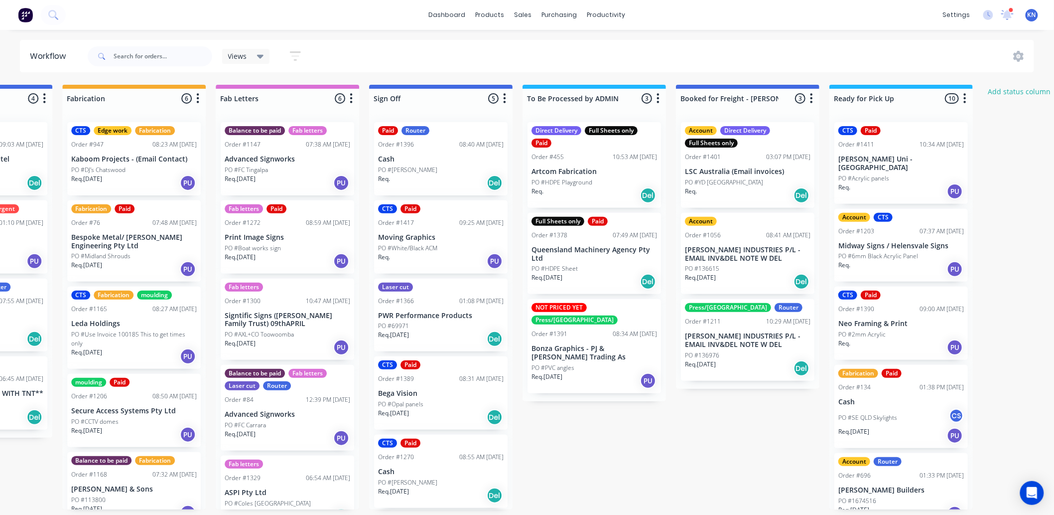
scroll to position [0, 1200]
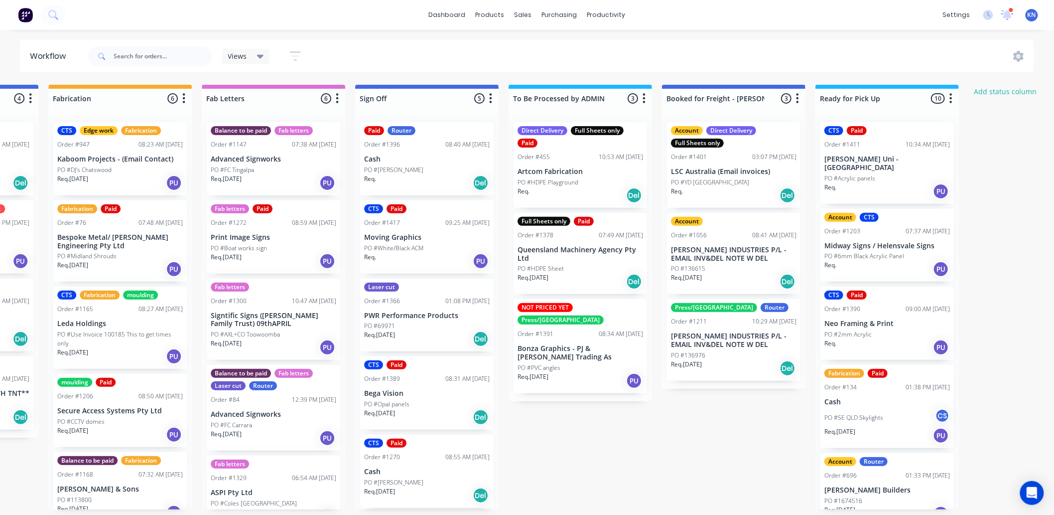
click at [580, 157] on div "Order #455 10:53 AM 05/09/25" at bounding box center [581, 156] width 126 height 9
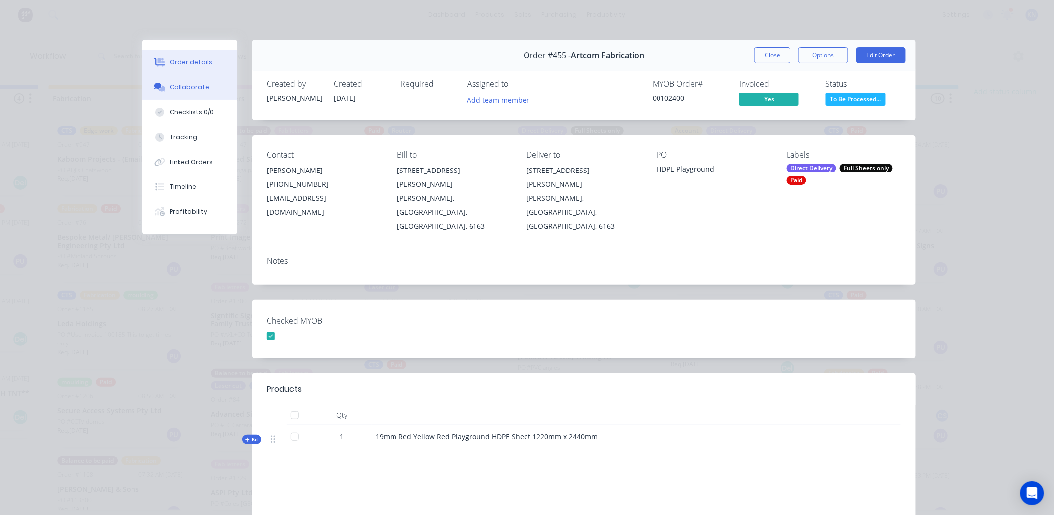
click at [183, 83] on div "Collaborate" at bounding box center [189, 87] width 39 height 9
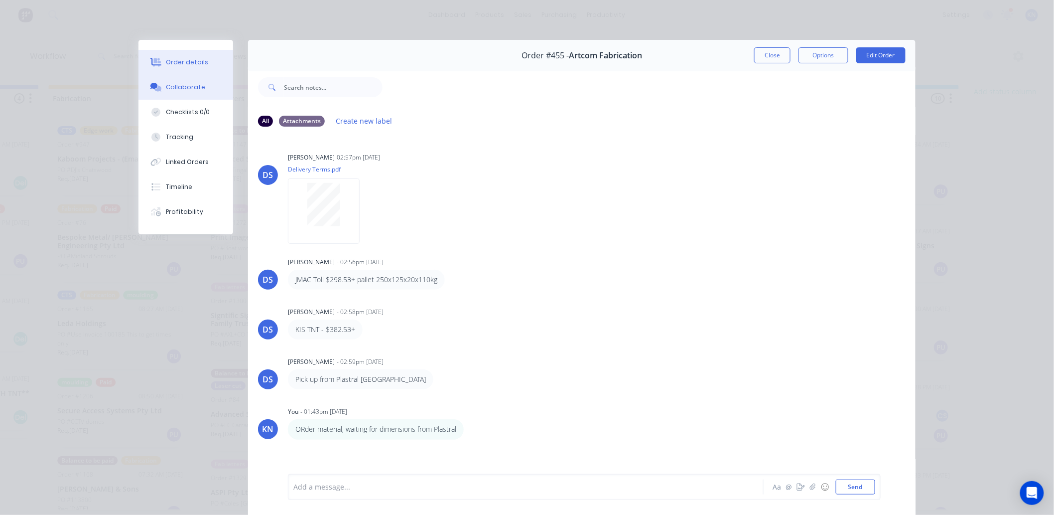
click at [170, 59] on div "Order details" at bounding box center [187, 62] width 42 height 9
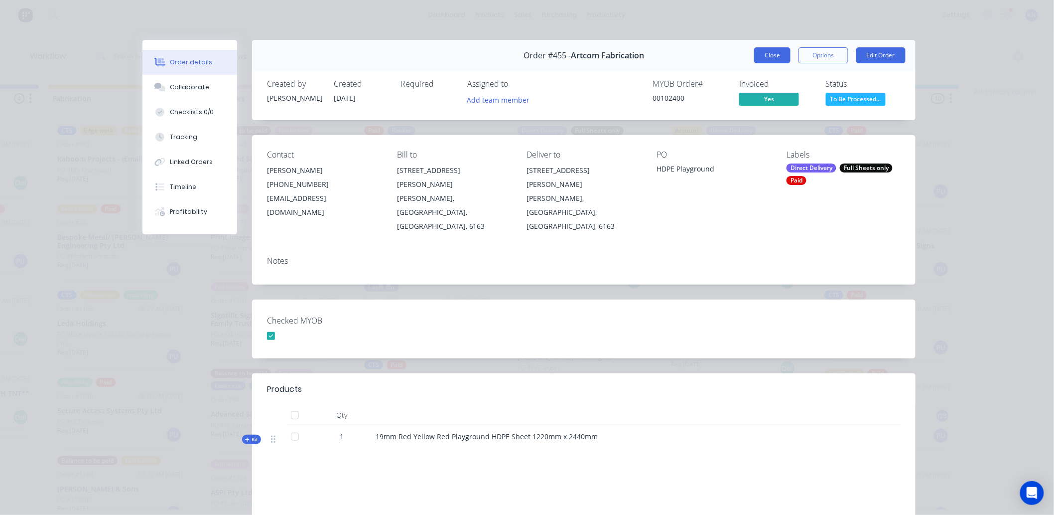
click at [767, 56] on button "Close" at bounding box center [772, 55] width 36 height 16
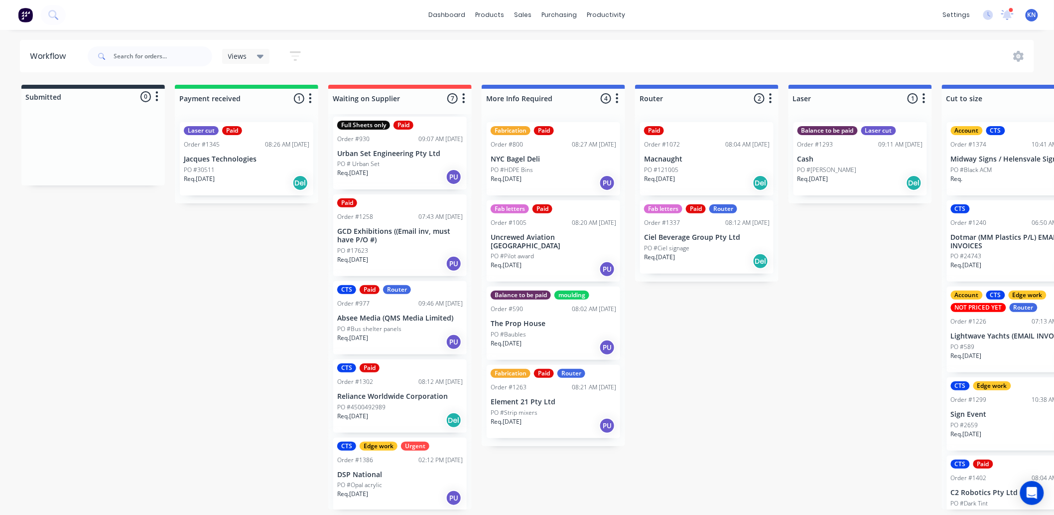
scroll to position [2, 0]
click at [346, 480] on p "PO #Opal acrylic" at bounding box center [359, 484] width 45 height 9
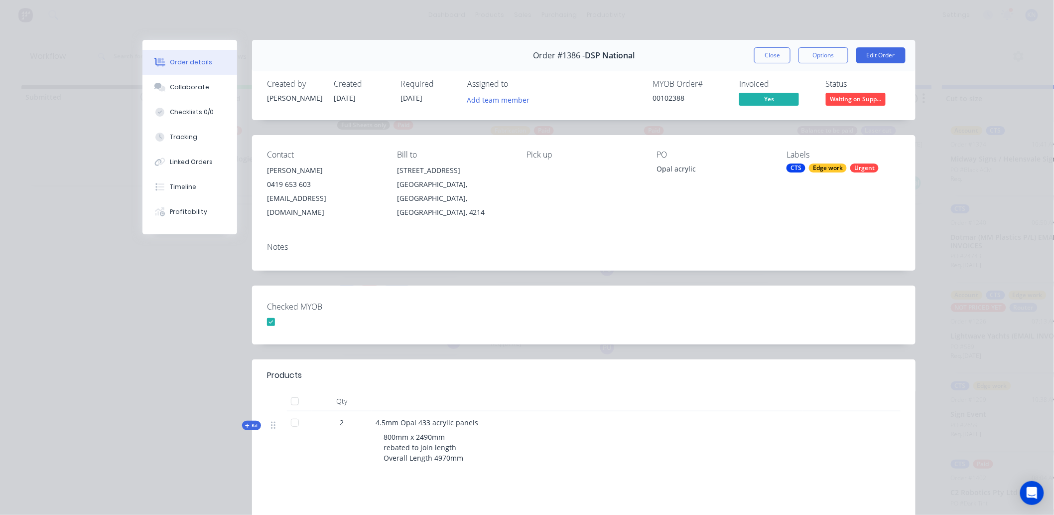
scroll to position [0, 0]
click at [766, 56] on button "Close" at bounding box center [772, 55] width 36 height 16
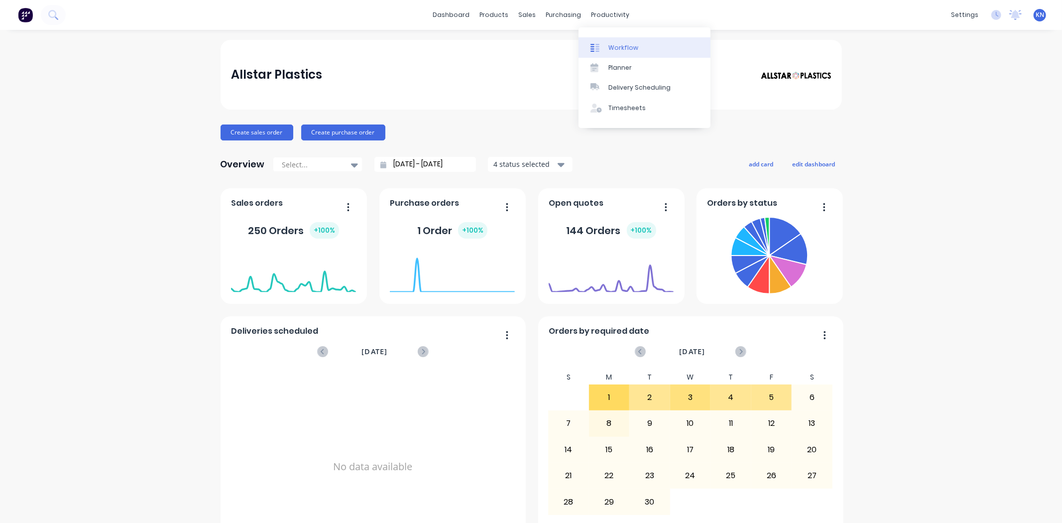
click at [638, 42] on link "Workflow" at bounding box center [645, 47] width 132 height 20
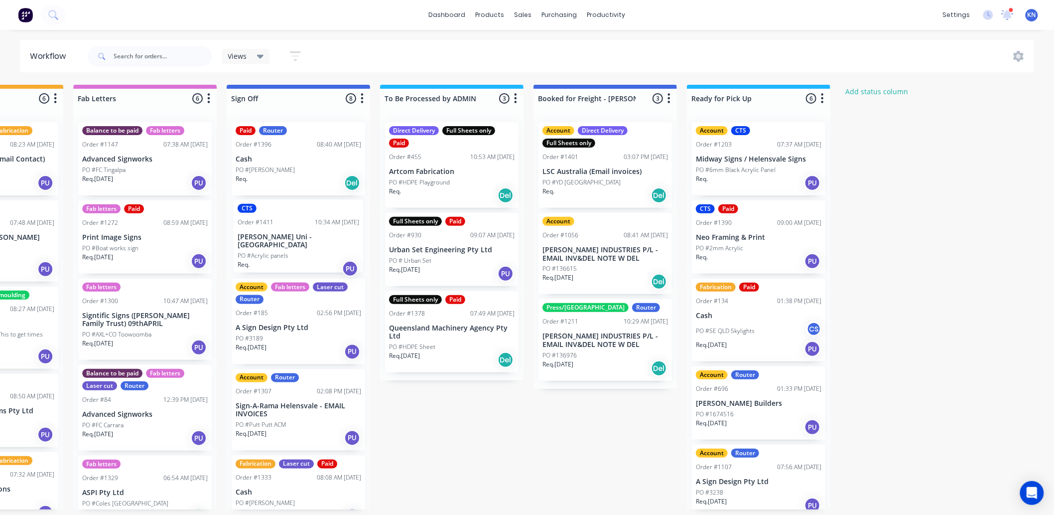
scroll to position [0, 1328]
click at [263, 240] on div "Paid Router Order #1396 08:40 AM [DATE] Cash PO #[PERSON_NAME] Req. Del CTS Ord…" at bounding box center [298, 311] width 143 height 395
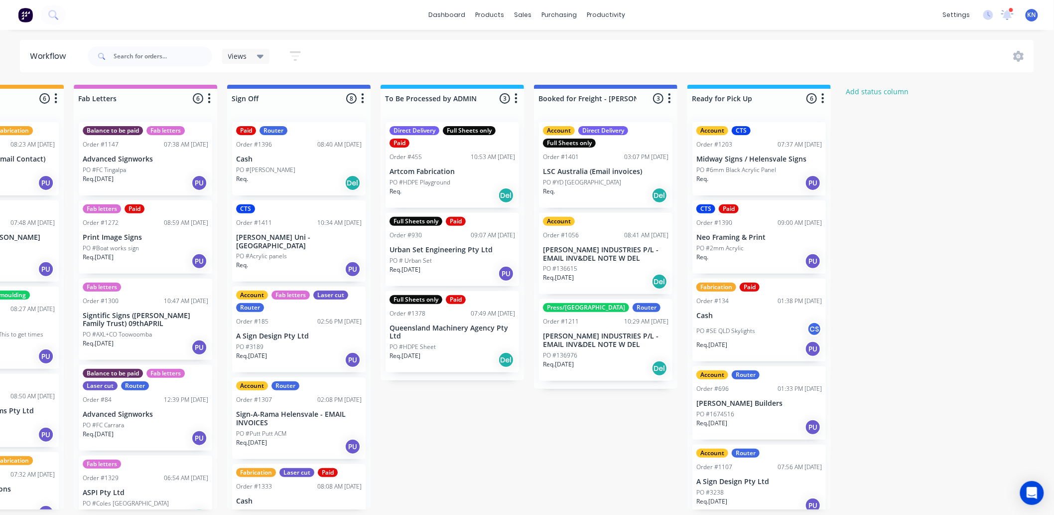
click at [257, 237] on p "[PERSON_NAME] Uni - [GEOGRAPHIC_DATA]" at bounding box center [299, 241] width 126 height 17
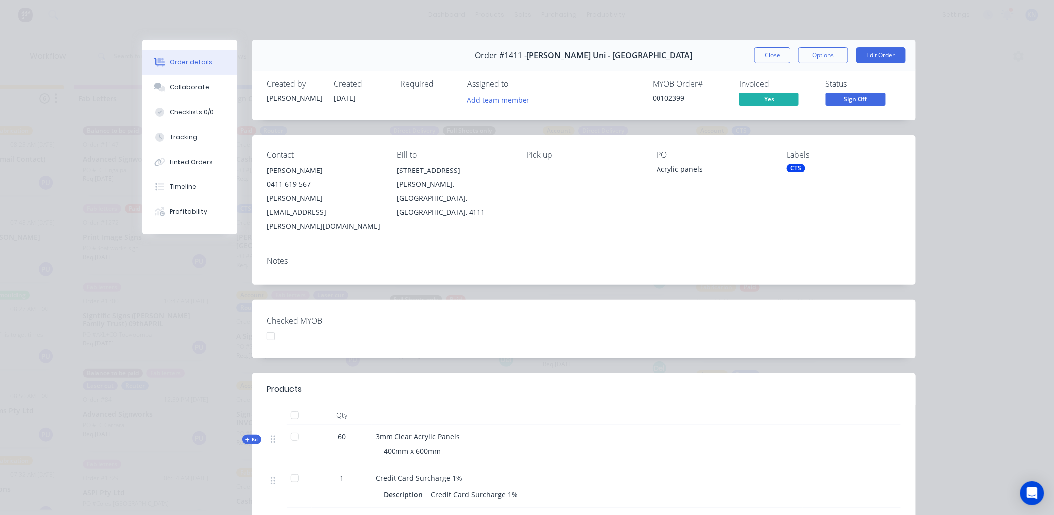
click at [792, 167] on div "CTS" at bounding box center [796, 167] width 19 height 9
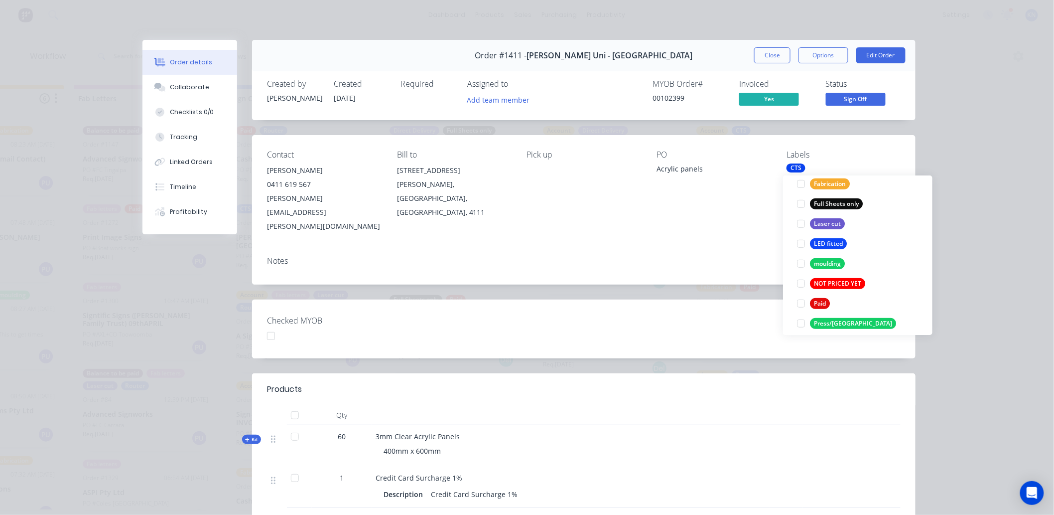
scroll to position [276, 0]
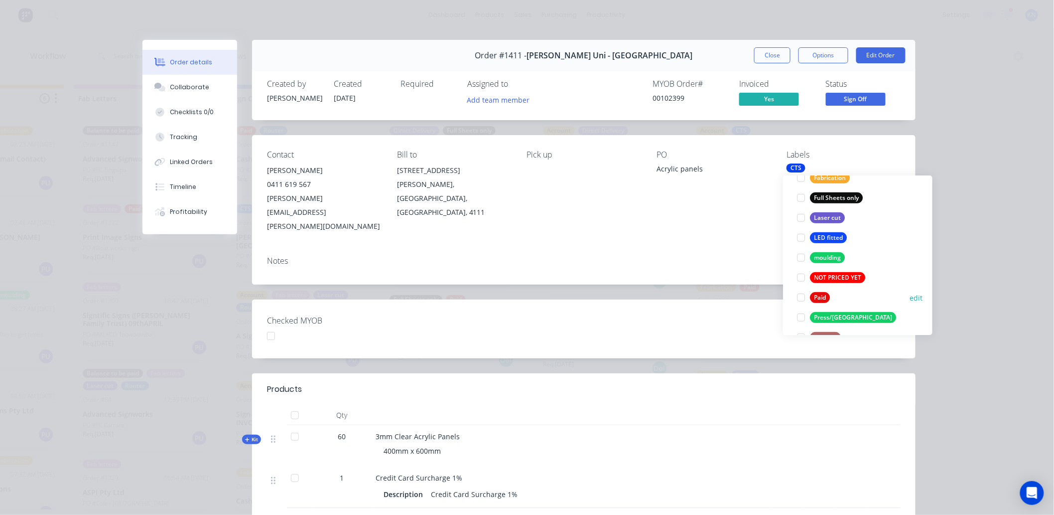
click at [799, 299] on div at bounding box center [801, 297] width 20 height 20
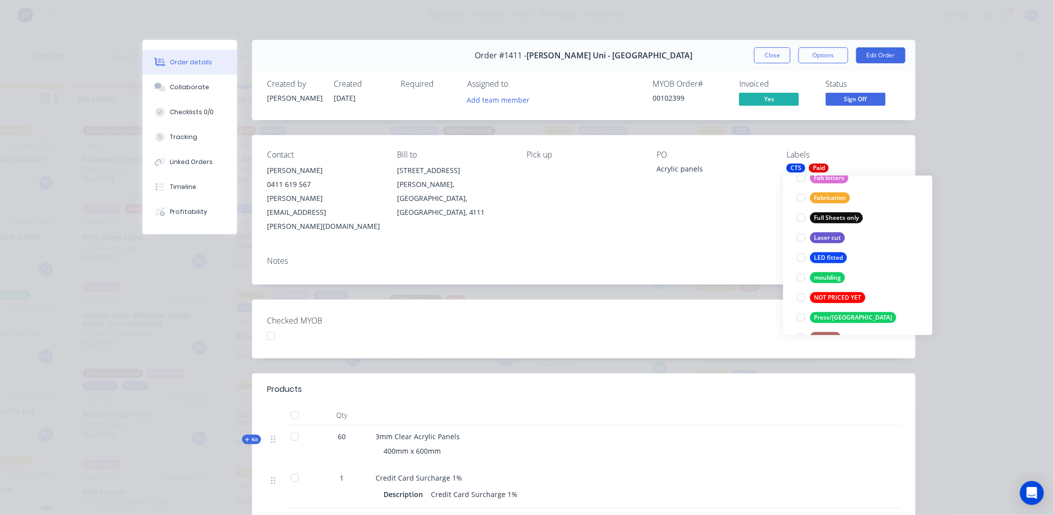
scroll to position [0, 0]
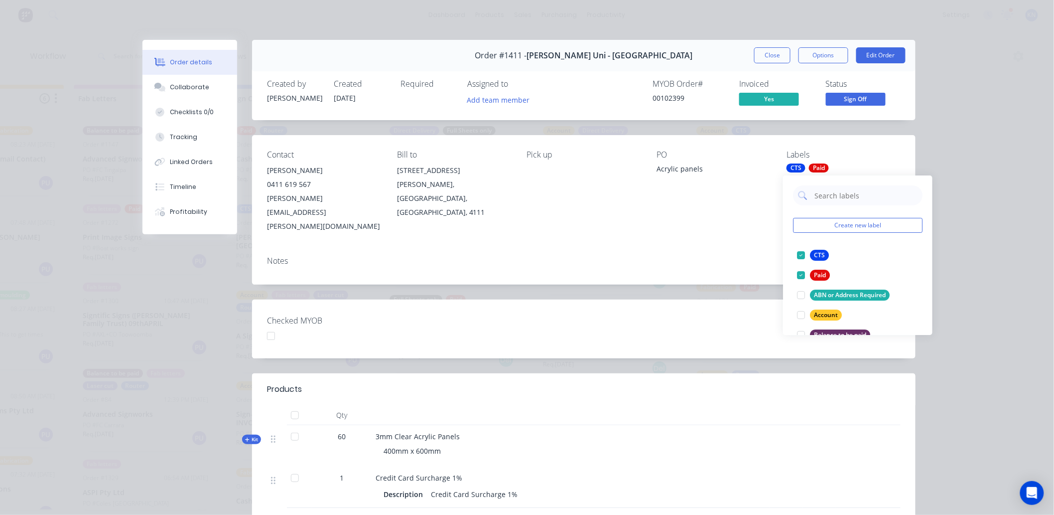
click at [262, 326] on div at bounding box center [271, 336] width 20 height 20
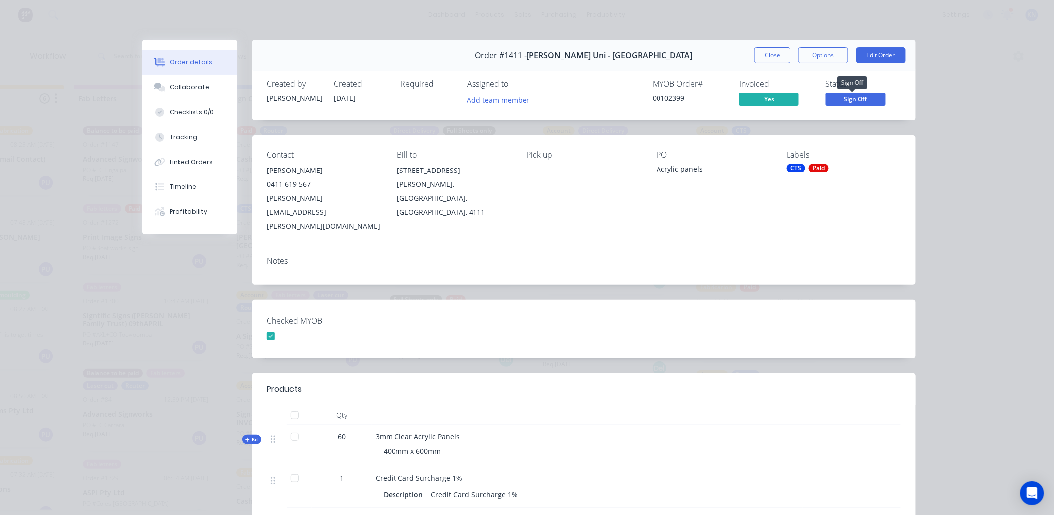
click at [848, 98] on span "Sign Off" at bounding box center [856, 99] width 60 height 12
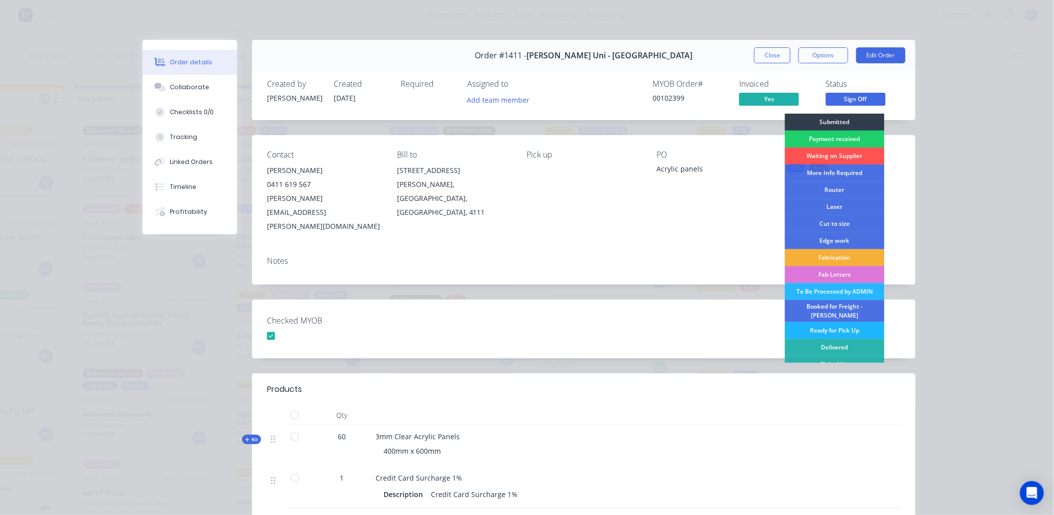
click at [827, 325] on div "Ready for Pick Up" at bounding box center [835, 330] width 100 height 17
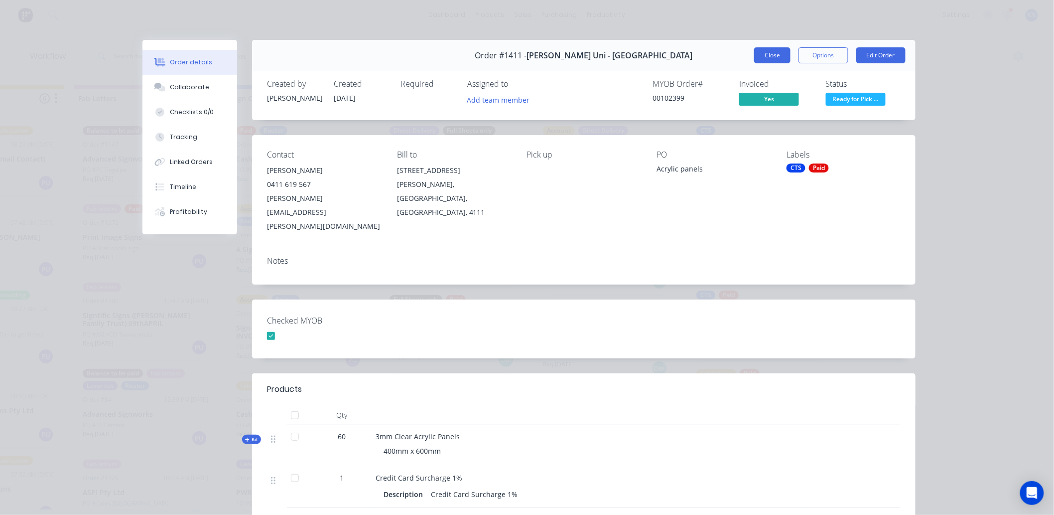
click at [769, 55] on button "Close" at bounding box center [772, 55] width 36 height 16
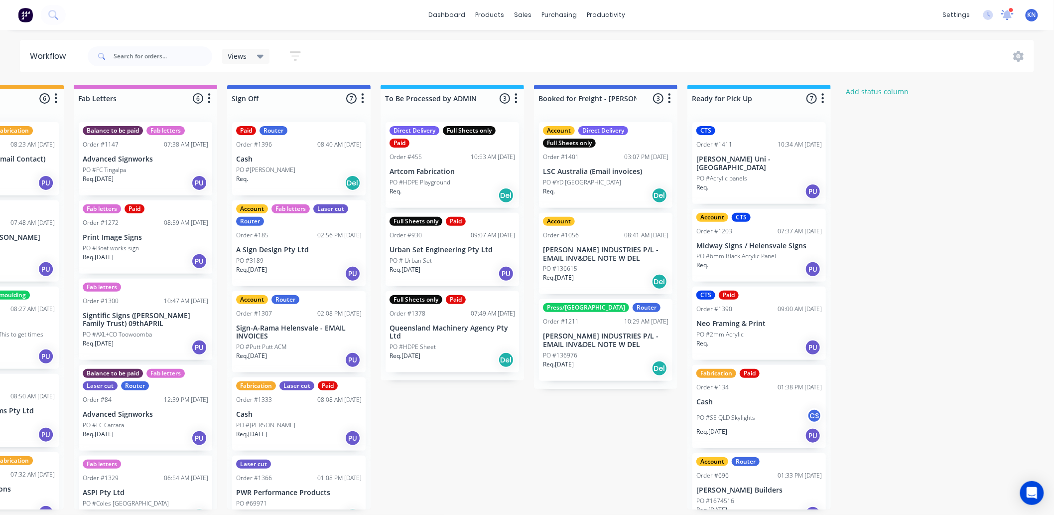
click at [1008, 14] on icon at bounding box center [1008, 13] width 10 height 9
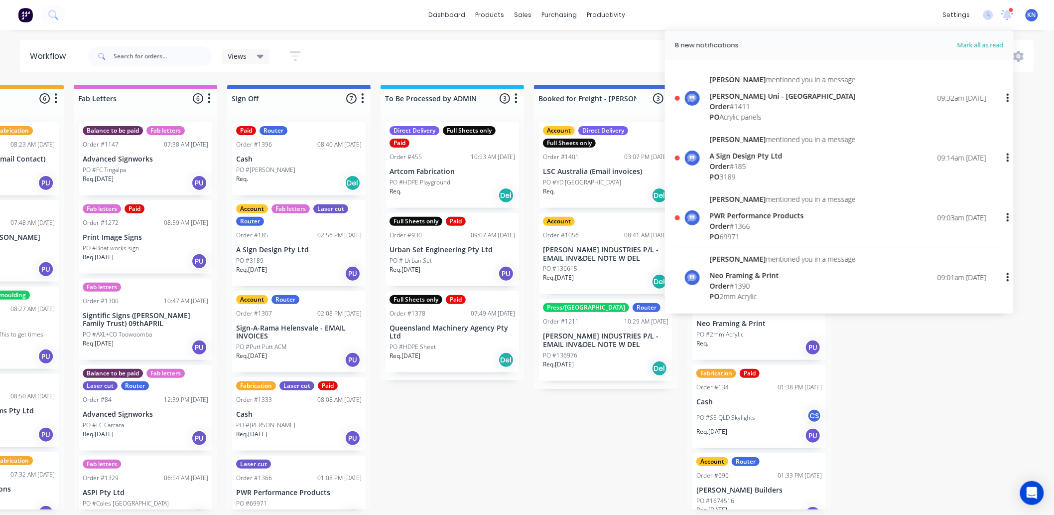
click at [735, 100] on div "[PERSON_NAME] Uni - [GEOGRAPHIC_DATA]" at bounding box center [783, 96] width 146 height 10
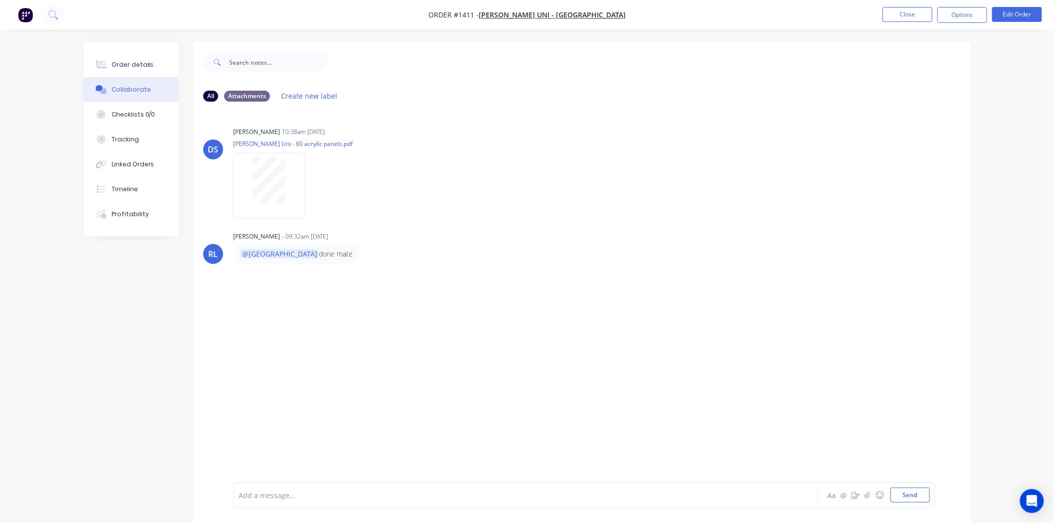
click at [310, 494] on div at bounding box center [498, 495] width 518 height 10
click at [128, 181] on button "Timeline" at bounding box center [131, 189] width 95 height 25
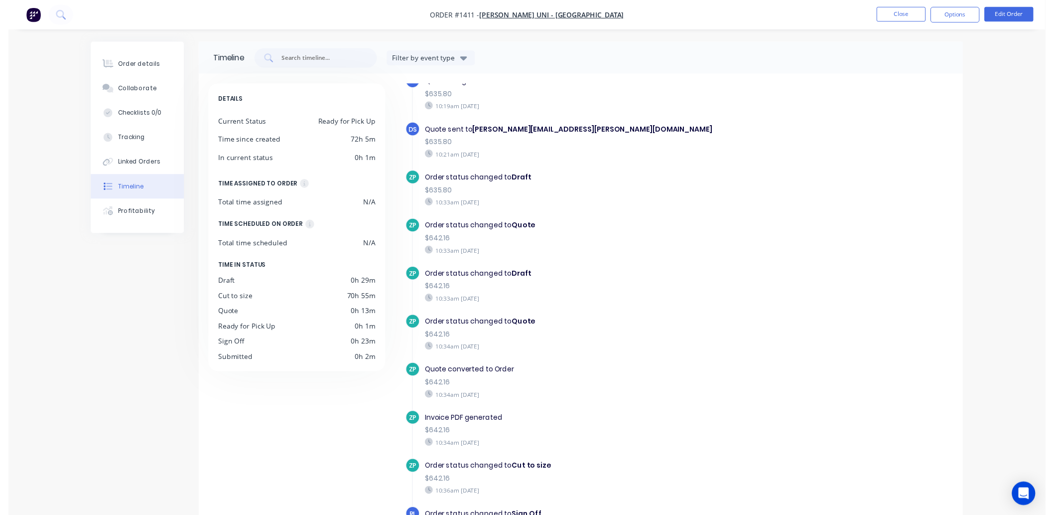
scroll to position [245, 0]
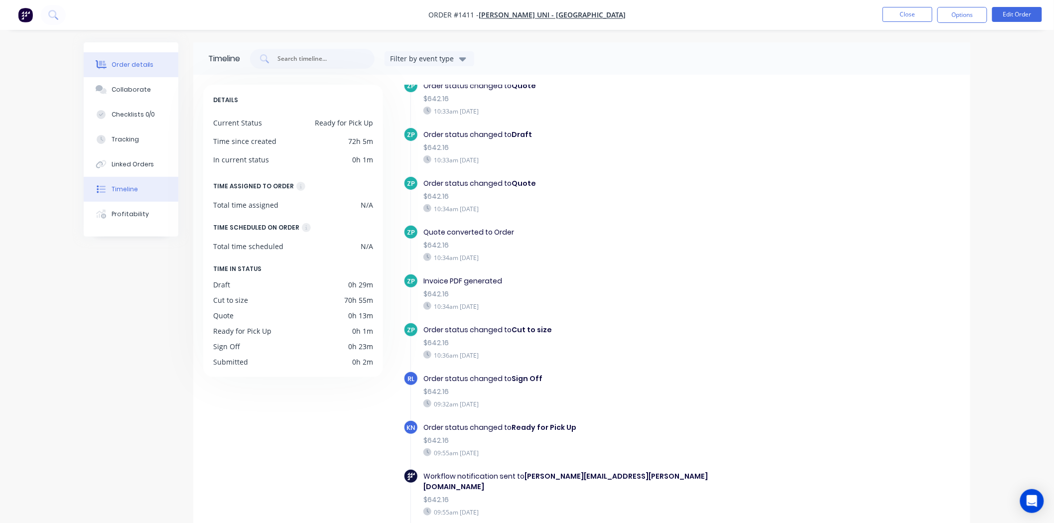
click at [115, 64] on div "Order details" at bounding box center [133, 64] width 42 height 9
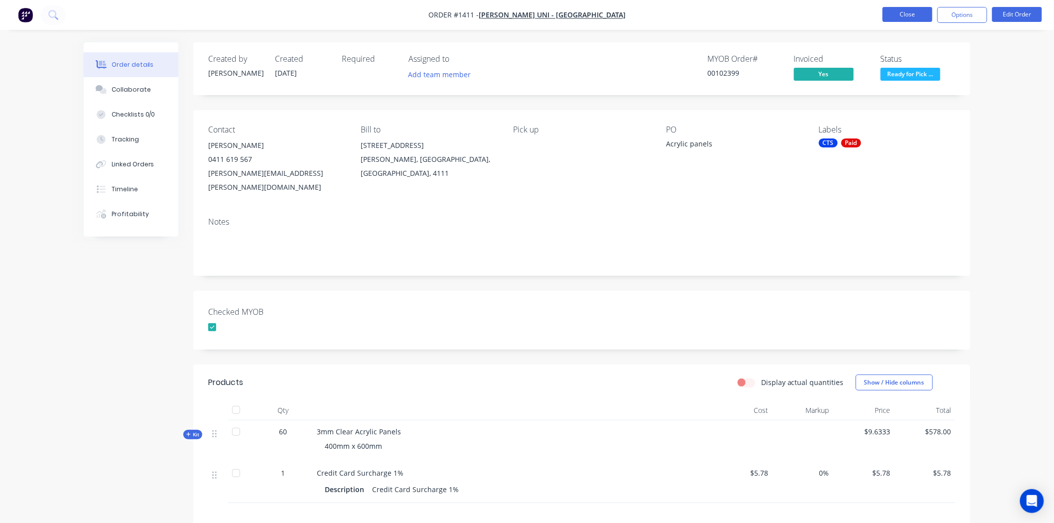
click at [908, 13] on button "Close" at bounding box center [908, 14] width 50 height 15
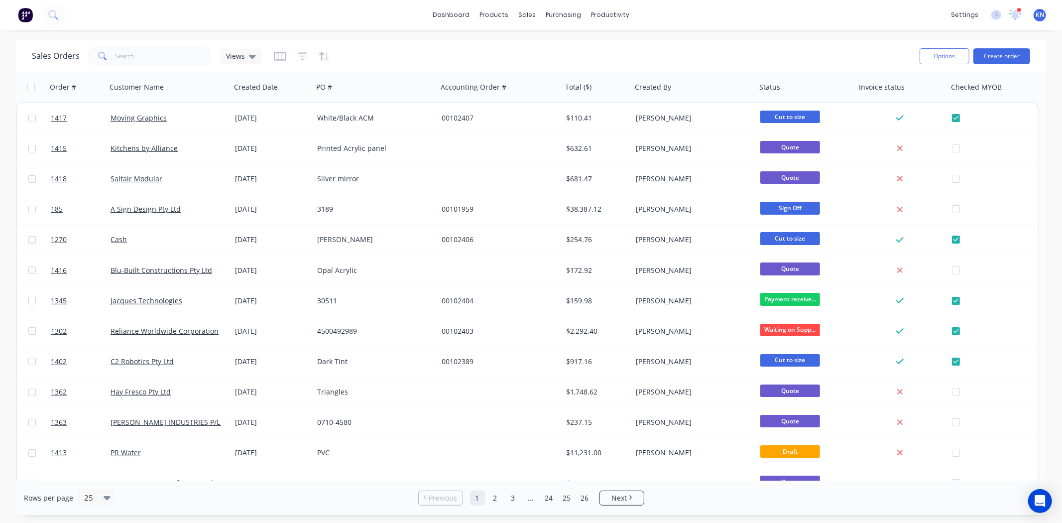
click at [1018, 11] on div at bounding box center [1019, 9] width 5 height 5
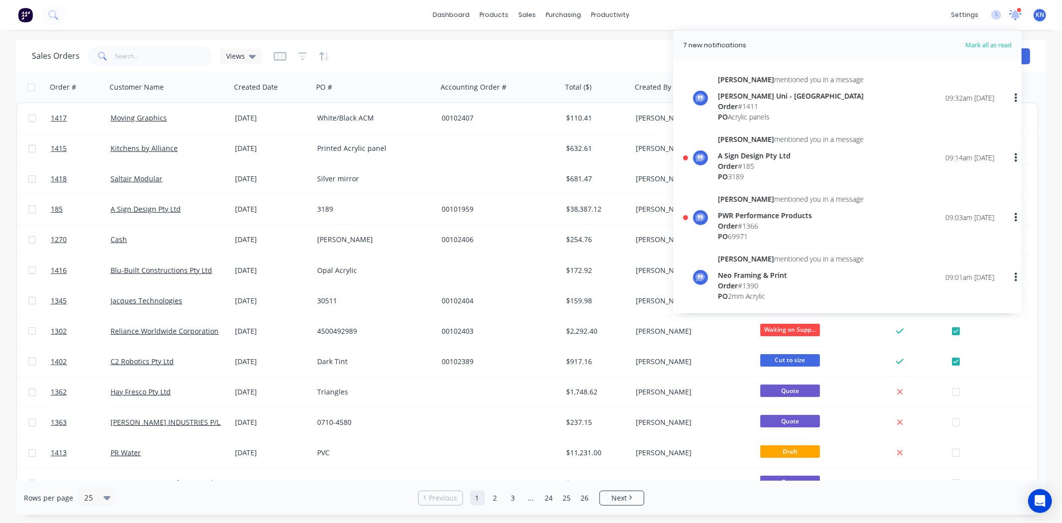
click at [1014, 15] on icon at bounding box center [1016, 13] width 10 height 9
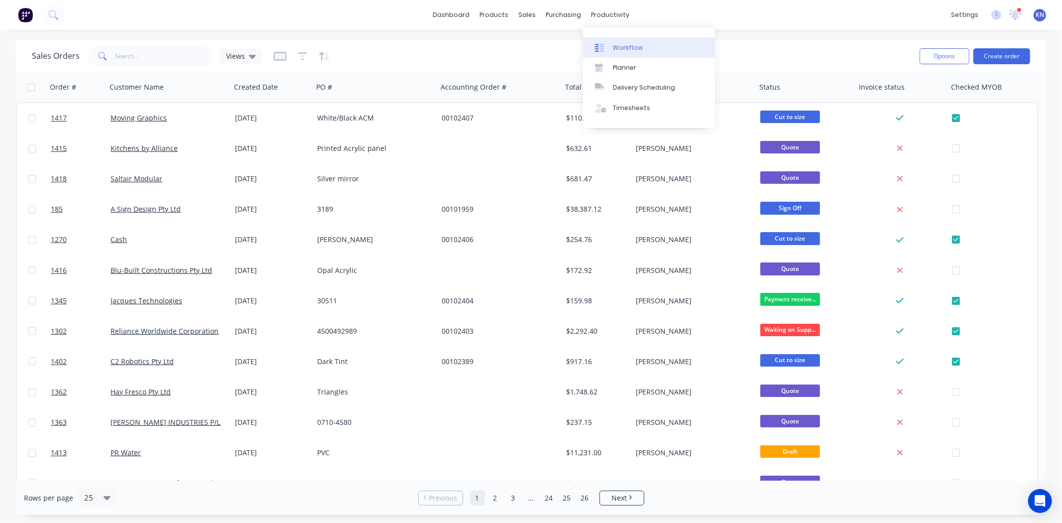
click at [622, 47] on div "Workflow" at bounding box center [628, 47] width 30 height 9
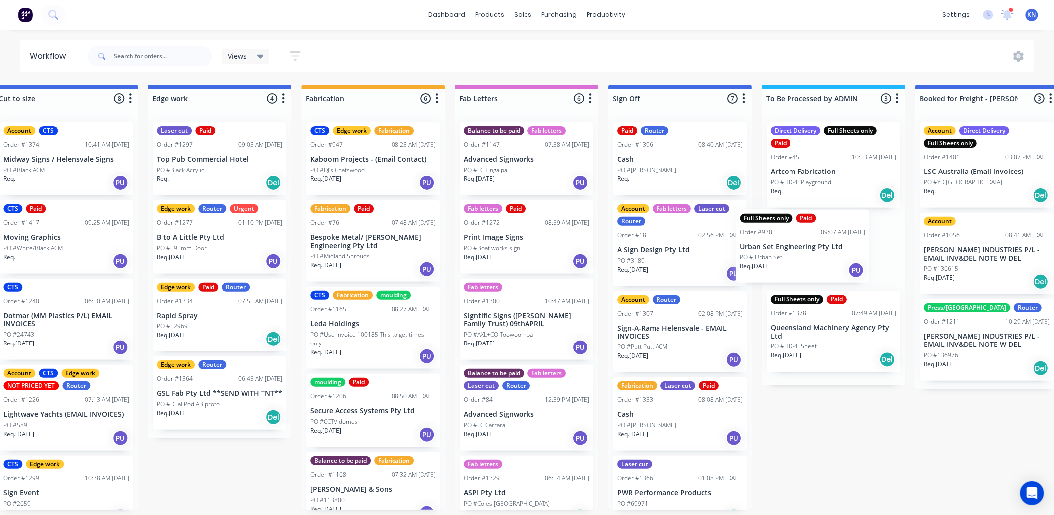
scroll to position [0, 952]
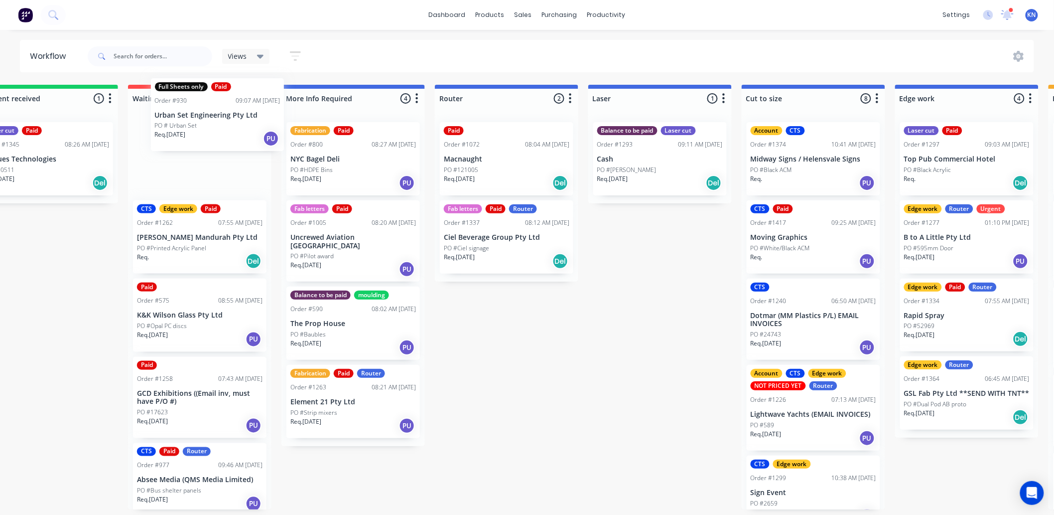
drag, startPoint x: 837, startPoint y: 252, endPoint x: 220, endPoint y: 119, distance: 631.4
click at [206, 118] on div "Submitted 0 Status colour #273444 hex #273444 Save Cancel Summaries Total order…" at bounding box center [984, 297] width 2384 height 424
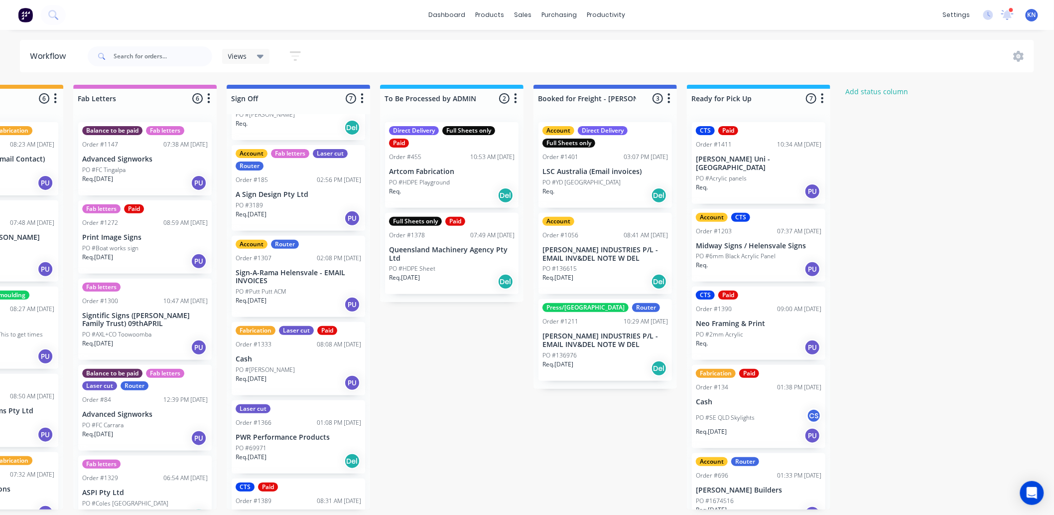
scroll to position [0, 1328]
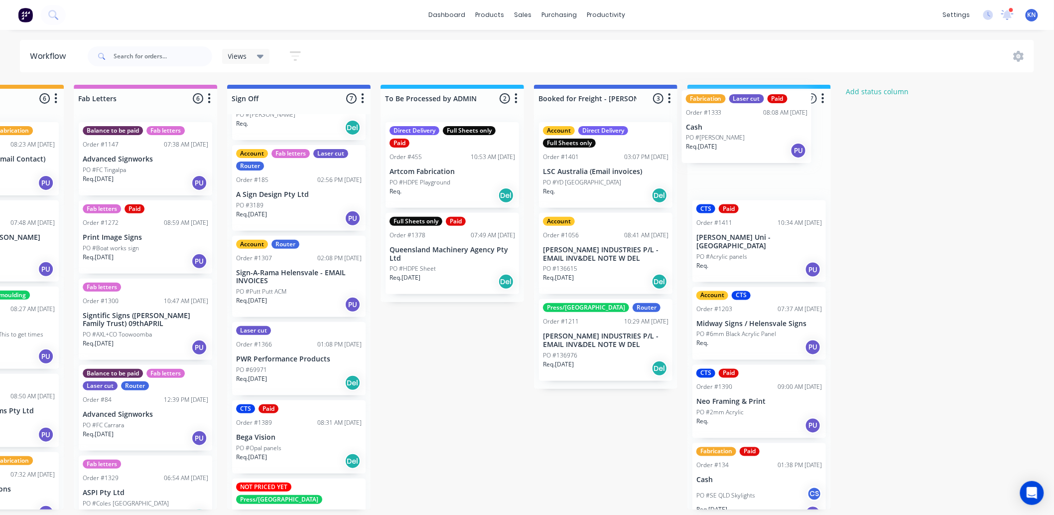
drag, startPoint x: 255, startPoint y: 362, endPoint x: 710, endPoint y: 130, distance: 511.3
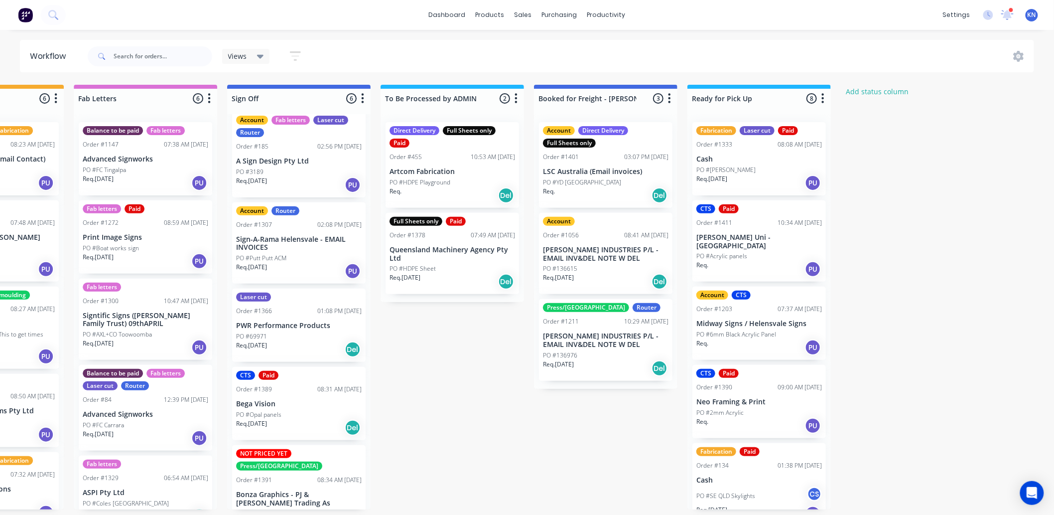
scroll to position [105, 0]
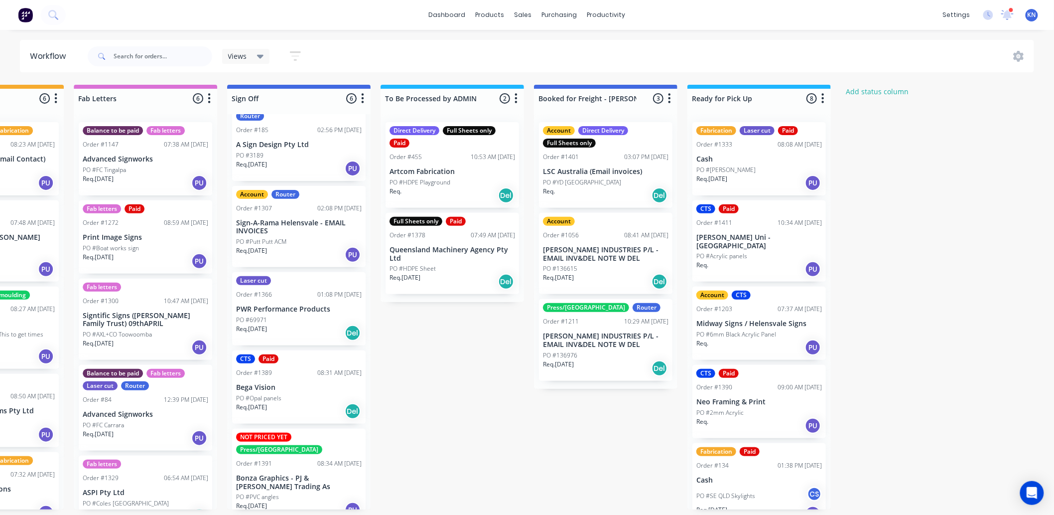
click at [744, 166] on p "PO #[PERSON_NAME]" at bounding box center [725, 169] width 59 height 9
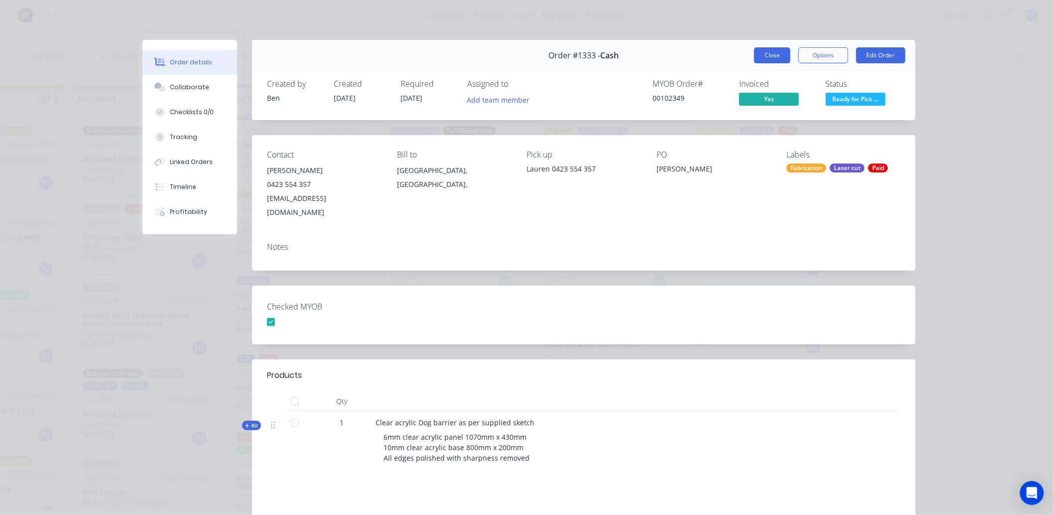
click at [763, 58] on button "Close" at bounding box center [772, 55] width 36 height 16
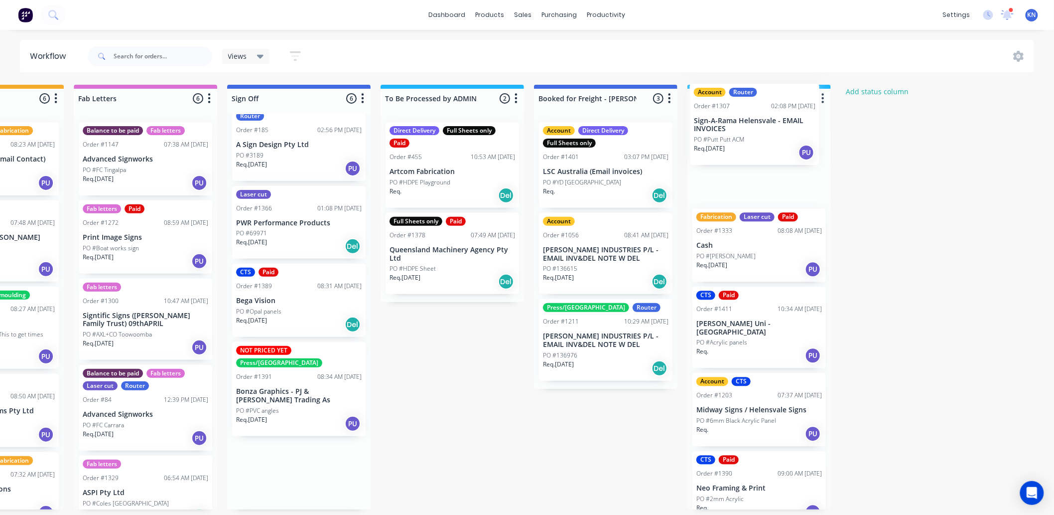
scroll to position [0, 1328]
drag, startPoint x: 264, startPoint y: 223, endPoint x: 726, endPoint y: 124, distance: 472.3
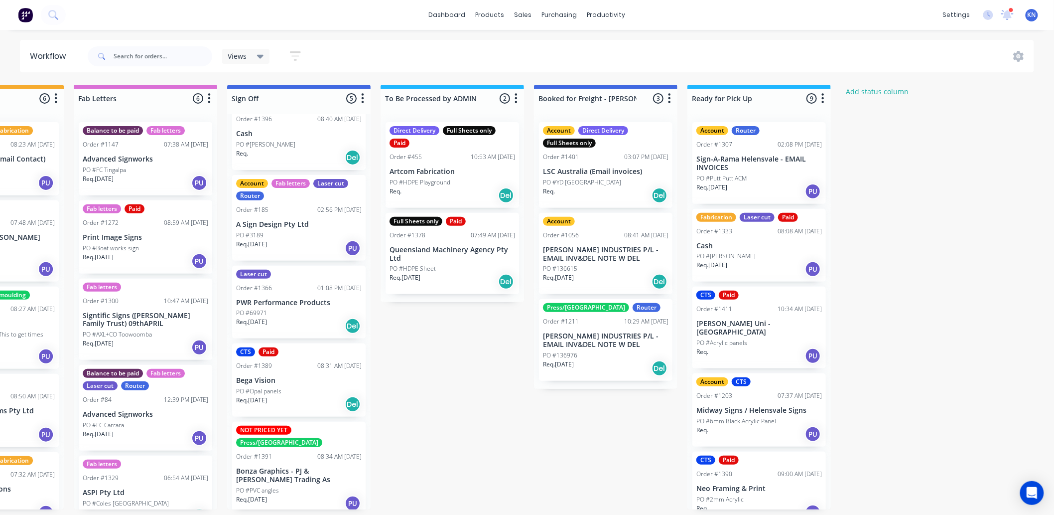
scroll to position [18, 0]
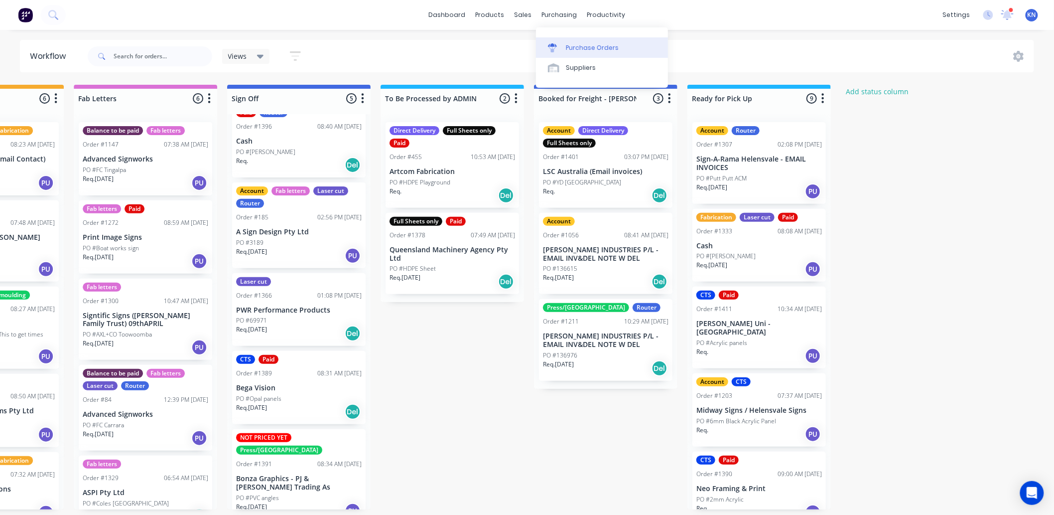
click at [566, 45] on div "Purchase Orders" at bounding box center [592, 47] width 53 height 9
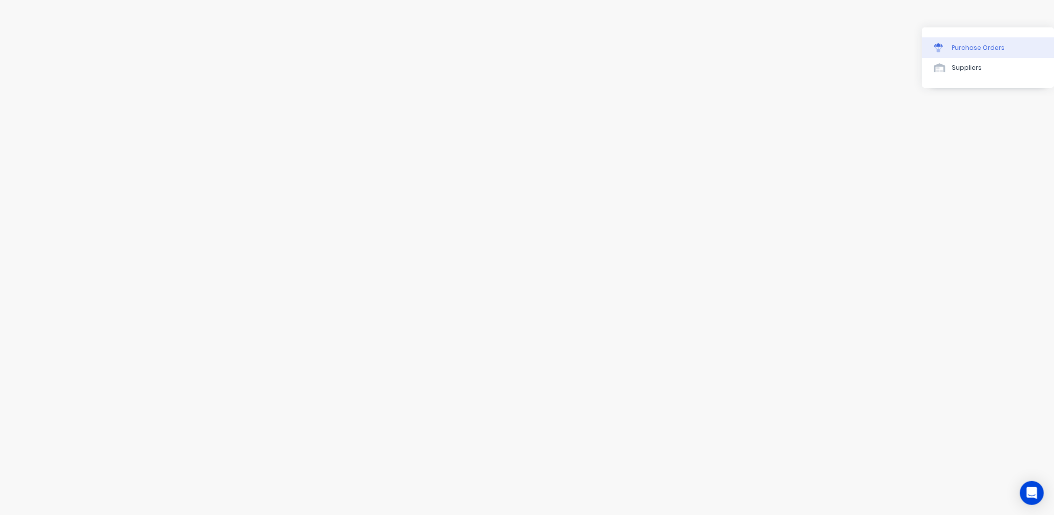
scroll to position [0, 942]
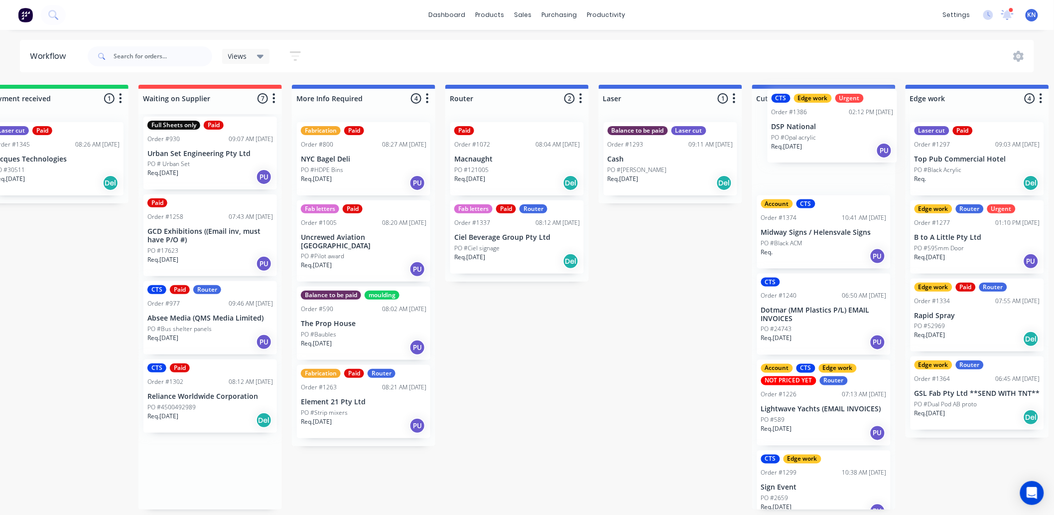
scroll to position [0, 197]
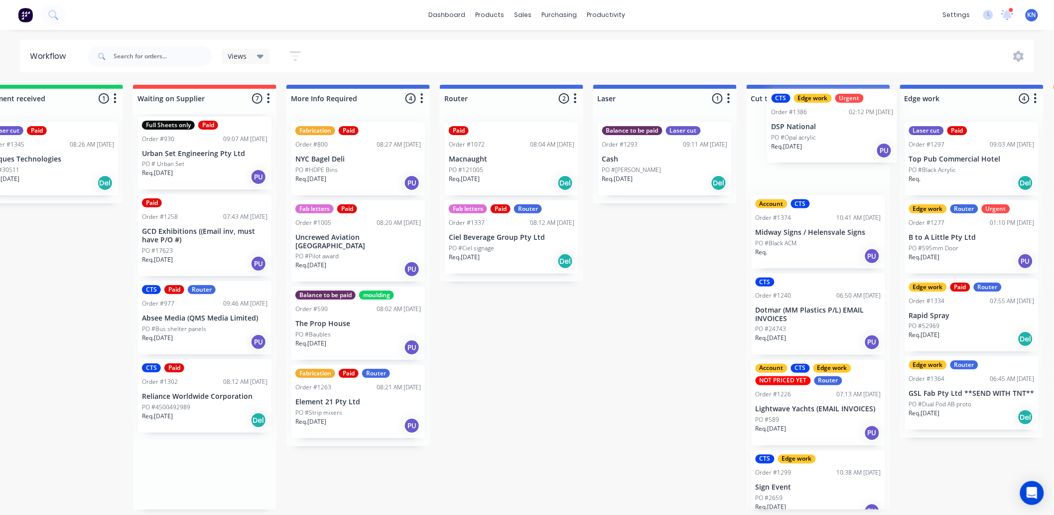
drag, startPoint x: 432, startPoint y: 454, endPoint x: 865, endPoint y: 110, distance: 553.0
click at [866, 110] on div "Submitted 0 Status colour #273444 hex #273444 Save Cancel Summaries Total order…" at bounding box center [989, 297] width 2384 height 424
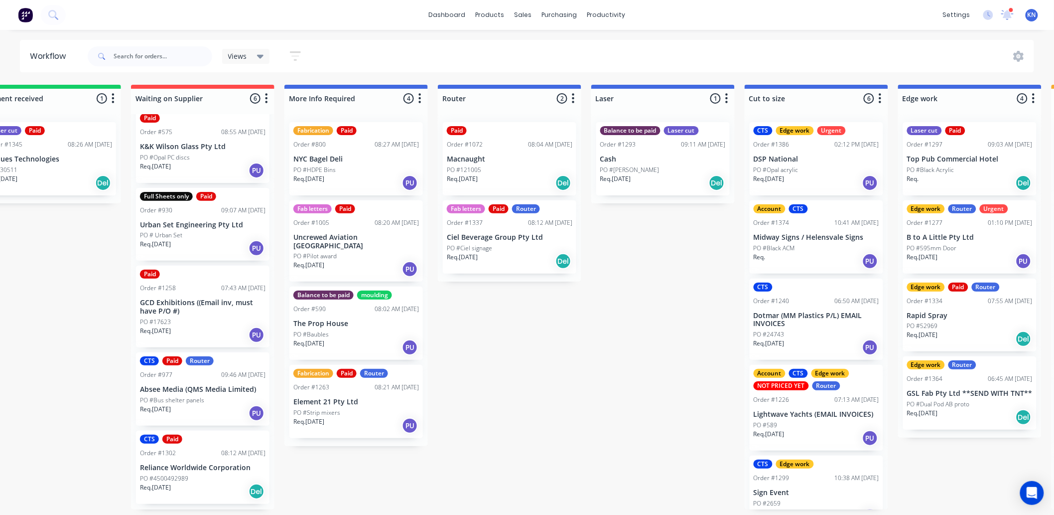
scroll to position [84, 0]
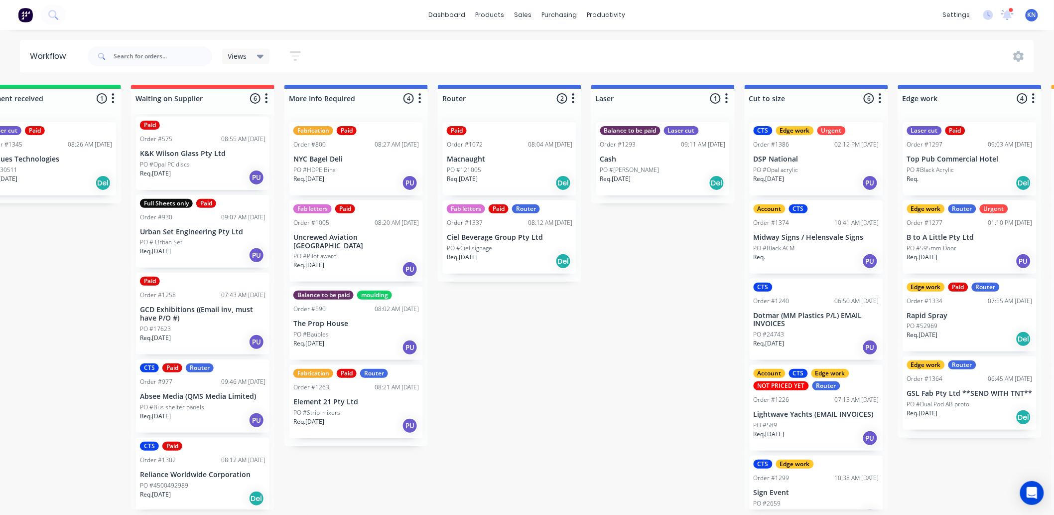
click at [795, 167] on p "PO #Opal acrylic" at bounding box center [776, 169] width 45 height 9
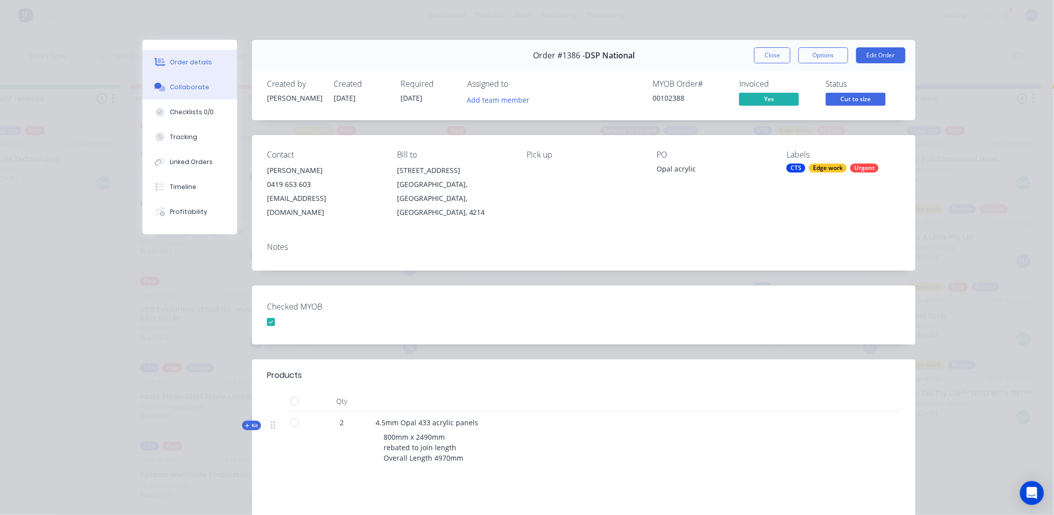
click at [174, 86] on div "Collaborate" at bounding box center [189, 87] width 39 height 9
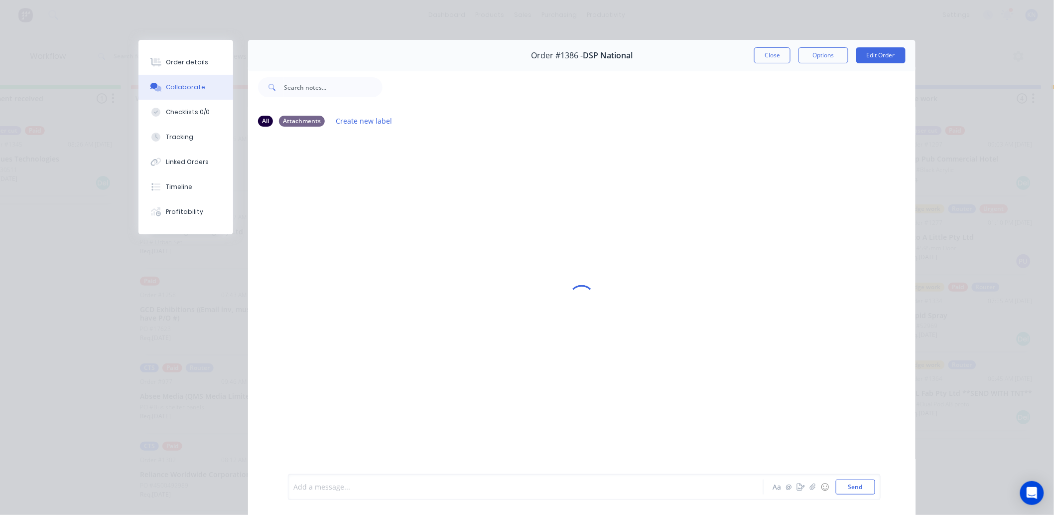
click at [337, 489] on div at bounding box center [512, 487] width 436 height 10
click at [851, 485] on button "Send" at bounding box center [855, 486] width 39 height 15
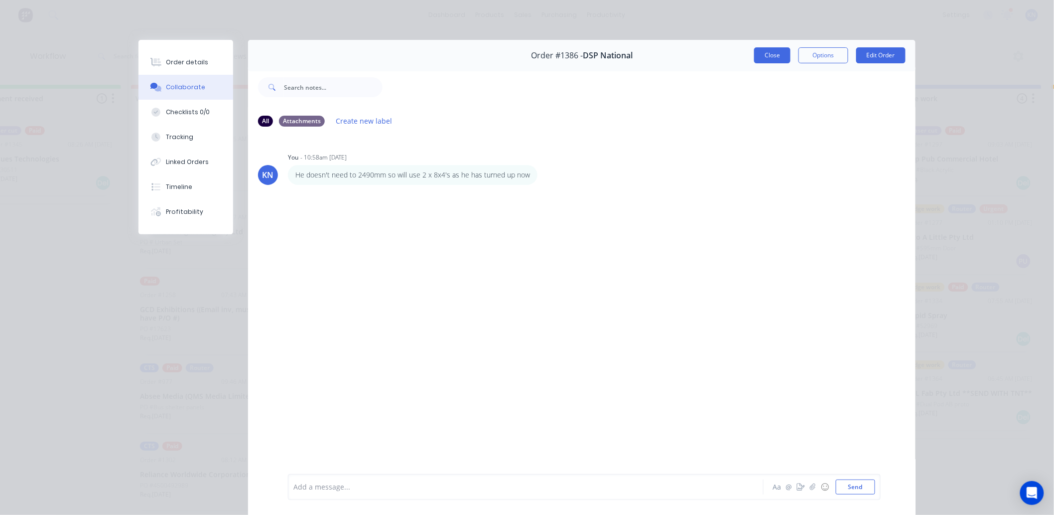
click at [769, 52] on button "Close" at bounding box center [772, 55] width 36 height 16
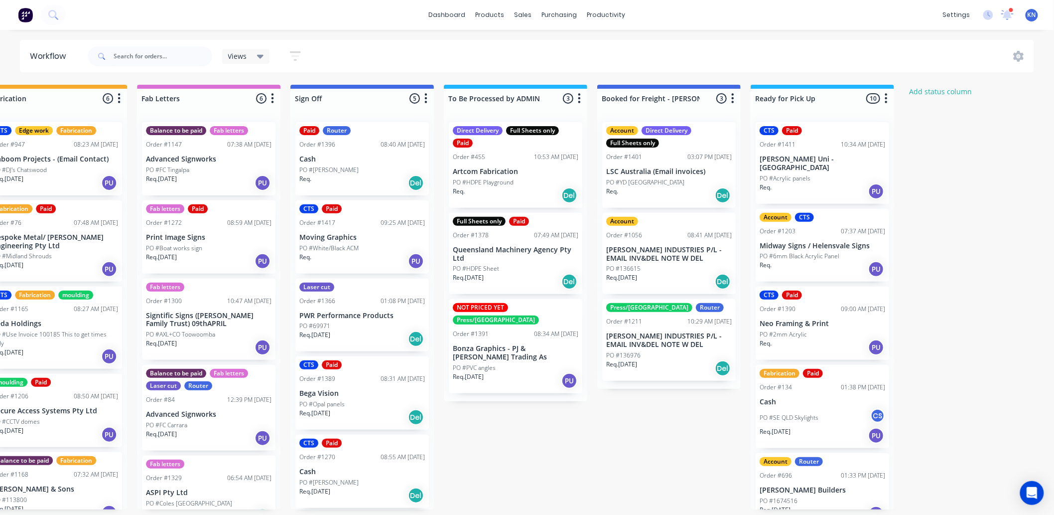
scroll to position [0, 1329]
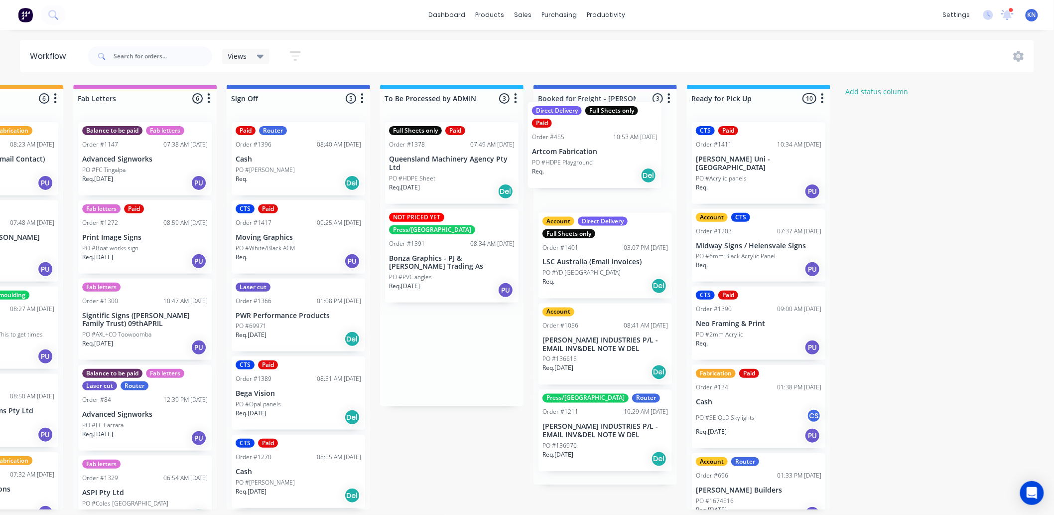
drag, startPoint x: 447, startPoint y: 153, endPoint x: 605, endPoint y: 131, distance: 159.5
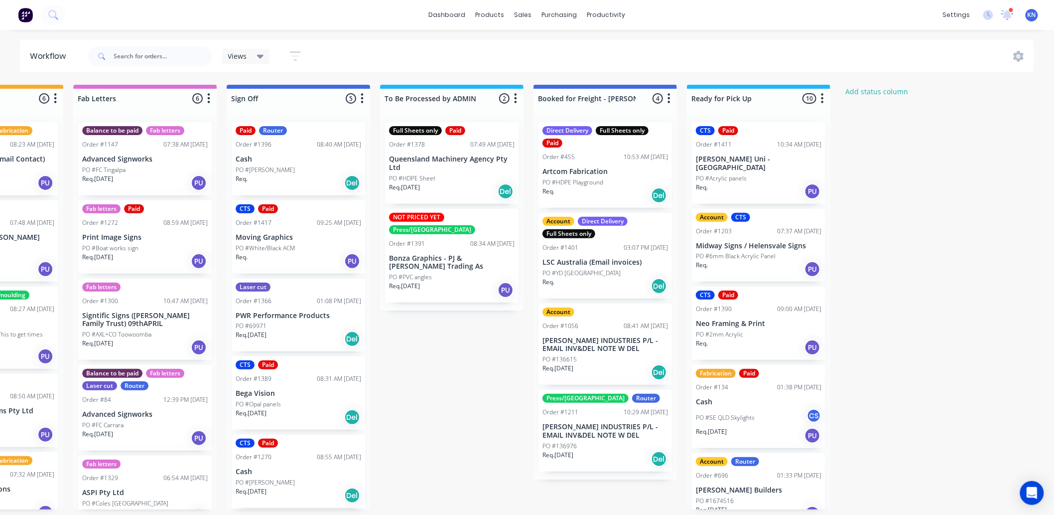
click at [574, 178] on p "PO #HDPE Playground" at bounding box center [572, 182] width 61 height 9
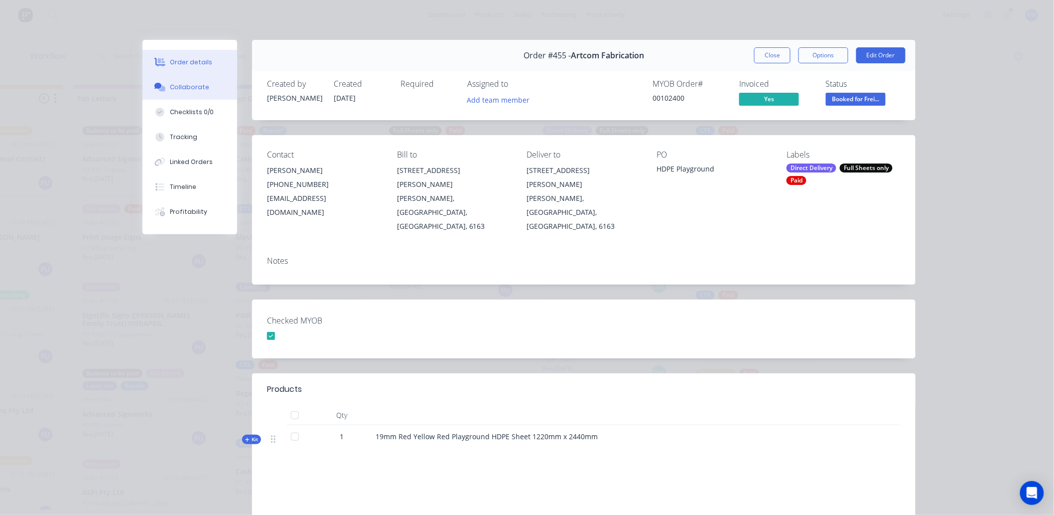
click at [182, 86] on div "Collaborate" at bounding box center [189, 87] width 39 height 9
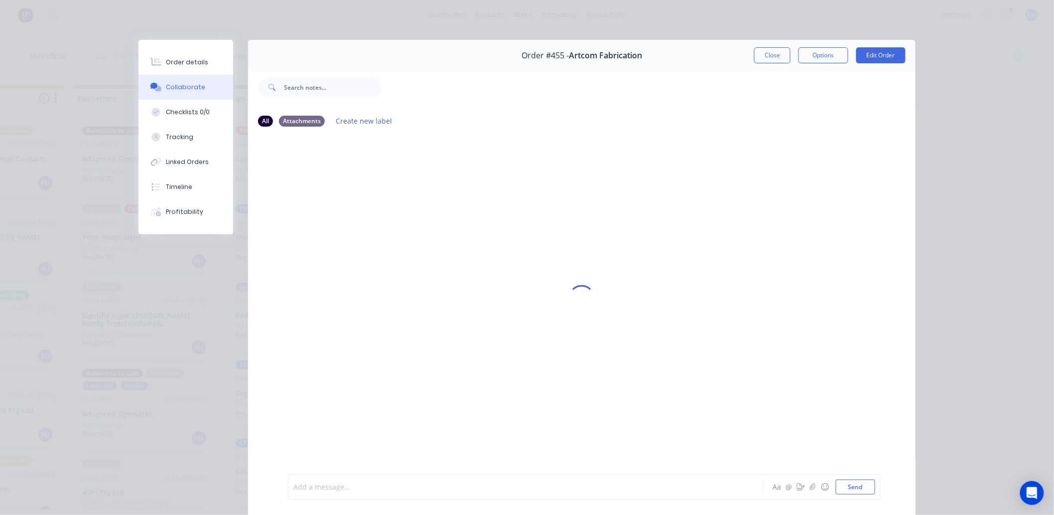
click at [350, 487] on div at bounding box center [512, 487] width 436 height 10
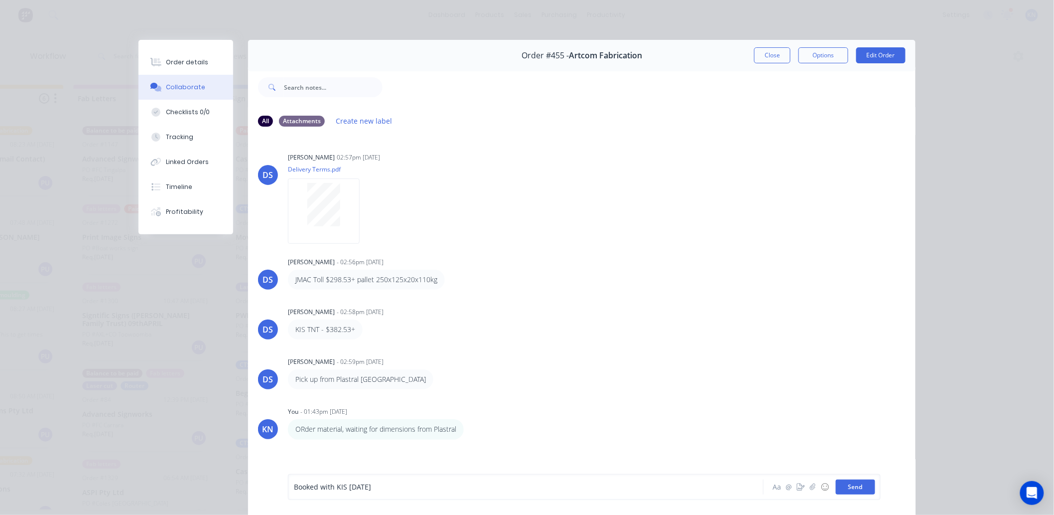
click at [859, 485] on button "Send" at bounding box center [855, 486] width 39 height 15
click at [768, 55] on button "Close" at bounding box center [772, 55] width 36 height 16
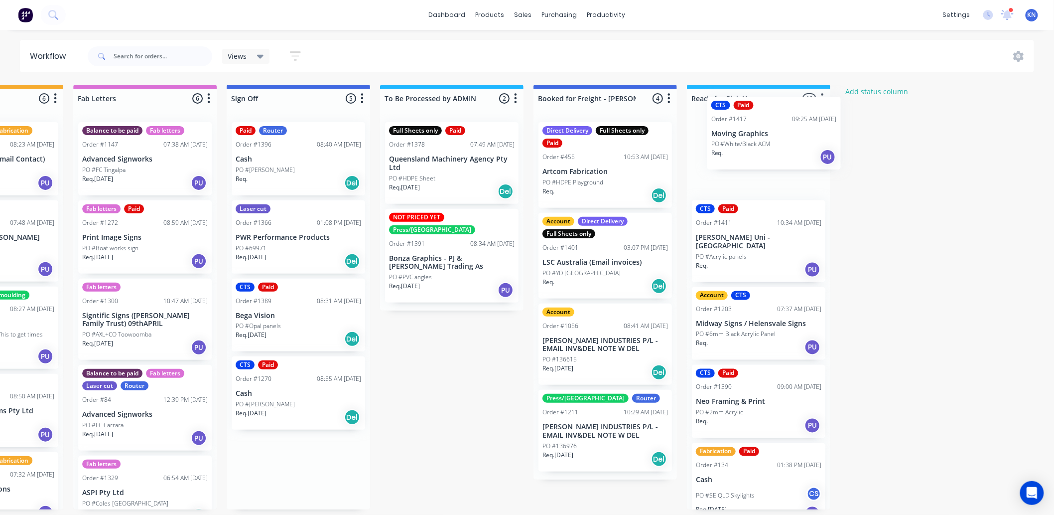
drag, startPoint x: 266, startPoint y: 242, endPoint x: 746, endPoint y: 133, distance: 491.9
click at [426, 170] on p "Queensland Machinery Agency Pty Ltd" at bounding box center [452, 163] width 126 height 17
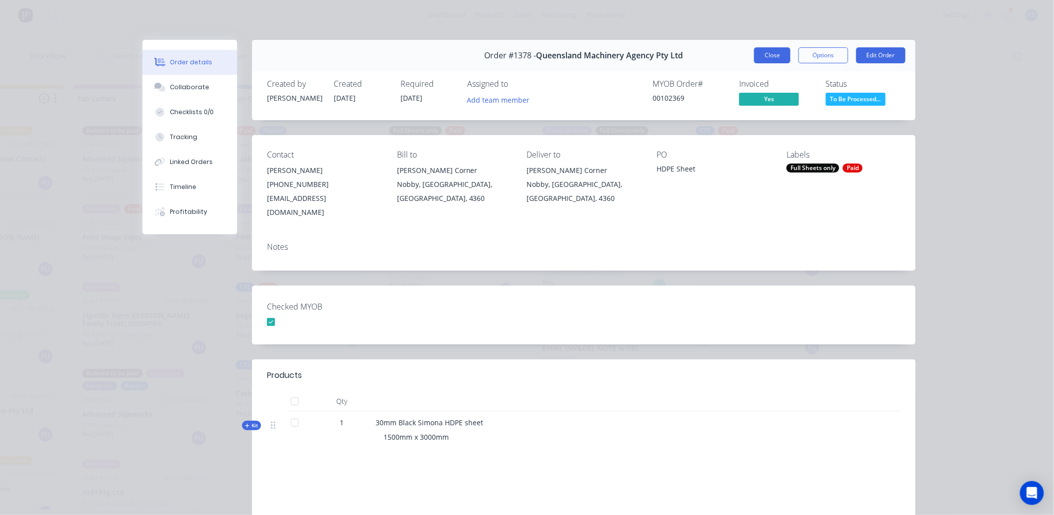
click at [768, 54] on button "Close" at bounding box center [772, 55] width 36 height 16
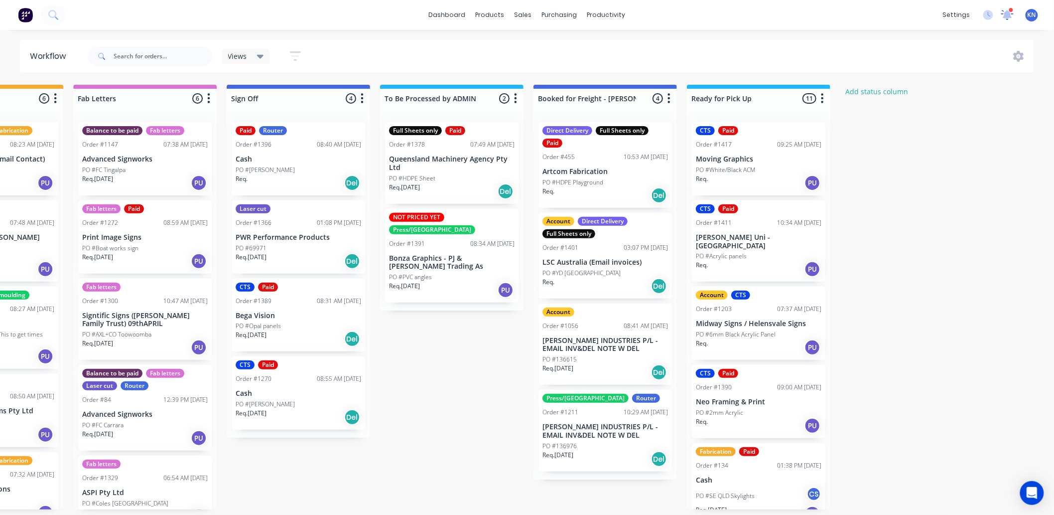
click at [1007, 13] on icon at bounding box center [1007, 13] width 9 height 8
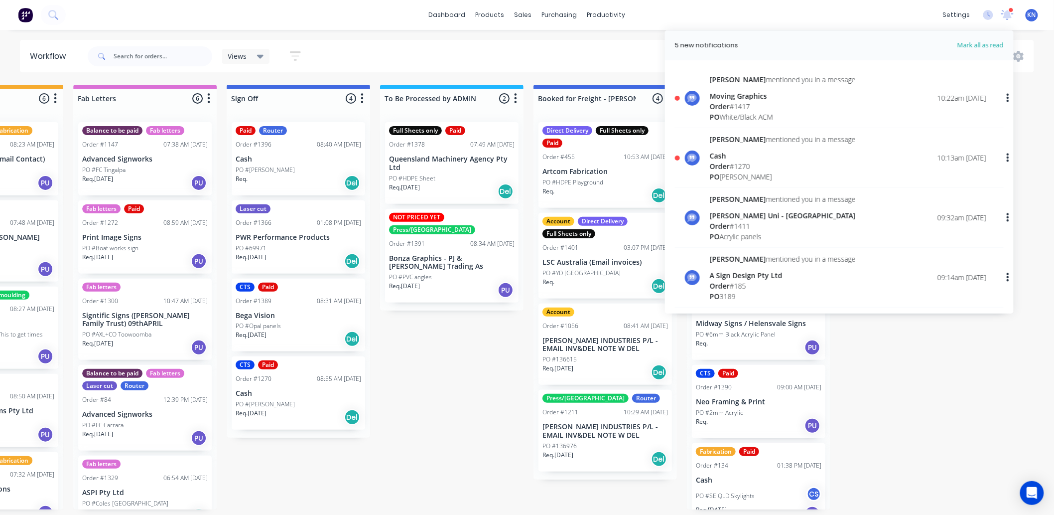
click at [748, 91] on div "Moving Graphics" at bounding box center [783, 96] width 146 height 10
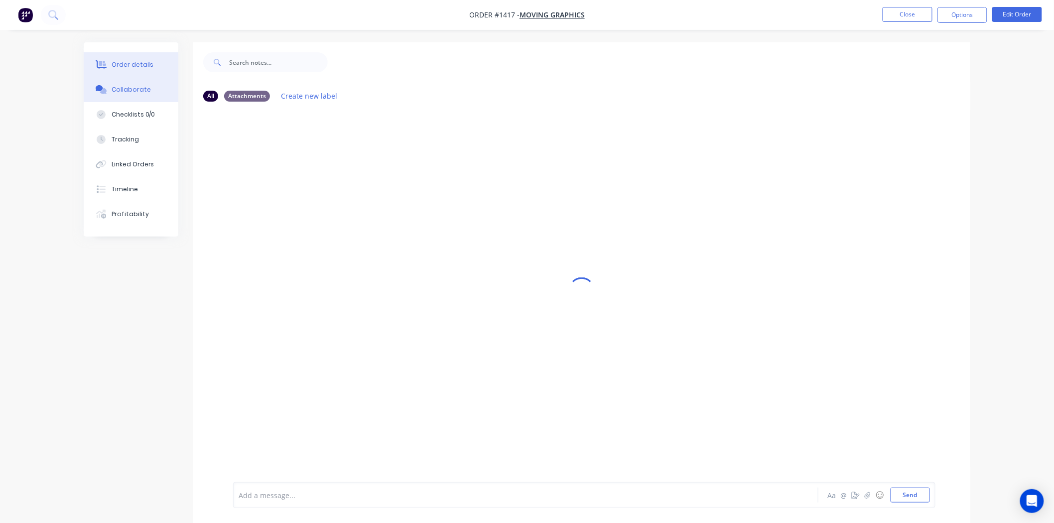
click at [105, 56] on button "Order details" at bounding box center [131, 64] width 95 height 25
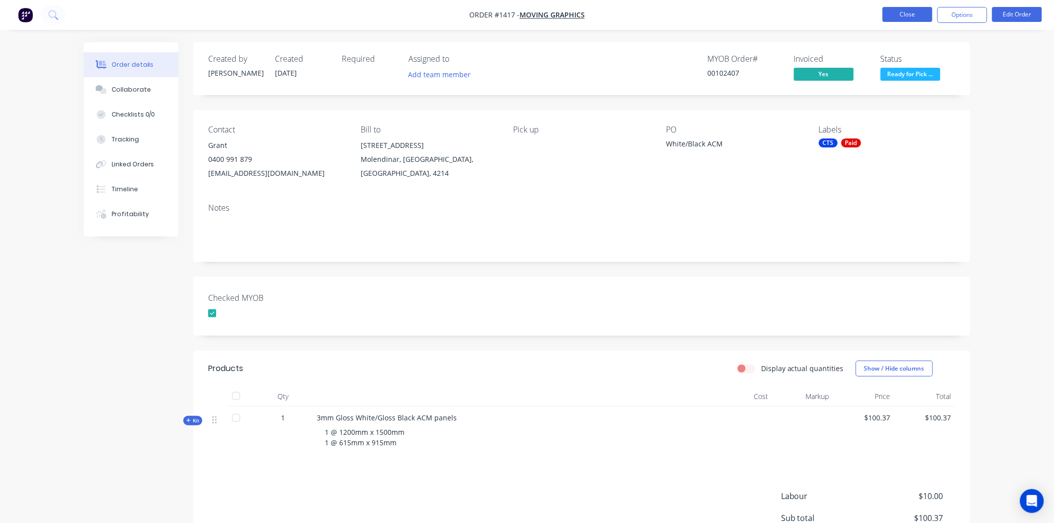
click at [914, 14] on button "Close" at bounding box center [908, 14] width 50 height 15
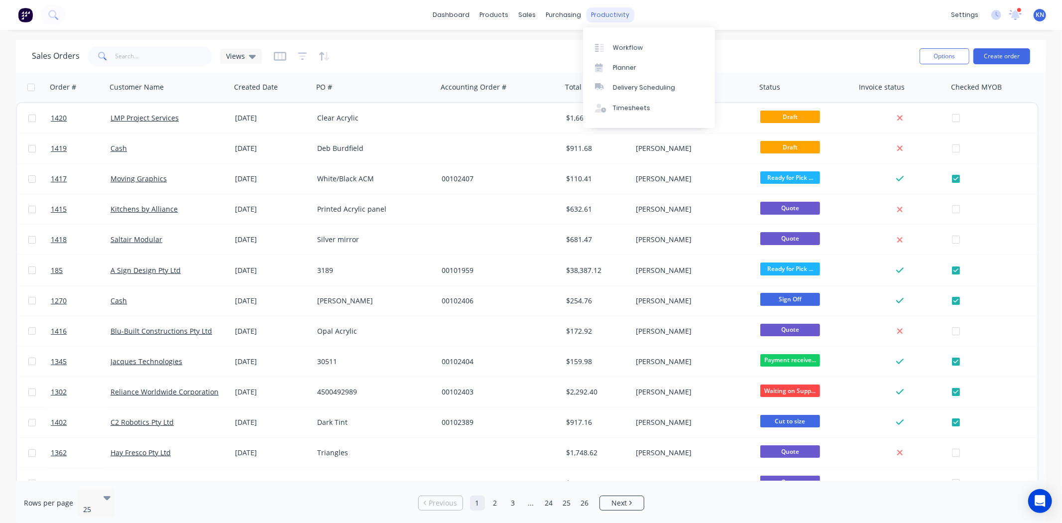
click at [609, 12] on div "productivity" at bounding box center [610, 14] width 48 height 15
click at [620, 50] on div "Workflow" at bounding box center [628, 47] width 30 height 9
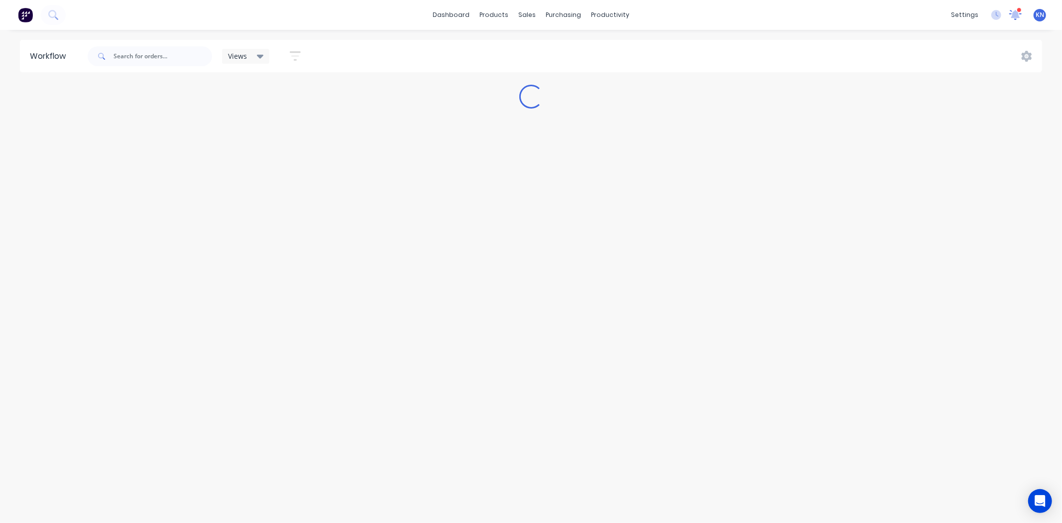
click at [1014, 15] on icon at bounding box center [1015, 13] width 9 height 9
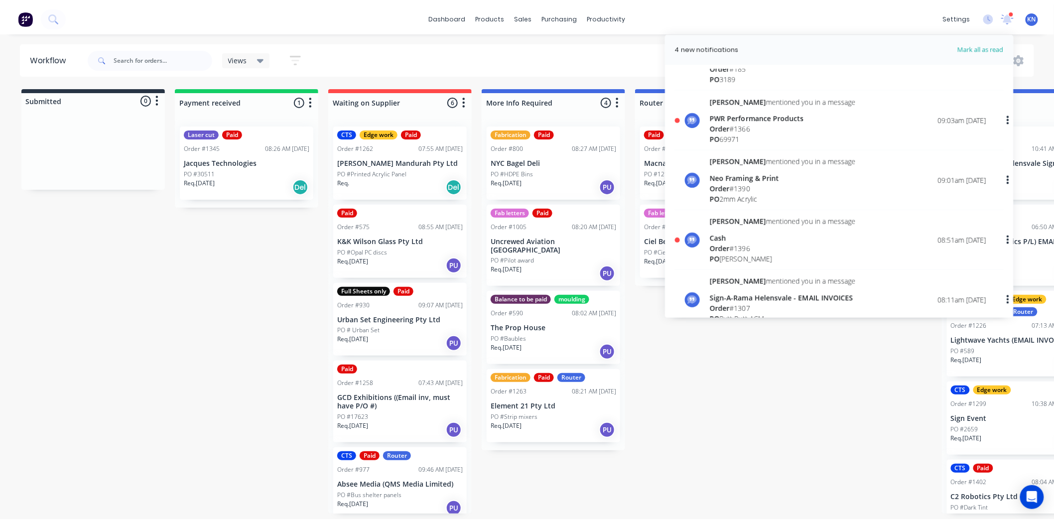
scroll to position [442, 0]
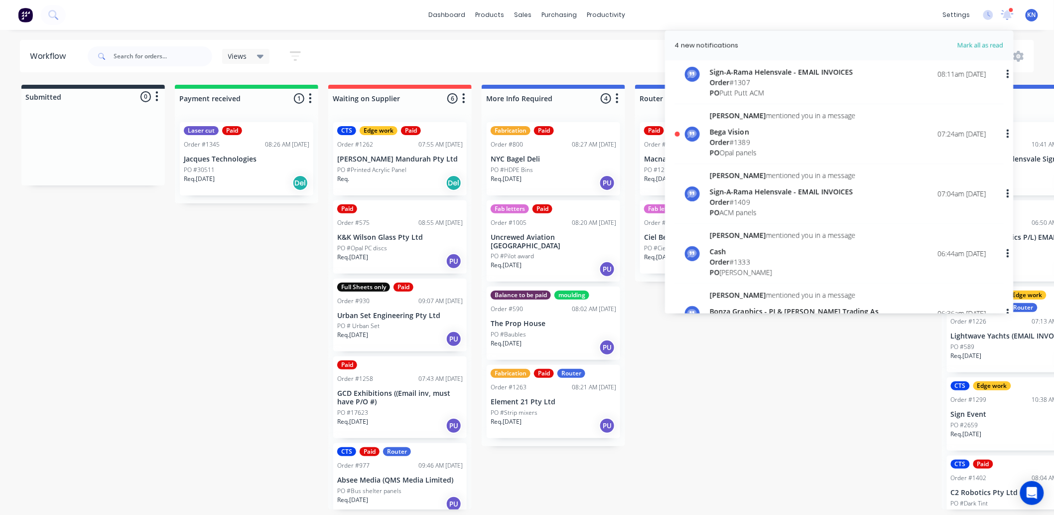
click at [733, 134] on div "Bega Vision" at bounding box center [783, 132] width 146 height 10
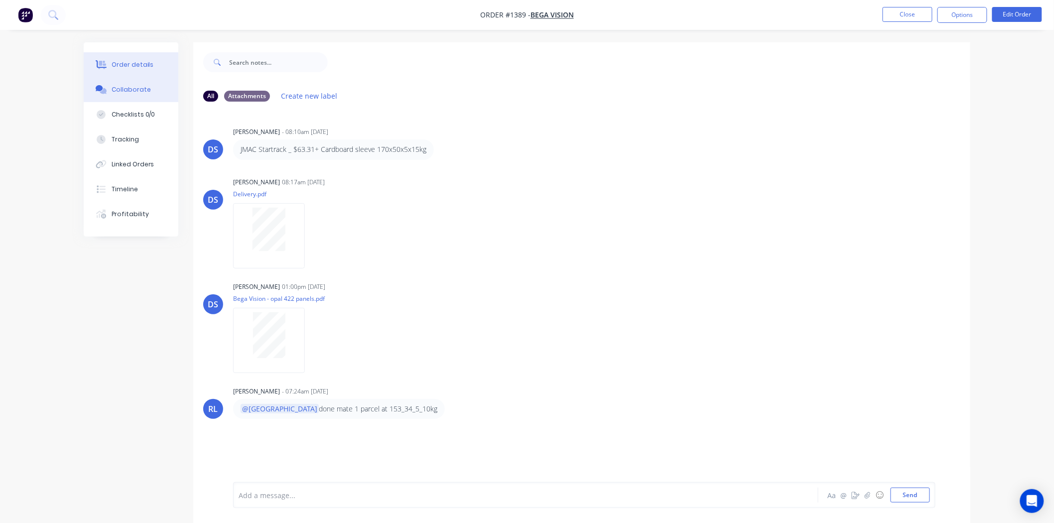
click at [123, 66] on div "Order details" at bounding box center [133, 64] width 42 height 9
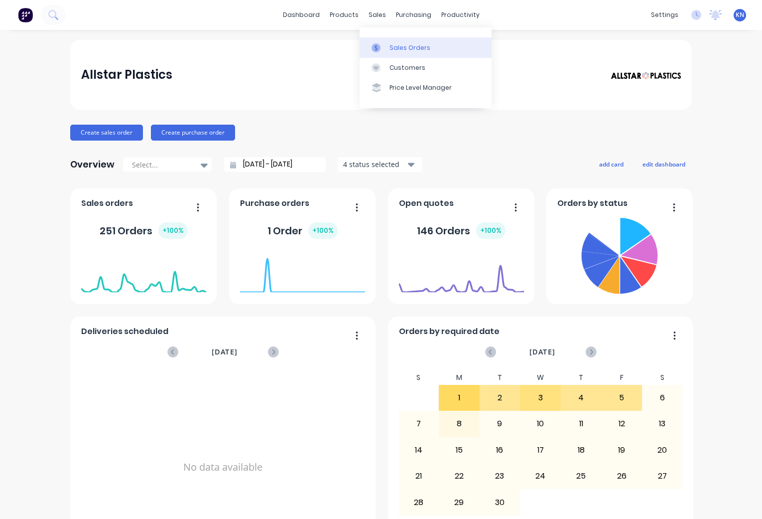
click at [396, 48] on div "Sales Orders" at bounding box center [410, 47] width 41 height 9
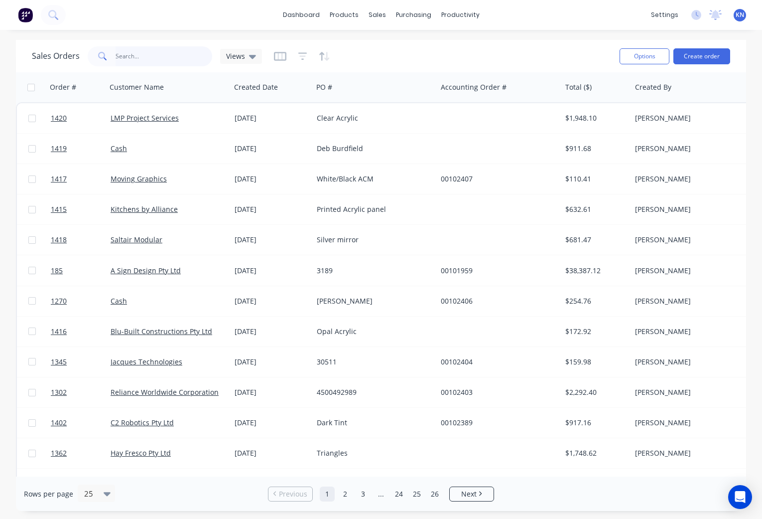
click at [157, 55] on input "text" at bounding box center [164, 56] width 97 height 20
type input "102369"
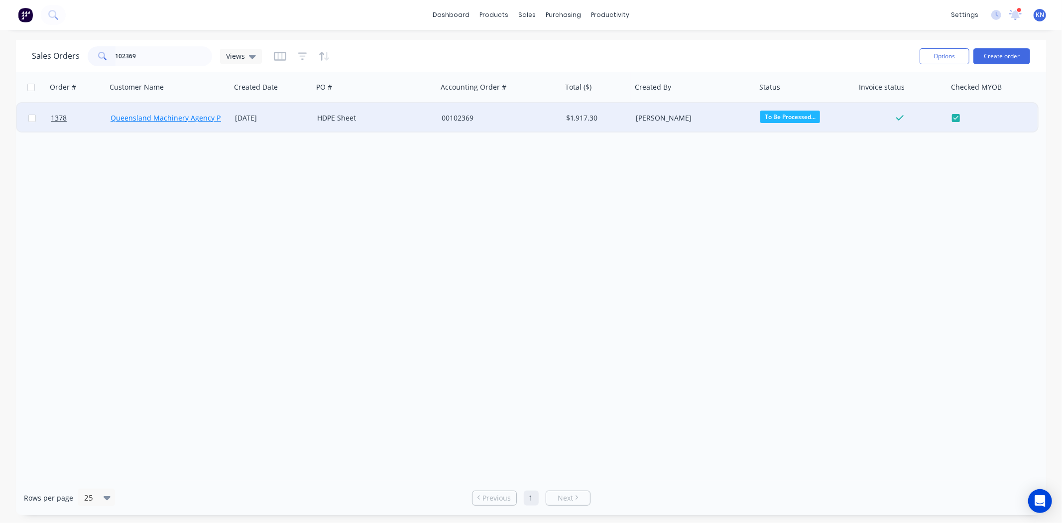
click at [131, 116] on link "Queensland Machinery Agency Pty Ltd" at bounding box center [175, 117] width 129 height 9
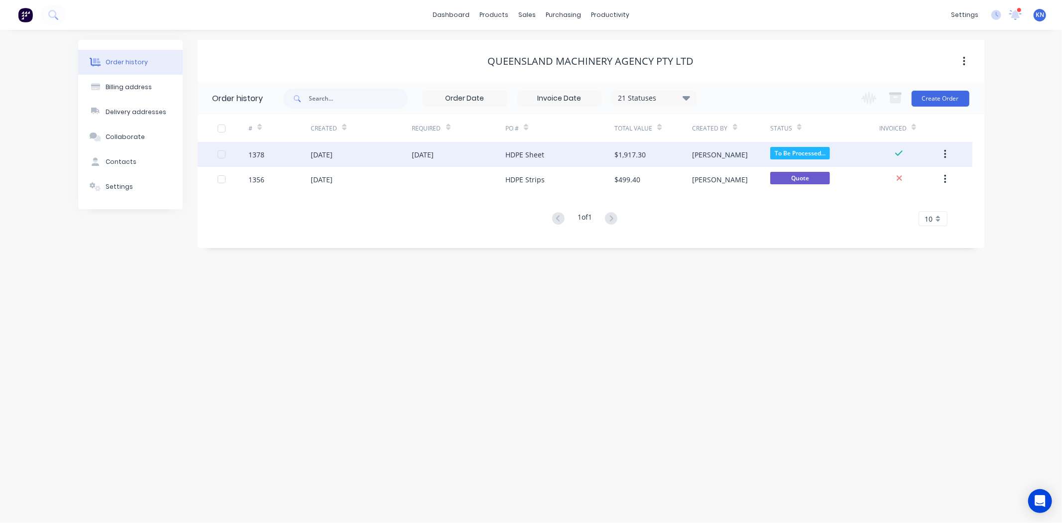
click at [257, 152] on div "1378" at bounding box center [257, 154] width 16 height 10
click at [258, 152] on div "1378" at bounding box center [257, 154] width 16 height 10
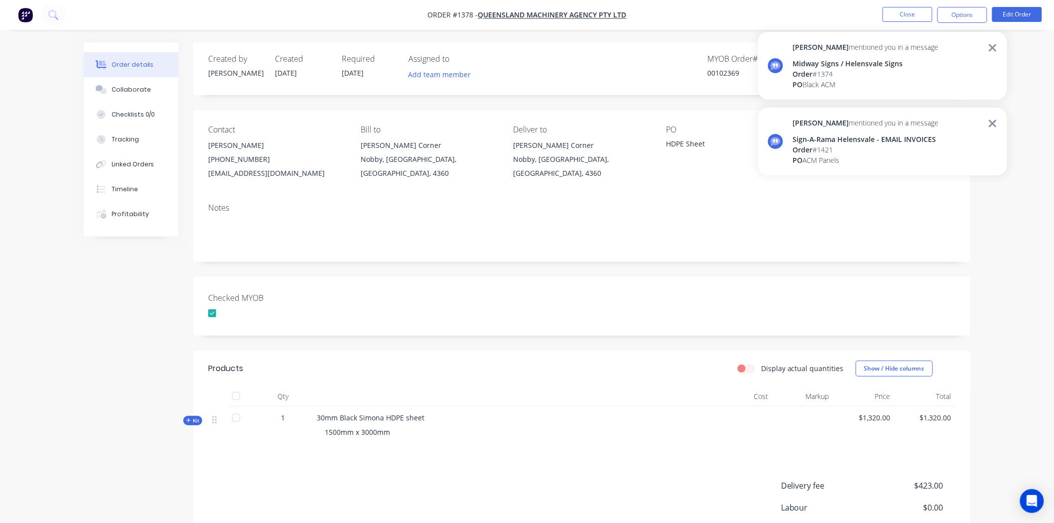
click at [620, 270] on div "Created by Darren Created 04/09/25 Required 03/09/25 Assigned to Add team membe…" at bounding box center [581, 337] width 777 height 590
click at [762, 123] on icon at bounding box center [992, 123] width 7 height 7
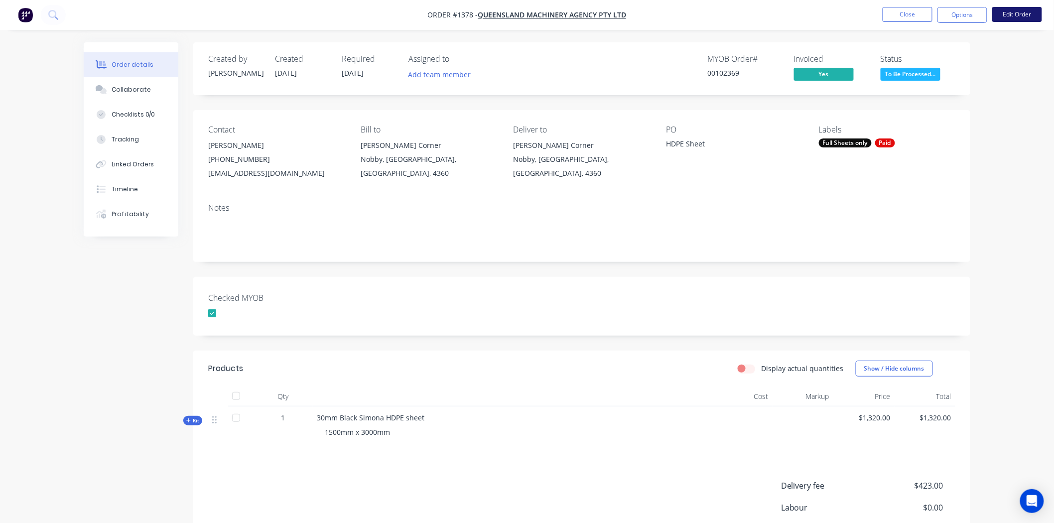
click at [762, 16] on button "Edit Order" at bounding box center [1017, 14] width 50 height 15
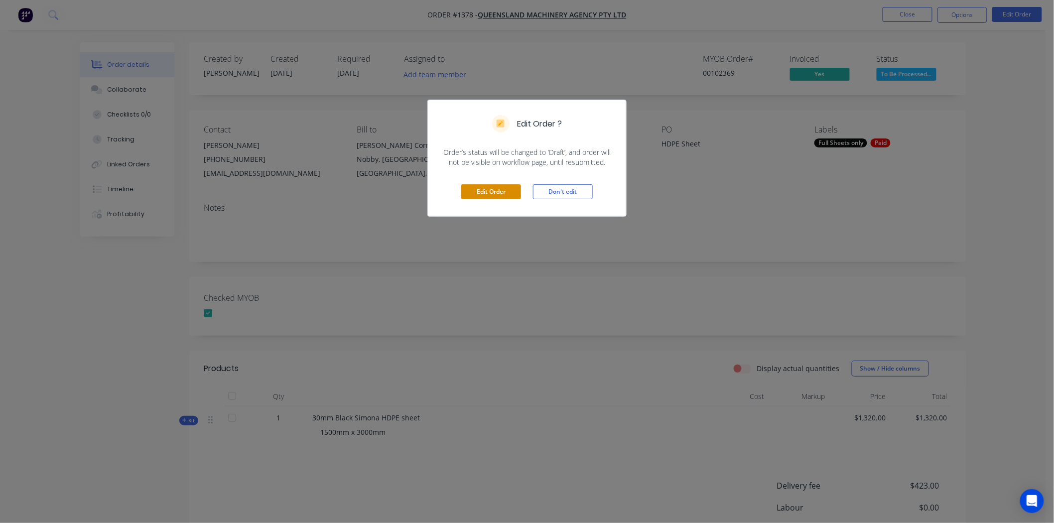
click at [479, 188] on button "Edit Order" at bounding box center [491, 191] width 60 height 15
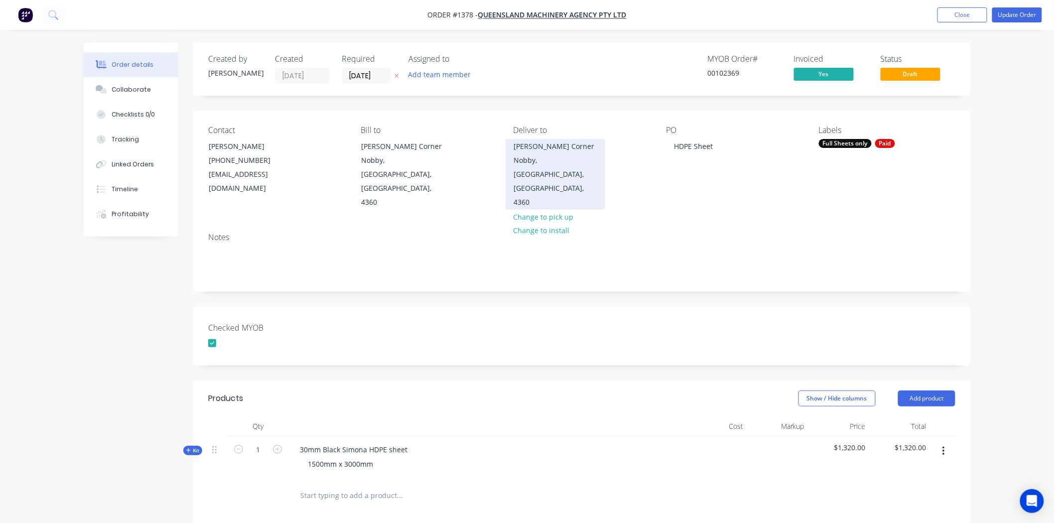
click at [541, 145] on div "Steele Rudd Corner" at bounding box center [555, 146] width 83 height 14
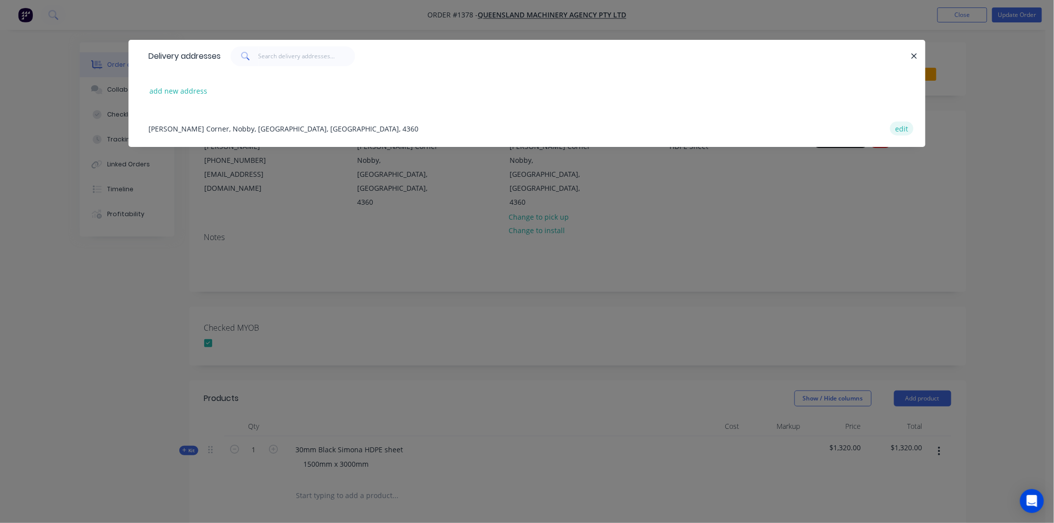
click at [762, 130] on button "edit" at bounding box center [901, 128] width 23 height 13
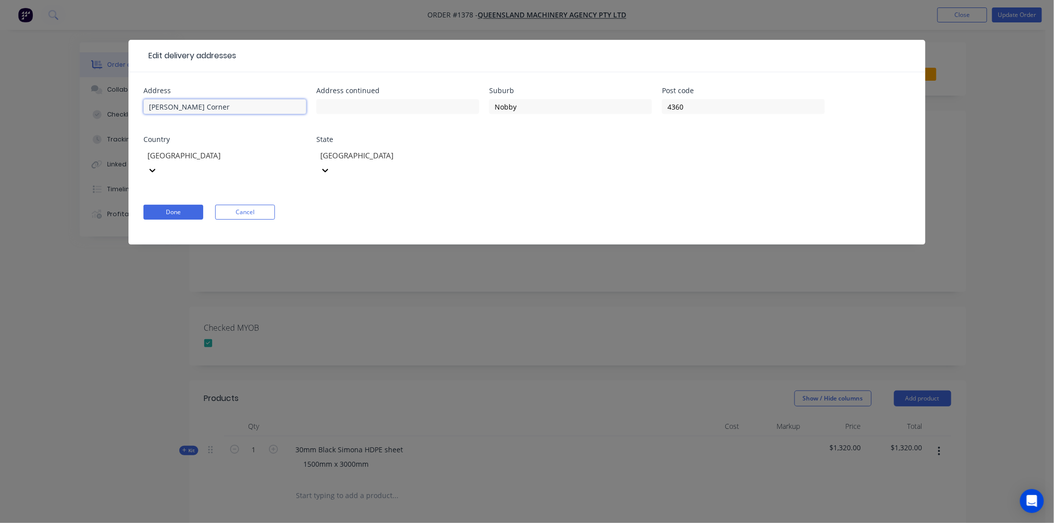
drag, startPoint x: 266, startPoint y: 106, endPoint x: 57, endPoint y: 96, distance: 209.4
click at [57, 96] on div "Edit delivery addresses Address Steele Rudd Corner Address continued Suburb Nob…" at bounding box center [527, 261] width 1054 height 523
click at [339, 105] on input "text" at bounding box center [397, 106] width 163 height 15
paste input "Steele Rudd Corner"
type input "Steele Rudd Corner"
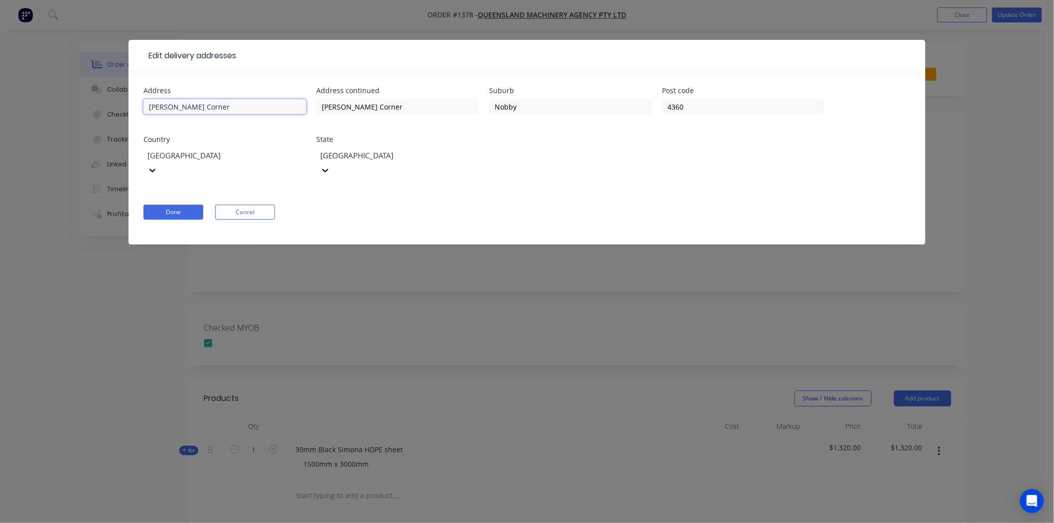
drag, startPoint x: 260, startPoint y: 105, endPoint x: 118, endPoint y: 103, distance: 142.5
click at [118, 103] on div "Edit delivery addresses Address Steele Rudd Corner Address continued Steele Rud…" at bounding box center [527, 261] width 1054 height 523
type input "8 Nobby Connection Road"
click at [165, 205] on button "Done" at bounding box center [173, 212] width 60 height 15
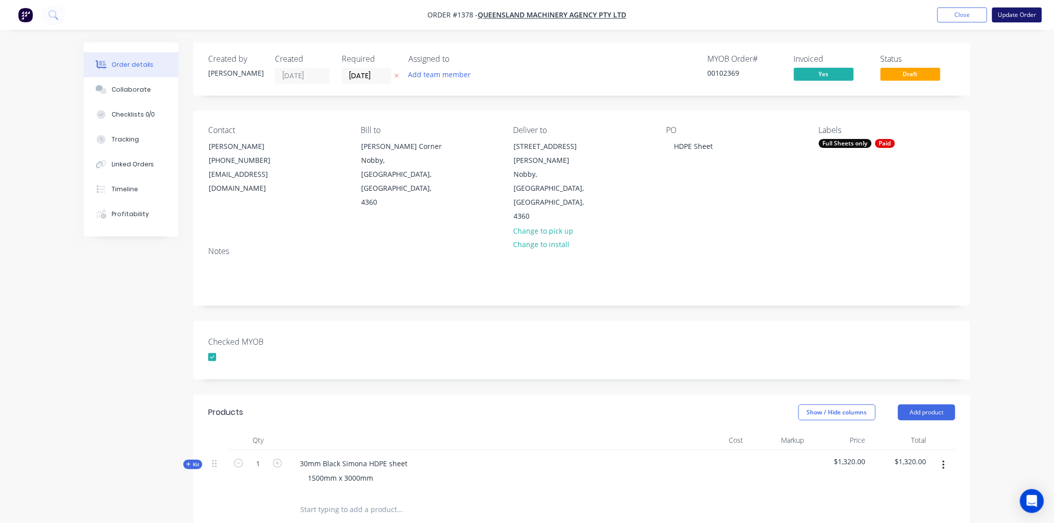
click at [762, 13] on button "Update Order" at bounding box center [1017, 14] width 50 height 15
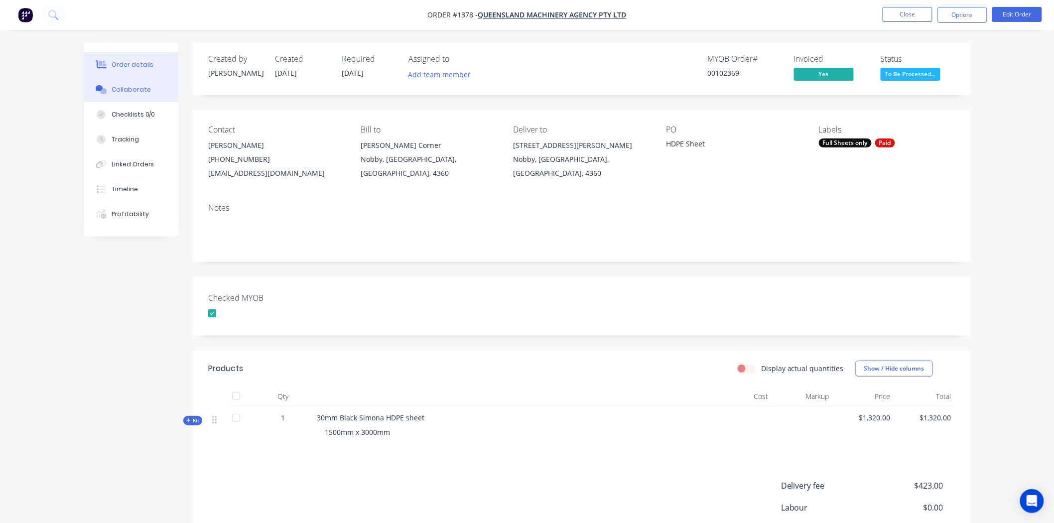
click at [136, 91] on div "Collaborate" at bounding box center [131, 89] width 39 height 9
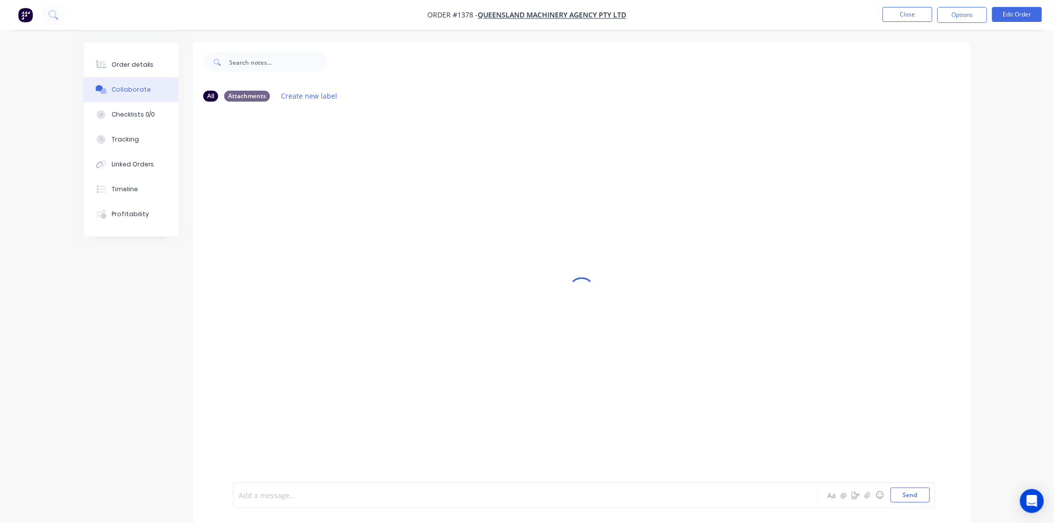
click at [287, 492] on div at bounding box center [498, 495] width 518 height 10
click at [762, 497] on button "Send" at bounding box center [910, 495] width 39 height 15
click at [143, 63] on div "Order details" at bounding box center [133, 64] width 42 height 9
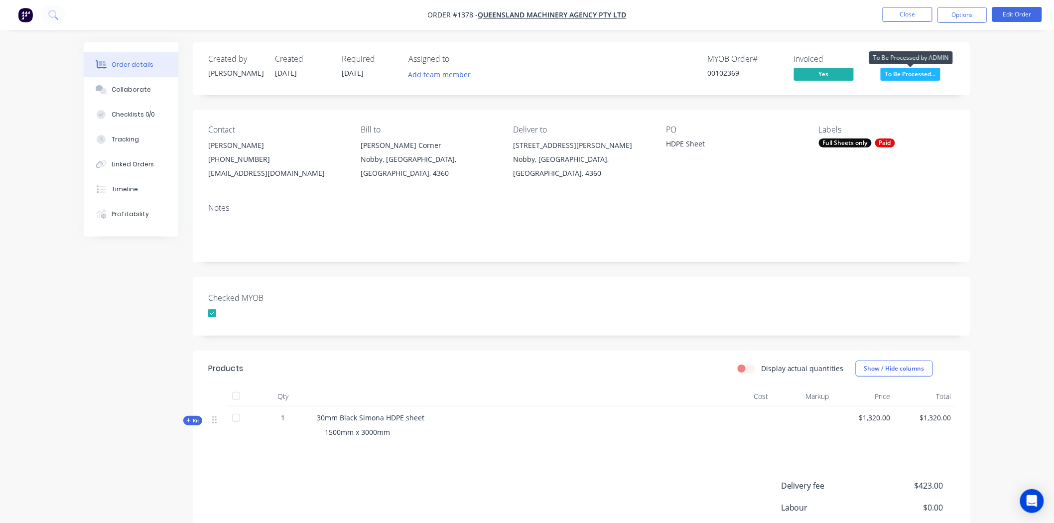
click at [762, 75] on span "To Be Processed..." at bounding box center [911, 74] width 60 height 12
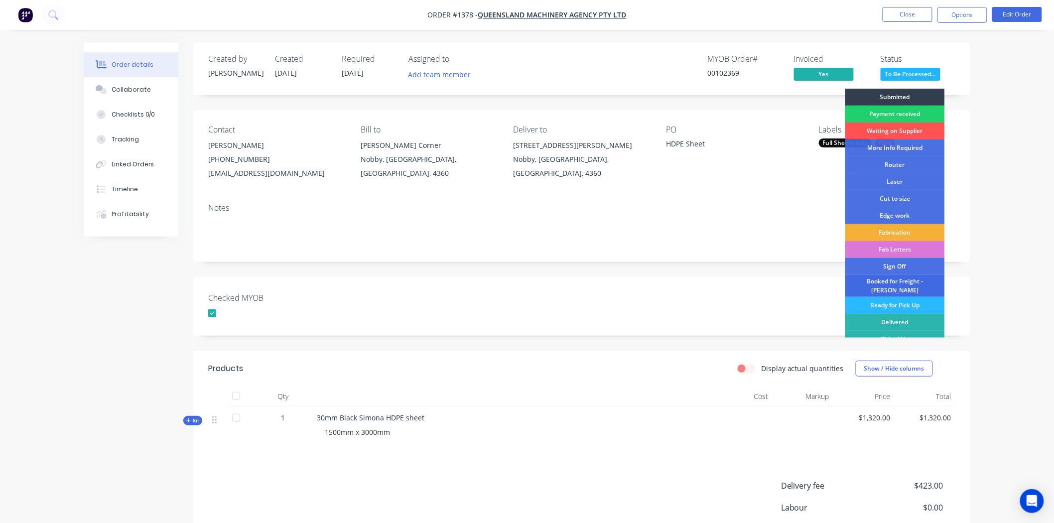
click at [762, 281] on div "Booked for Freight - [PERSON_NAME]" at bounding box center [895, 286] width 100 height 22
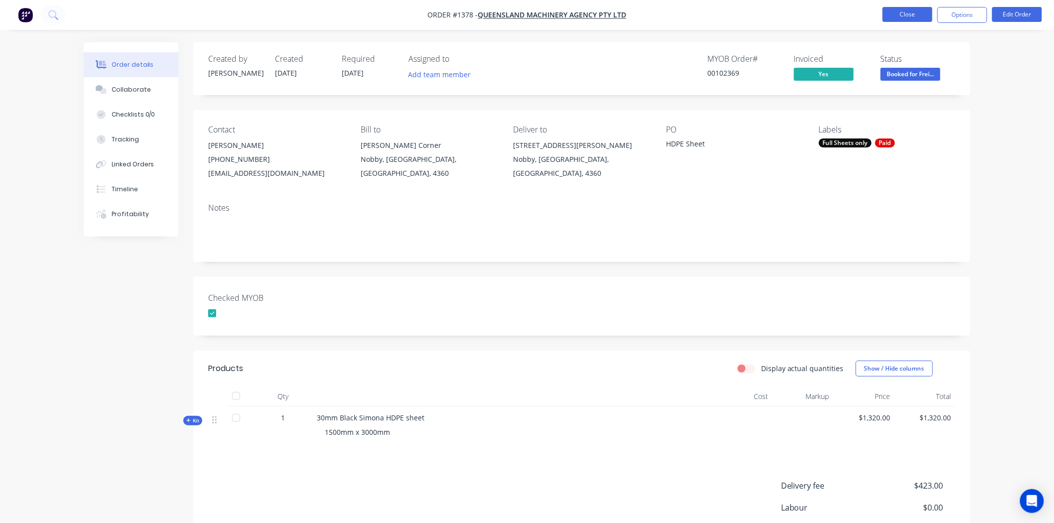
click at [762, 11] on button "Close" at bounding box center [908, 14] width 50 height 15
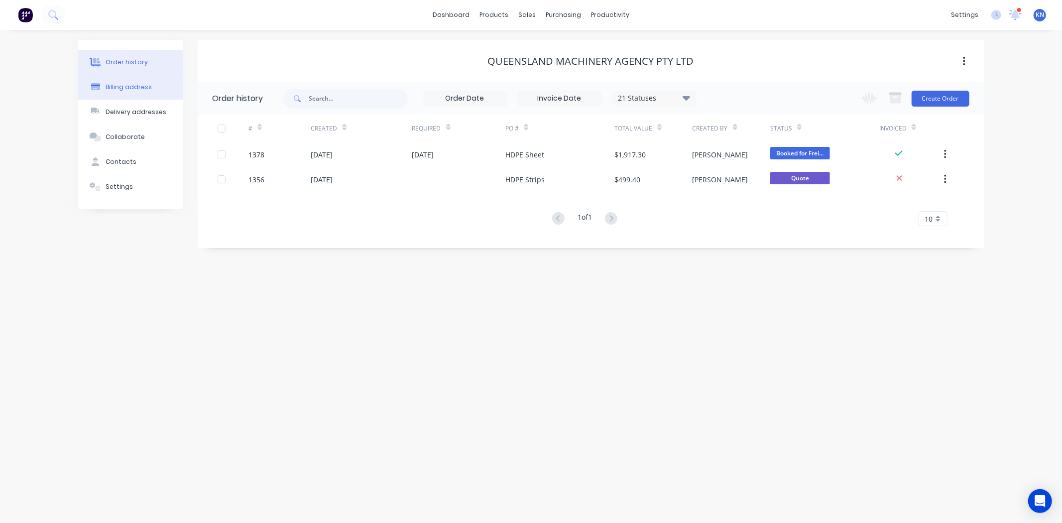
click at [121, 88] on div "Billing address" at bounding box center [129, 87] width 46 height 9
select select "AU"
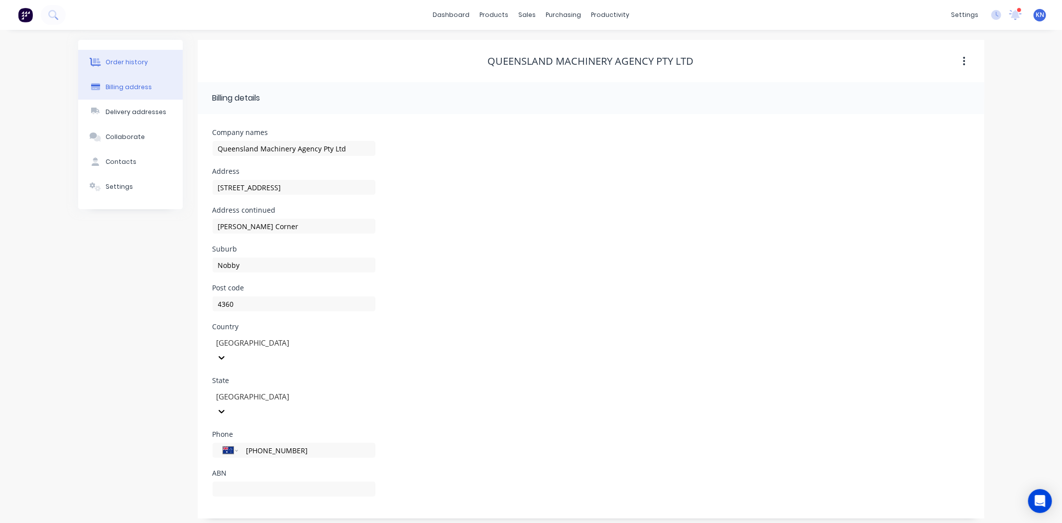
click at [133, 61] on div "Order history" at bounding box center [127, 62] width 42 height 9
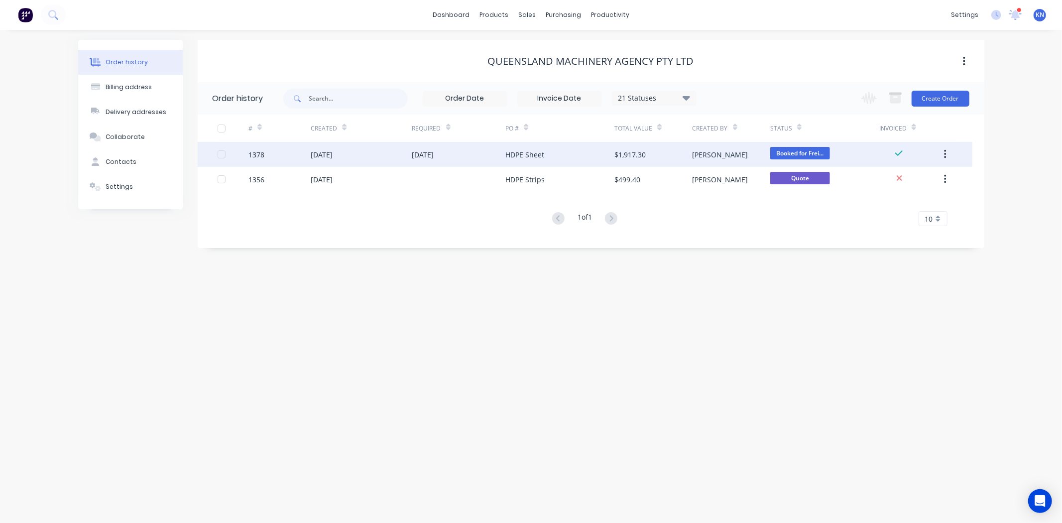
click at [253, 153] on div "1378" at bounding box center [257, 154] width 16 height 10
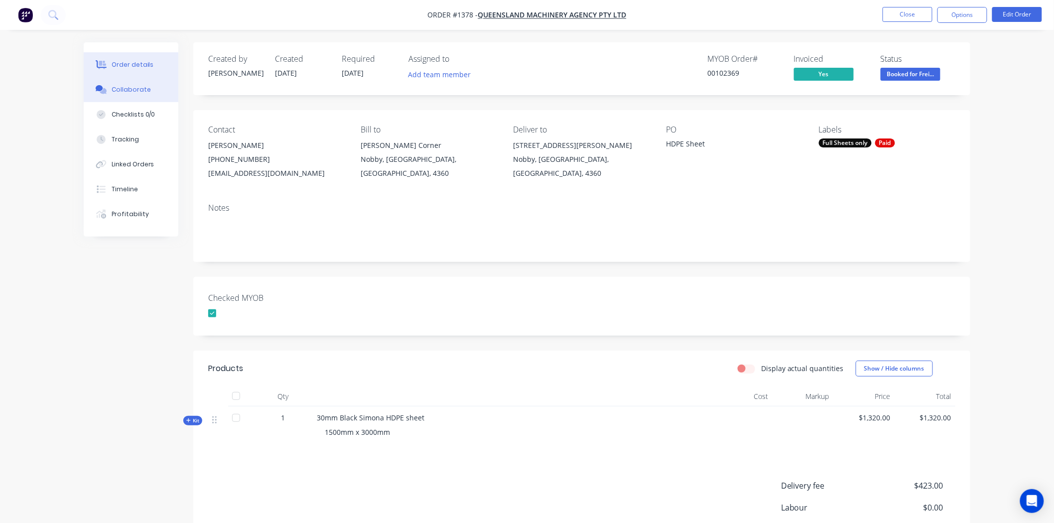
click at [131, 93] on div "Collaborate" at bounding box center [131, 89] width 39 height 9
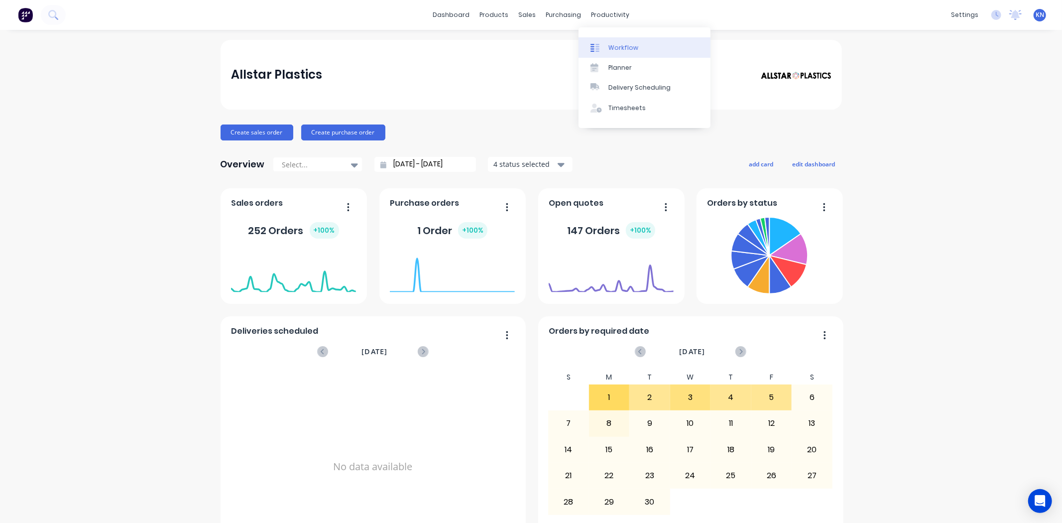
click at [621, 49] on div "Workflow" at bounding box center [624, 47] width 30 height 9
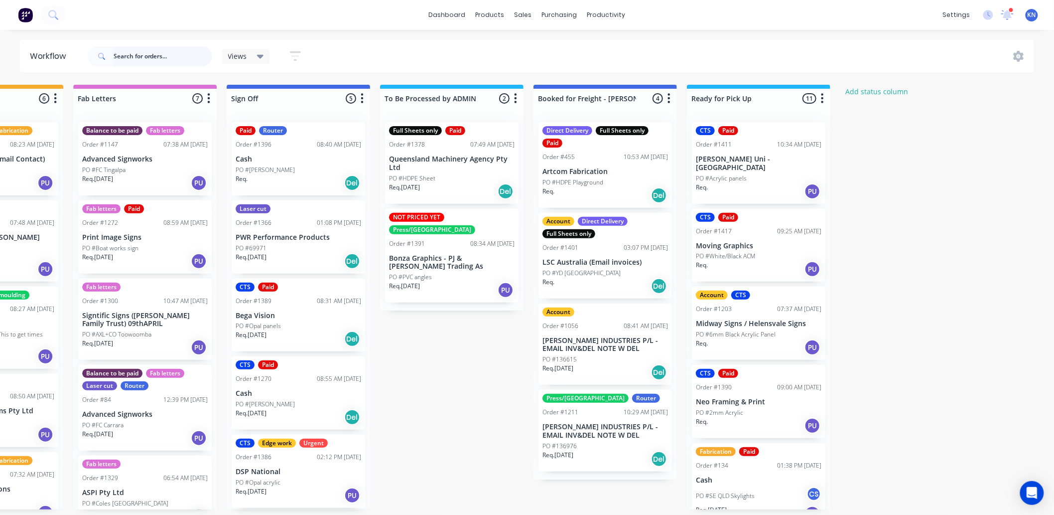
click at [125, 55] on input "text" at bounding box center [163, 56] width 99 height 20
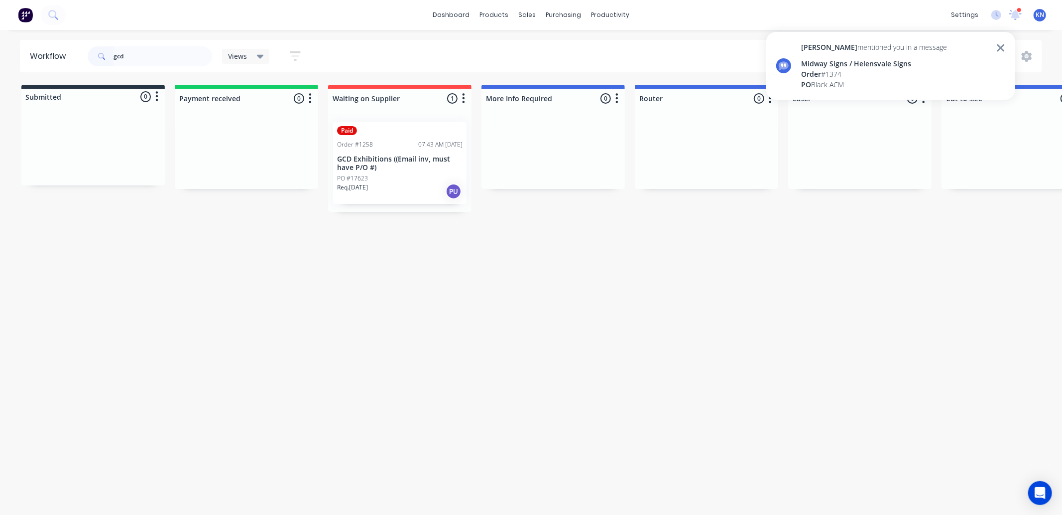
click at [385, 166] on p "GCD Exhibitions ((Email inv, must have P/O #)" at bounding box center [400, 163] width 126 height 17
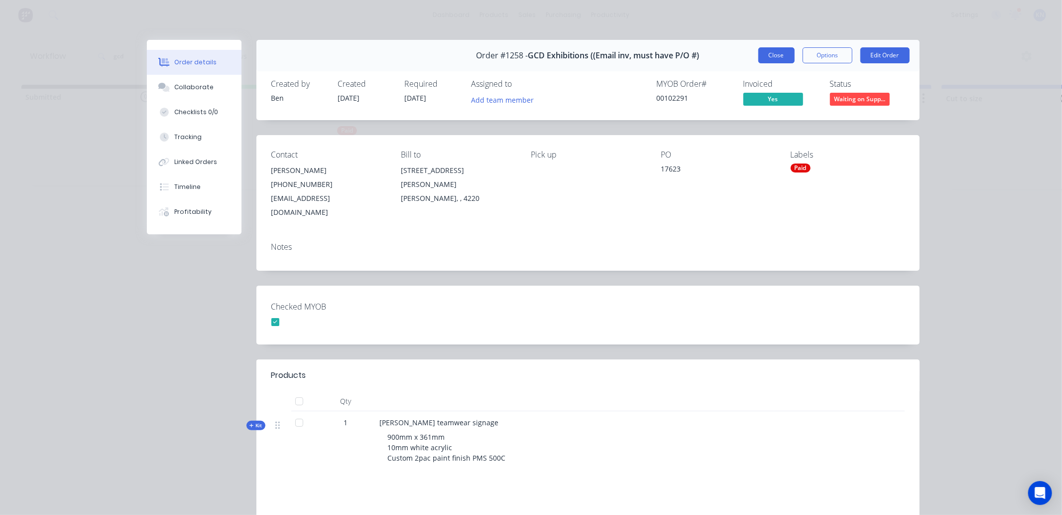
click at [766, 47] on button "Close" at bounding box center [777, 55] width 36 height 16
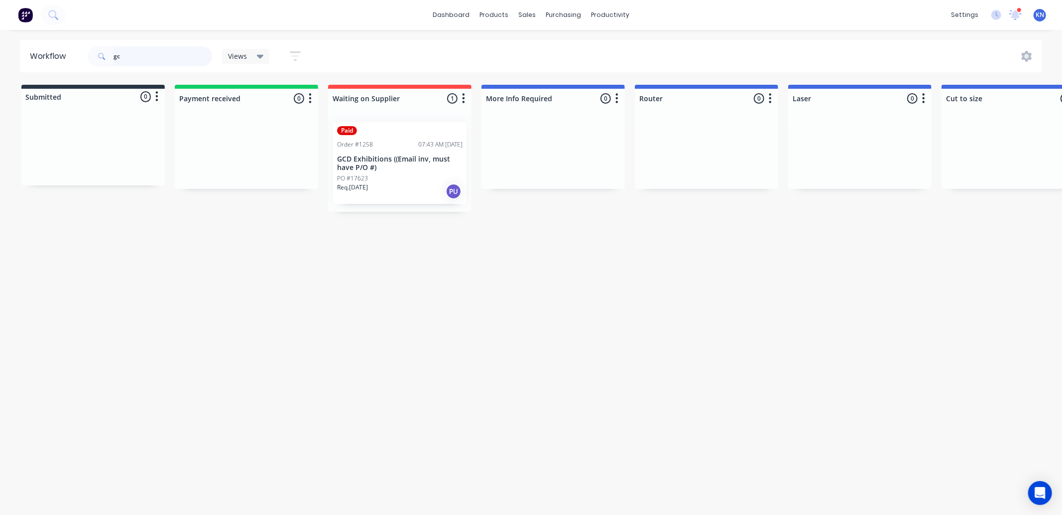
type input "g"
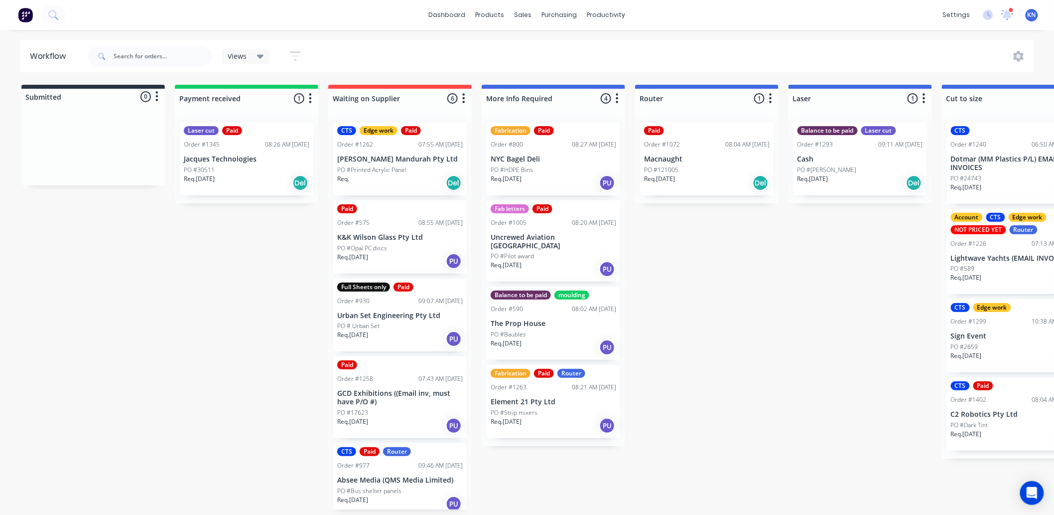
click at [830, 170] on div "PO #Stuart" at bounding box center [860, 169] width 126 height 9
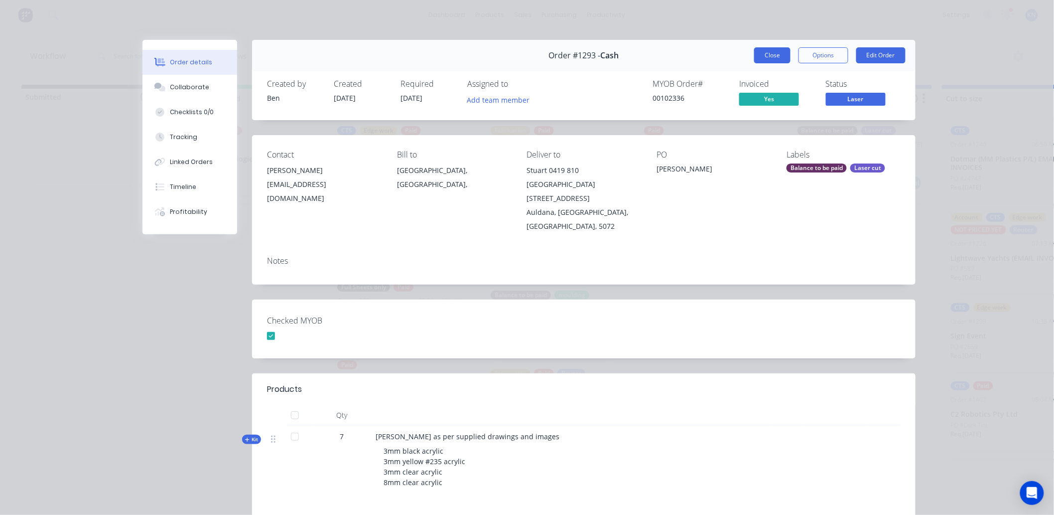
click at [776, 56] on button "Close" at bounding box center [772, 55] width 36 height 16
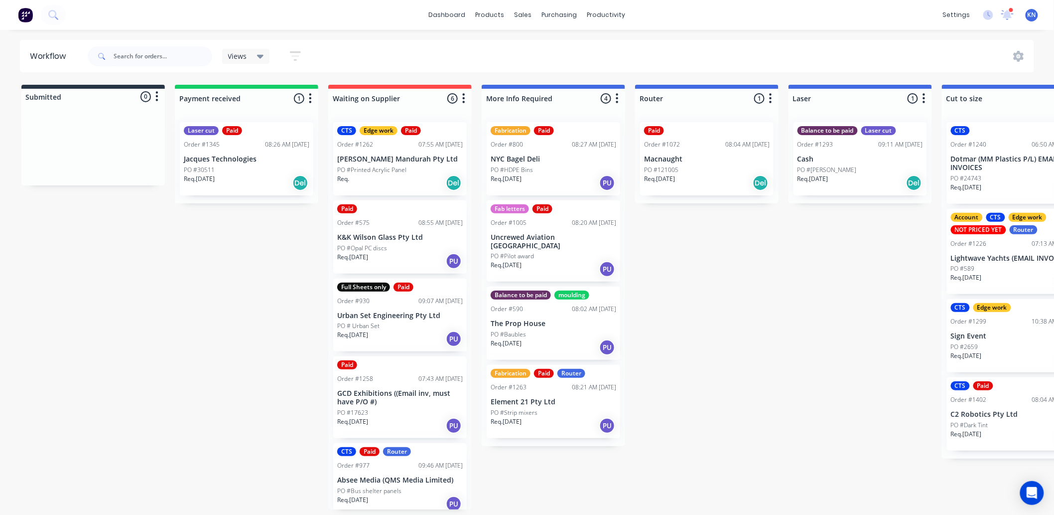
click at [212, 174] on p "Req. 05/09/25" at bounding box center [199, 178] width 31 height 9
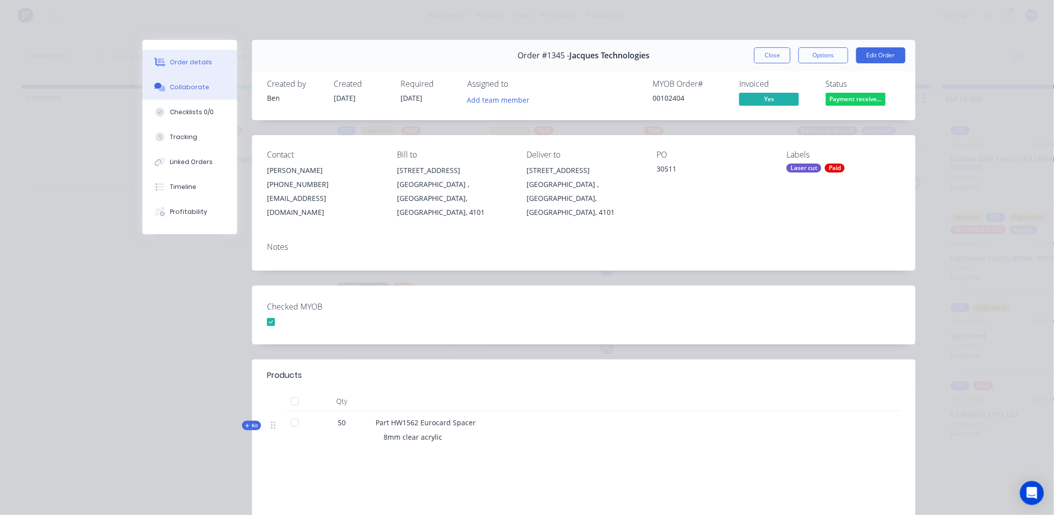
click at [201, 88] on div "Collaborate" at bounding box center [189, 87] width 39 height 9
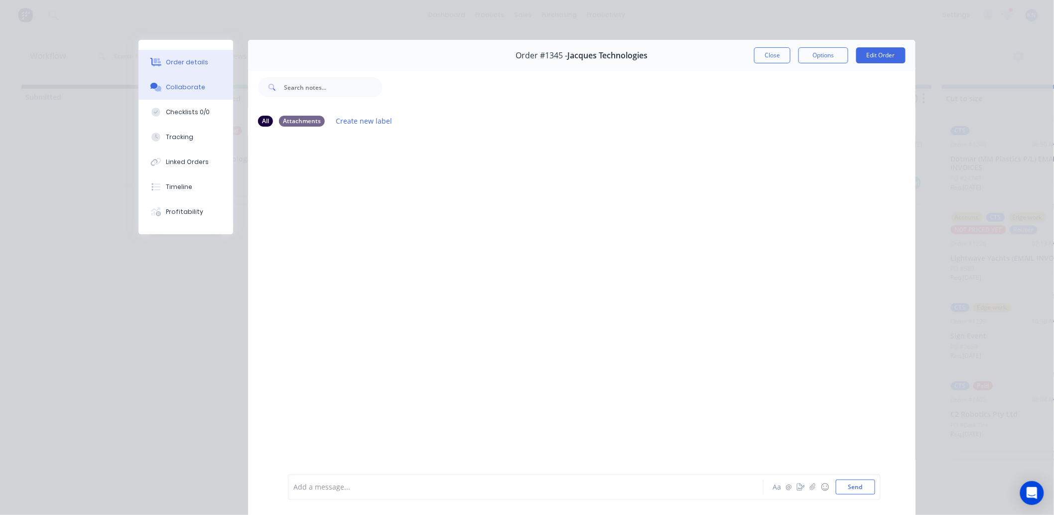
click at [175, 61] on div "Order details" at bounding box center [187, 62] width 42 height 9
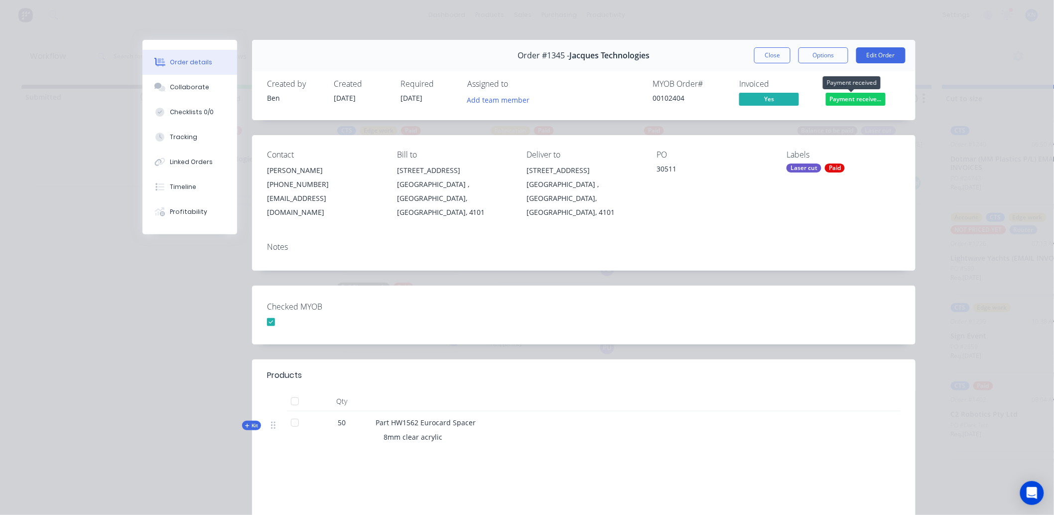
click at [843, 95] on span "Payment receive..." at bounding box center [856, 99] width 60 height 12
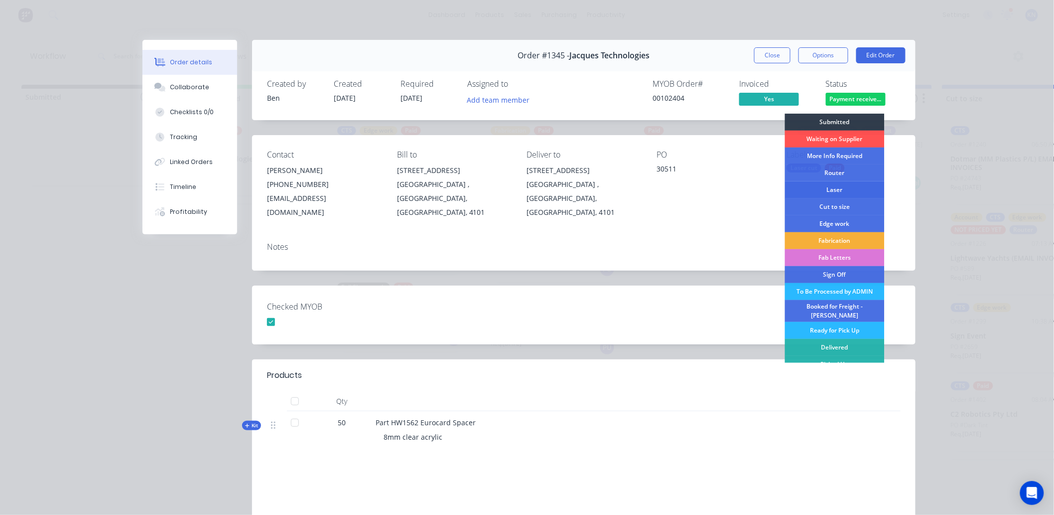
click at [825, 188] on div "Laser" at bounding box center [835, 189] width 100 height 17
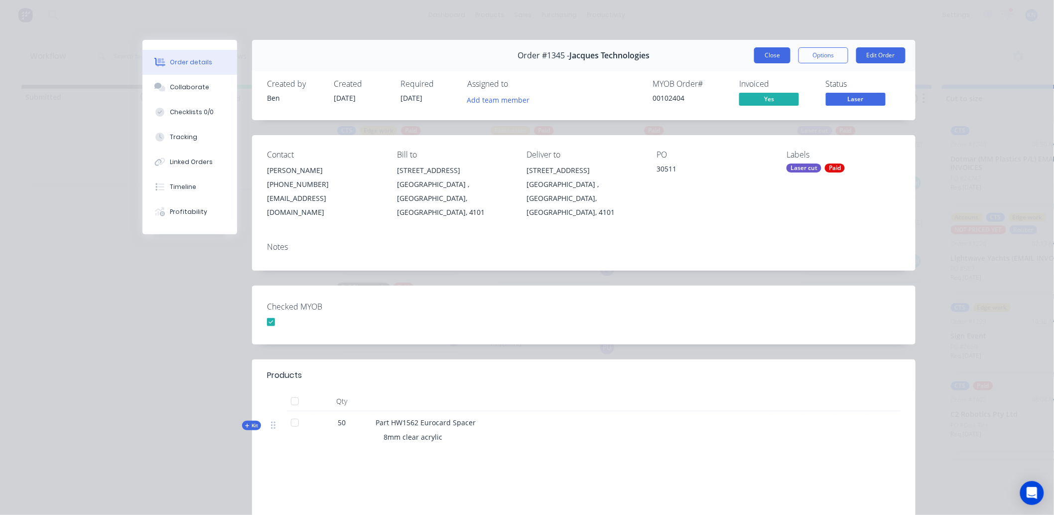
click at [773, 52] on button "Close" at bounding box center [772, 55] width 36 height 16
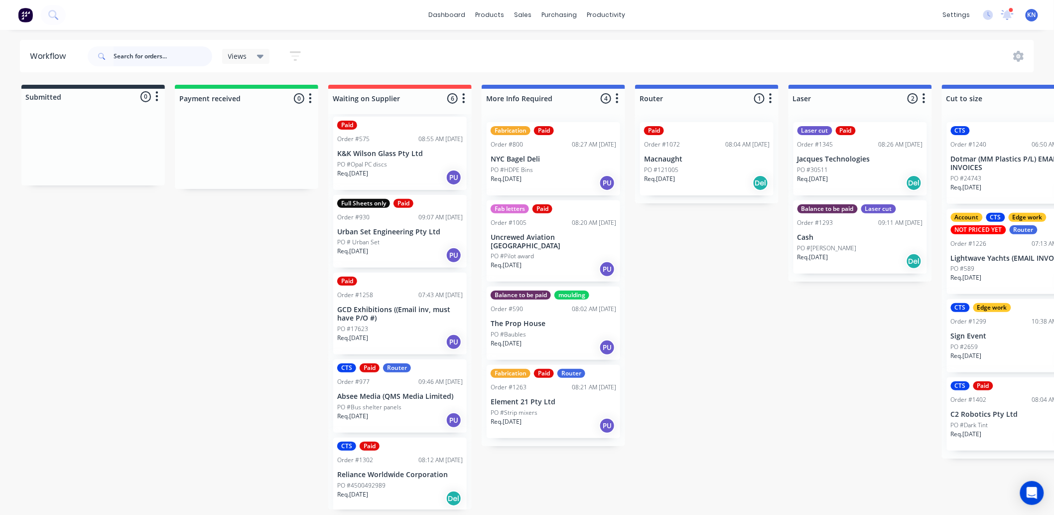
scroll to position [2, 0]
click at [553, 46] on div "Sales Orders" at bounding box center [560, 50] width 41 height 9
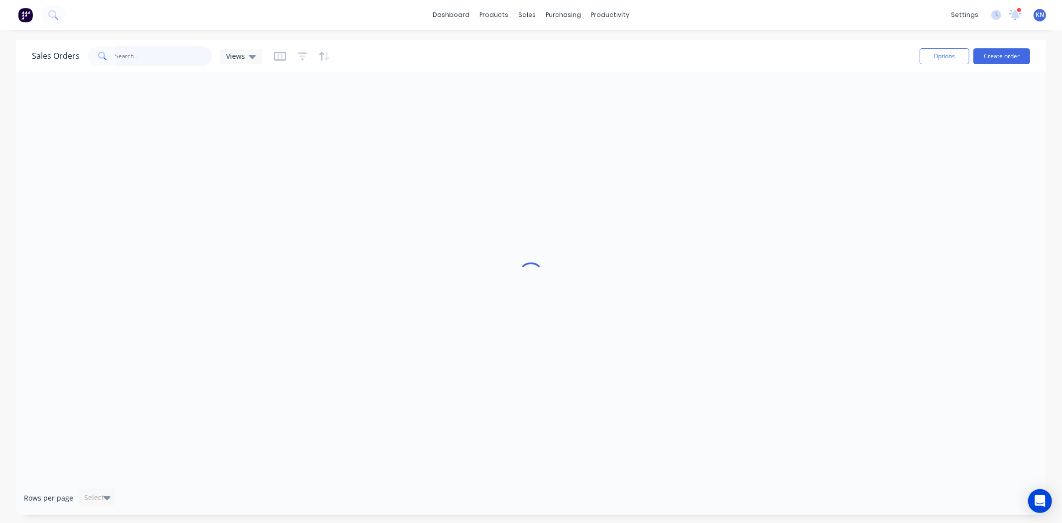
click at [175, 57] on input "text" at bounding box center [164, 56] width 97 height 20
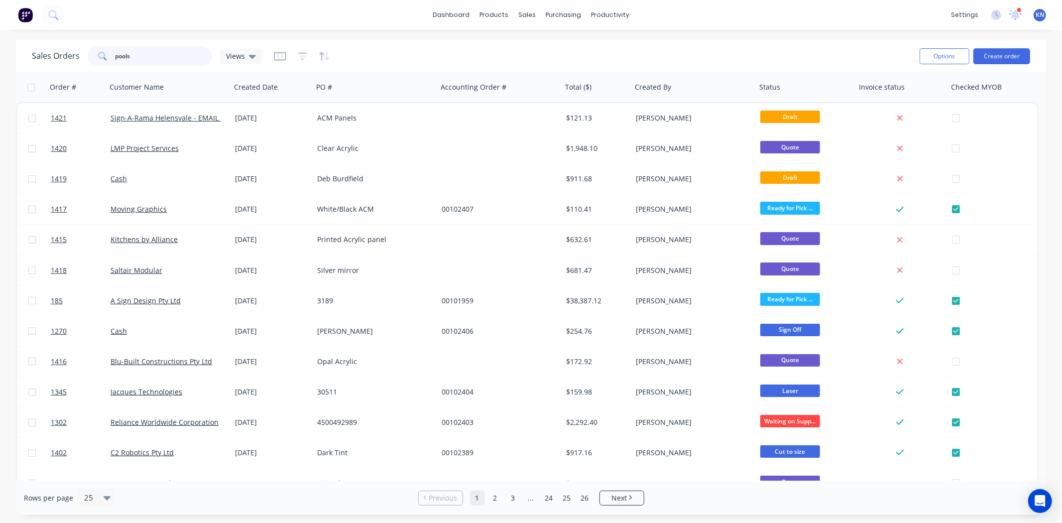
type input "pools"
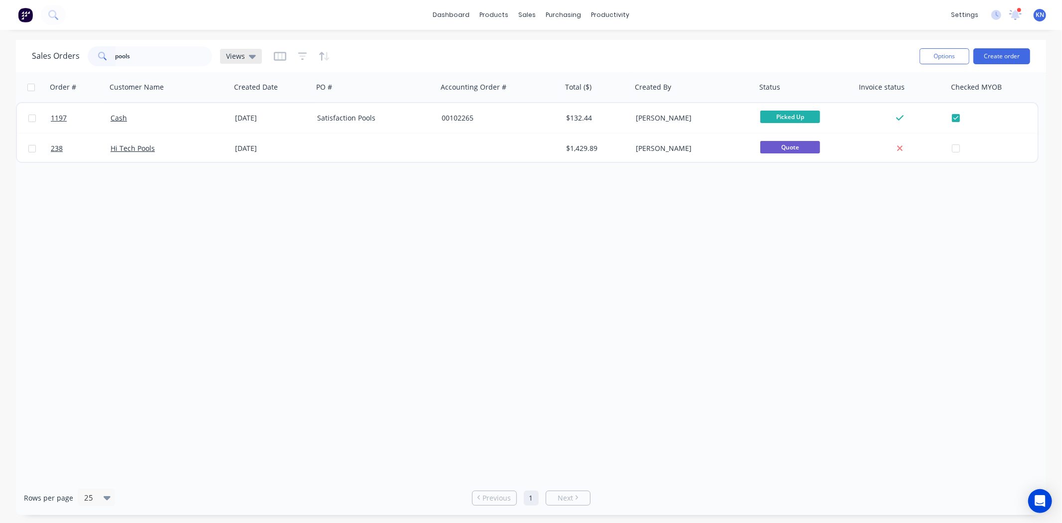
click at [253, 51] on div "Views" at bounding box center [241, 56] width 42 height 15
click at [250, 158] on button "Archived Orders" at bounding box center [280, 160] width 114 height 11
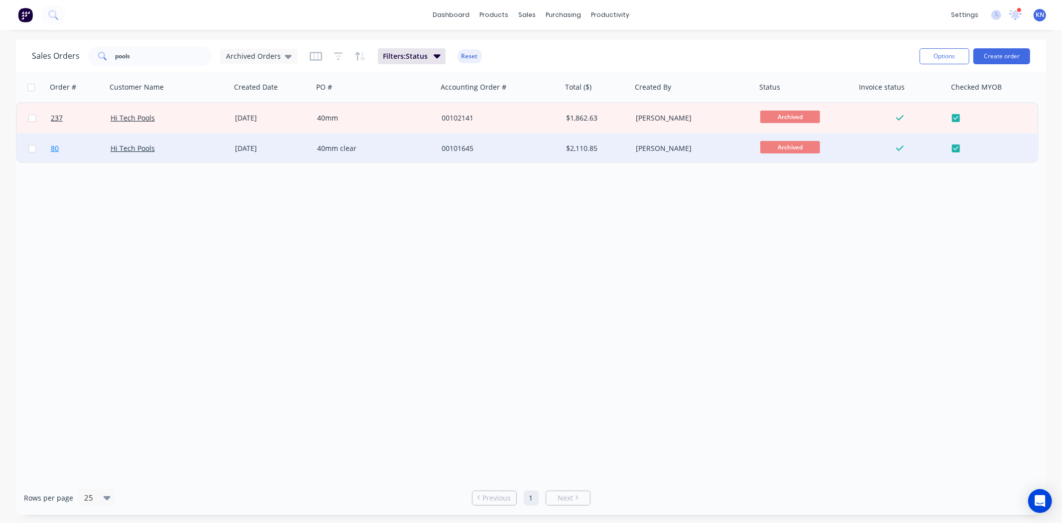
click at [55, 147] on span "80" at bounding box center [55, 148] width 8 height 10
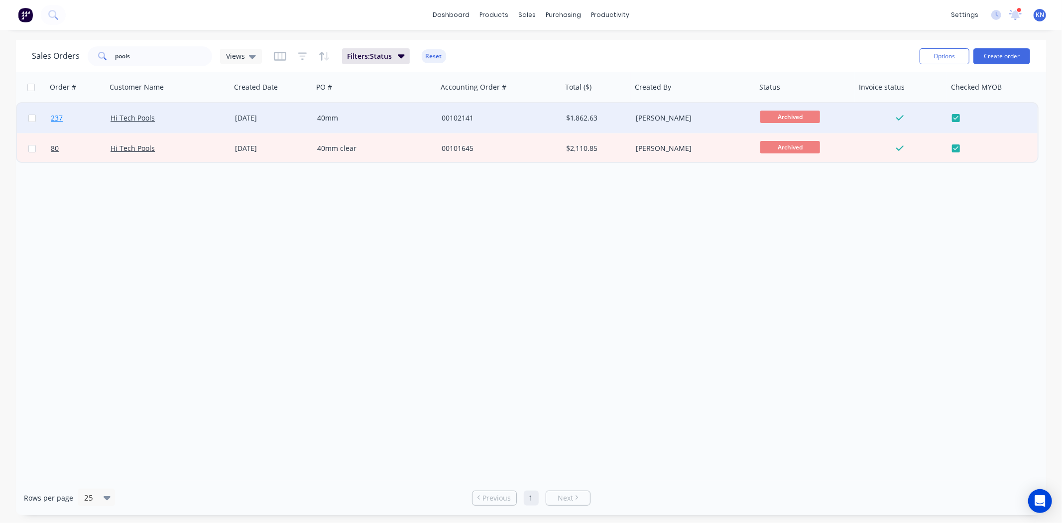
click at [60, 116] on span "237" at bounding box center [57, 118] width 12 height 10
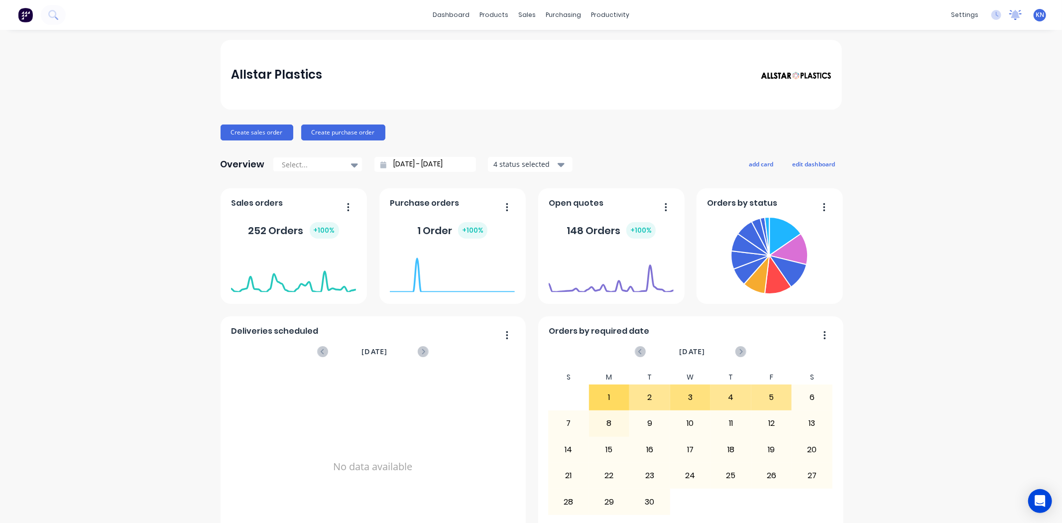
click at [1012, 15] on icon at bounding box center [1016, 14] width 9 height 8
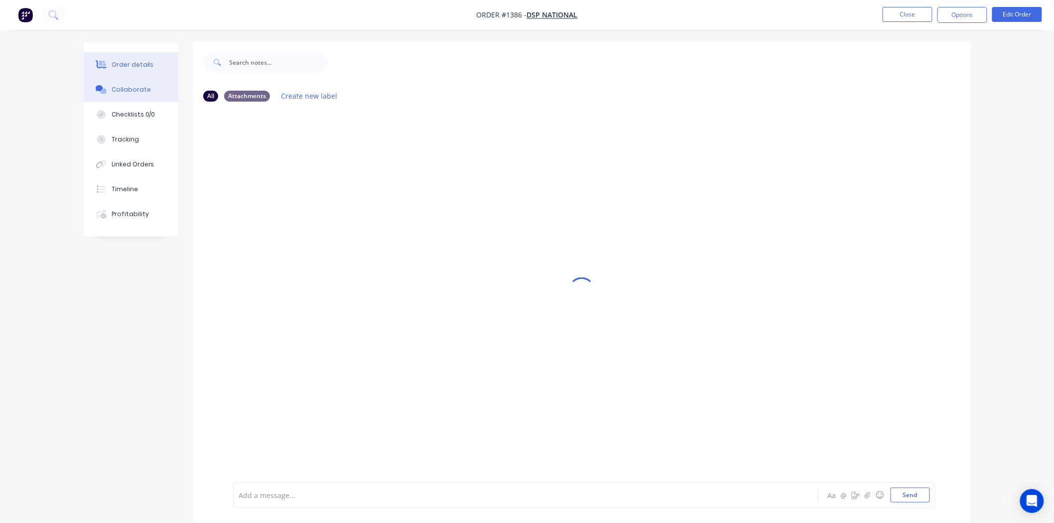
click at [122, 60] on div "Order details" at bounding box center [133, 64] width 42 height 9
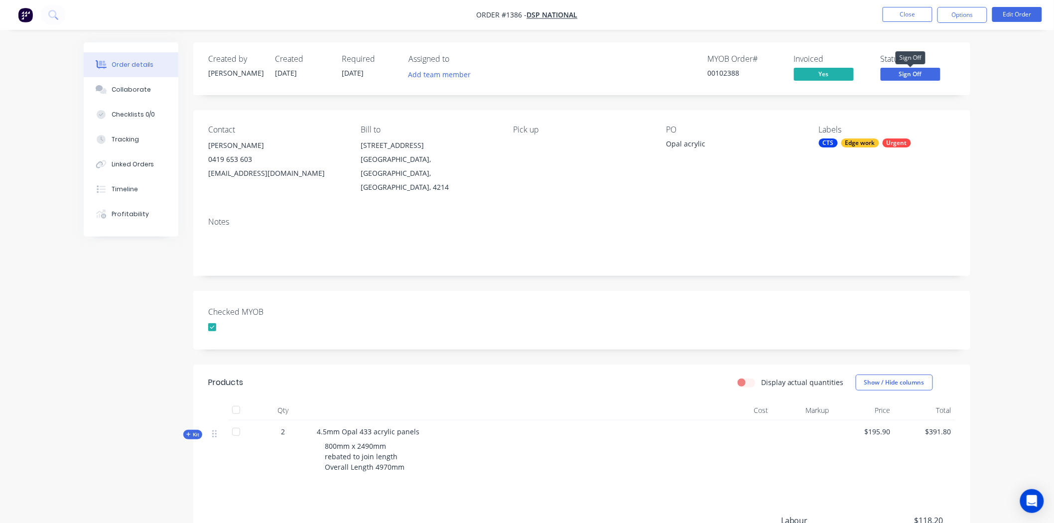
click at [924, 74] on span "Sign Off" at bounding box center [911, 74] width 60 height 12
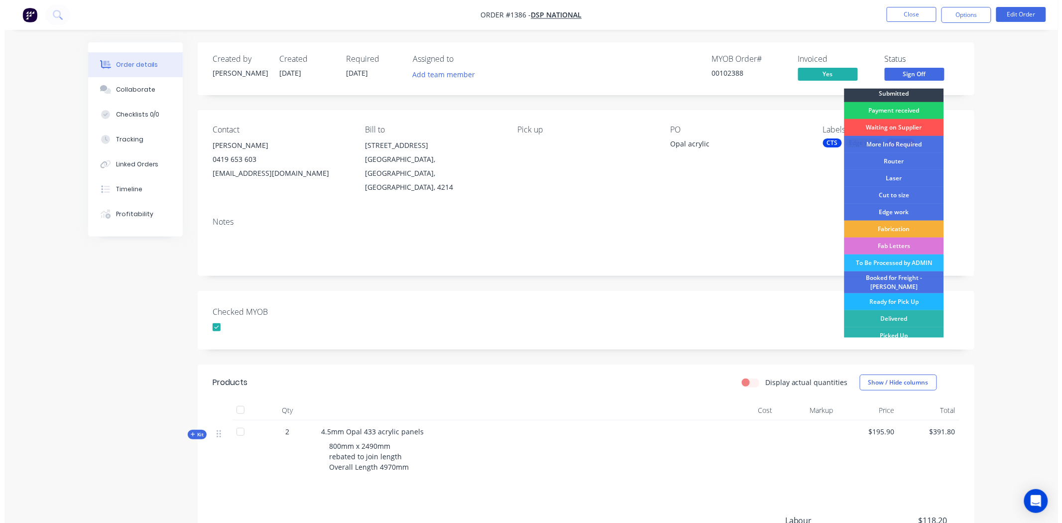
scroll to position [5, 0]
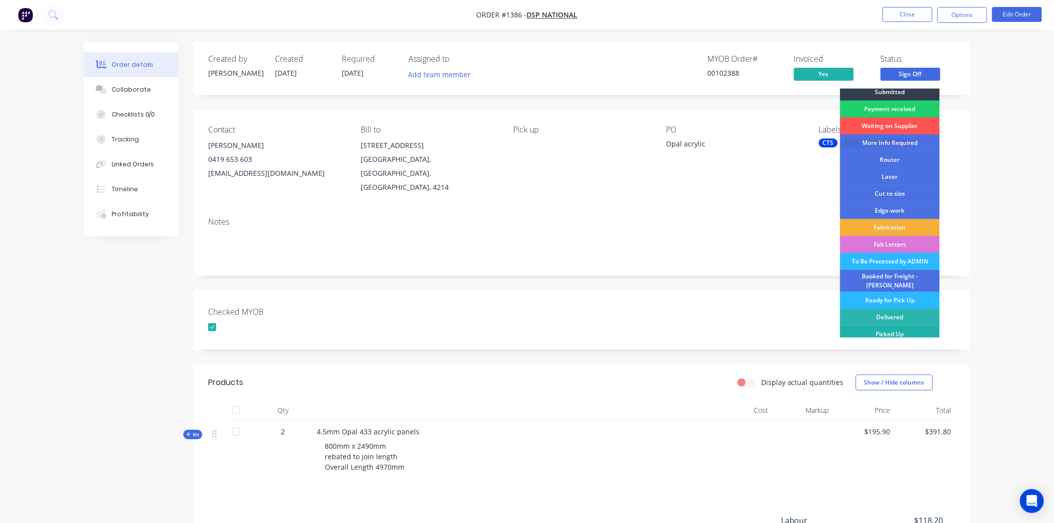
click at [891, 330] on div "Picked Up" at bounding box center [890, 334] width 100 height 17
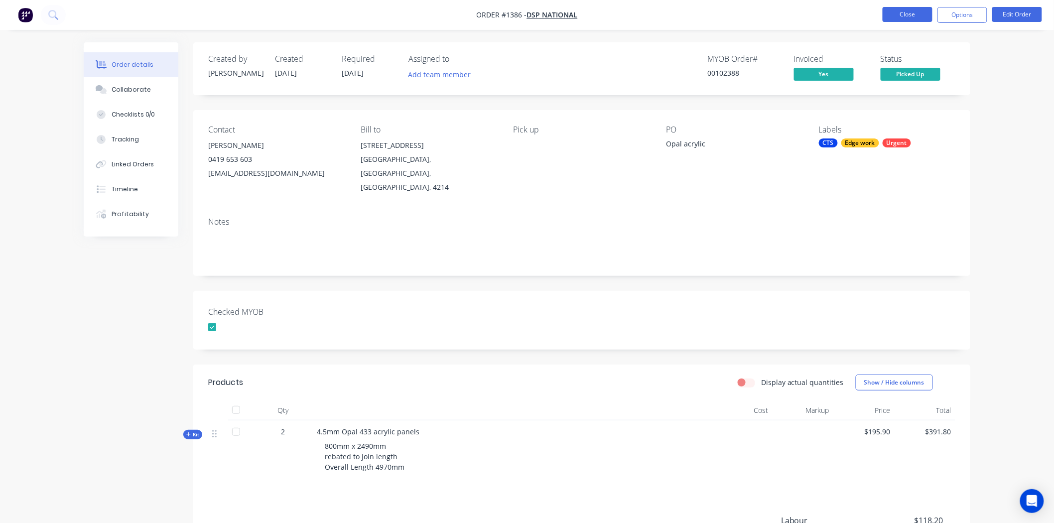
click at [919, 12] on button "Close" at bounding box center [908, 14] width 50 height 15
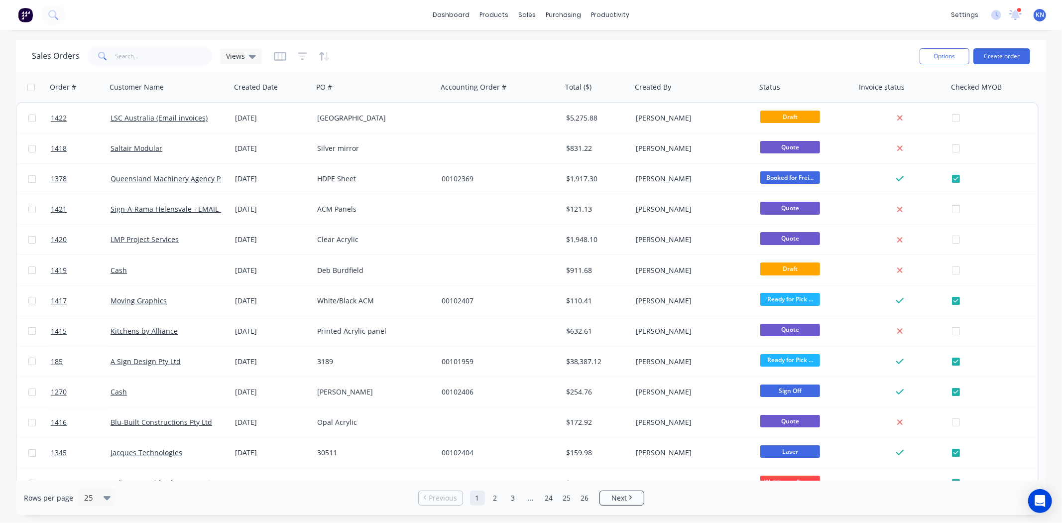
click at [1018, 11] on div at bounding box center [1019, 9] width 5 height 5
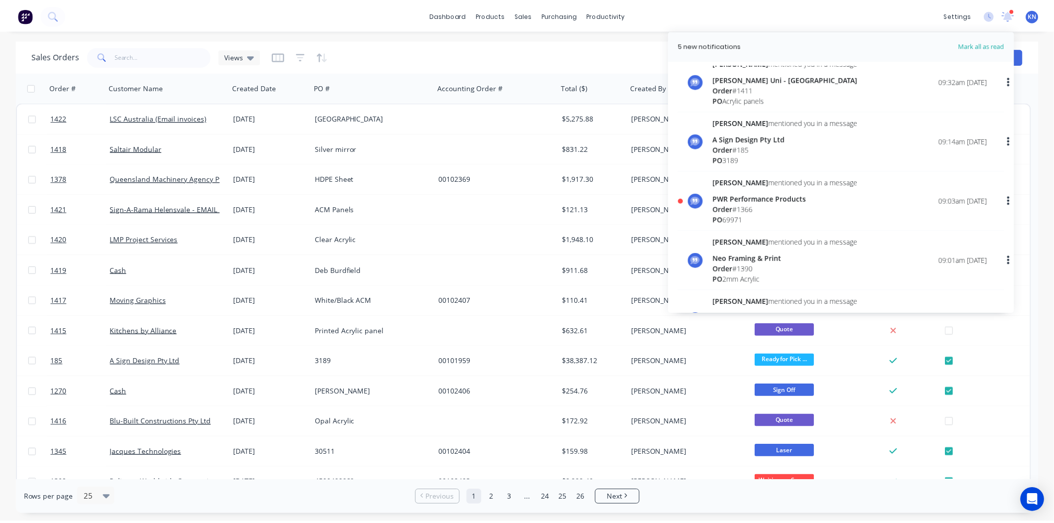
scroll to position [332, 0]
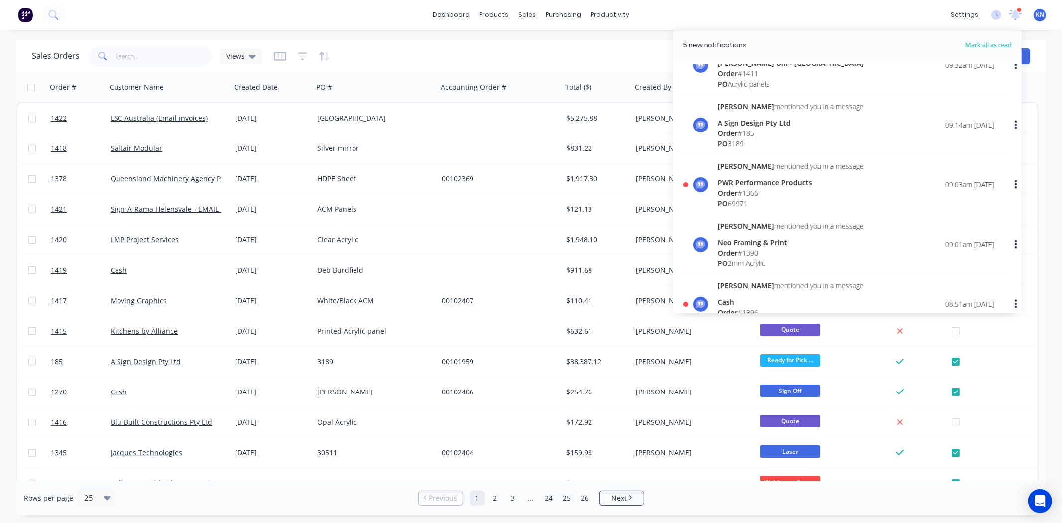
click at [742, 190] on div "Order # 1366" at bounding box center [791, 193] width 146 height 10
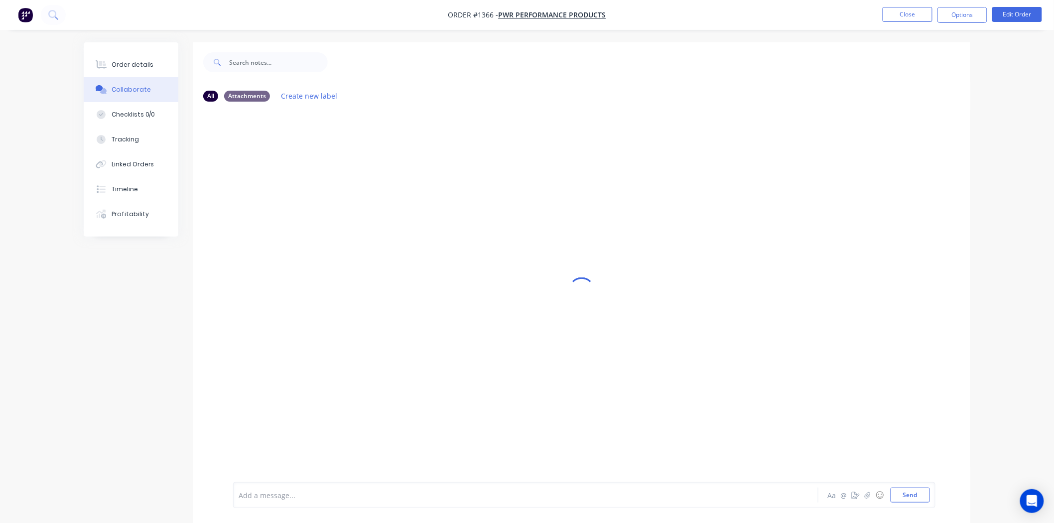
click at [311, 506] on div "Add a message... Aa @ ☺ Send" at bounding box center [584, 495] width 702 height 26
click at [309, 502] on div "Add a message..." at bounding box center [498, 495] width 519 height 15
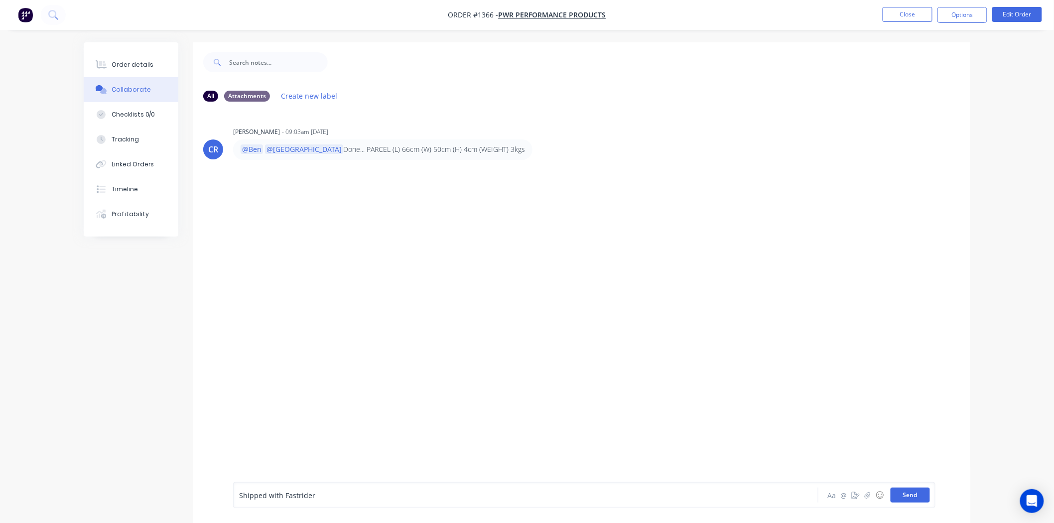
click at [919, 495] on button "Send" at bounding box center [910, 495] width 39 height 15
click at [117, 66] on div "Order details" at bounding box center [133, 64] width 42 height 9
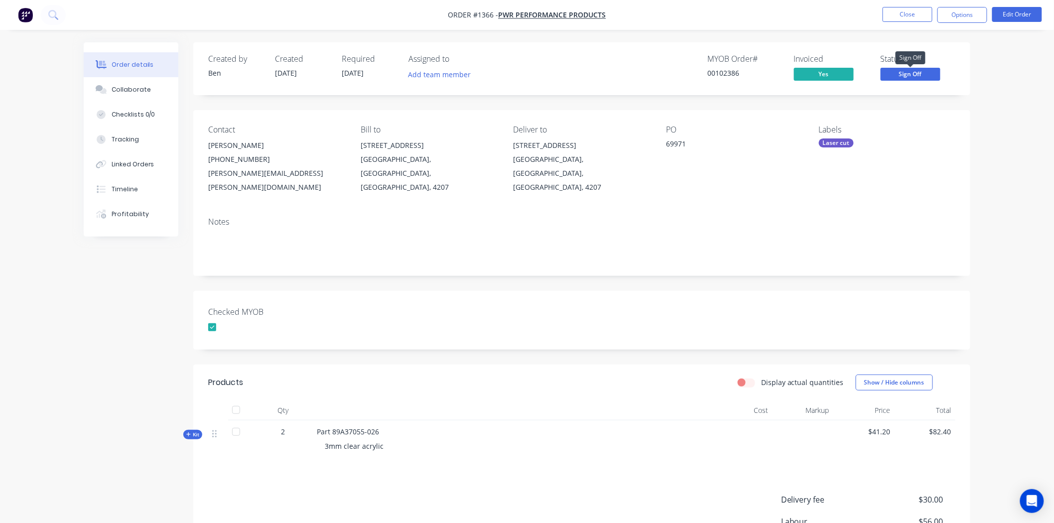
click at [933, 75] on span "Sign Off" at bounding box center [911, 74] width 60 height 12
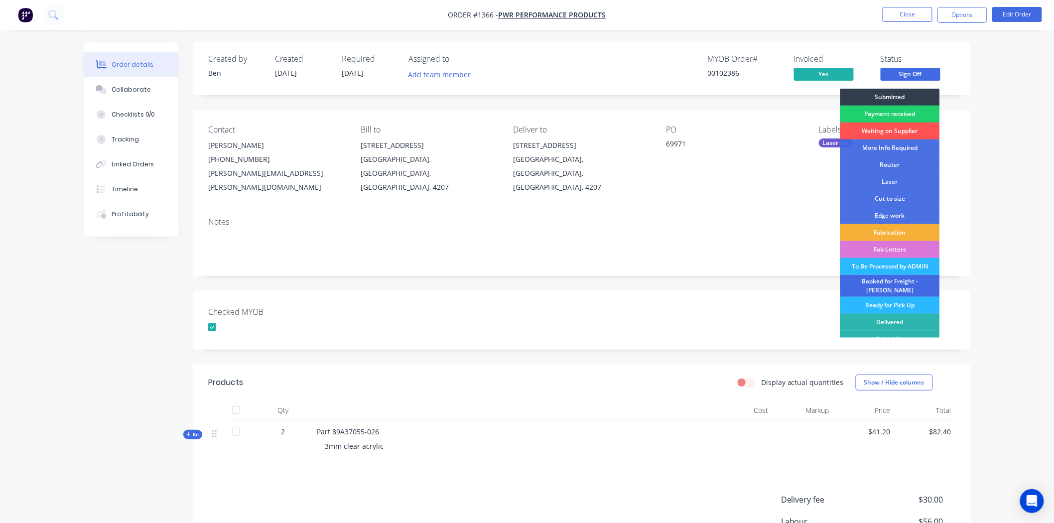
click at [908, 282] on div "Booked for Freight - [PERSON_NAME]" at bounding box center [890, 286] width 100 height 22
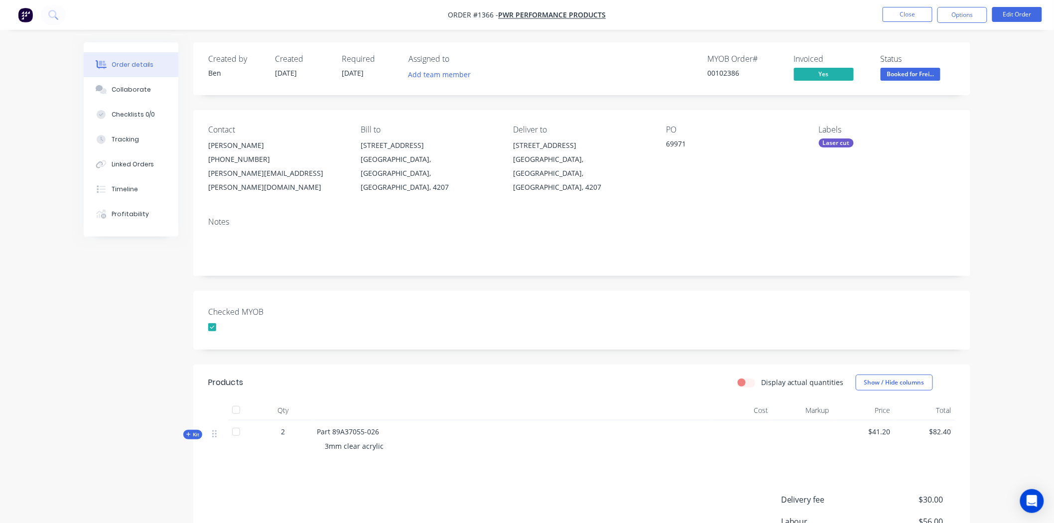
click at [839, 142] on div "Laser cut" at bounding box center [836, 142] width 35 height 9
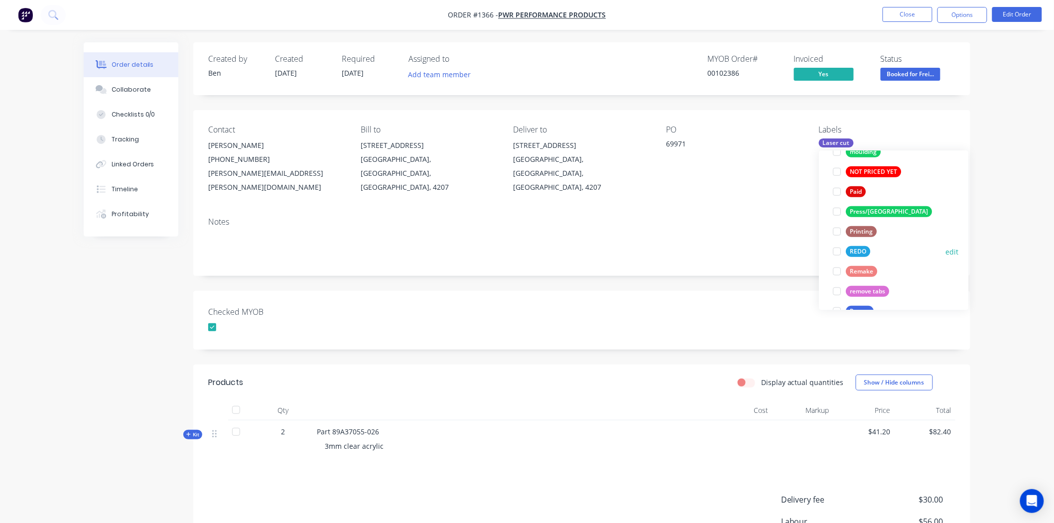
scroll to position [332, 0]
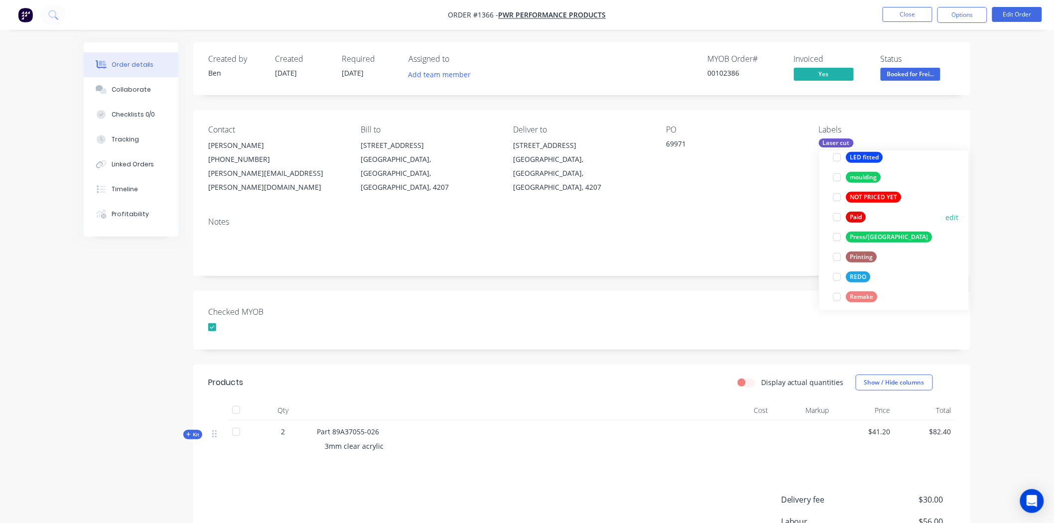
click at [838, 217] on div at bounding box center [837, 217] width 20 height 20
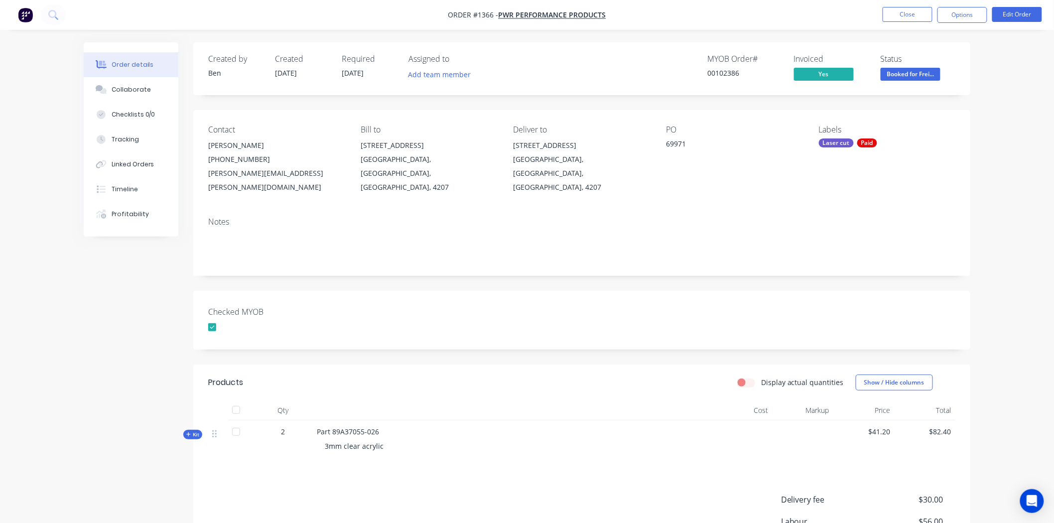
click at [625, 306] on div "Checked MYOB" at bounding box center [581, 320] width 777 height 59
click at [132, 91] on div "Collaborate" at bounding box center [131, 89] width 39 height 9
